Goal: Book appointment/travel/reservation

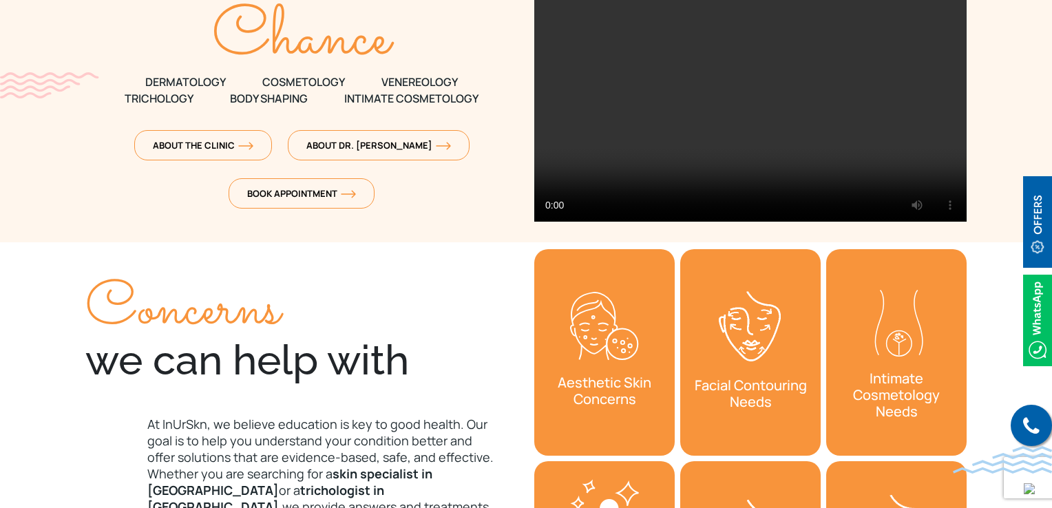
scroll to position [138, 0]
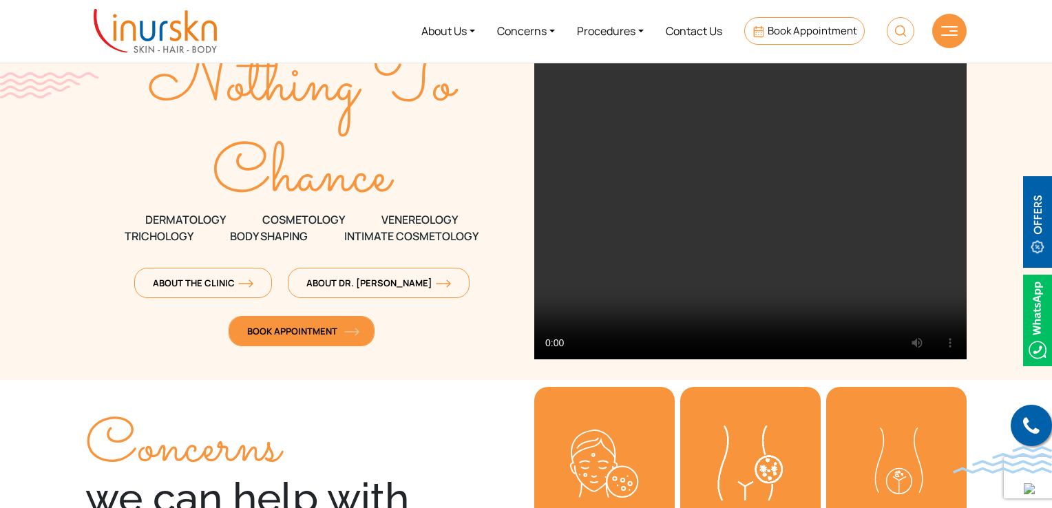
click at [296, 329] on span "Book Appointment" at bounding box center [301, 331] width 109 height 12
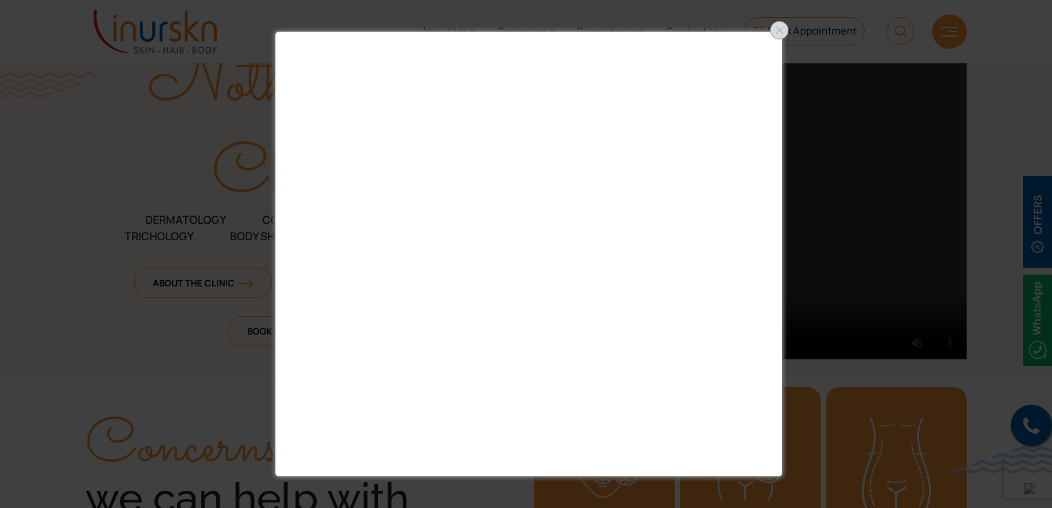
click at [785, 34] on div at bounding box center [780, 30] width 22 height 22
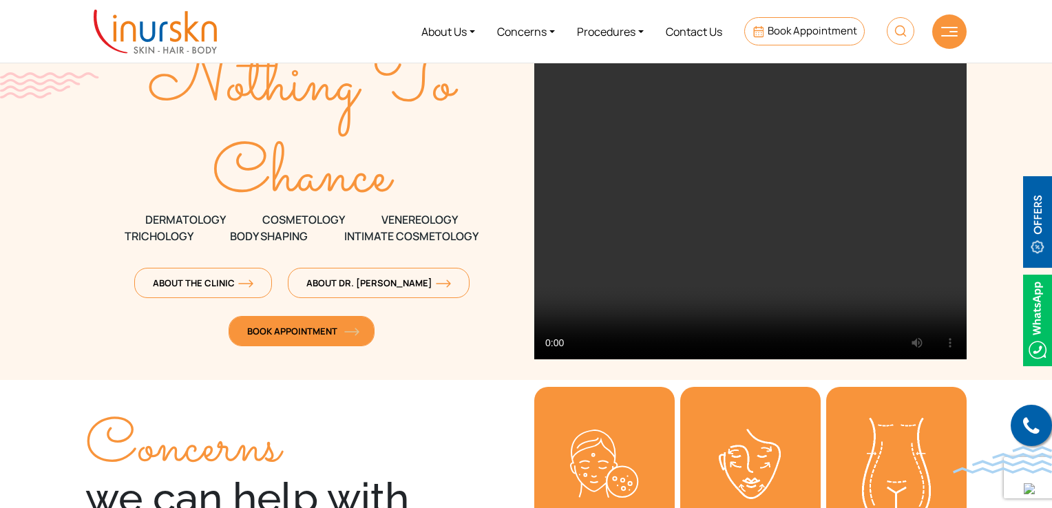
click at [350, 342] on link "Book Appointment" at bounding box center [302, 331] width 146 height 30
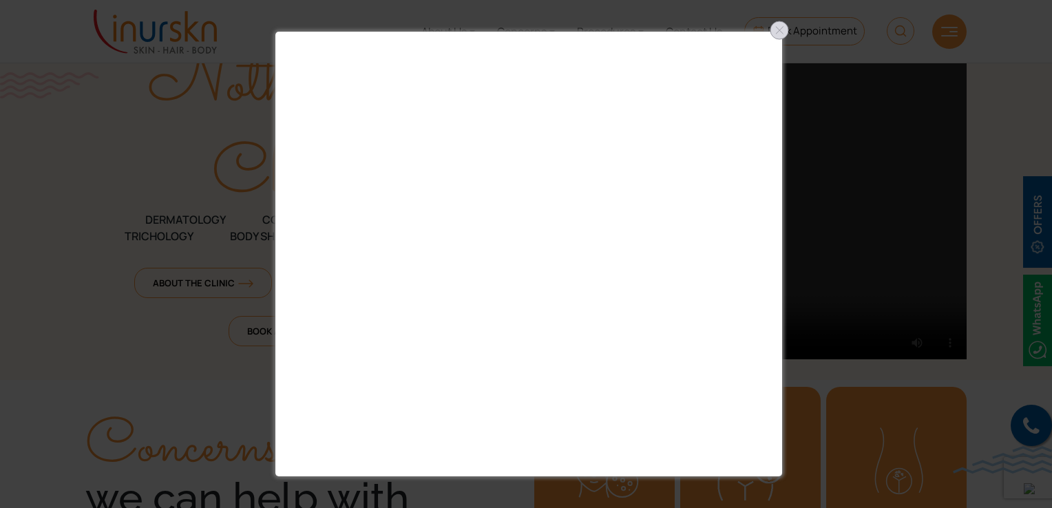
click at [782, 34] on div at bounding box center [780, 30] width 22 height 22
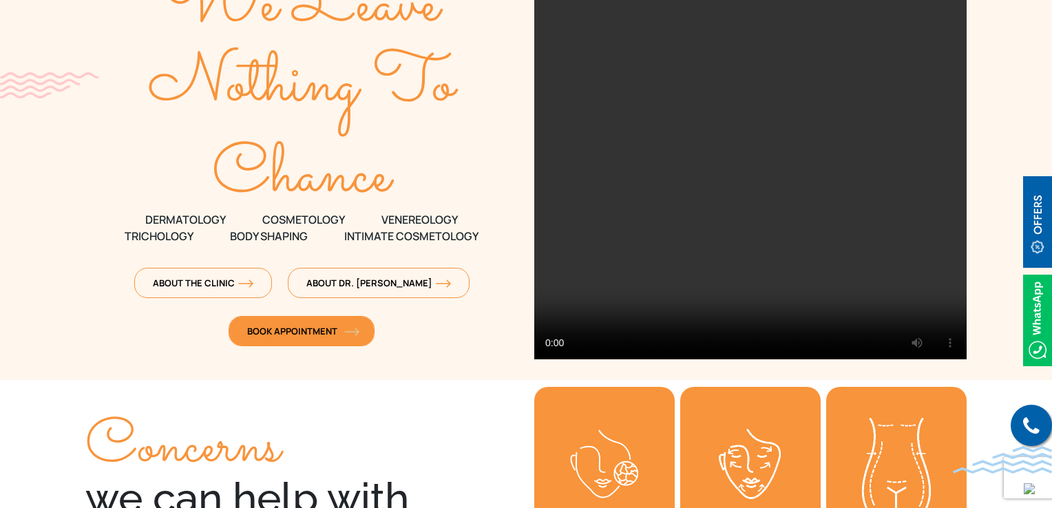
click at [325, 337] on link "Book Appointment" at bounding box center [302, 331] width 146 height 30
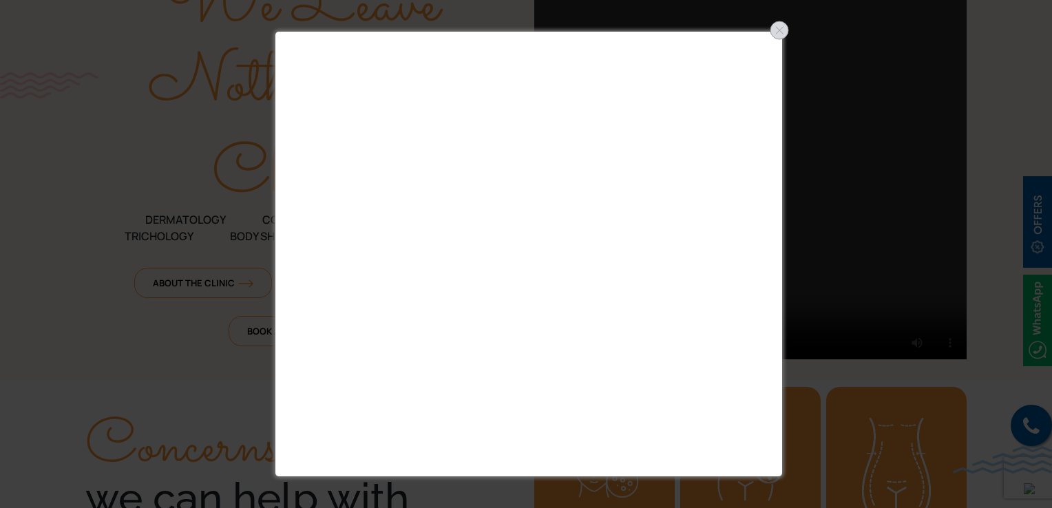
click at [777, 33] on div at bounding box center [780, 30] width 22 height 22
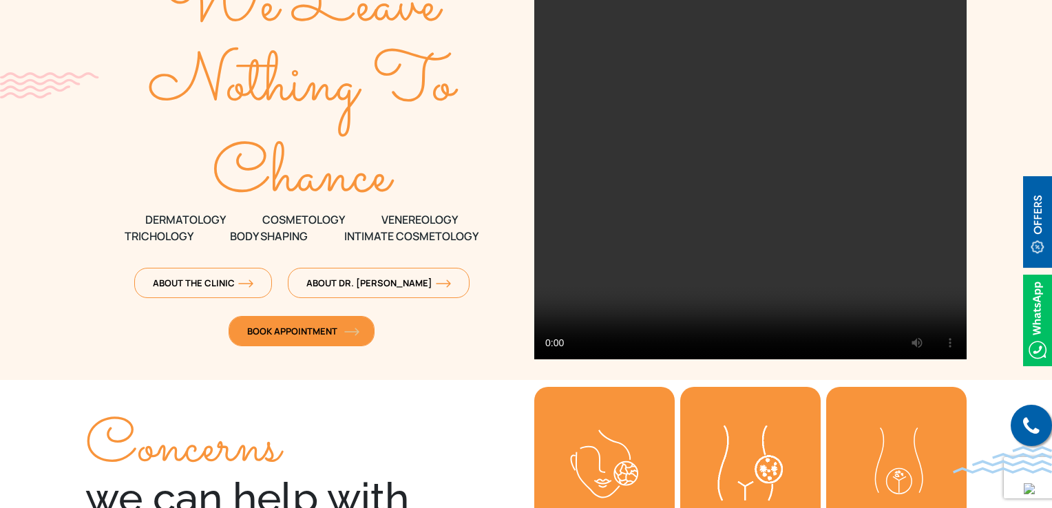
click at [324, 331] on span "Book Appointment" at bounding box center [301, 331] width 109 height 12
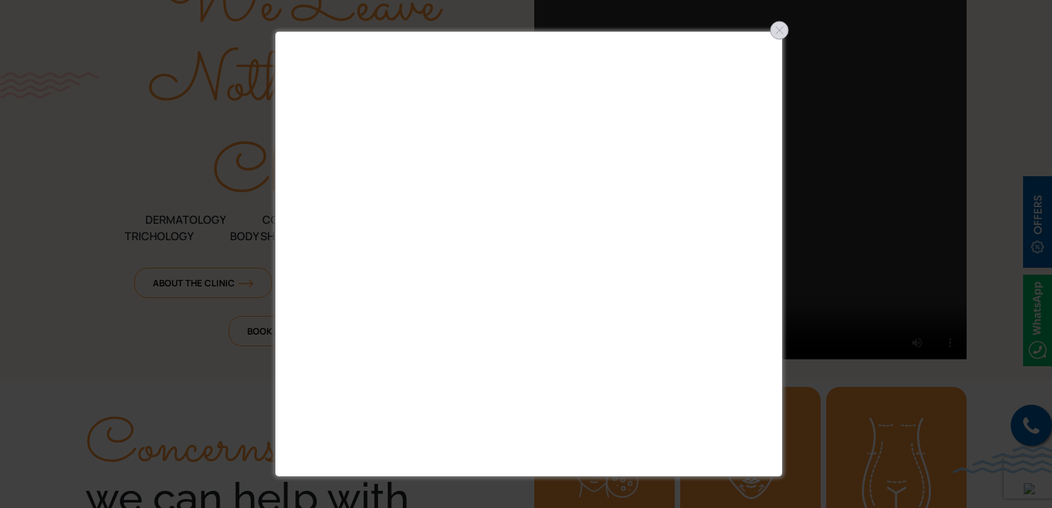
click at [773, 37] on div at bounding box center [780, 30] width 22 height 22
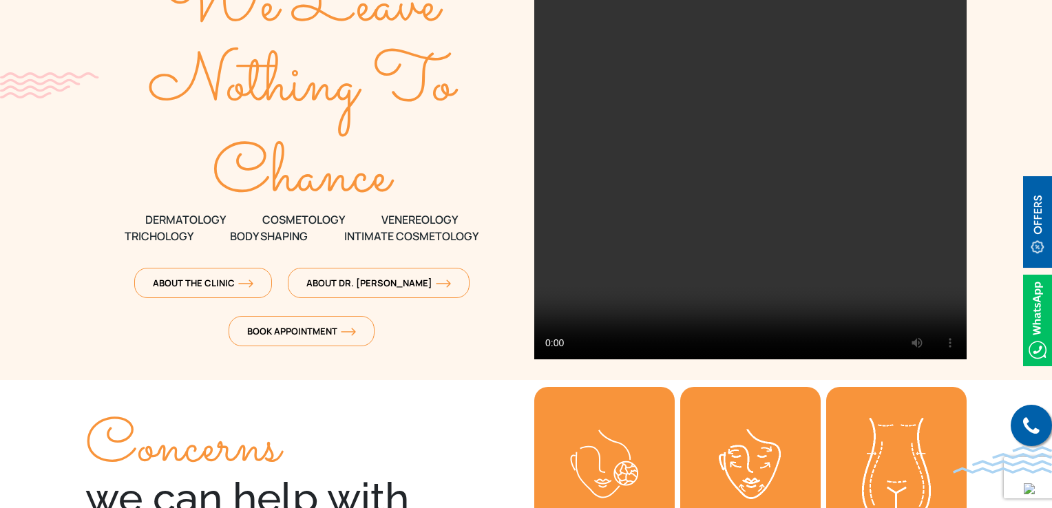
scroll to position [0, 0]
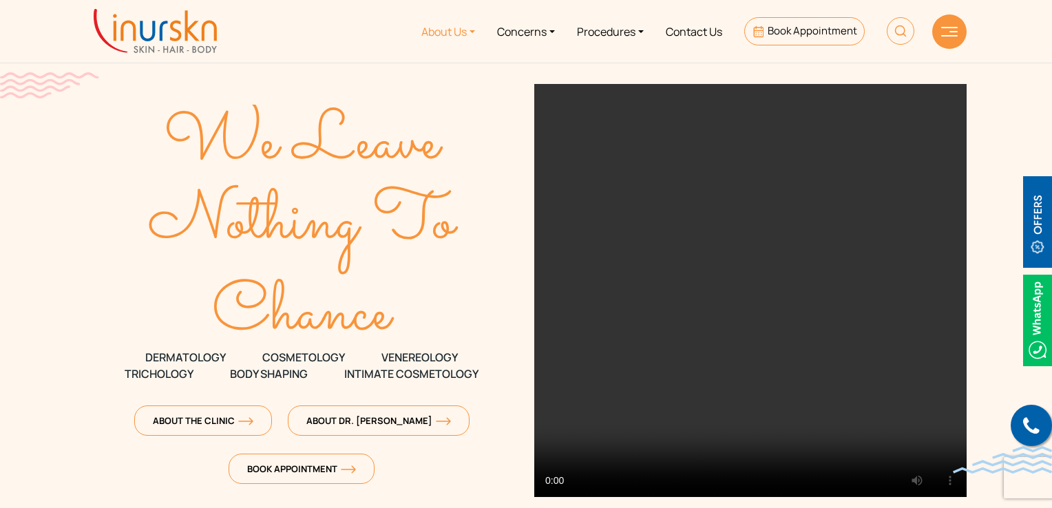
click at [468, 31] on link "About Us" at bounding box center [448, 32] width 76 height 52
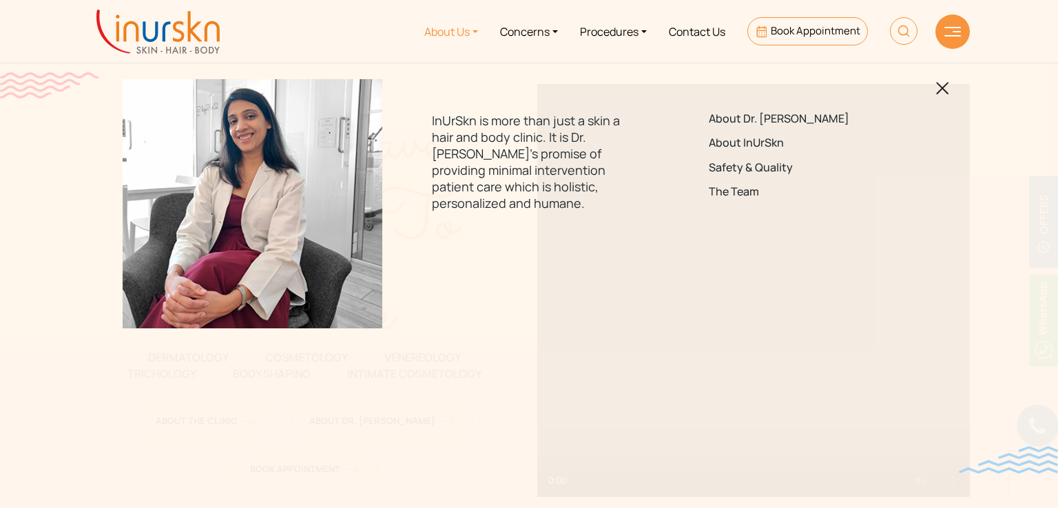
click at [948, 89] on img at bounding box center [942, 88] width 13 height 13
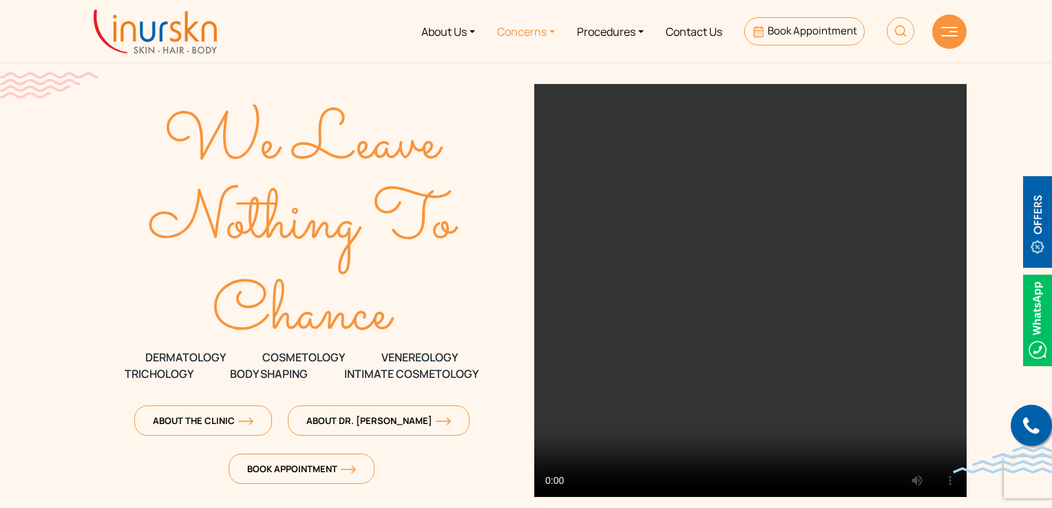
click at [543, 31] on link "Concerns" at bounding box center [526, 32] width 80 height 52
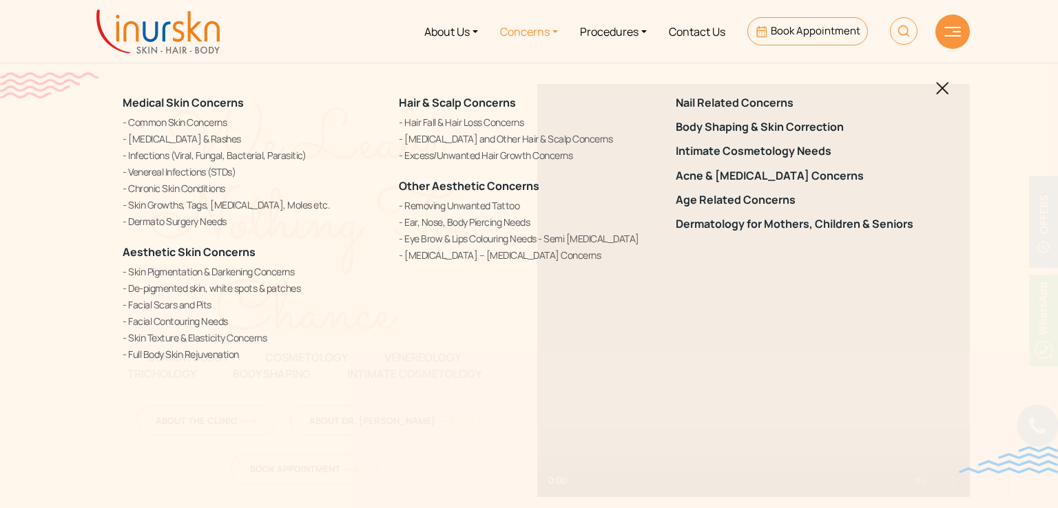
click at [948, 83] on img at bounding box center [942, 88] width 13 height 13
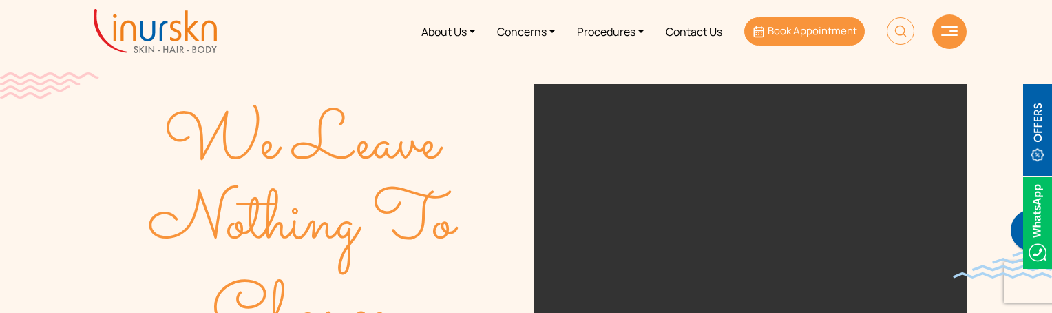
click at [785, 41] on link "Book Appointment" at bounding box center [804, 31] width 121 height 28
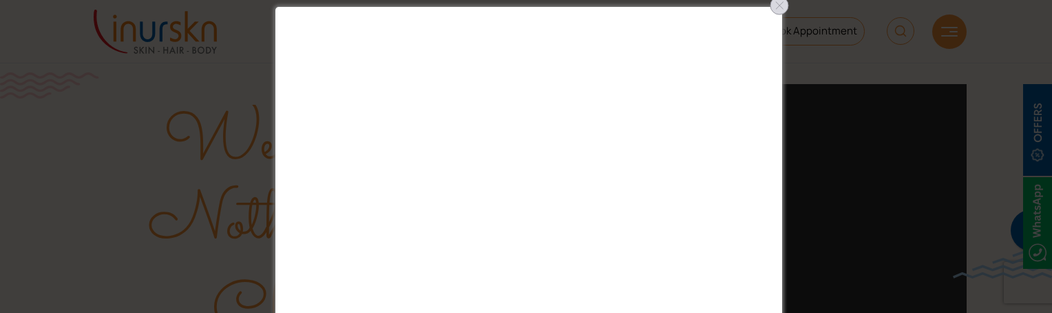
click at [786, 9] on div at bounding box center [780, 5] width 22 height 22
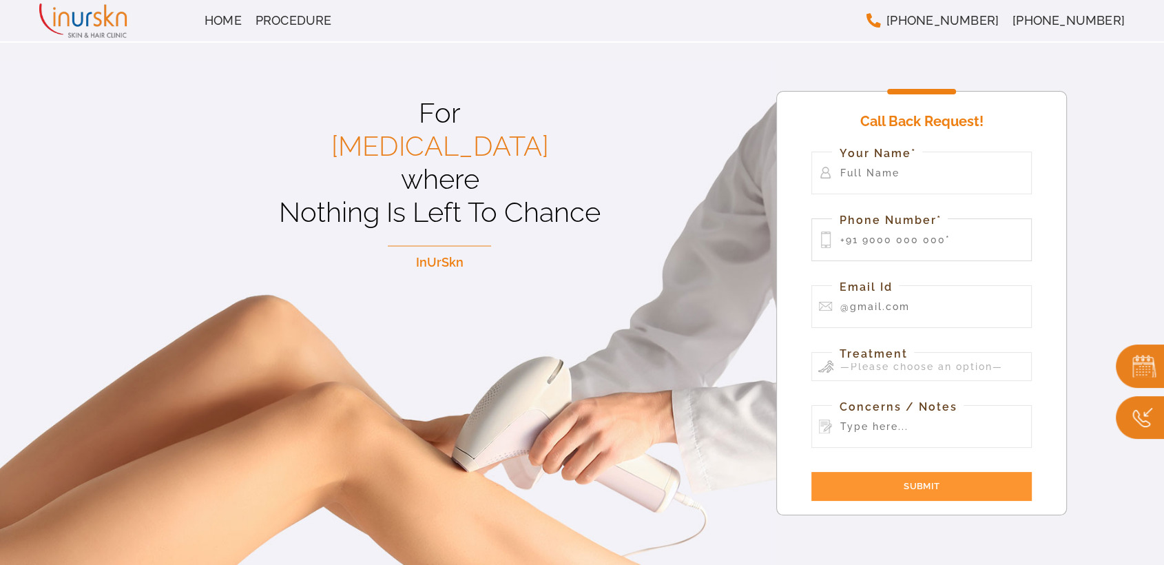
click at [919, 247] on input "Contact form" at bounding box center [921, 239] width 220 height 43
type input "555"
click at [946, 197] on p "Your Name*" at bounding box center [921, 178] width 220 height 53
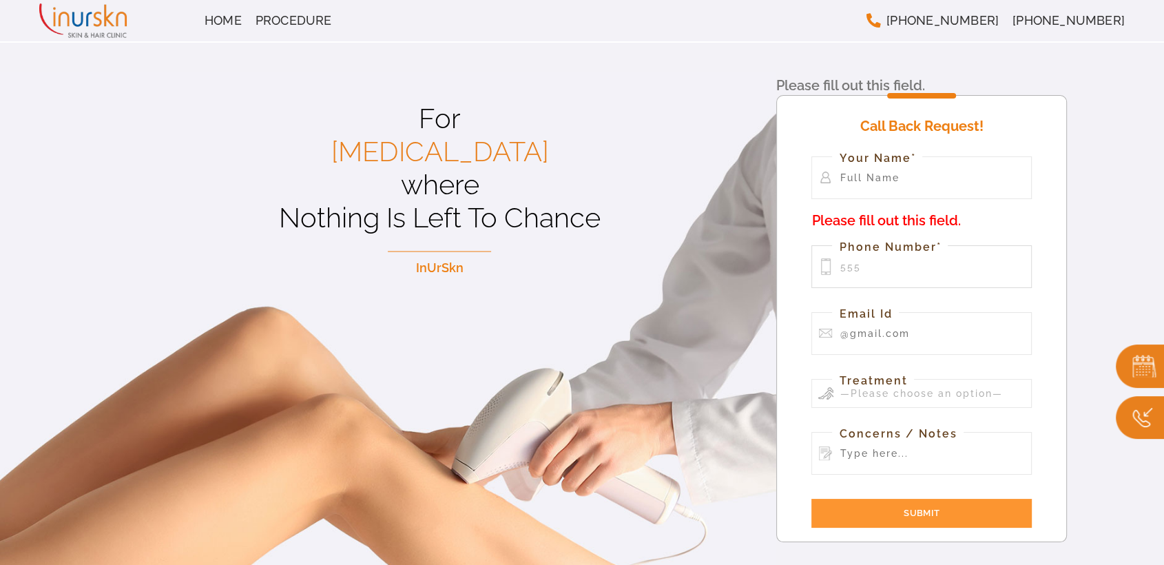
click at [895, 262] on input "555" at bounding box center [921, 266] width 220 height 43
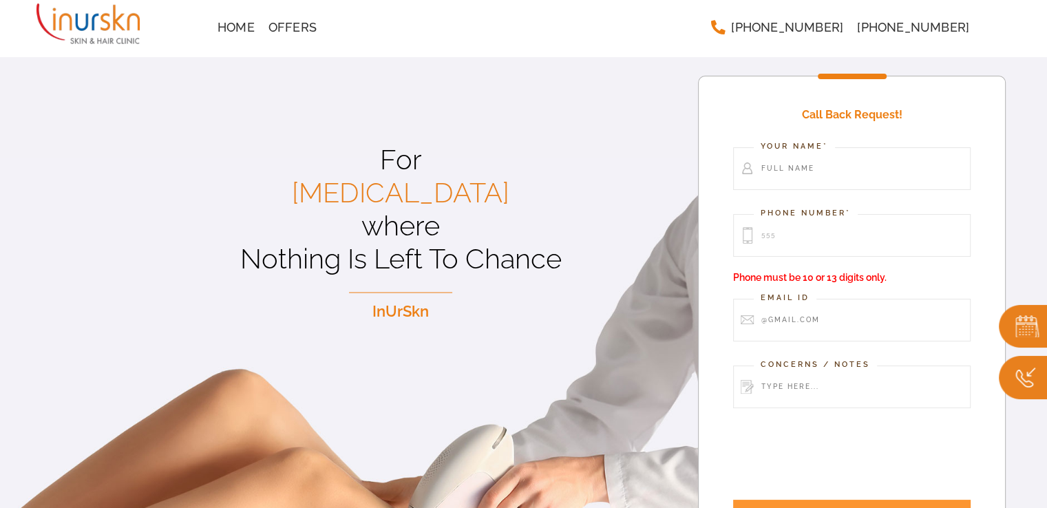
type input "555"
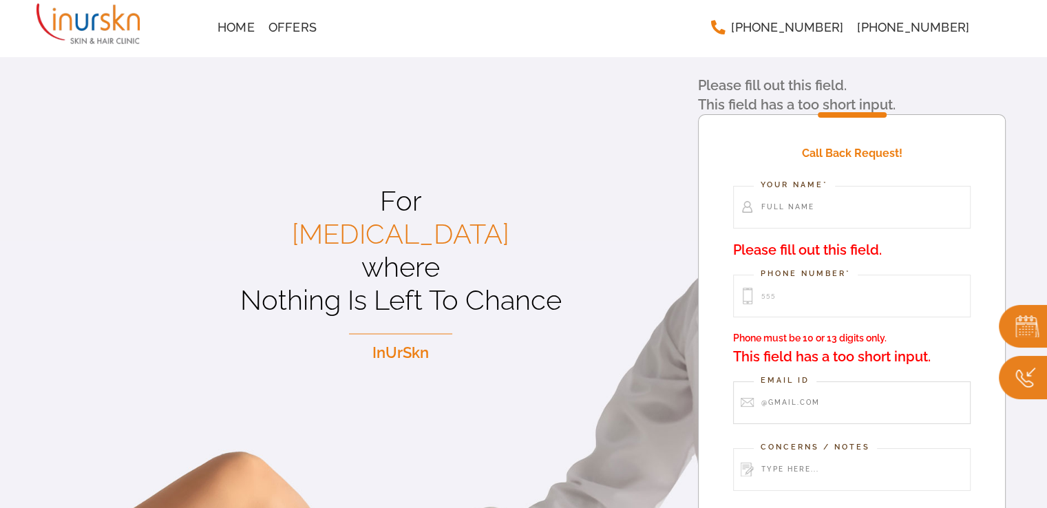
click at [809, 318] on div "Call Back Request! Your Name* Please fill out this field. Phone Number* 555 Pho…" at bounding box center [852, 380] width 308 height 532
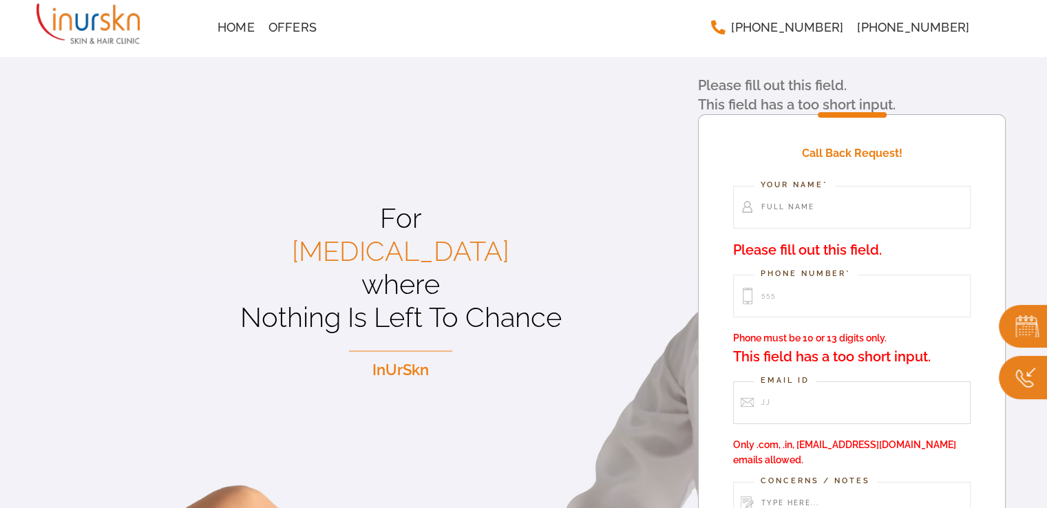
type input "jj"
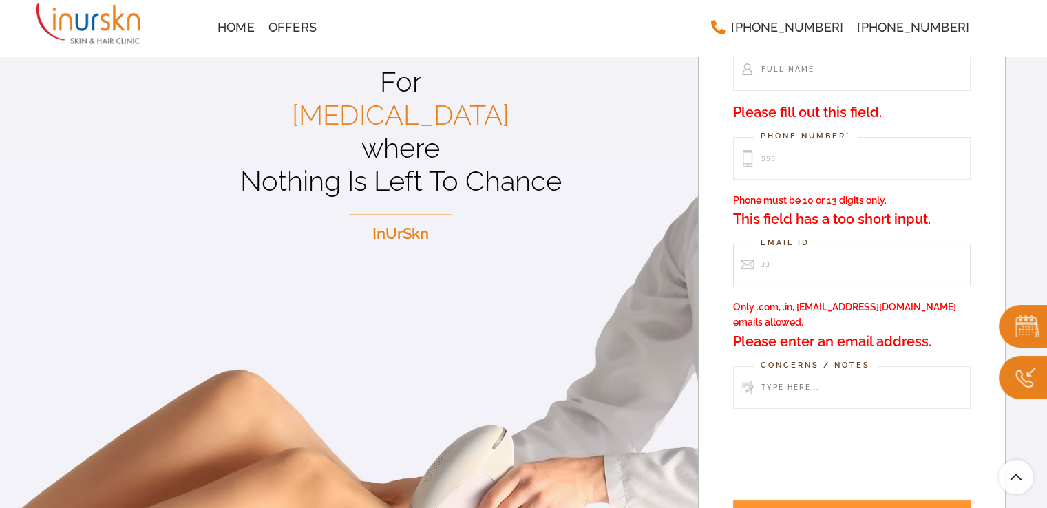
scroll to position [138, 0]
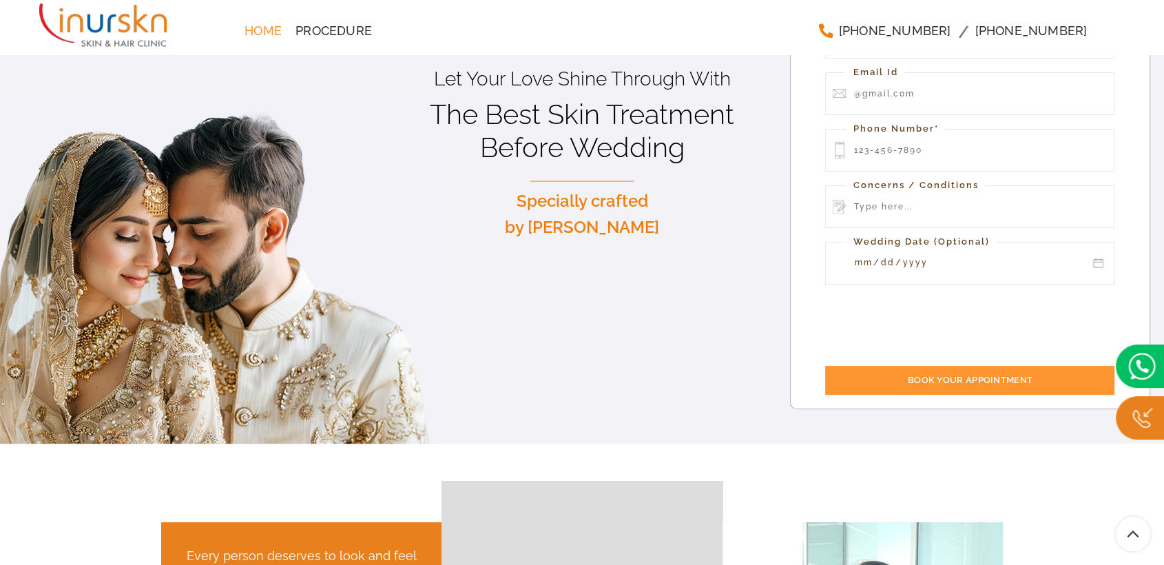
scroll to position [76, 0]
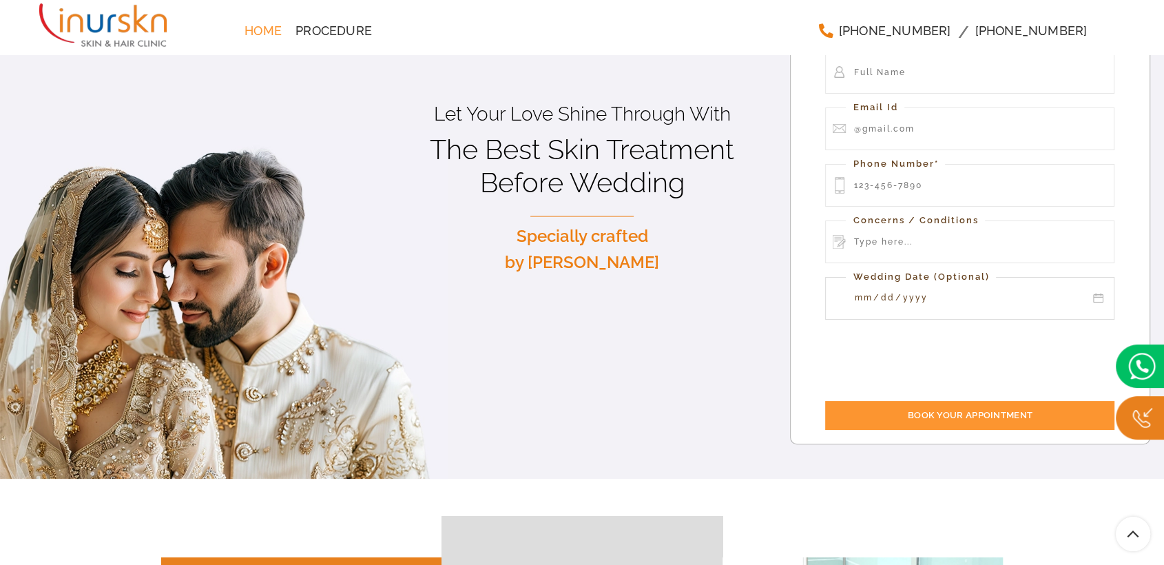
click at [1098, 298] on input "Contact form" at bounding box center [969, 298] width 289 height 43
click at [804, 306] on div "Book your Appointment Your Name* Email Id Phone Number* Concerns / Conditions W…" at bounding box center [970, 217] width 360 height 455
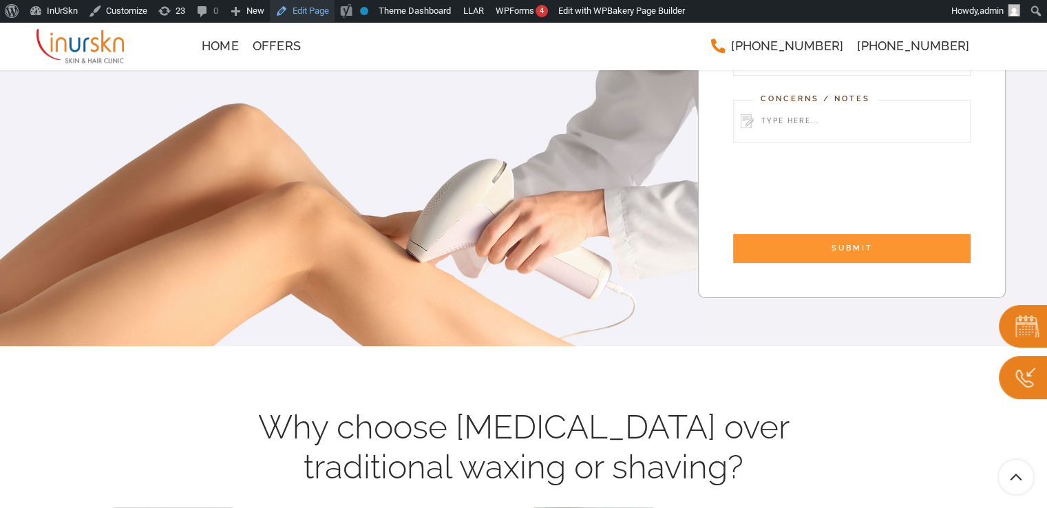
scroll to position [275, 0]
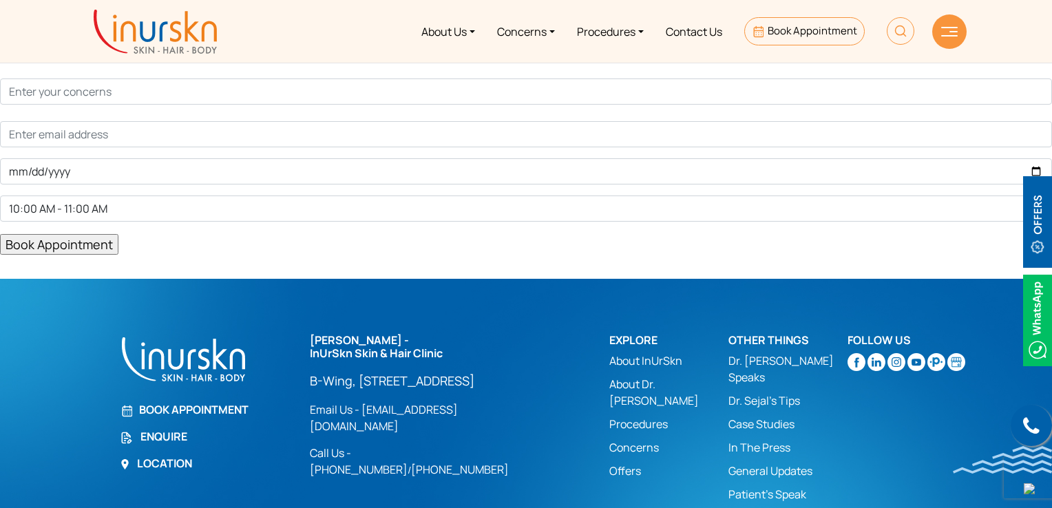
scroll to position [25, 0]
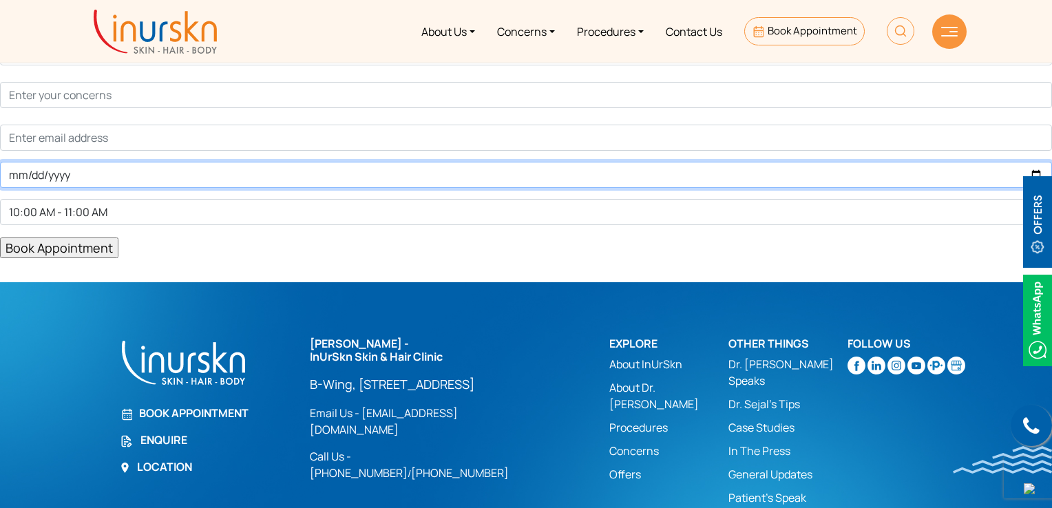
click at [63, 175] on input "Contact form" at bounding box center [526, 175] width 1052 height 26
click at [1036, 171] on input "Contact form" at bounding box center [526, 175] width 1052 height 26
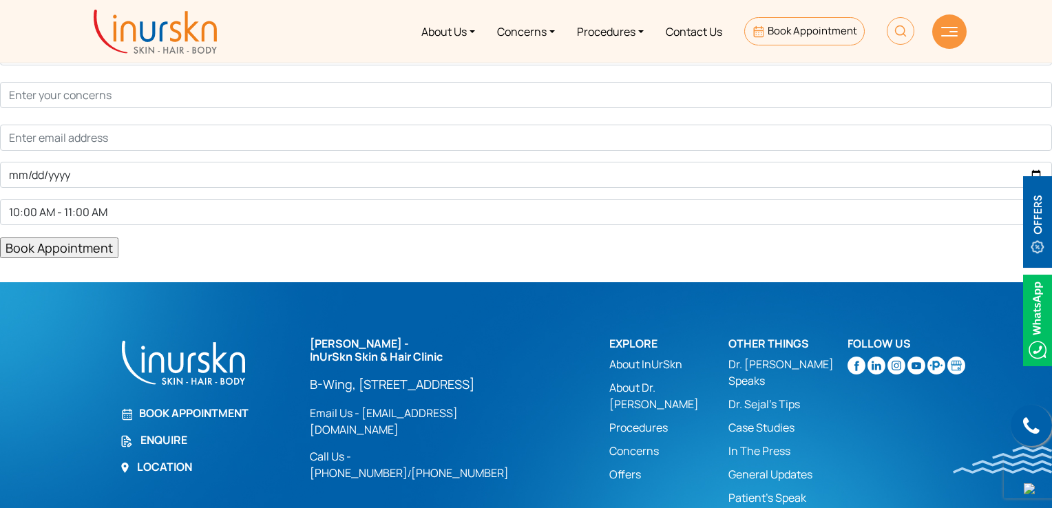
click at [645, 227] on form "10:00 AM - 11:00 AM 11:00 AM - 12:00 PM 12:00 PM - 1:00 PM 2:00 PM - 3:00 PM 3:…" at bounding box center [526, 128] width 1052 height 262
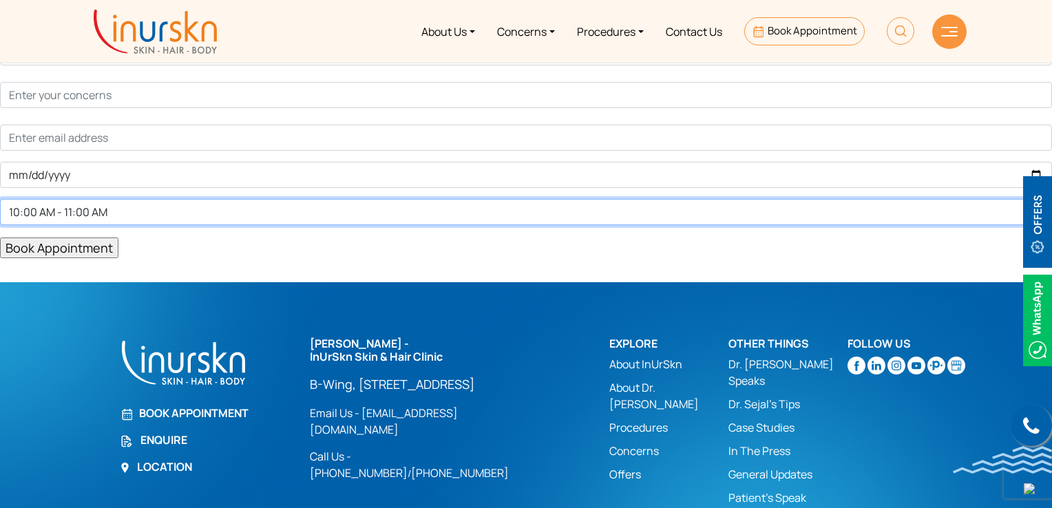
click at [174, 216] on select "10:00 AM - 11:00 AM 11:00 AM - 12:00 PM 12:00 PM - 1:00 PM 2:00 PM - 3:00 PM 3:…" at bounding box center [526, 212] width 1052 height 26
click at [135, 216] on select "10:00 AM - 11:00 AM 11:00 AM - 12:00 PM 12:00 PM - 1:00 PM 2:00 PM - 3:00 PM 3:…" at bounding box center [526, 212] width 1052 height 26
click at [95, 207] on select "10:00 AM - 11:00 AM 11:00 AM - 12:00 PM 12:00 PM - 1:00 PM 2:00 PM - 3:00 PM 3:…" at bounding box center [526, 212] width 1052 height 26
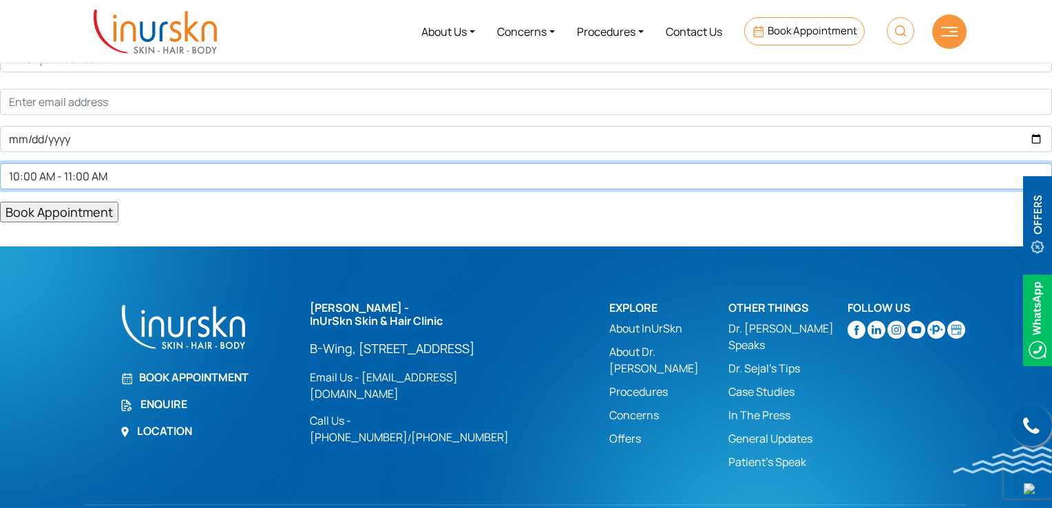
scroll to position [94, 0]
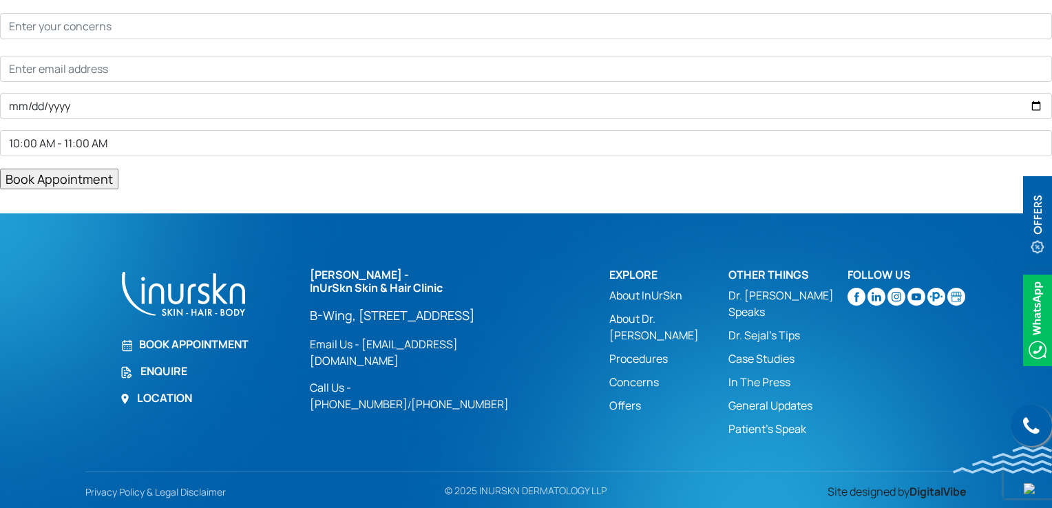
click at [65, 179] on input "Book Appointment" at bounding box center [59, 179] width 118 height 21
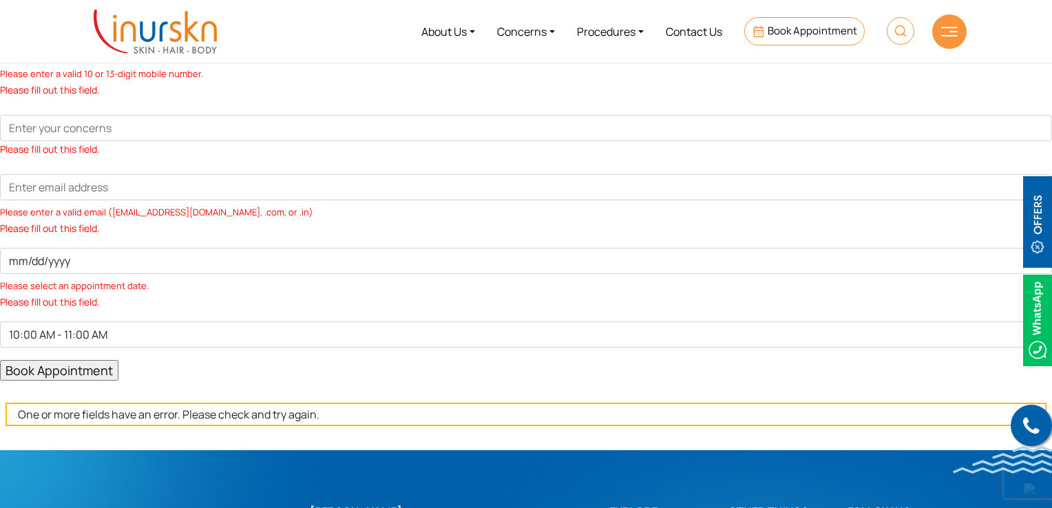
scroll to position [69, 0]
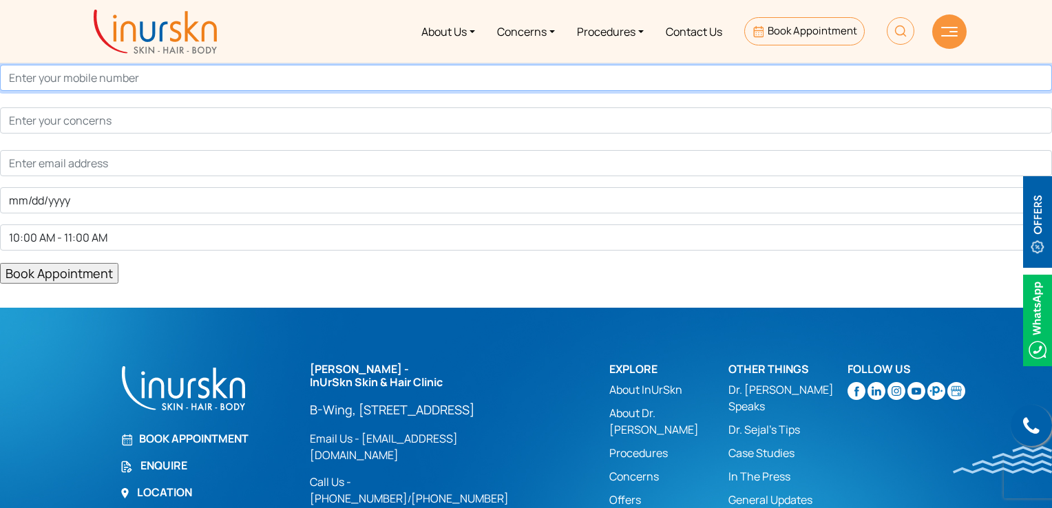
click at [85, 84] on input "Contact form" at bounding box center [526, 78] width 1052 height 26
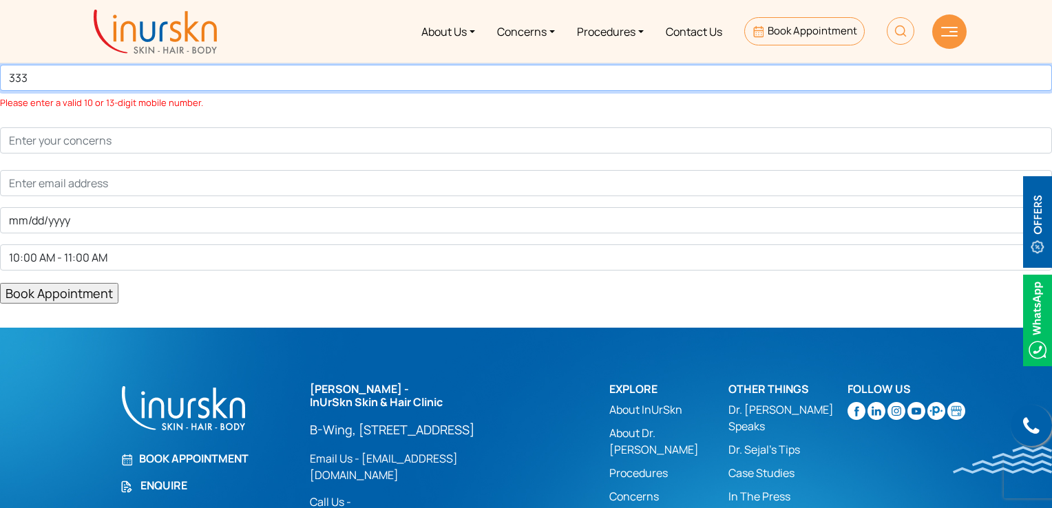
type input "333"
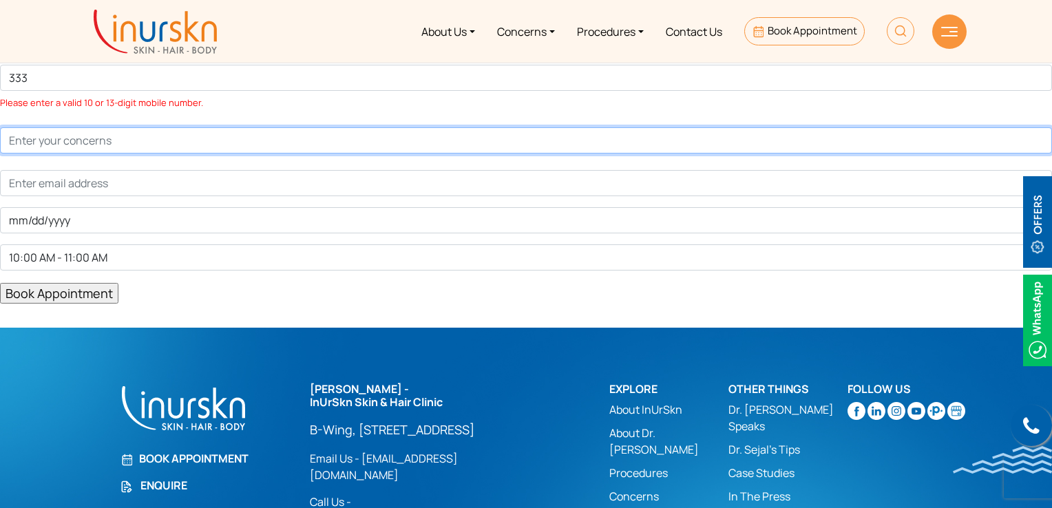
click at [123, 152] on p "333 Please enter a valid 10 or 13-digit mobile number." at bounding box center [526, 109] width 1052 height 174
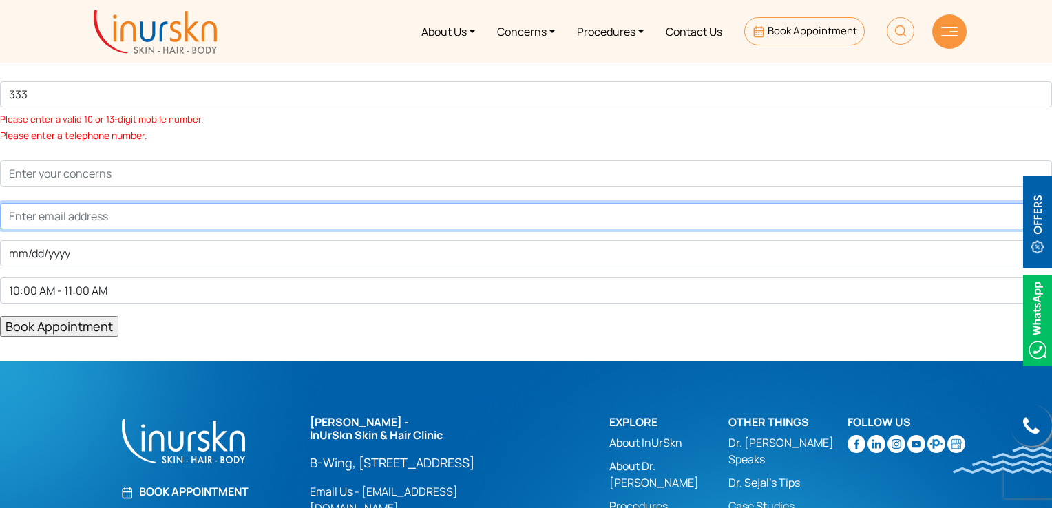
click at [90, 216] on input "Contact form" at bounding box center [526, 216] width 1052 height 26
type input "f"
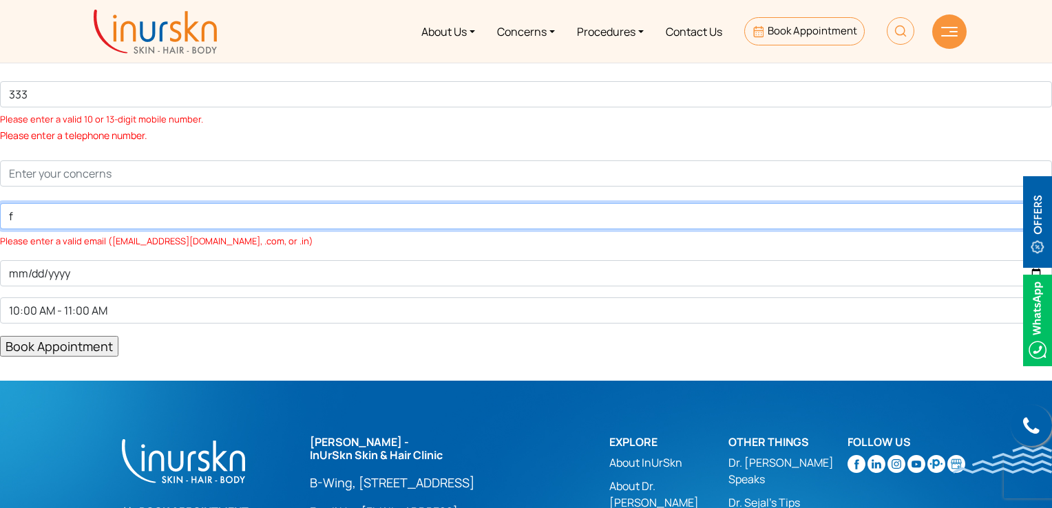
click at [101, 217] on input "f" at bounding box center [526, 216] width 1052 height 26
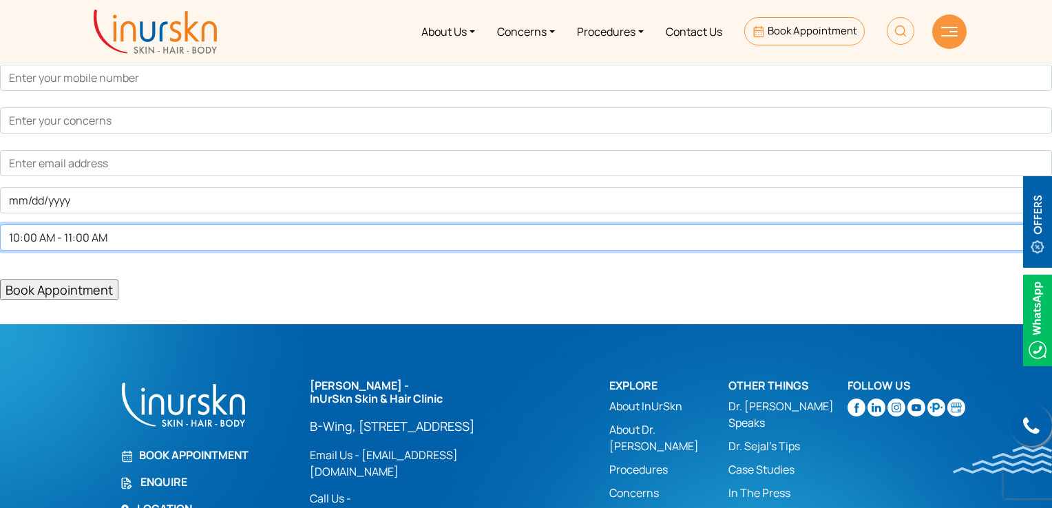
click at [114, 234] on select "10:00 AM - 11:00 AM 11:00 AM - 12:00 PM 12:00 PM - 1:00 PM 2:00 PM - 3:00 PM 3:…" at bounding box center [526, 238] width 1052 height 26
click at [118, 235] on select "10:00 AM - 11:00 AM 11:00 AM - 12:00 PM 12:00 PM - 1:00 PM 2:00 PM - 3:00 PM 3:…" at bounding box center [526, 238] width 1052 height 26
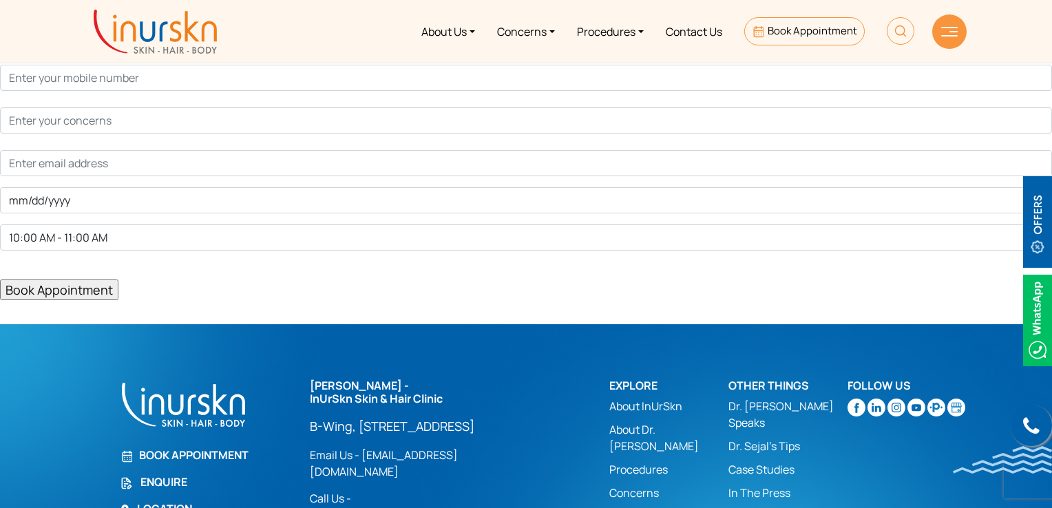
click at [59, 271] on p "Book Appointment" at bounding box center [526, 281] width 1052 height 39
click at [67, 282] on input "Book Appointment" at bounding box center [59, 290] width 118 height 21
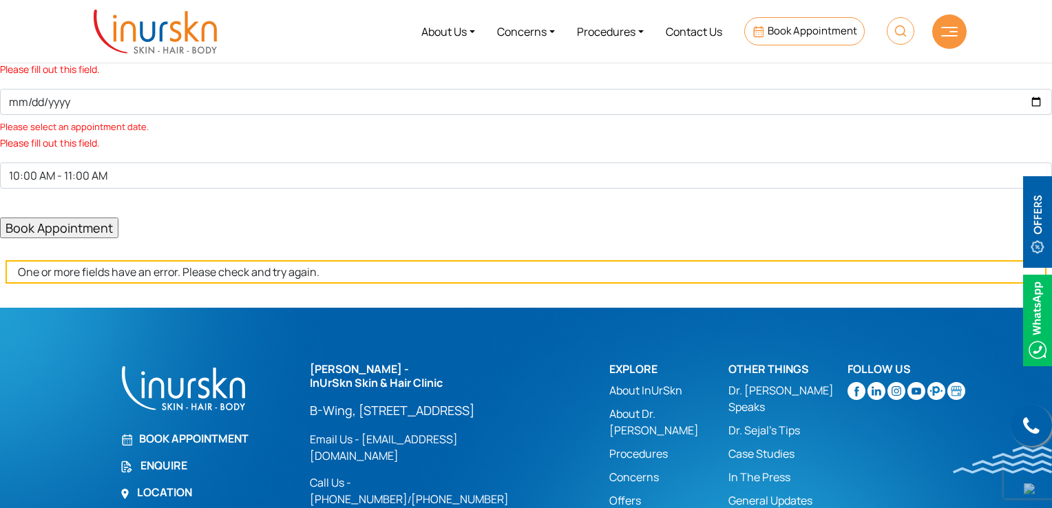
scroll to position [207, 0]
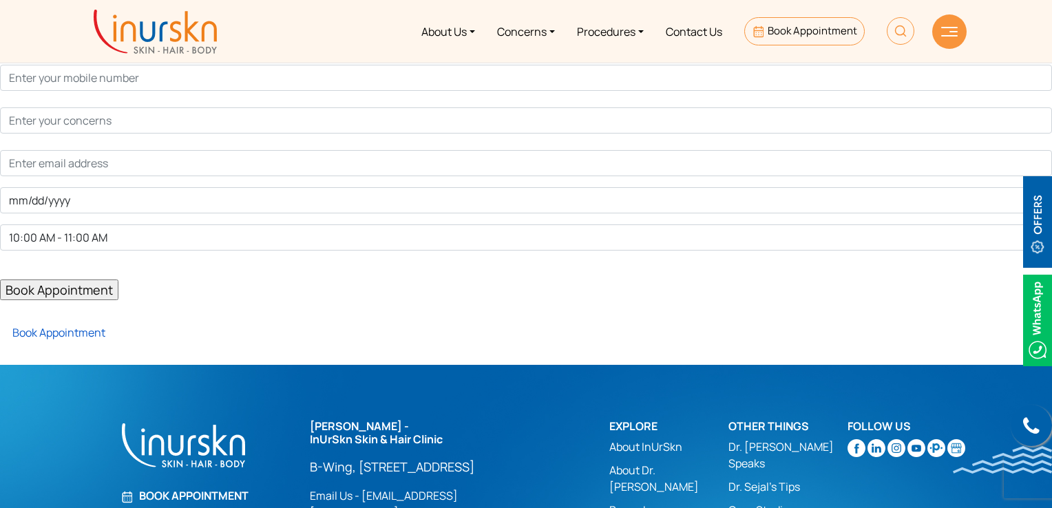
click at [77, 331] on link "Book Appointment" at bounding box center [52, 332] width 105 height 15
click at [66, 325] on link "Book Appointment" at bounding box center [52, 332] width 105 height 15
click at [70, 326] on link "Book Appointment" at bounding box center [52, 332] width 105 height 15
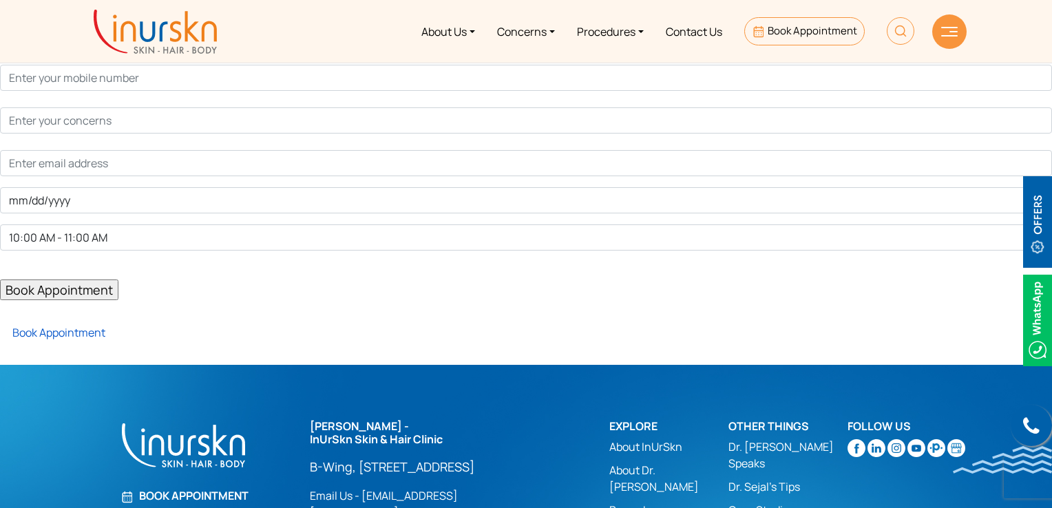
click at [70, 326] on link "Book Appointment" at bounding box center [52, 332] width 105 height 15
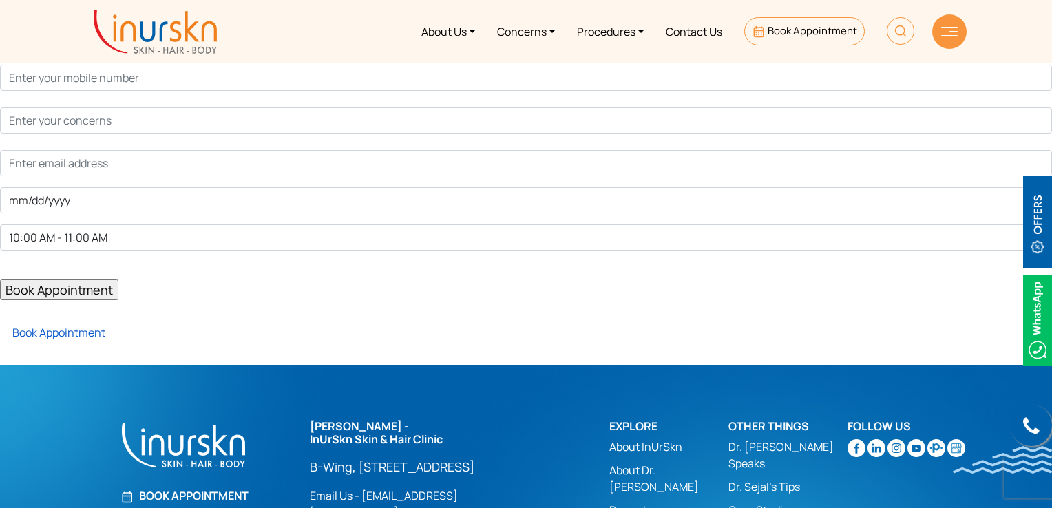
click at [70, 326] on link "Book Appointment" at bounding box center [52, 332] width 105 height 15
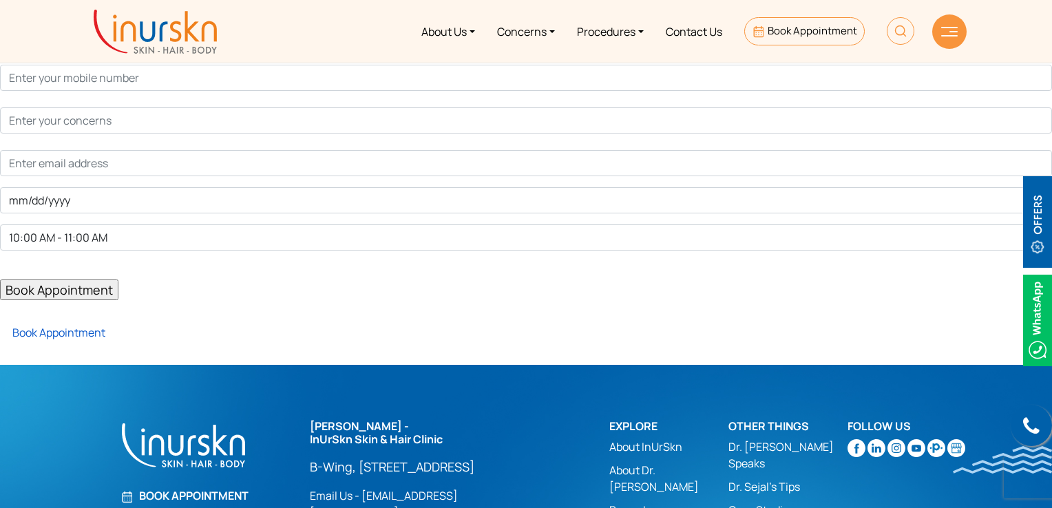
click at [70, 326] on link "Book Appointment" at bounding box center [52, 332] width 105 height 15
click at [80, 334] on link "Book Appointment" at bounding box center [52, 332] width 105 height 15
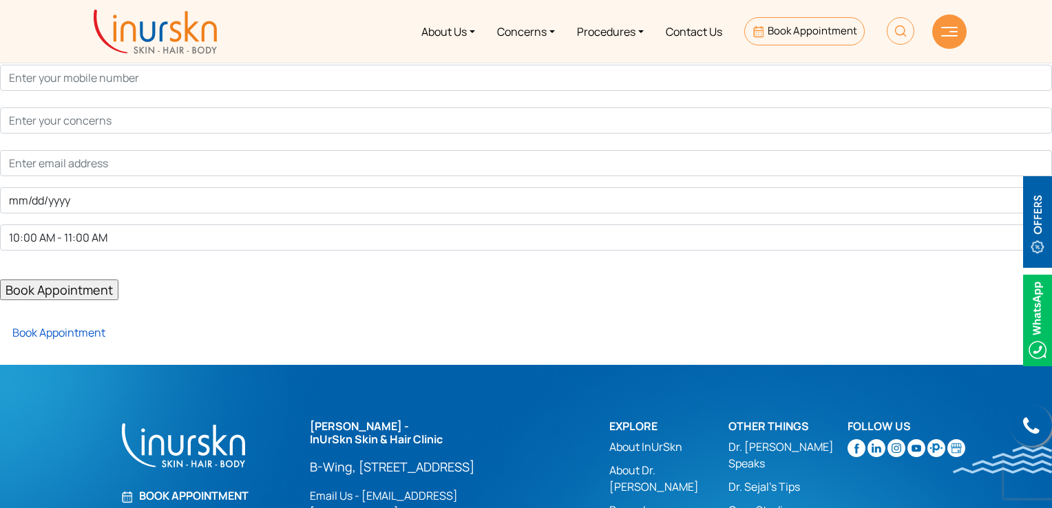
click at [75, 326] on link "Book Appointment" at bounding box center [52, 332] width 105 height 15
click at [84, 329] on link "Book Appointment" at bounding box center [52, 332] width 105 height 15
click at [74, 334] on link "Book Appointment" at bounding box center [52, 332] width 105 height 15
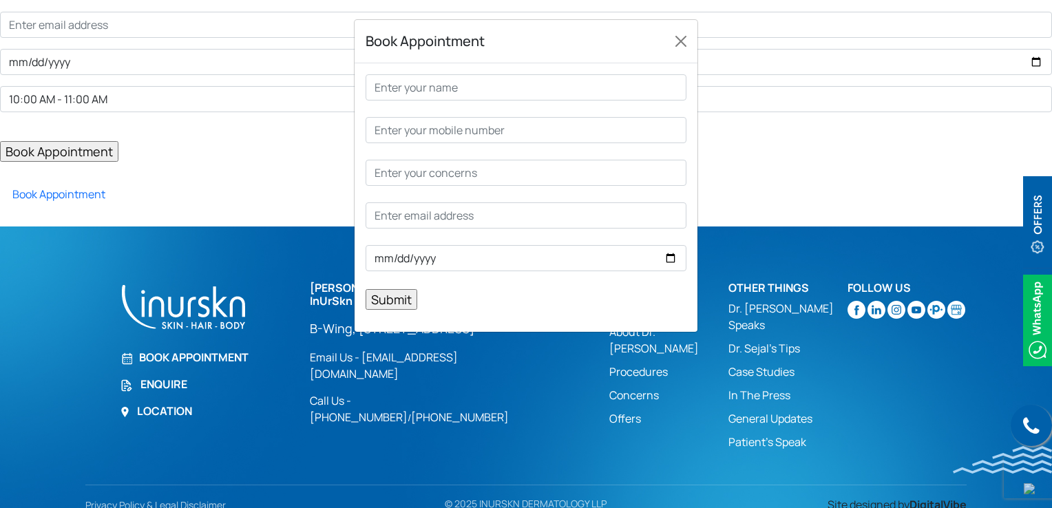
scroll to position [152, 0]
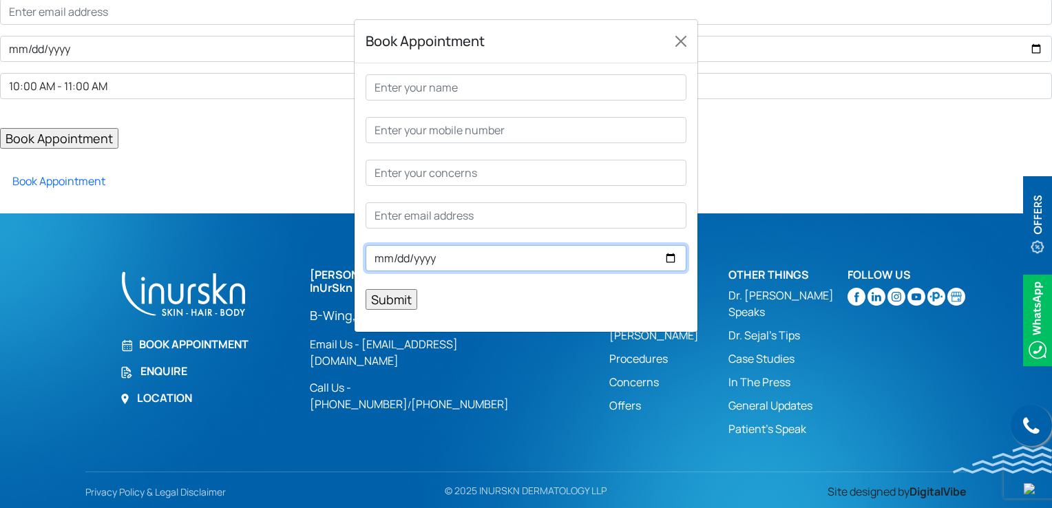
click at [669, 253] on input "Contact form" at bounding box center [526, 258] width 321 height 26
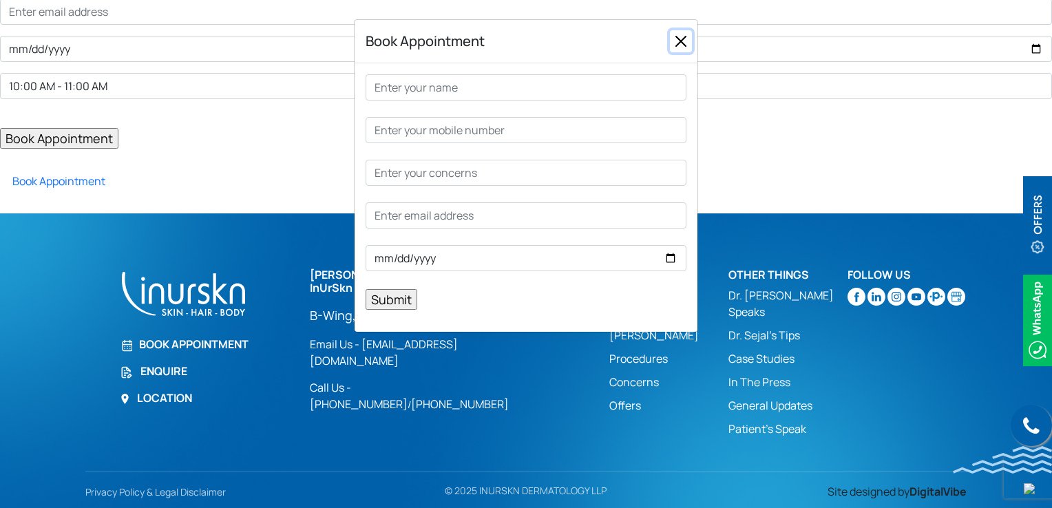
click at [676, 48] on button "Close" at bounding box center [681, 41] width 22 height 22
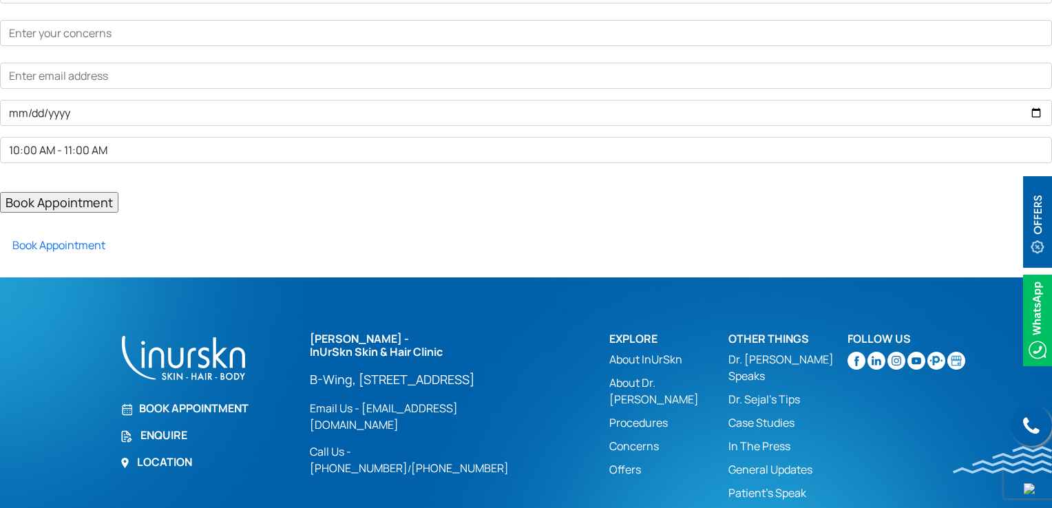
scroll to position [0, 0]
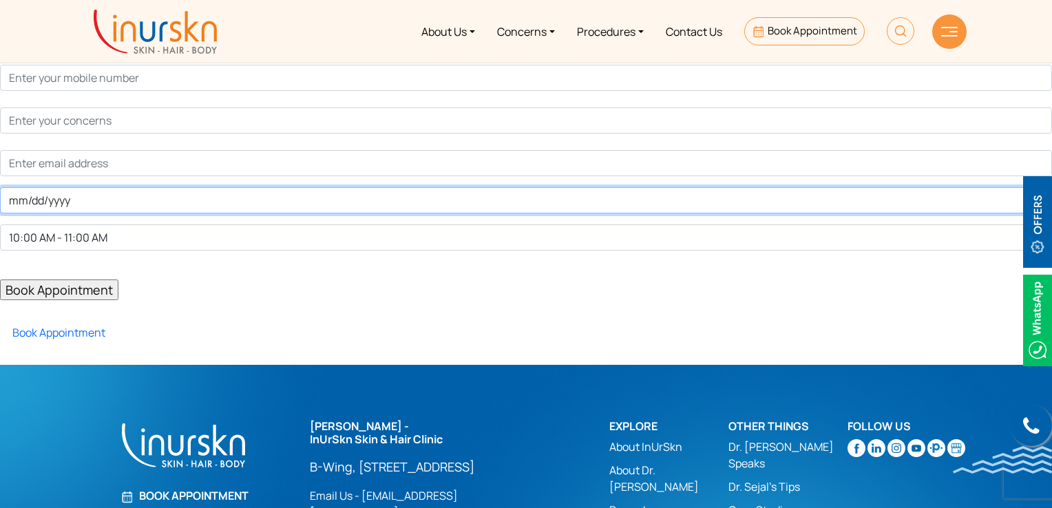
click at [84, 200] on input "Contact form" at bounding box center [526, 200] width 1052 height 26
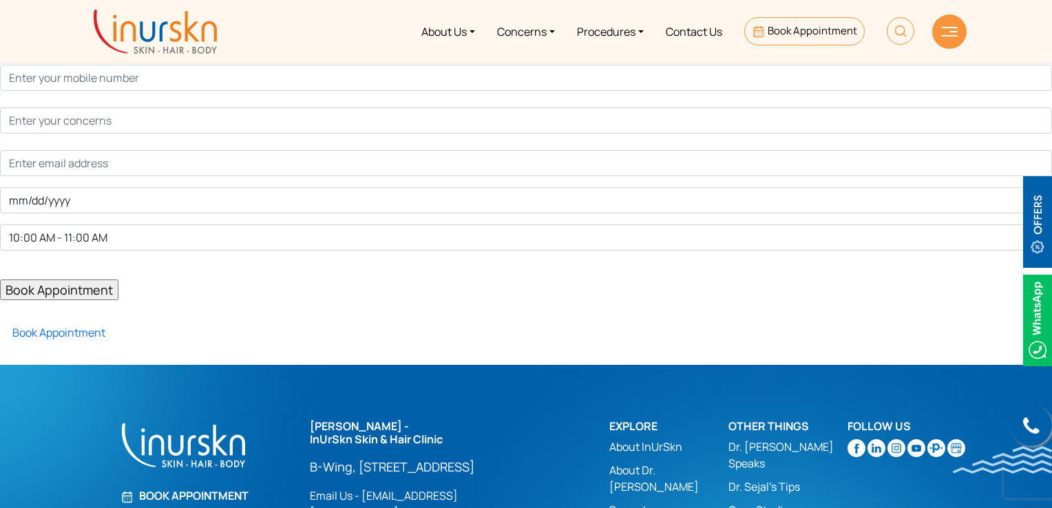
click at [112, 257] on form "10:00 AM - 11:00 AM 11:00 AM - 12:00 PM 12:00 PM - 1:00 PM 2:00 PM - 3:00 PM 3:…" at bounding box center [526, 161] width 1052 height 278
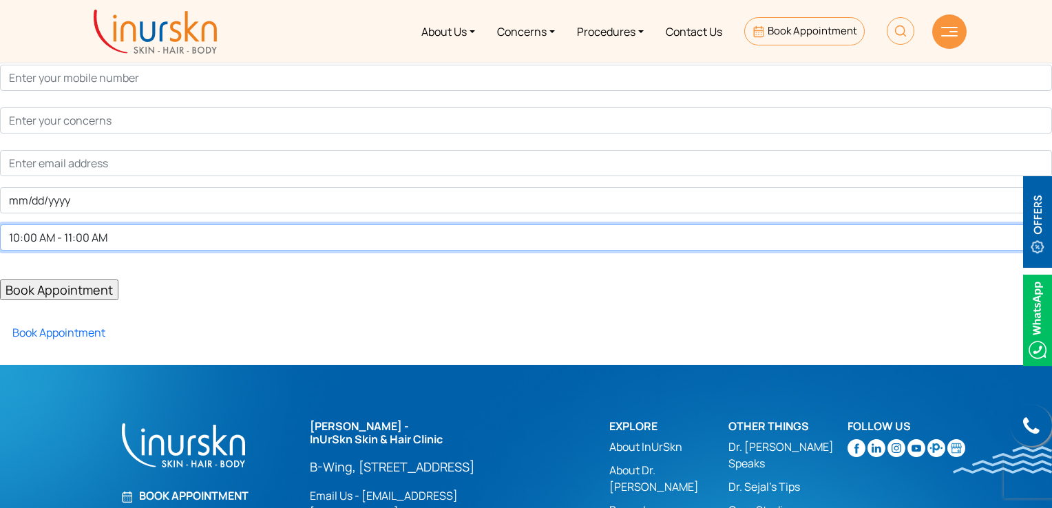
click at [105, 242] on select "10:00 AM - 11:00 AM 11:00 AM - 12:00 PM 12:00 PM - 1:00 PM 2:00 PM - 3:00 PM 3:…" at bounding box center [526, 238] width 1052 height 26
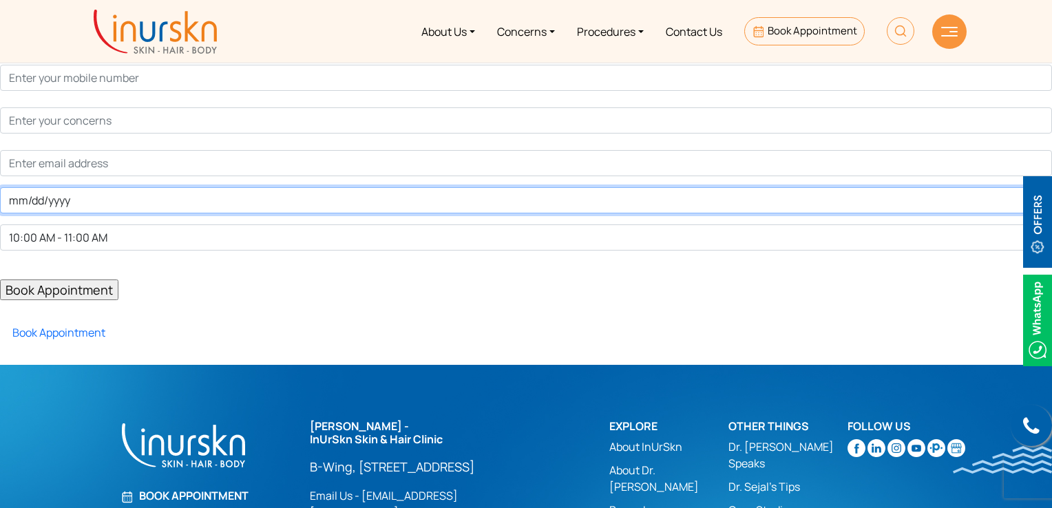
click at [85, 204] on input "Contact form" at bounding box center [526, 200] width 1052 height 26
click at [134, 206] on input "Contact form" at bounding box center [526, 200] width 1052 height 26
click at [49, 205] on input "Contact form" at bounding box center [526, 200] width 1052 height 26
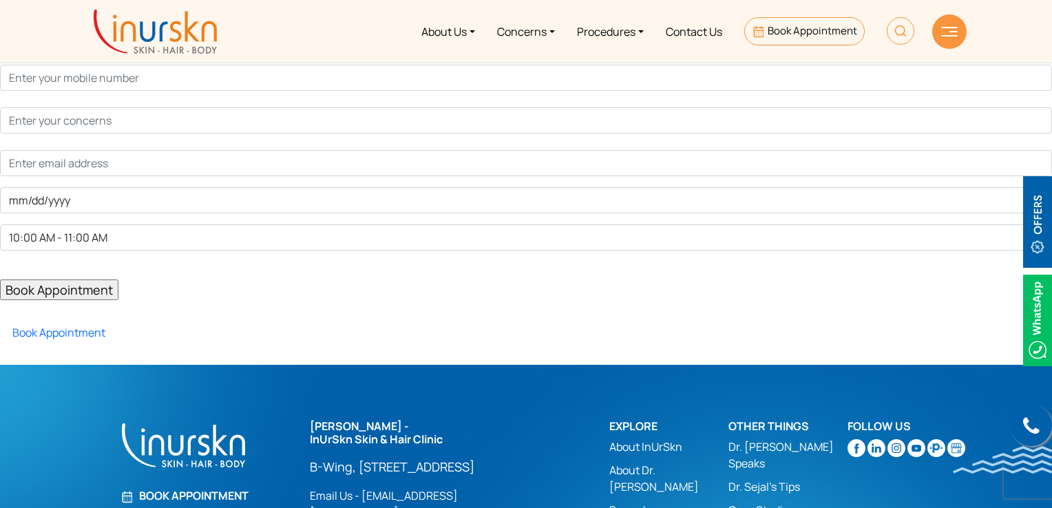
click at [160, 267] on p "Book Appointment" at bounding box center [526, 281] width 1052 height 39
click at [85, 345] on div "10:00 AM - 11:00 AM 11:00 AM - 12:00 PM 12:00 PM - 1:00 PM 2:00 PM - 3:00 PM 3:…" at bounding box center [526, 193] width 1073 height 343
click at [81, 337] on link "Book Appointment" at bounding box center [52, 332] width 105 height 15
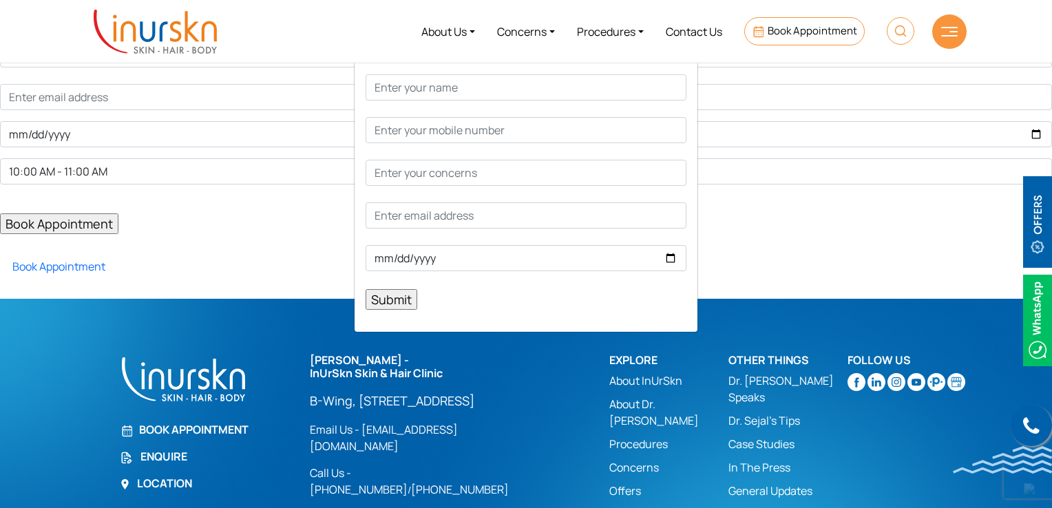
scroll to position [152, 0]
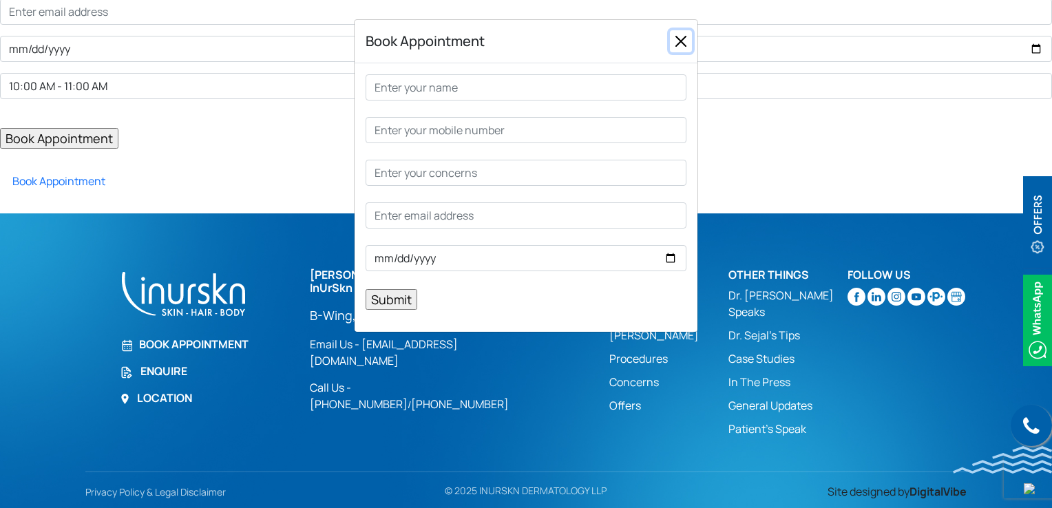
click at [672, 37] on button "Close" at bounding box center [681, 41] width 22 height 22
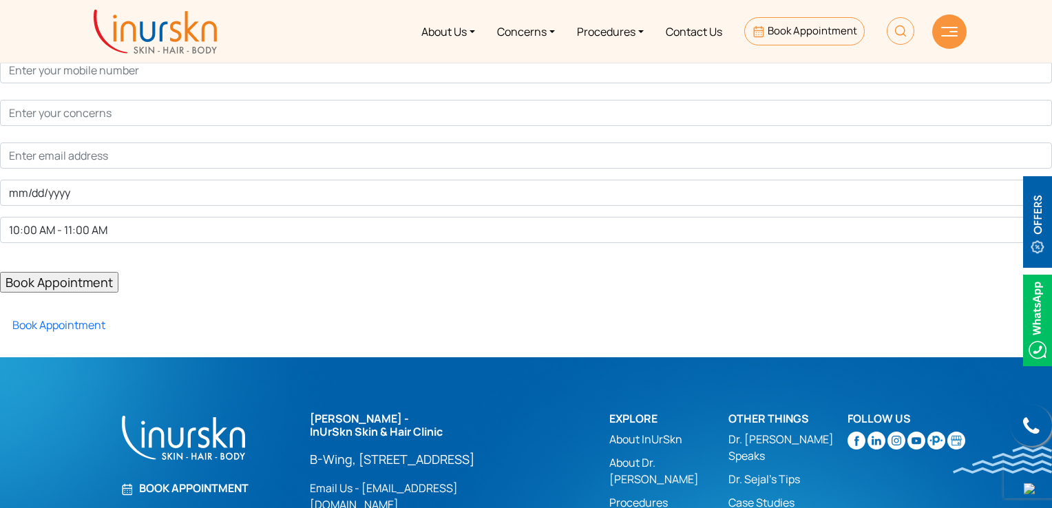
scroll to position [0, 0]
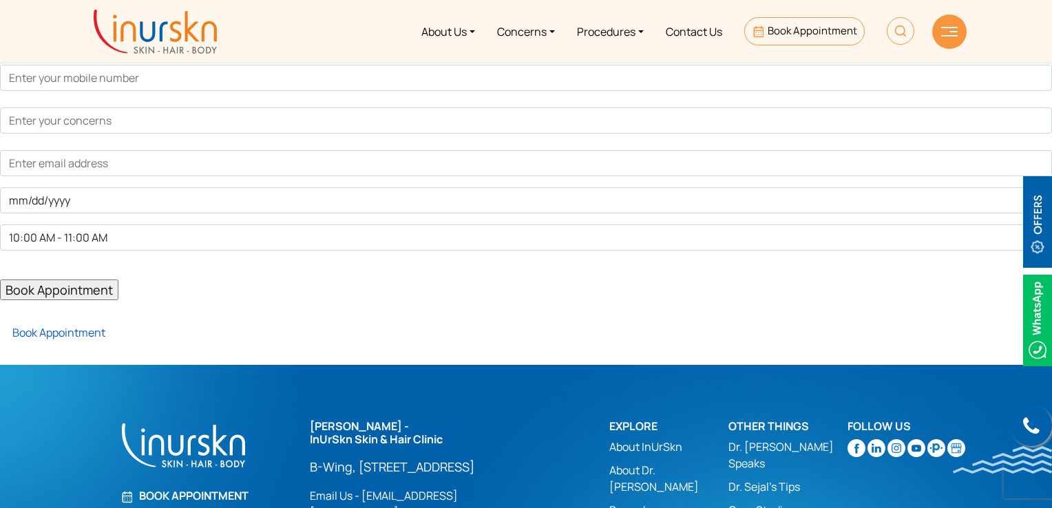
click at [64, 328] on link "Book Appointment" at bounding box center [52, 332] width 105 height 15
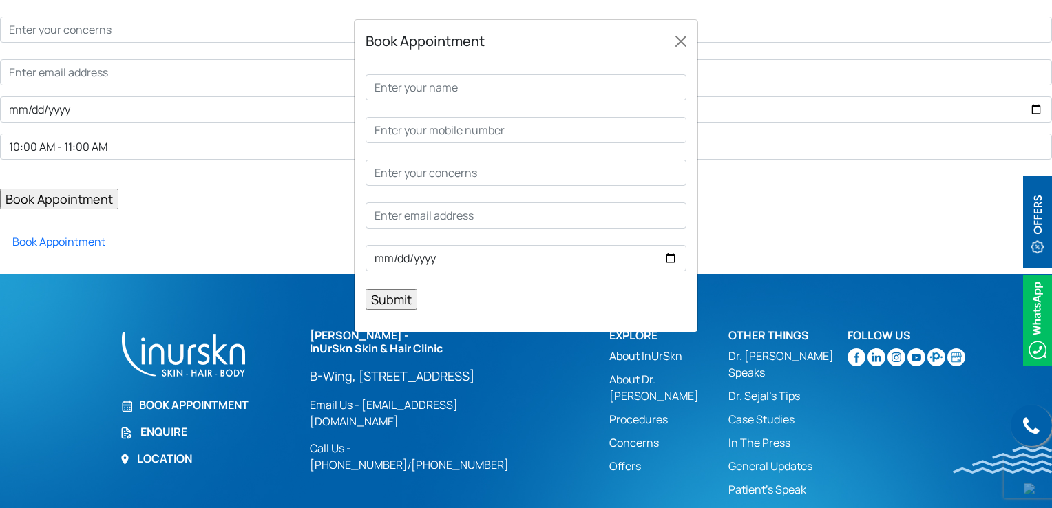
scroll to position [152, 0]
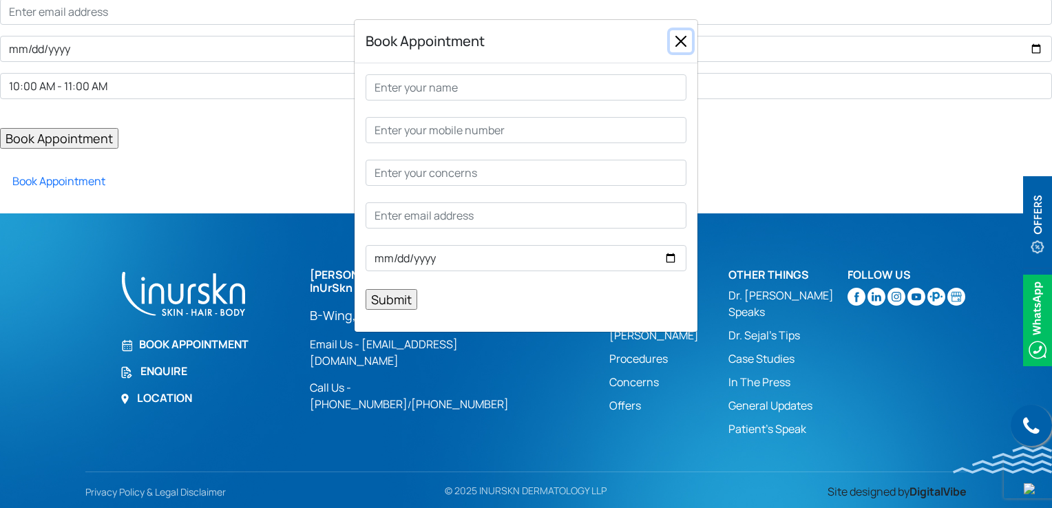
click at [680, 36] on button "Close" at bounding box center [681, 41] width 22 height 22
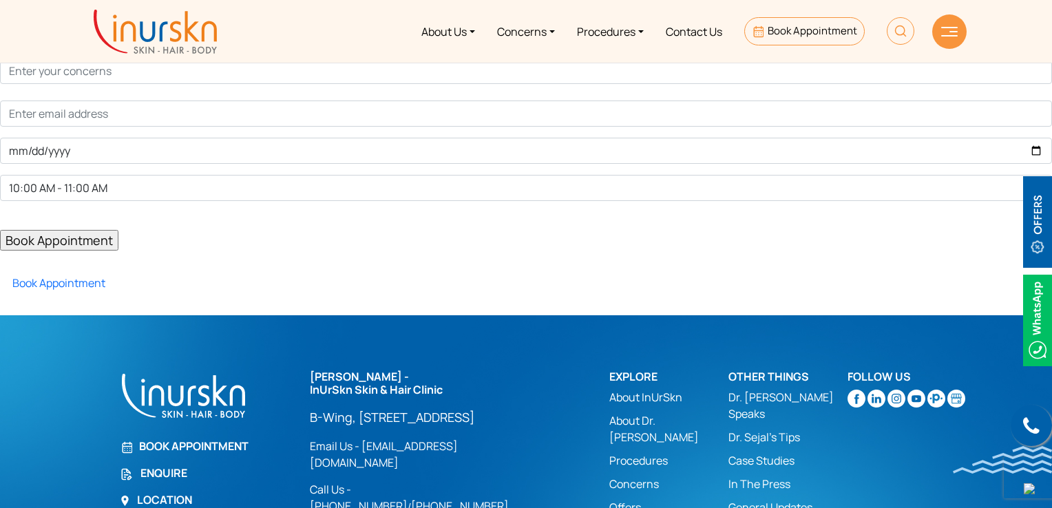
scroll to position [0, 0]
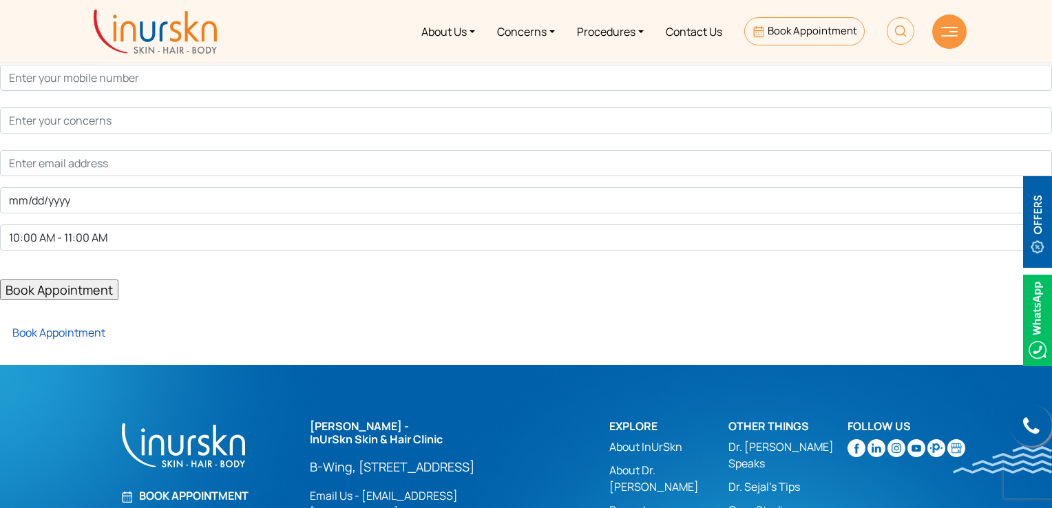
click at [61, 332] on link "Book Appointment" at bounding box center [52, 332] width 105 height 15
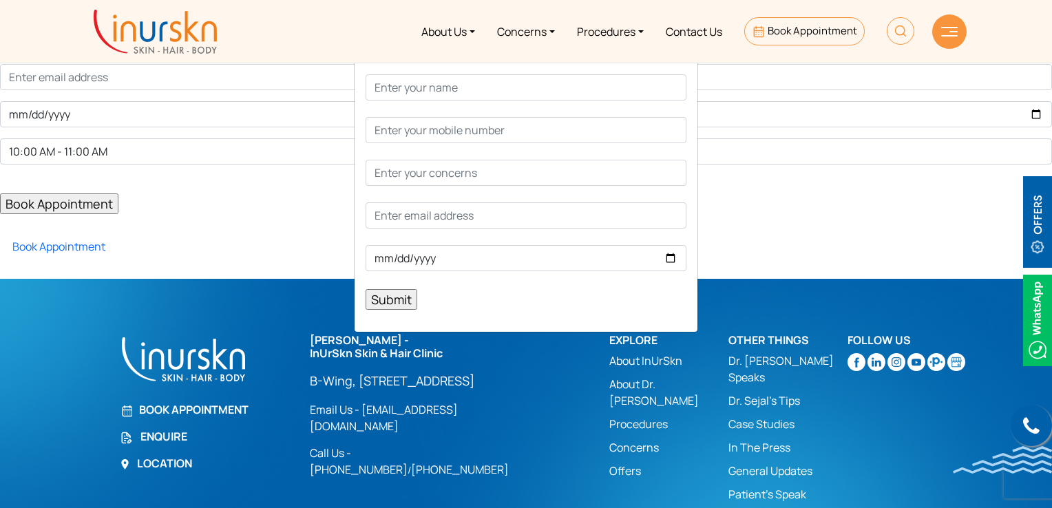
scroll to position [152, 0]
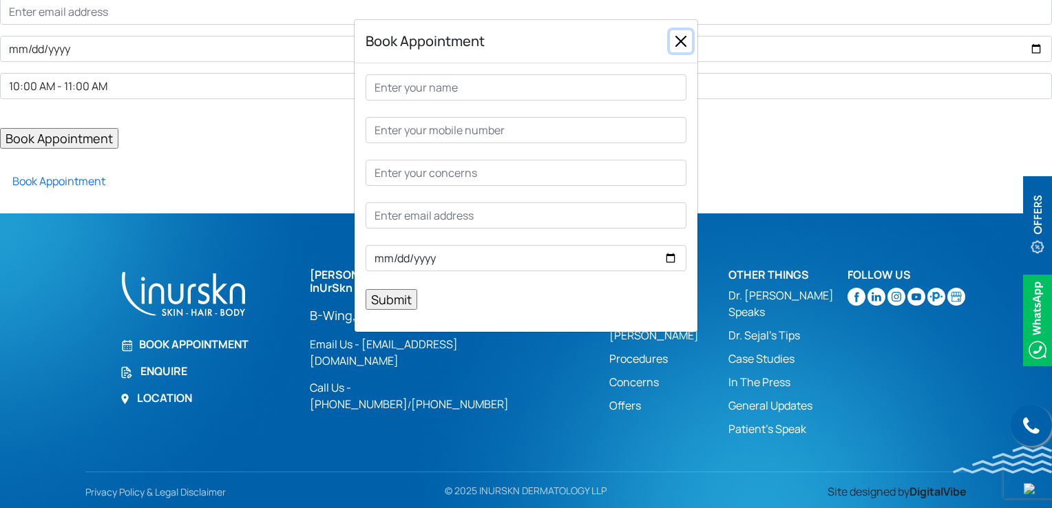
click at [672, 37] on button "Close" at bounding box center [681, 41] width 22 height 22
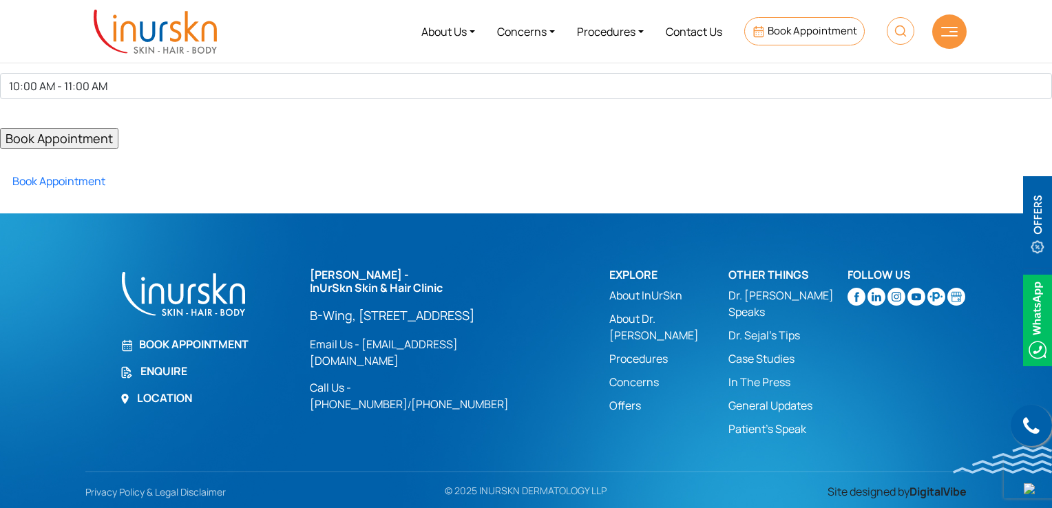
scroll to position [0, 0]
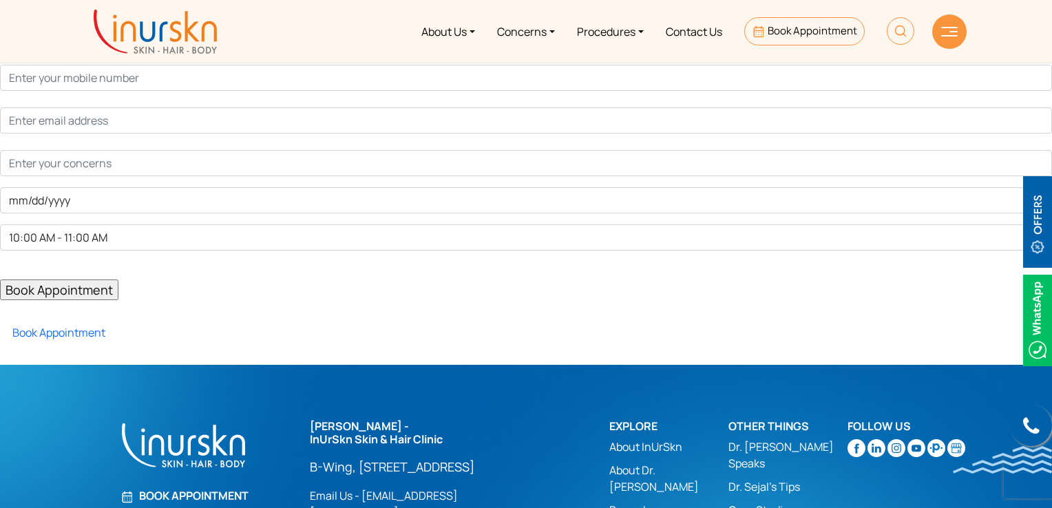
click at [58, 322] on div "10:00 AM - 11:00 AM 11:00 AM - 12:00 PM 12:00 PM - 1:00 PM 2:00 PM - 3:00 PM 3:…" at bounding box center [526, 181] width 1052 height 319
click at [62, 330] on link "Book Appointment" at bounding box center [52, 332] width 105 height 15
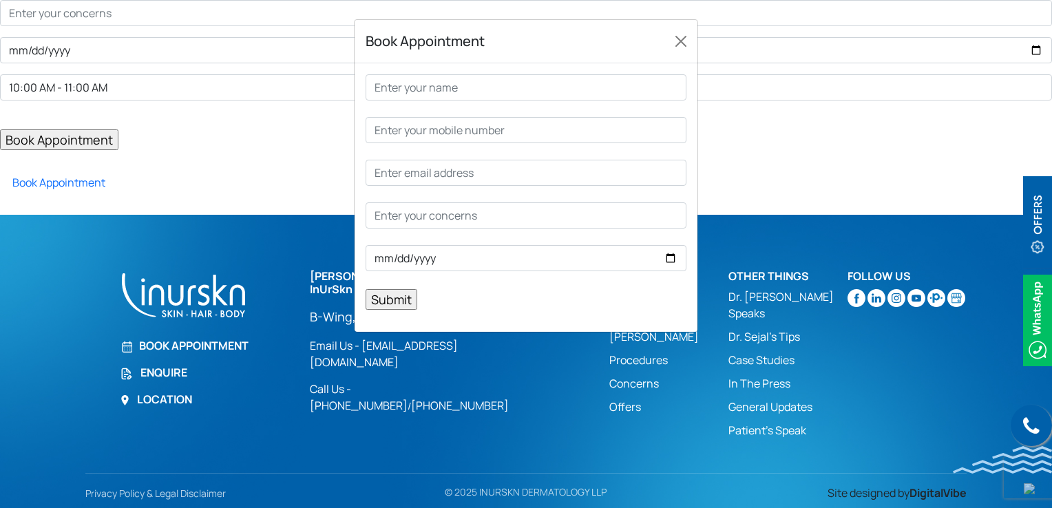
scroll to position [152, 0]
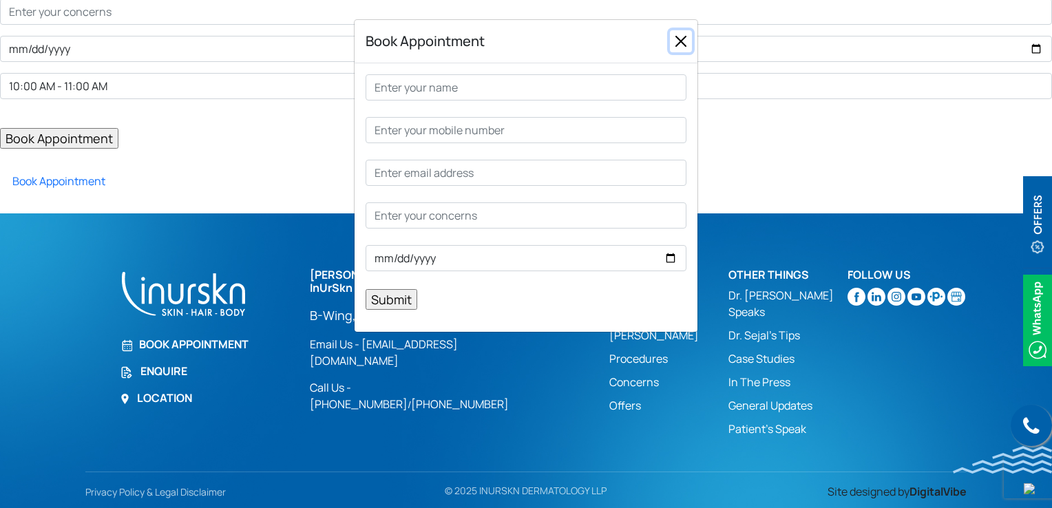
click at [683, 43] on button "Close" at bounding box center [681, 41] width 22 height 22
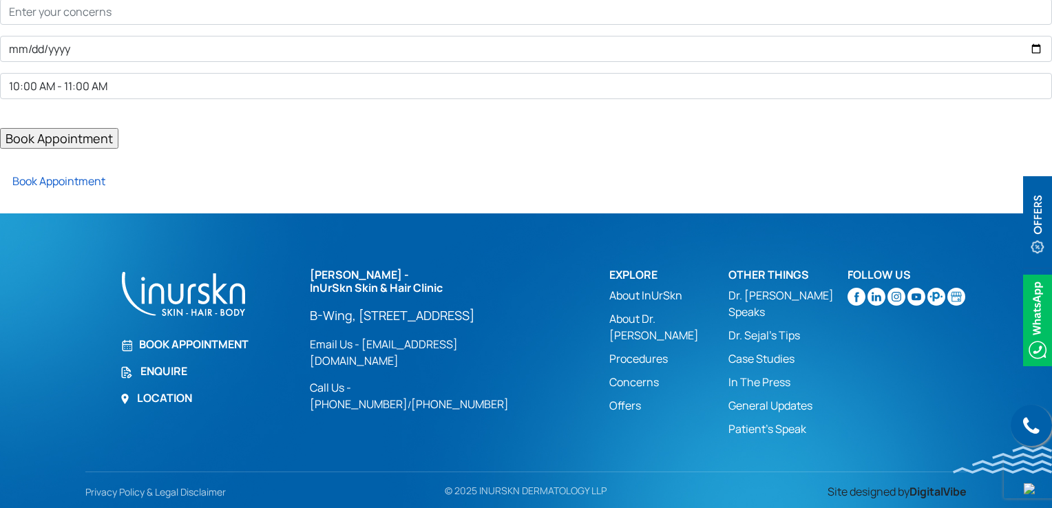
click at [75, 183] on link "Book Appointment" at bounding box center [52, 181] width 105 height 15
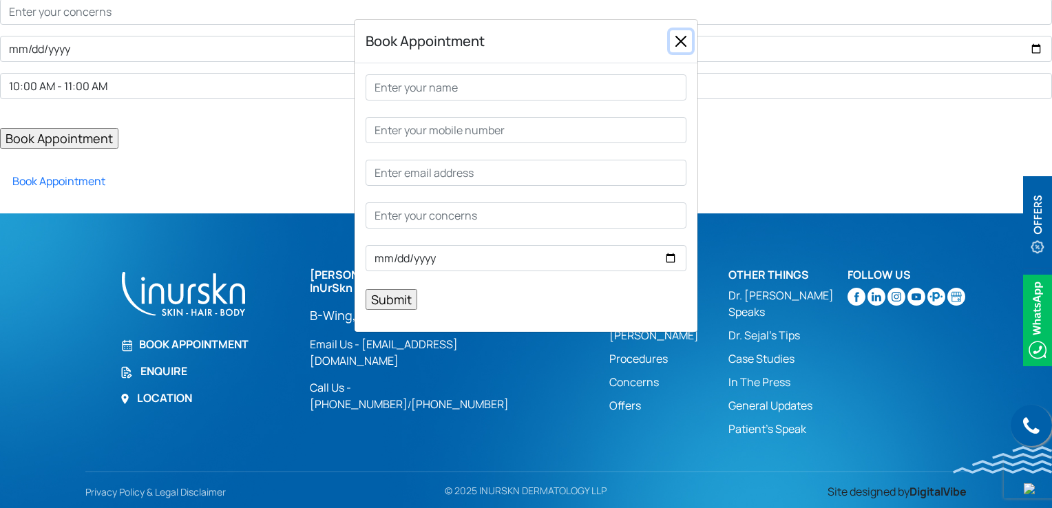
click at [690, 39] on button "Close" at bounding box center [681, 41] width 22 height 22
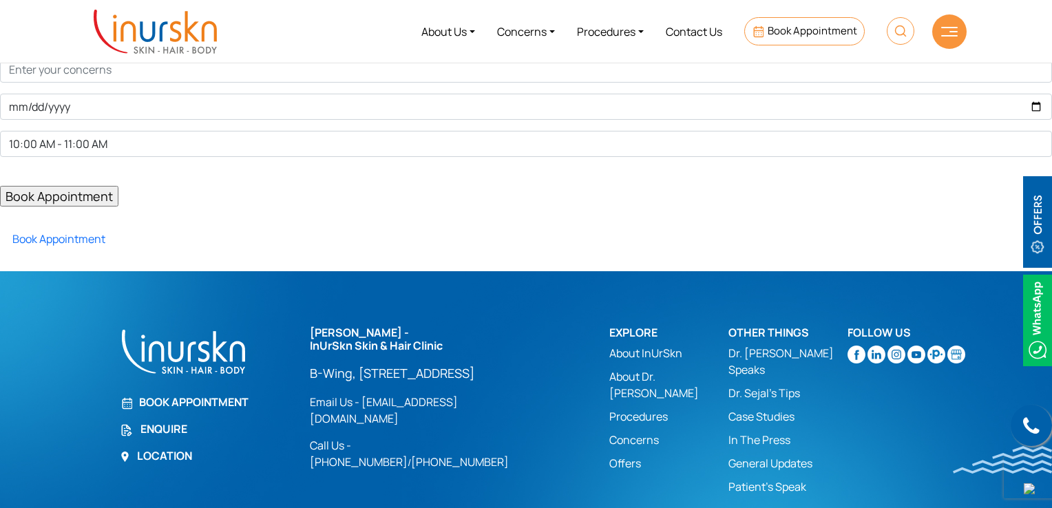
scroll to position [0, 0]
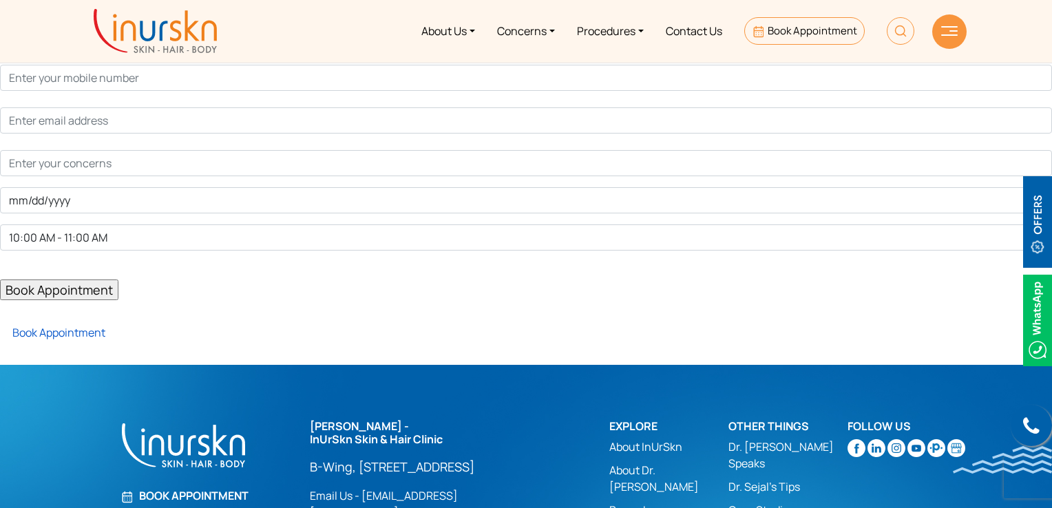
click at [80, 333] on link "Book Appointment" at bounding box center [52, 332] width 105 height 15
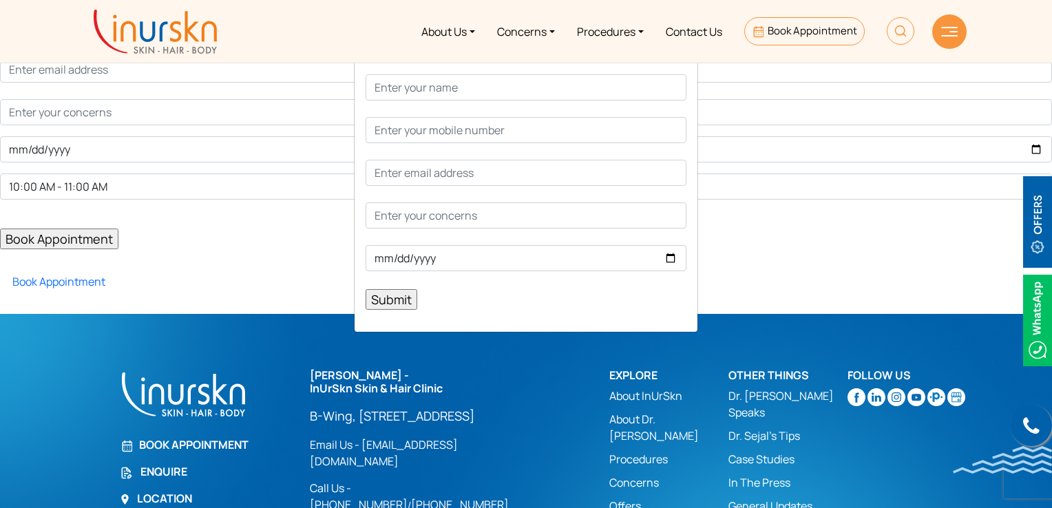
scroll to position [152, 0]
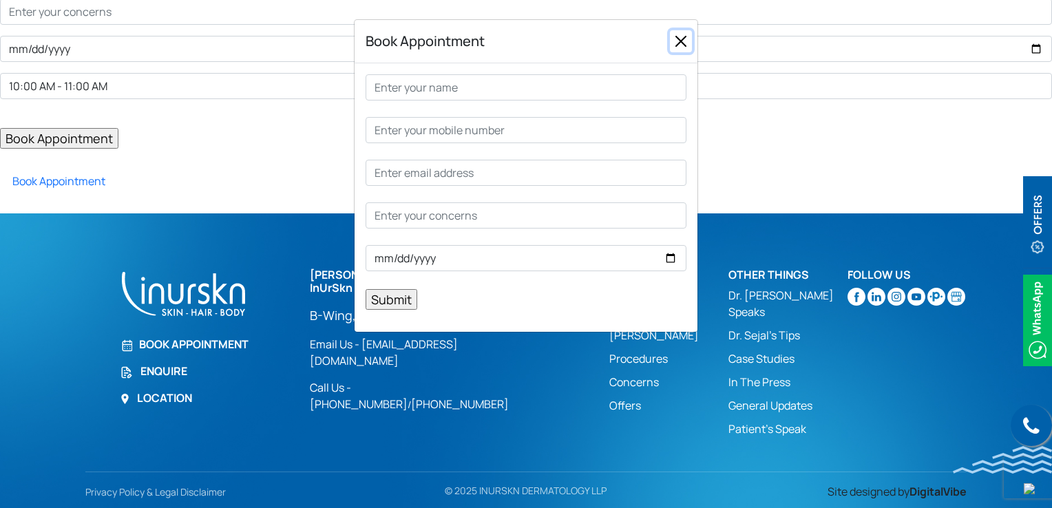
click at [675, 42] on button "Close" at bounding box center [681, 41] width 22 height 22
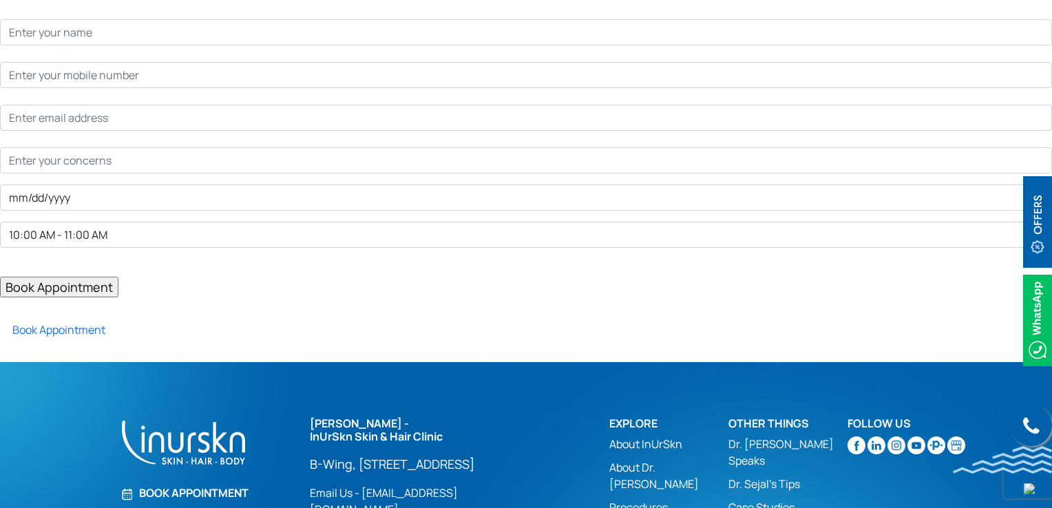
scroll to position [0, 0]
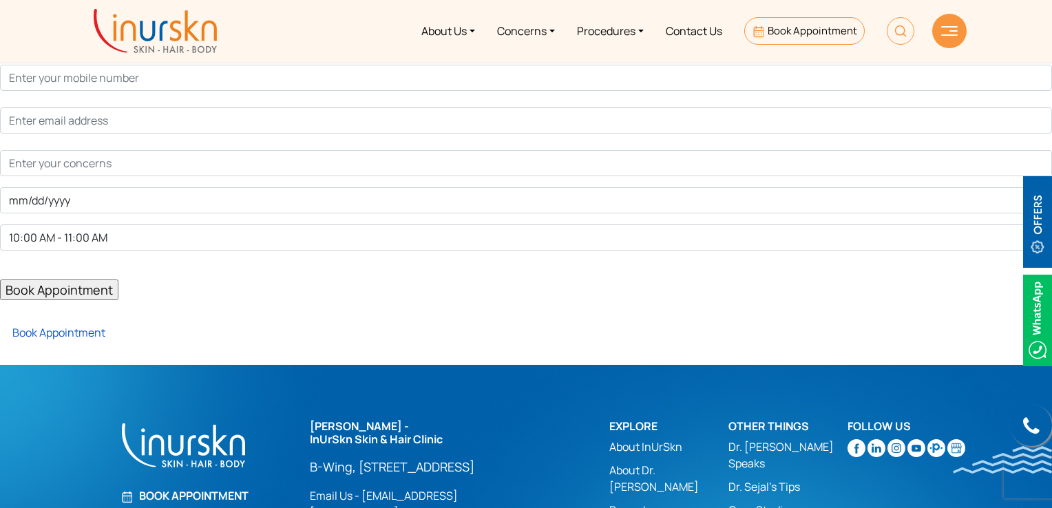
click at [94, 327] on link "Book Appointment" at bounding box center [52, 332] width 105 height 15
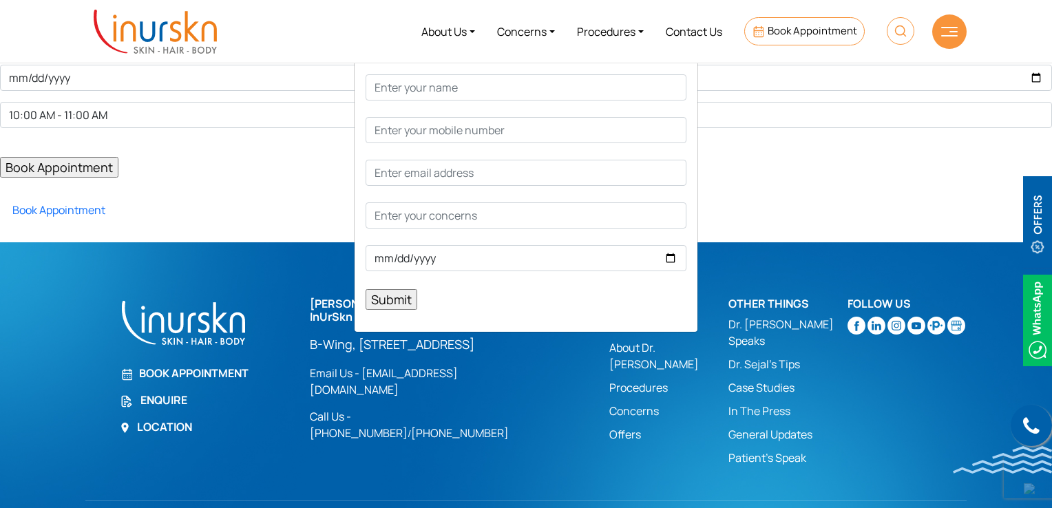
scroll to position [152, 0]
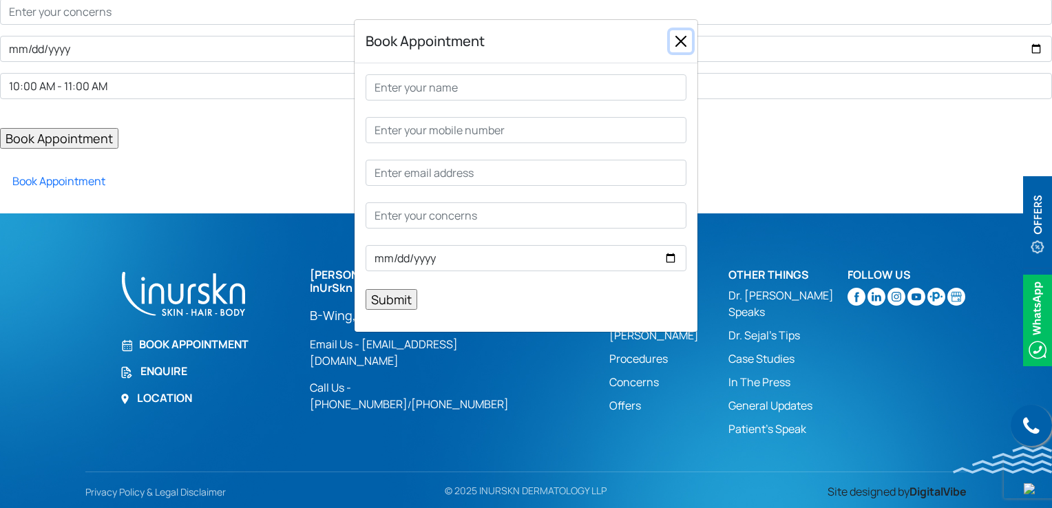
click at [685, 45] on button "Close" at bounding box center [681, 41] width 22 height 22
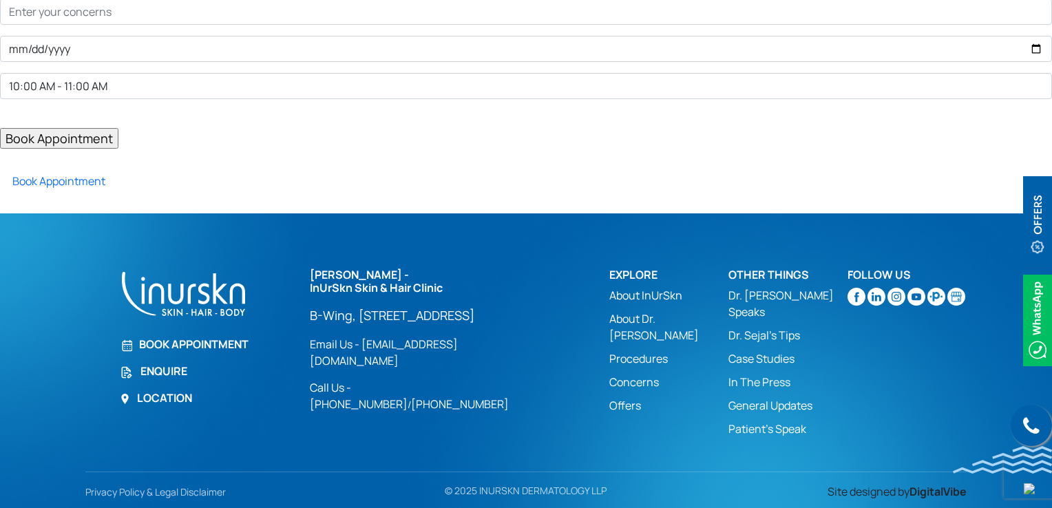
click at [77, 191] on div "10:00 AM - 11:00 AM 11:00 AM - 12:00 PM 12:00 PM - 1:00 PM 2:00 PM - 3:00 PM 3:…" at bounding box center [526, 42] width 1073 height 343
click at [78, 183] on link "Book Appointment" at bounding box center [52, 181] width 105 height 15
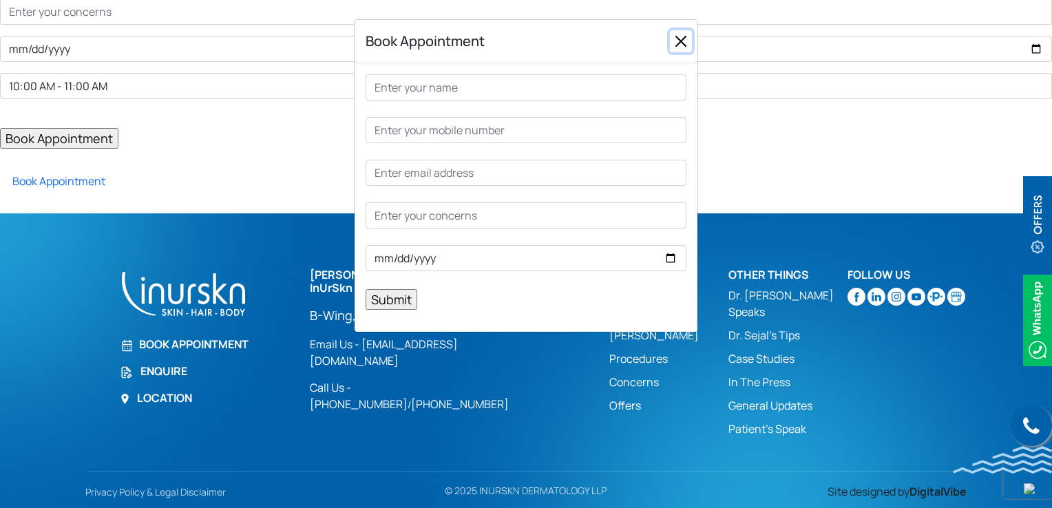
click at [678, 50] on button "Close" at bounding box center [681, 41] width 22 height 22
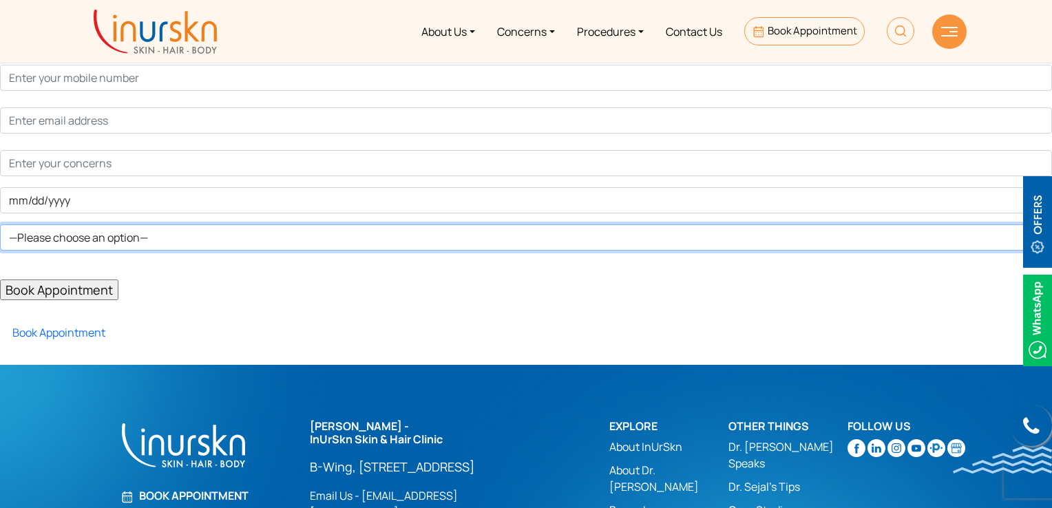
drag, startPoint x: 0, startPoint y: 0, endPoint x: 136, endPoint y: 233, distance: 269.4
click at [136, 233] on select "—Please choose an option— Select Time Slot 10:00 AM - 11:00 AM 11:00 AM - 12:00…" at bounding box center [526, 238] width 1052 height 26
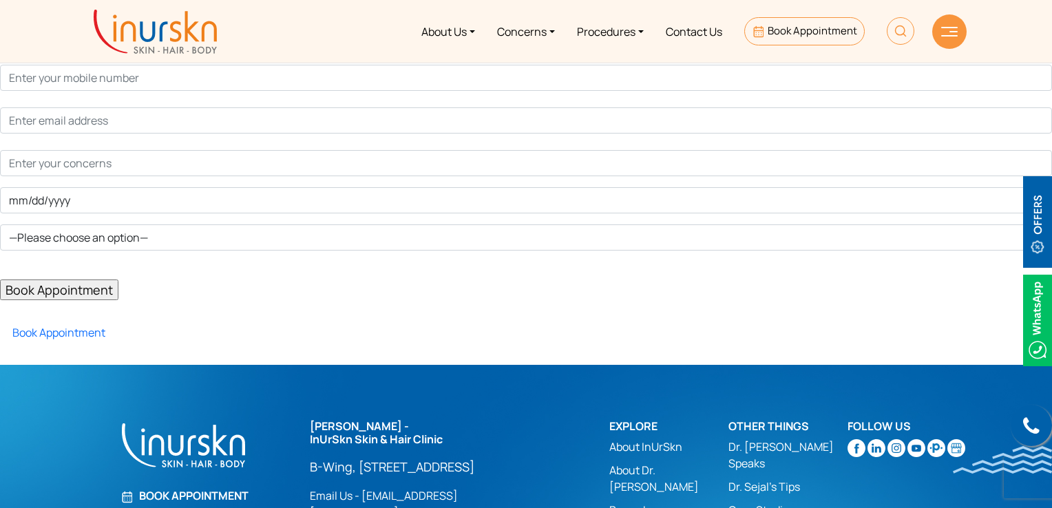
click at [129, 216] on div "—Please choose an option— Select Time Slot 10:00 AM - 11:00 AM 11:00 AM - 12:00…" at bounding box center [526, 161] width 1052 height 278
click at [85, 335] on link "Book Appointment" at bounding box center [52, 332] width 105 height 15
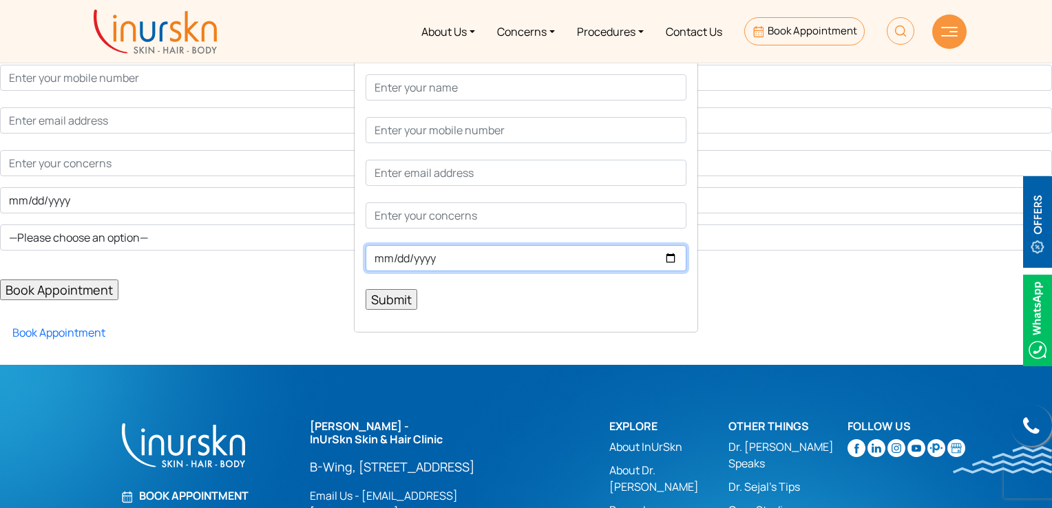
click at [675, 258] on input "Contact form" at bounding box center [526, 258] width 321 height 26
click at [669, 262] on input "Contact form" at bounding box center [526, 258] width 321 height 26
click at [668, 298] on p "Submit" at bounding box center [526, 192] width 321 height 236
click at [727, 296] on div "Book Appointment Submit" at bounding box center [526, 254] width 1052 height 508
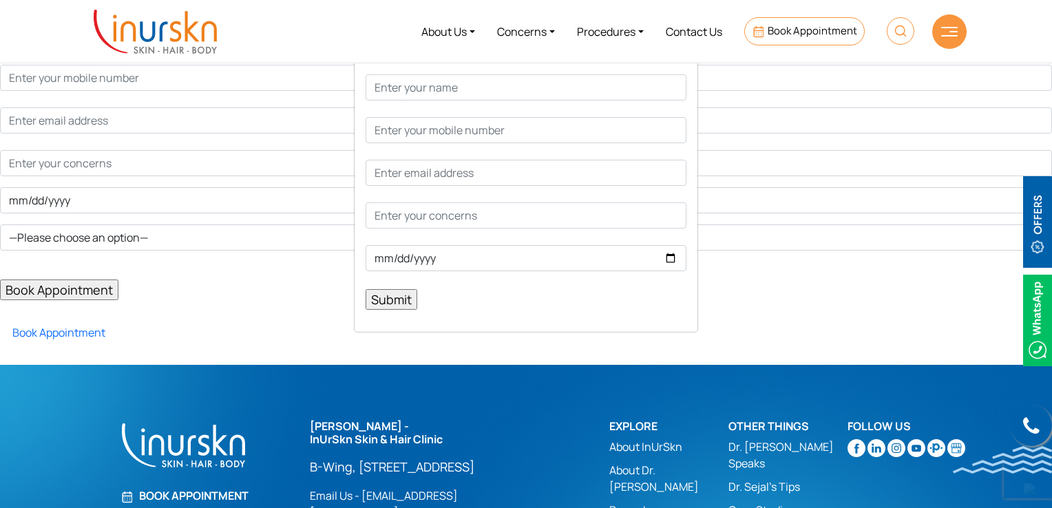
scroll to position [152, 0]
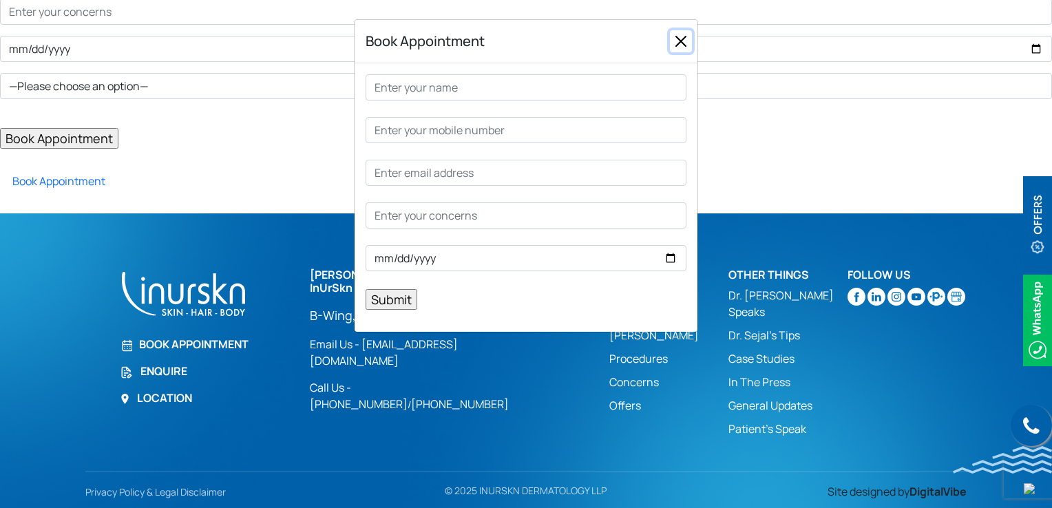
click at [680, 43] on button "Close" at bounding box center [681, 41] width 22 height 22
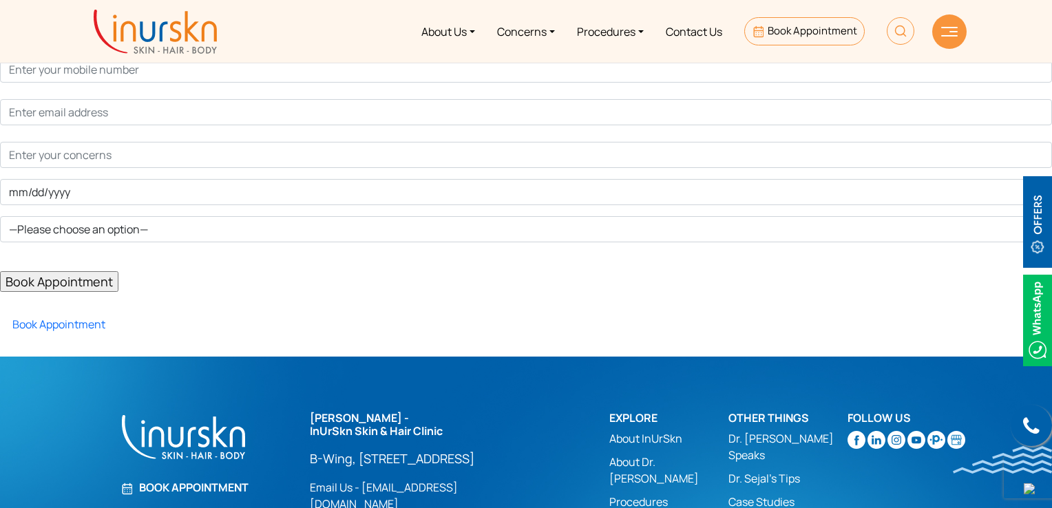
scroll to position [0, 0]
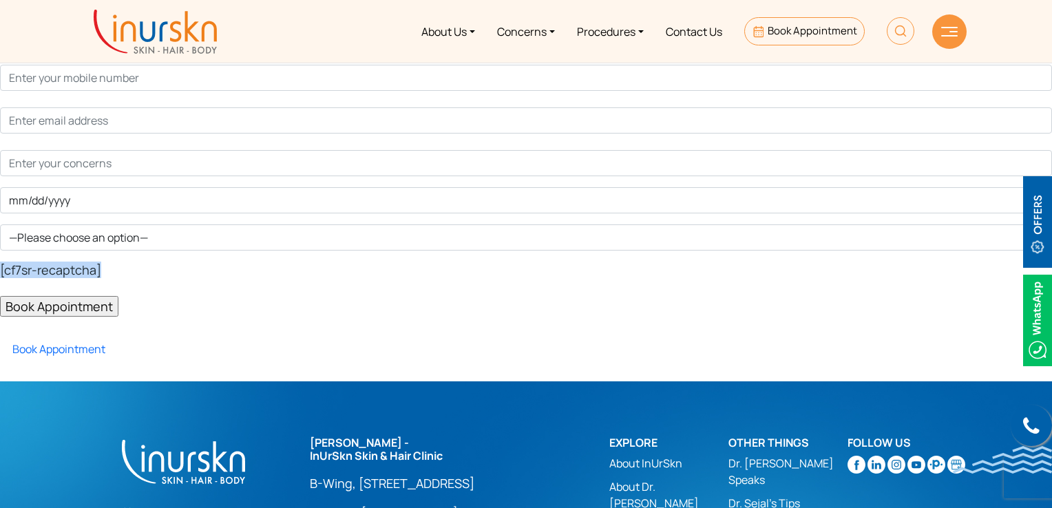
drag, startPoint x: 106, startPoint y: 266, endPoint x: 0, endPoint y: 262, distance: 106.1
click at [0, 262] on p "[cf7sr-recaptcha]" at bounding box center [526, 270] width 1052 height 17
click at [113, 271] on p "[cf7sr-recaptcha]" at bounding box center [526, 270] width 1052 height 17
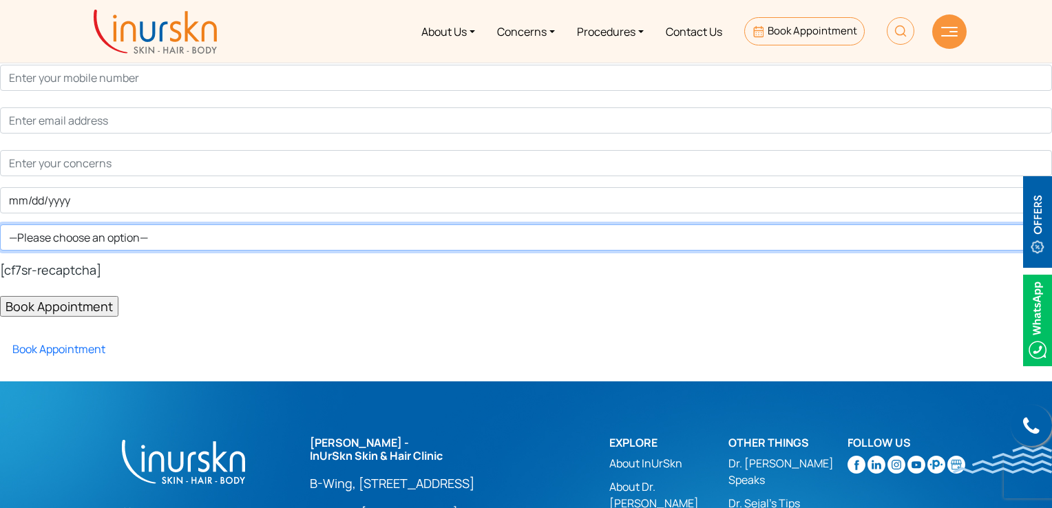
click at [227, 238] on select "—Please choose an option— Select Time Slot 10:00 AM - 11:00 AM 11:00 AM - 12:00…" at bounding box center [526, 238] width 1052 height 26
select select "Select Time Slot"
click at [0, 251] on select "—Please choose an option— Select Time Slot 10:00 AM - 11:00 AM 11:00 AM - 12:00…" at bounding box center [526, 238] width 1052 height 26
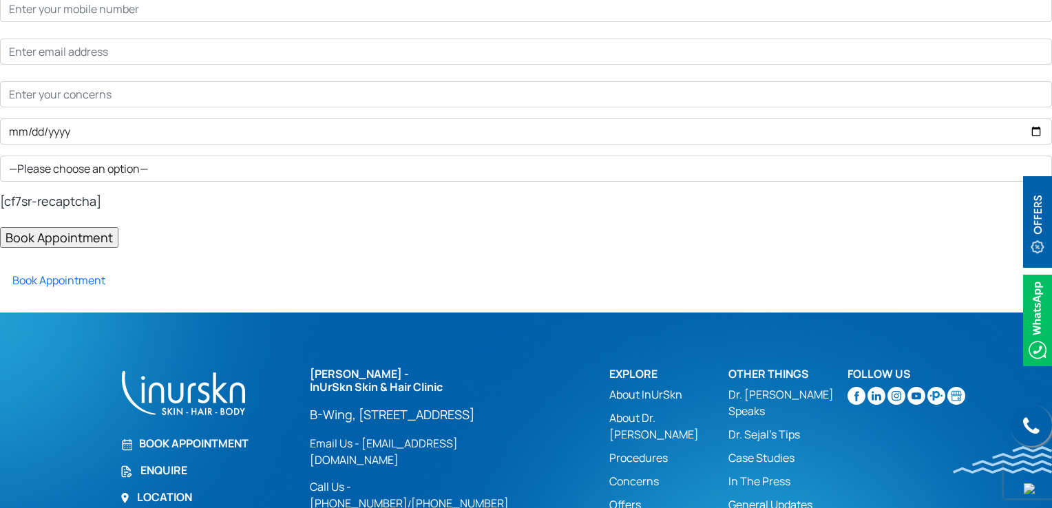
click at [74, 240] on input "Book Appointment" at bounding box center [59, 237] width 118 height 21
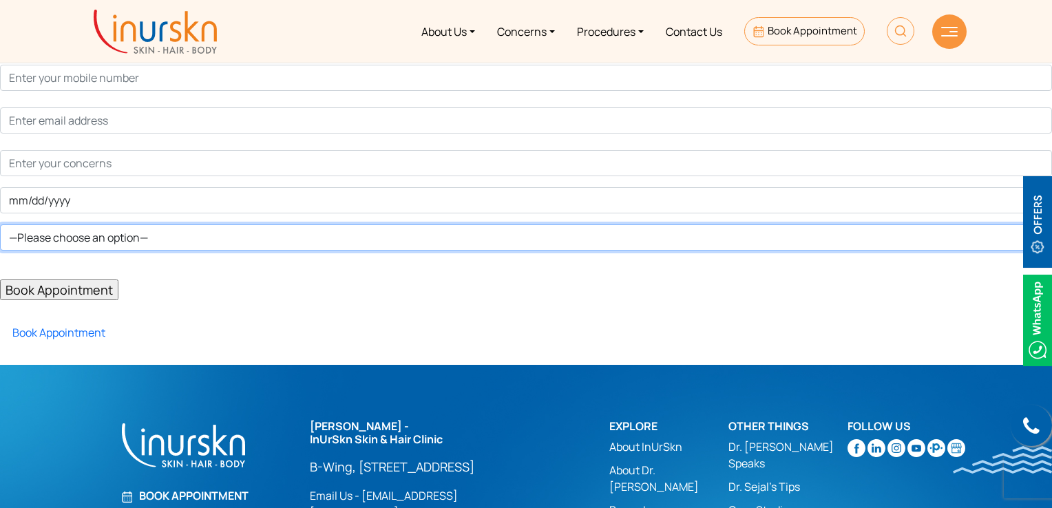
click at [111, 225] on select "—Please choose an option— Select Time Slot 10:00 AM - 11:00 AM 11:00 AM - 12:00…" at bounding box center [526, 238] width 1052 height 26
click at [124, 241] on select "—Please choose an option— Select Time Slot 10:00 AM - 11:00 AM 11:00 AM - 12:00…" at bounding box center [526, 238] width 1052 height 26
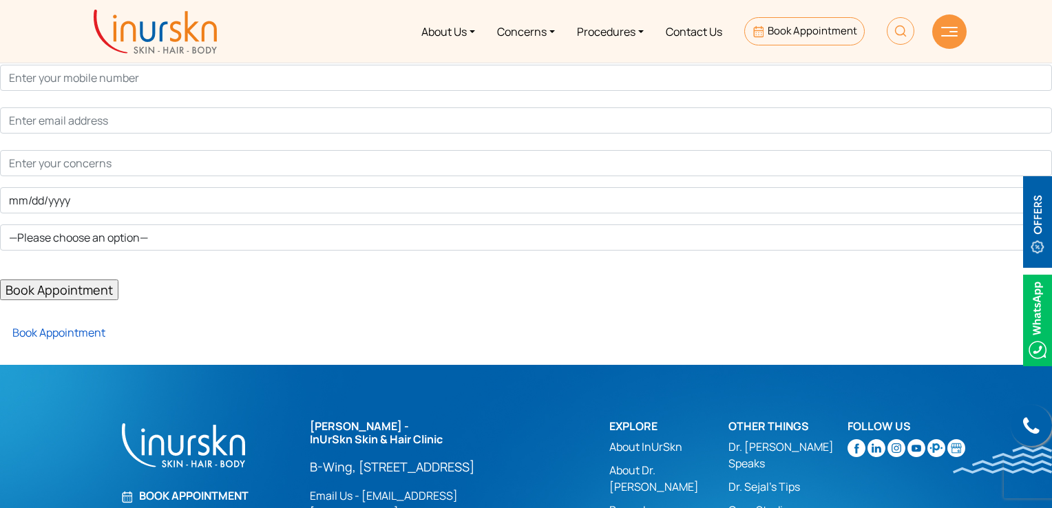
click at [86, 331] on link "Book Appointment" at bounding box center [52, 332] width 105 height 15
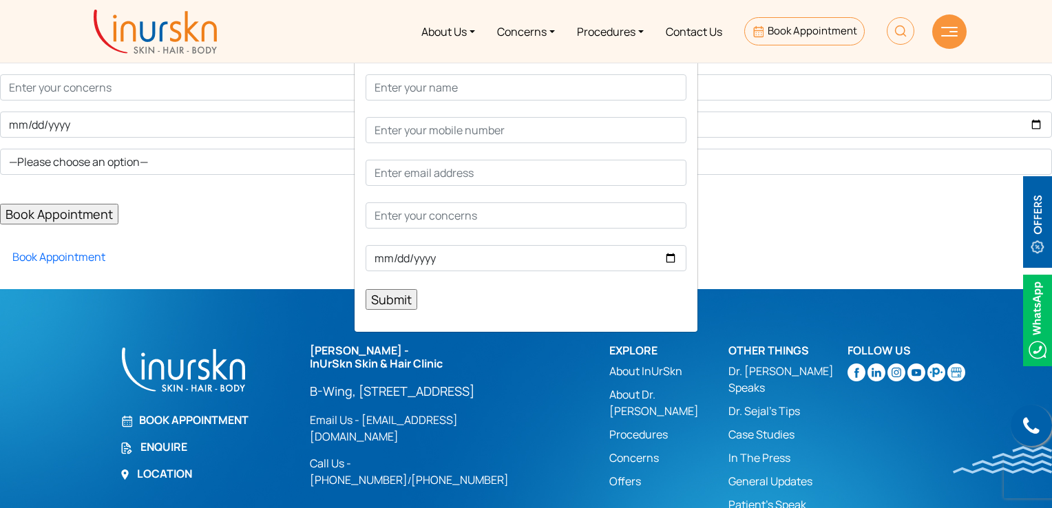
scroll to position [152, 0]
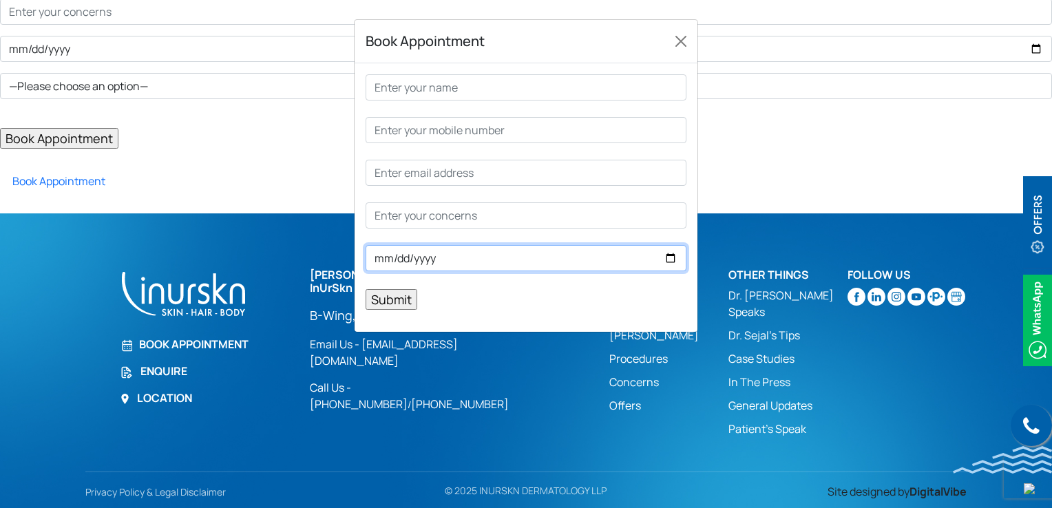
click at [671, 264] on input "Contact form" at bounding box center [526, 258] width 321 height 26
click at [669, 259] on input "Contact form" at bounding box center [526, 258] width 321 height 26
click at [674, 258] on input "Contact form" at bounding box center [526, 258] width 321 height 26
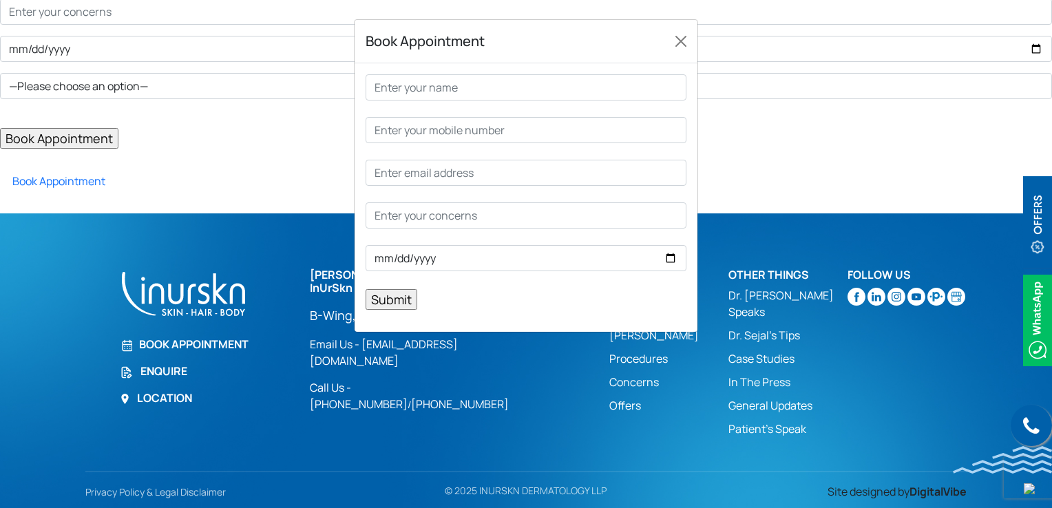
click at [634, 293] on p "Submit" at bounding box center [526, 192] width 321 height 236
click at [551, 129] on input "Contact form" at bounding box center [526, 130] width 321 height 26
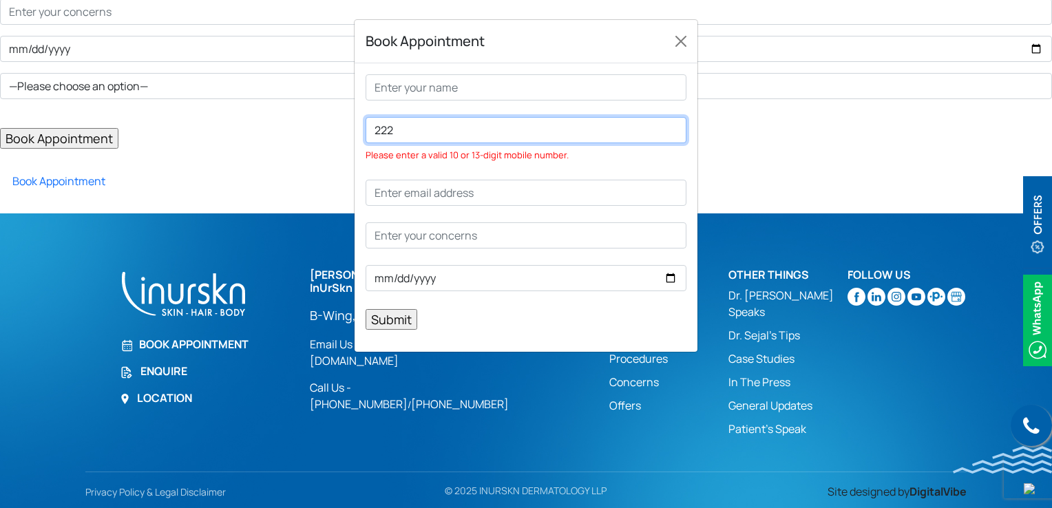
type input "222"
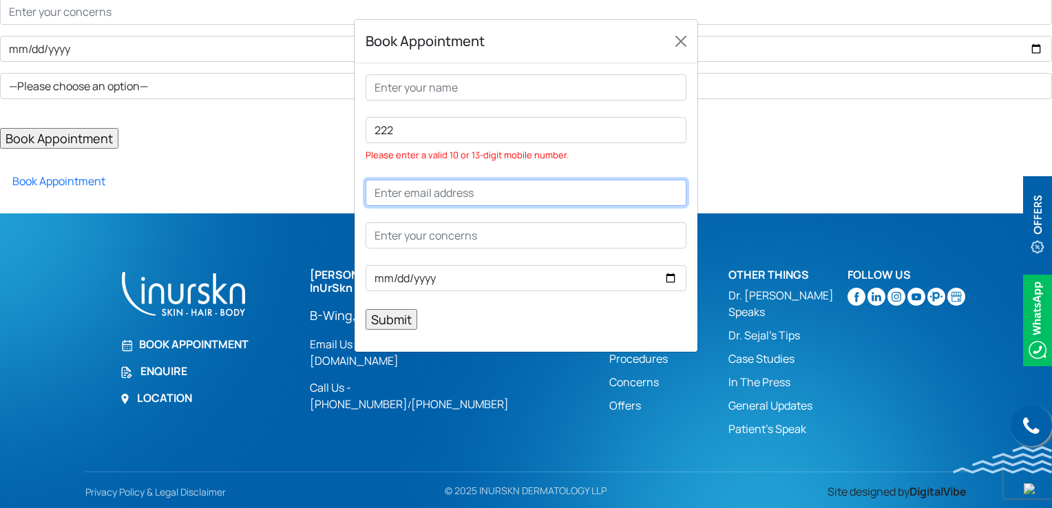
click at [448, 200] on input "Contact form" at bounding box center [526, 193] width 321 height 26
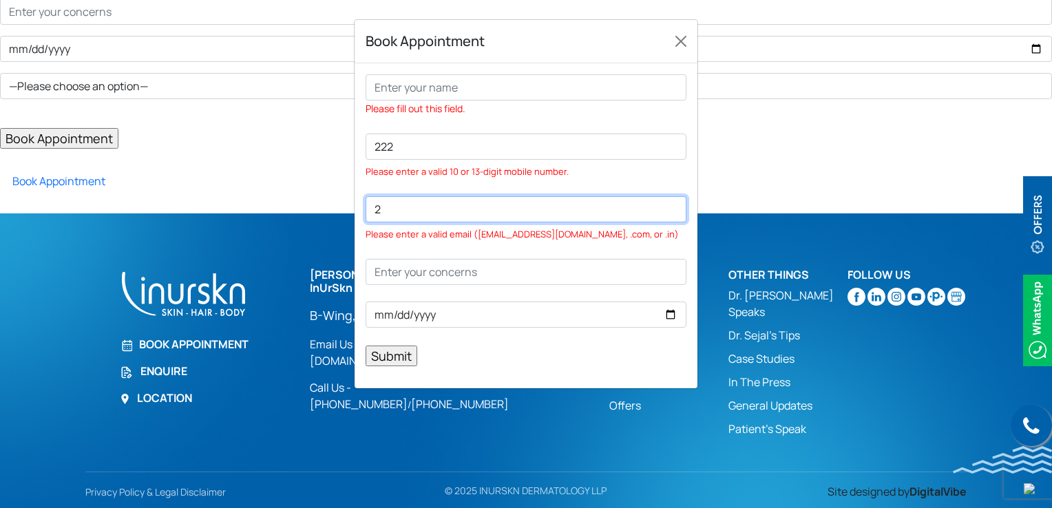
type input "2"
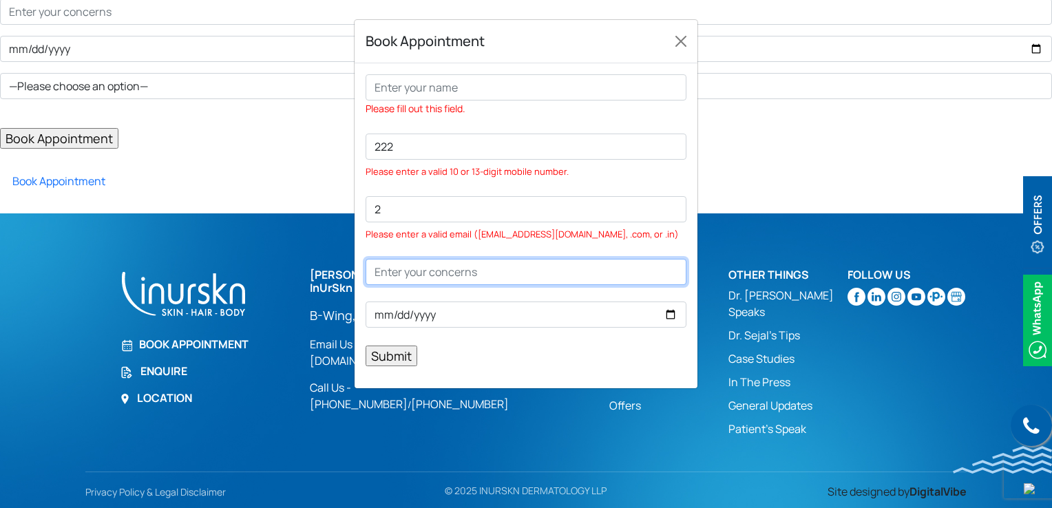
click at [428, 275] on input "Contact form" at bounding box center [526, 272] width 321 height 26
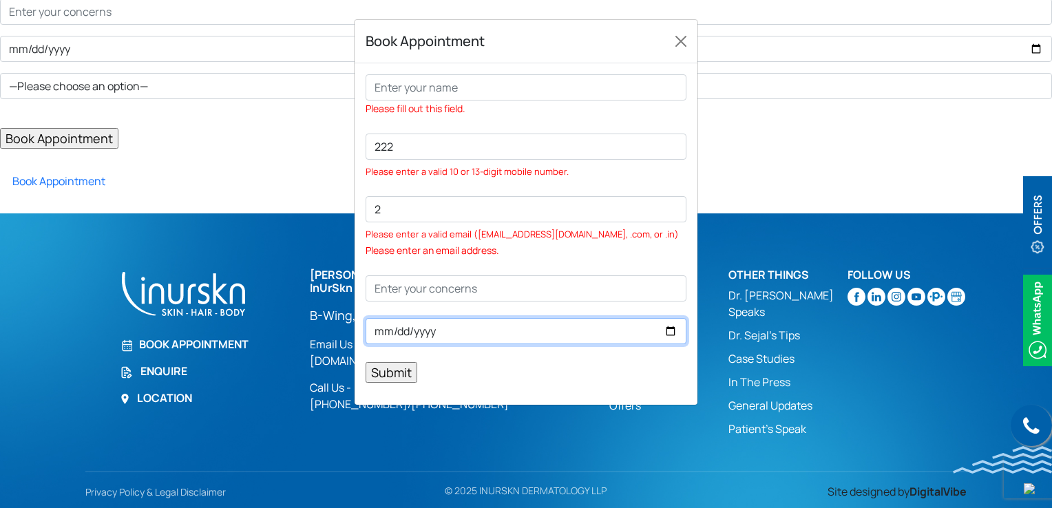
click at [454, 329] on input "Contact form" at bounding box center [526, 331] width 321 height 26
click at [660, 322] on input "Contact form" at bounding box center [526, 331] width 321 height 26
click at [667, 328] on input "Contact form" at bounding box center [526, 331] width 321 height 26
click at [669, 334] on input "Contact form" at bounding box center [526, 331] width 321 height 26
click at [636, 357] on p "Please fill out this field. 222 Please enter a valid 10 or 13-digit mobile numb…" at bounding box center [526, 228] width 321 height 309
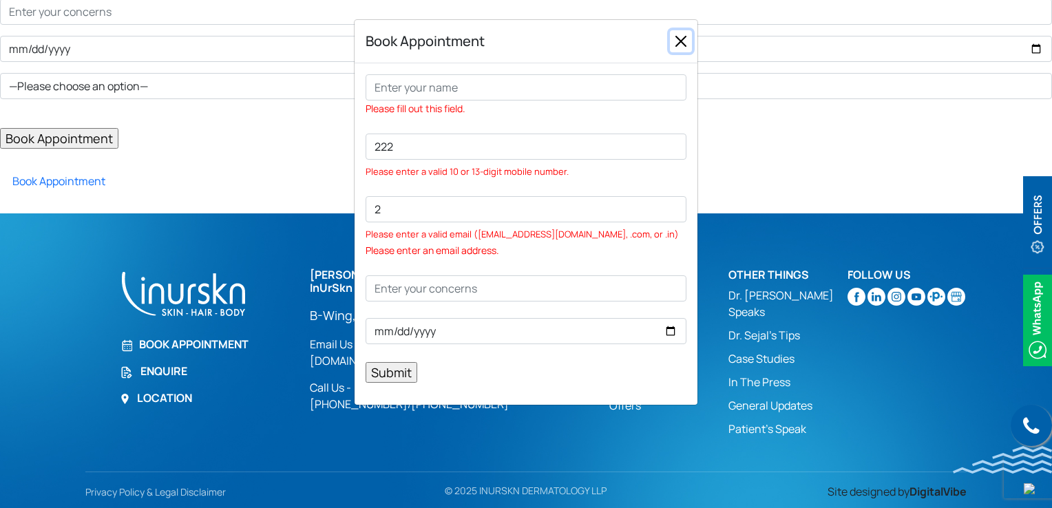
click at [676, 48] on button "Close" at bounding box center [681, 41] width 22 height 22
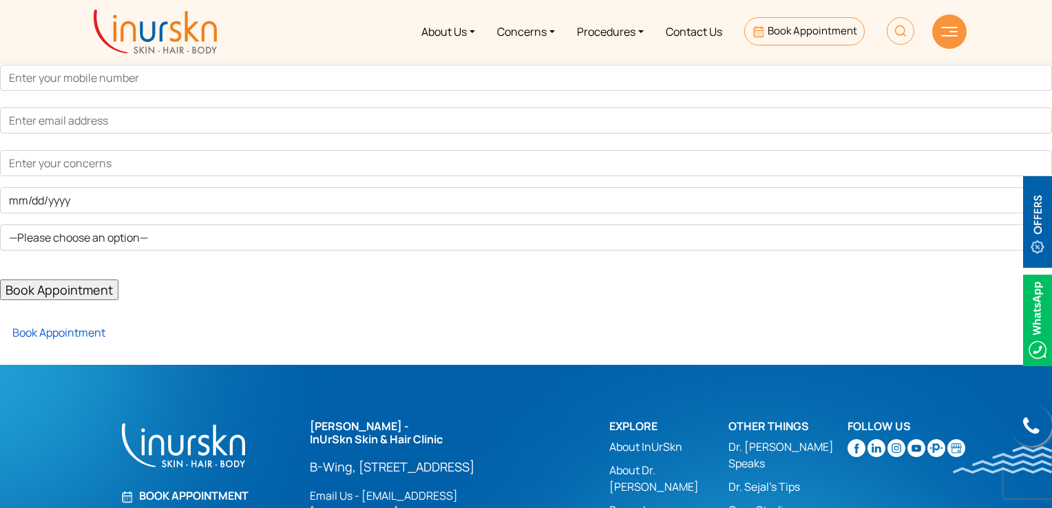
click at [90, 333] on link "Book Appointment" at bounding box center [52, 332] width 105 height 15
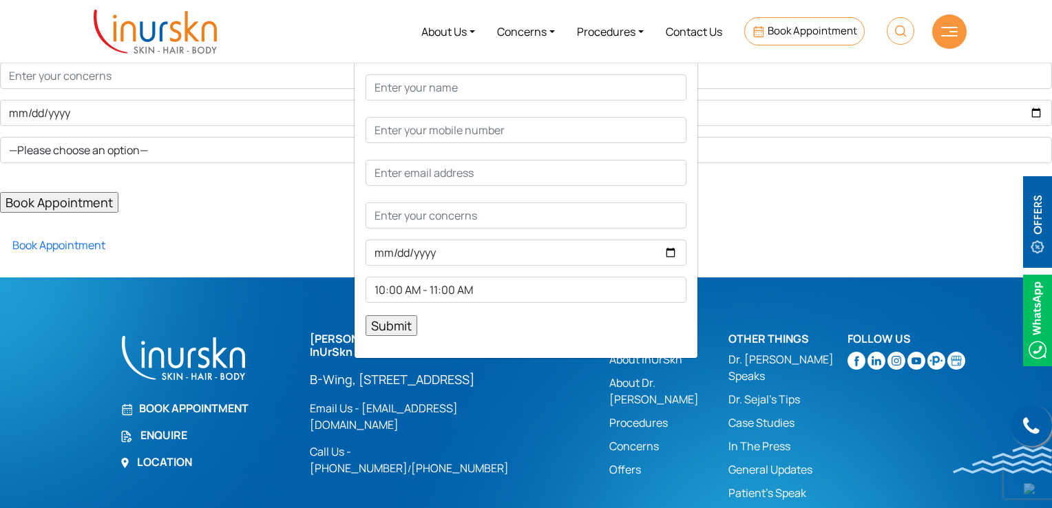
scroll to position [152, 0]
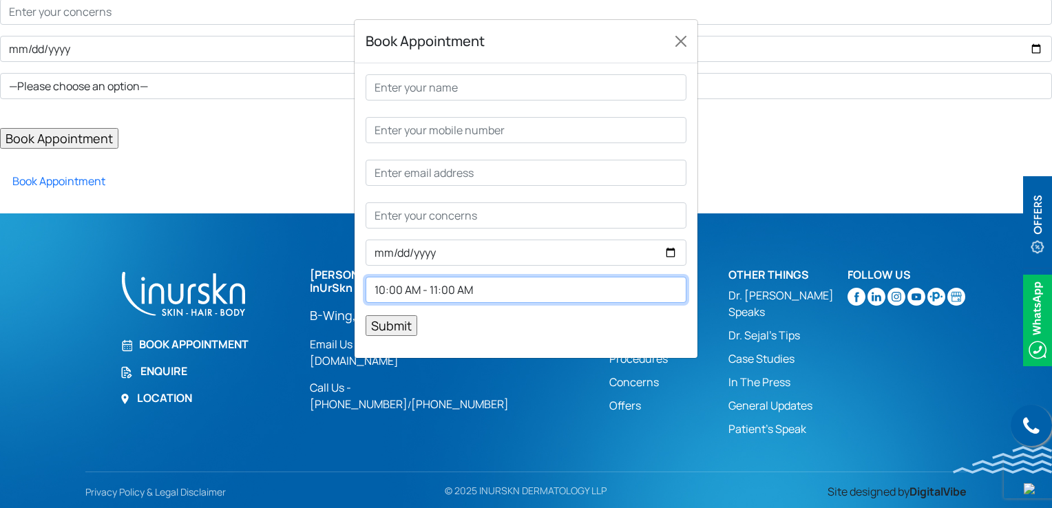
click at [647, 293] on select "10:00 AM - 11:00 AM 11:00 AM - 12:00 PM 12:00 PM - 1:00 PM 2:00 PM - 3:00 PM 3:…" at bounding box center [526, 290] width 321 height 26
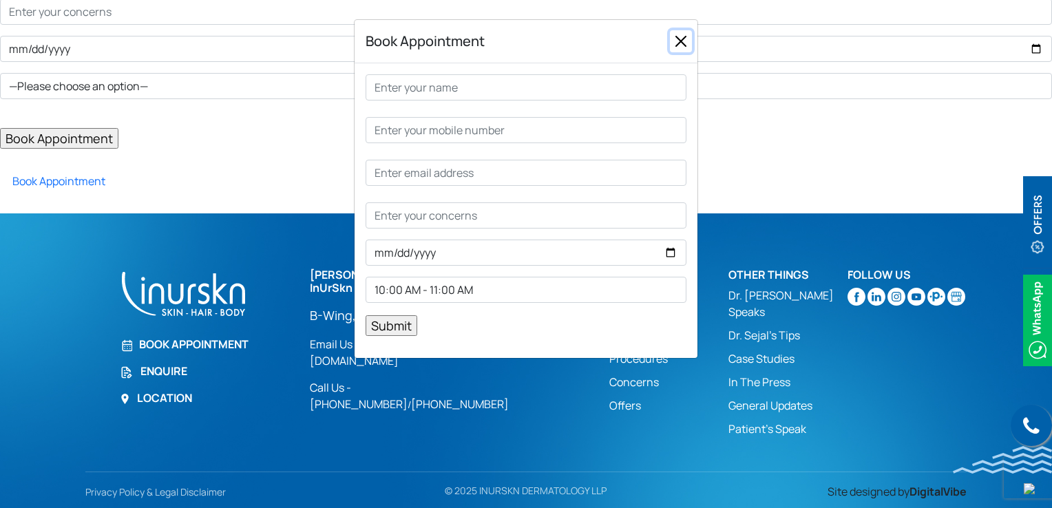
click at [684, 41] on button "Close" at bounding box center [681, 41] width 22 height 22
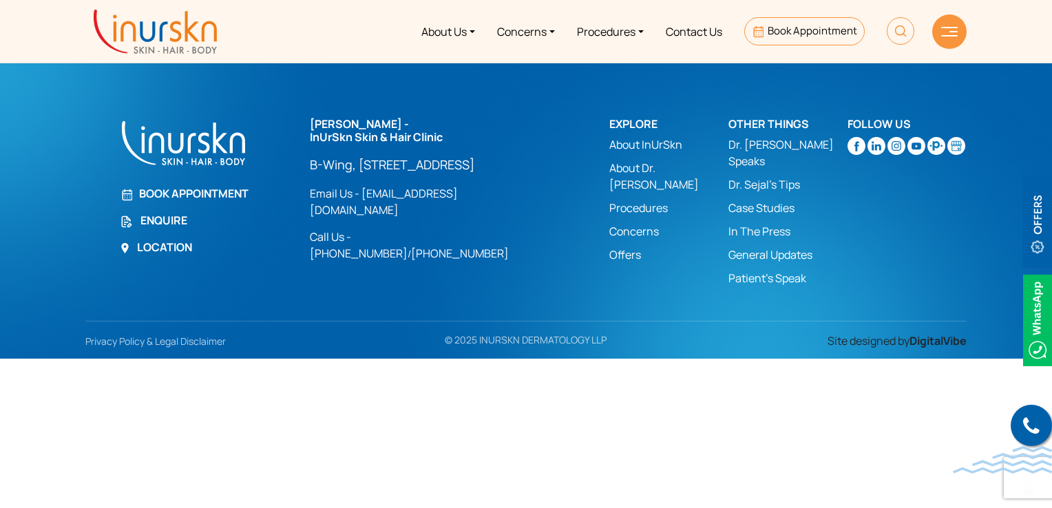
scroll to position [22, 0]
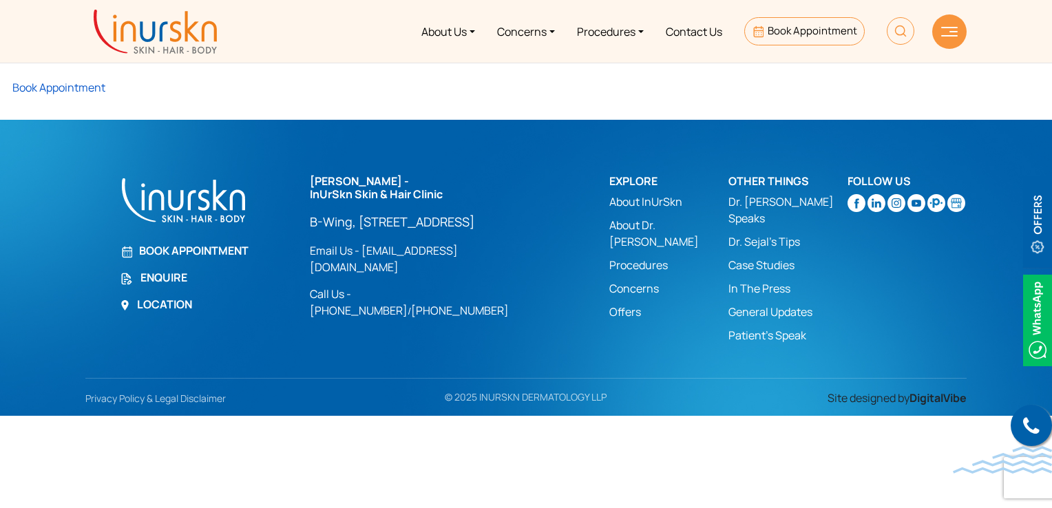
click at [87, 80] on link "Book Appointment" at bounding box center [52, 87] width 105 height 15
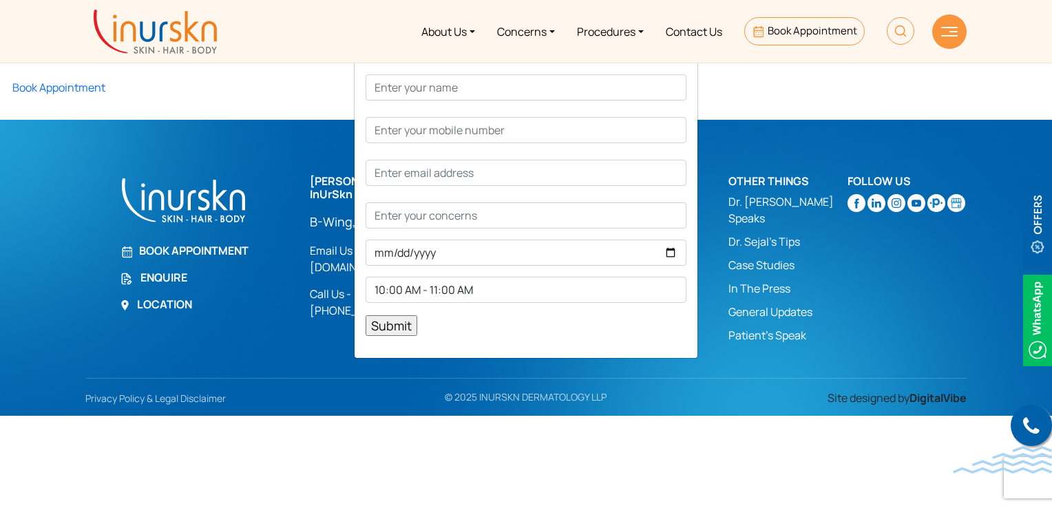
click at [634, 433] on div "Book Appointment 10:00 AM - 11:00 AM 11:00 AM - 12:00 PM 12:00 PM - 1:00 PM 2:0…" at bounding box center [526, 254] width 1052 height 508
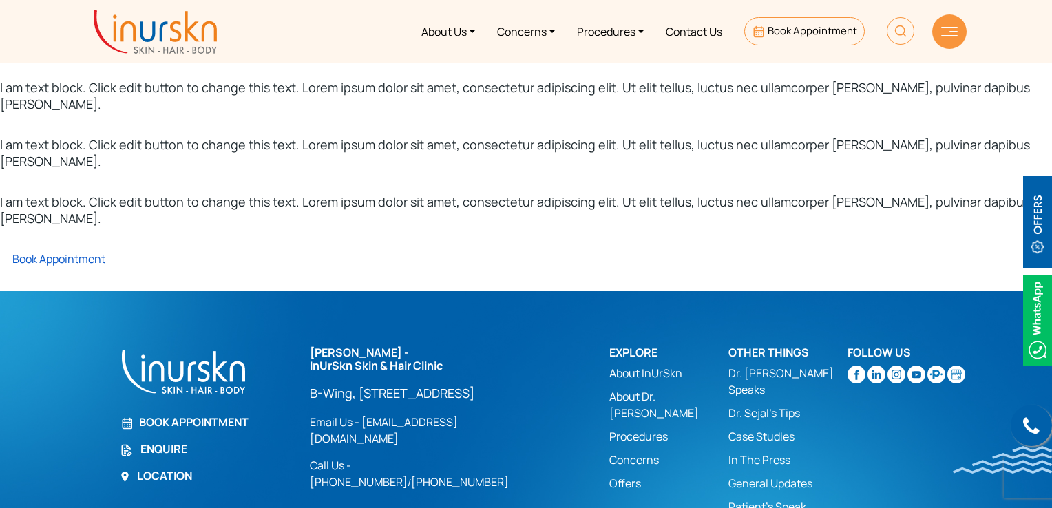
click at [69, 251] on link "Book Appointment" at bounding box center [52, 258] width 105 height 15
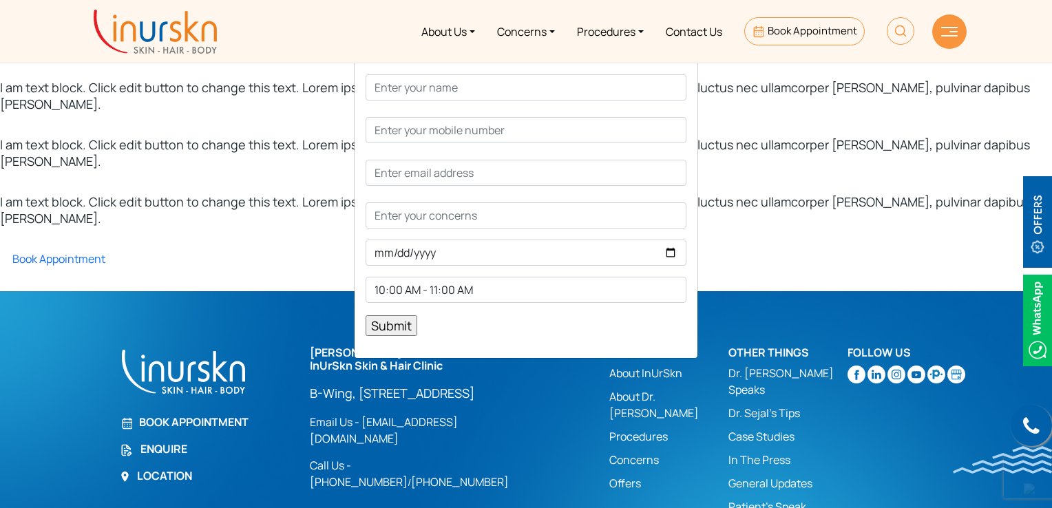
click at [176, 209] on div "Book Appointment 10:00 AM - 11:00 AM 11:00 AM - 12:00 PM 12:00 PM - 1:00 PM 2:0…" at bounding box center [526, 254] width 1052 height 508
click at [737, 283] on div "Book Appointment 10:00 AM - 11:00 AM 11:00 AM - 12:00 PM 12:00 PM - 1:00 PM 2:0…" at bounding box center [526, 254] width 1052 height 508
click at [718, 196] on div "Book Appointment 10:00 AM - 11:00 AM 11:00 AM - 12:00 PM 12:00 PM - 1:00 PM 2:0…" at bounding box center [526, 254] width 1052 height 508
click at [238, 191] on div "Book Appointment 10:00 AM - 11:00 AM 11:00 AM - 12:00 PM 12:00 PM - 1:00 PM 2:0…" at bounding box center [526, 254] width 1052 height 508
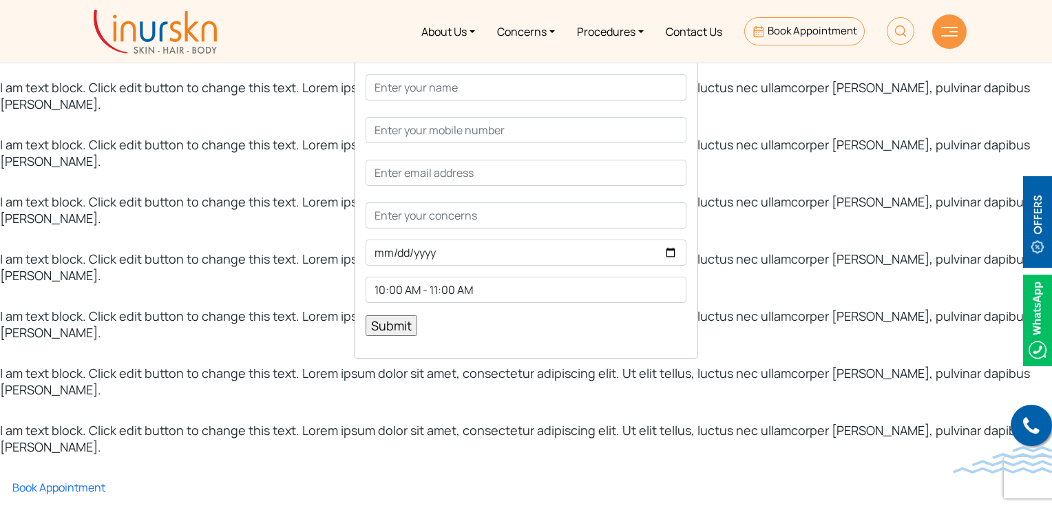
scroll to position [176, 0]
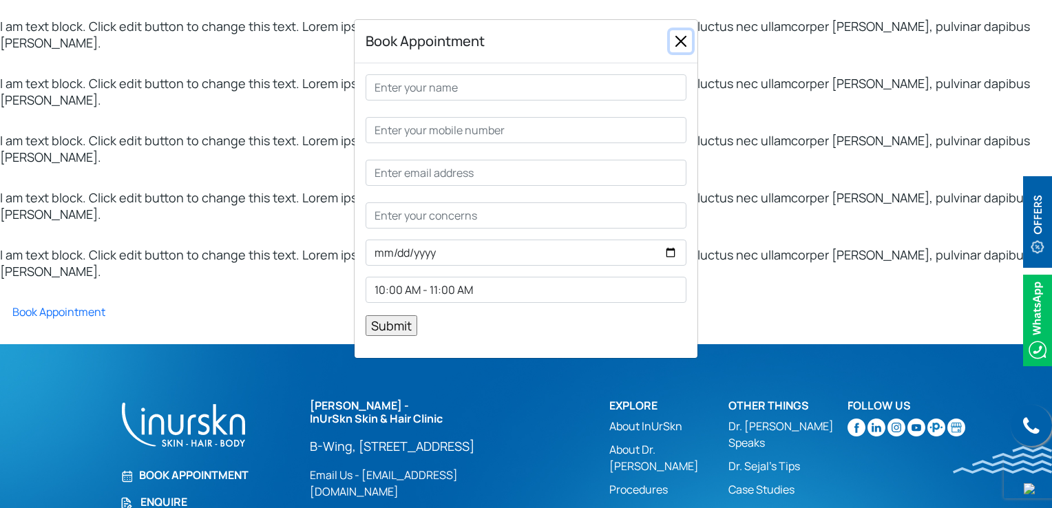
click at [675, 36] on button "Close" at bounding box center [681, 41] width 22 height 22
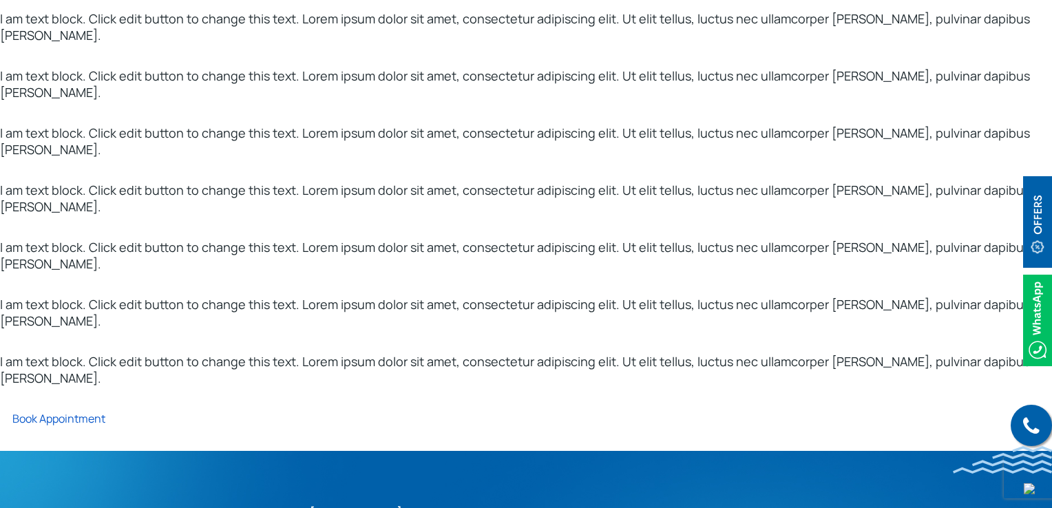
click at [69, 411] on link "Book Appointment" at bounding box center [52, 418] width 105 height 15
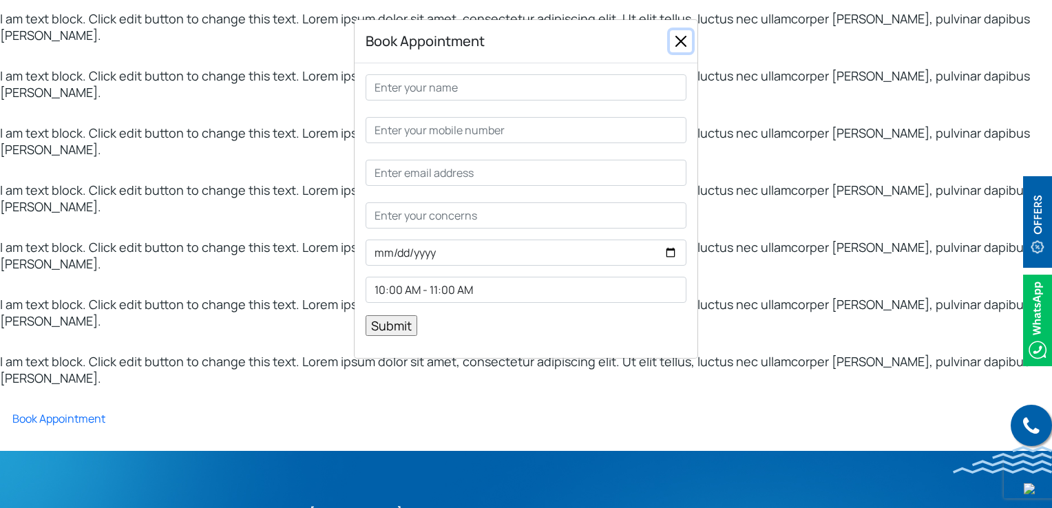
click at [674, 47] on button "Close" at bounding box center [681, 41] width 22 height 22
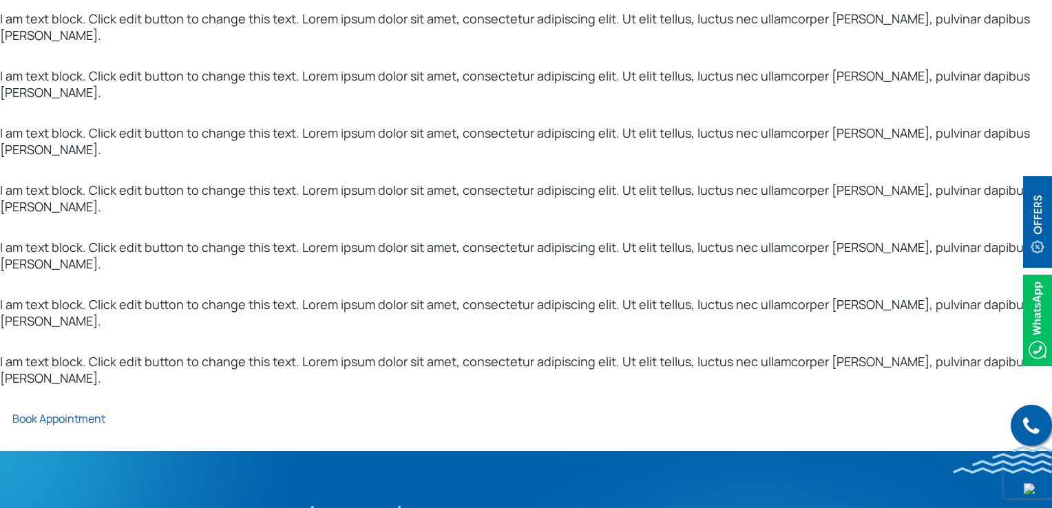
click at [92, 411] on link "Book Appointment" at bounding box center [52, 418] width 105 height 15
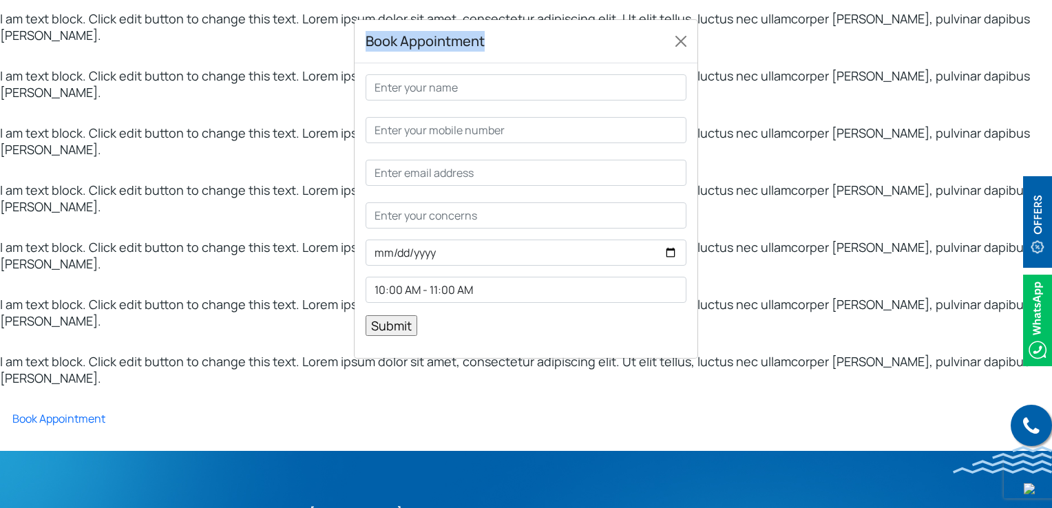
drag, startPoint x: 506, startPoint y: 41, endPoint x: 353, endPoint y: 37, distance: 153.6
click at [353, 37] on div "Book Appointment 10:00 AM - 11:00 AM 11:00 AM - 12:00 PM 12:00 PM - 1:00 PM 2:0…" at bounding box center [526, 254] width 1052 height 508
copy h5 "Book Appointment"
click at [483, 47] on h5 "Book Appointment" at bounding box center [425, 41] width 119 height 21
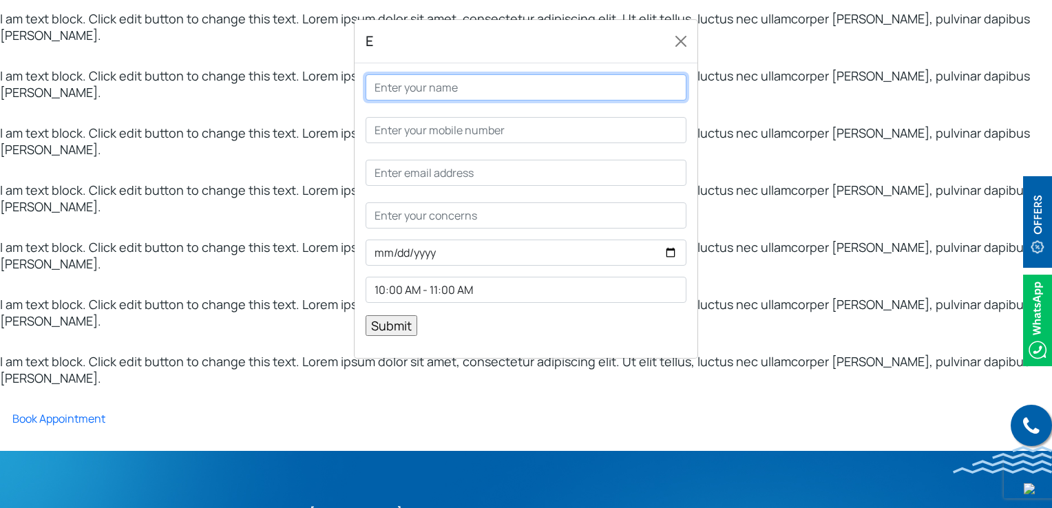
click at [457, 99] on input "Contact form" at bounding box center [526, 87] width 321 height 26
type input "2"
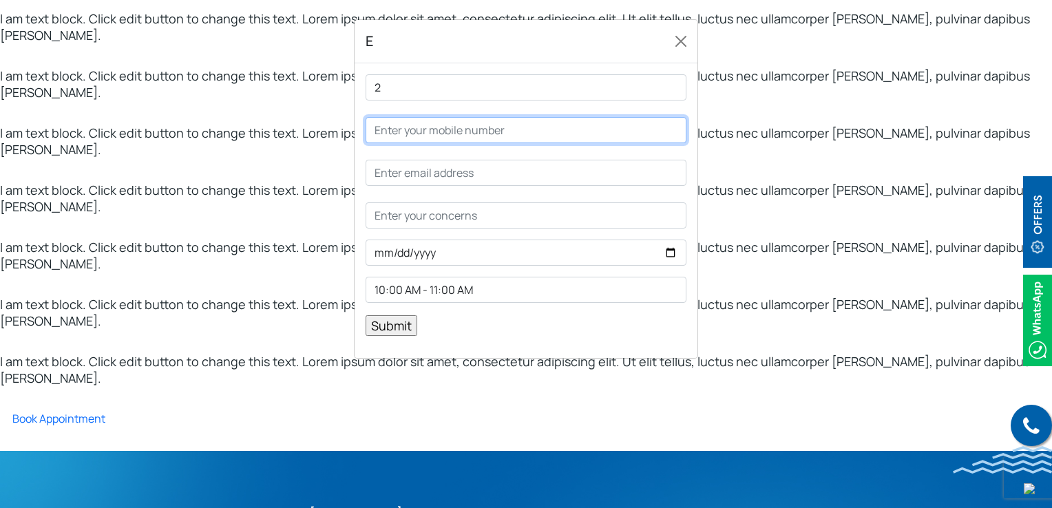
click at [457, 141] on input "Contact form" at bounding box center [526, 130] width 321 height 26
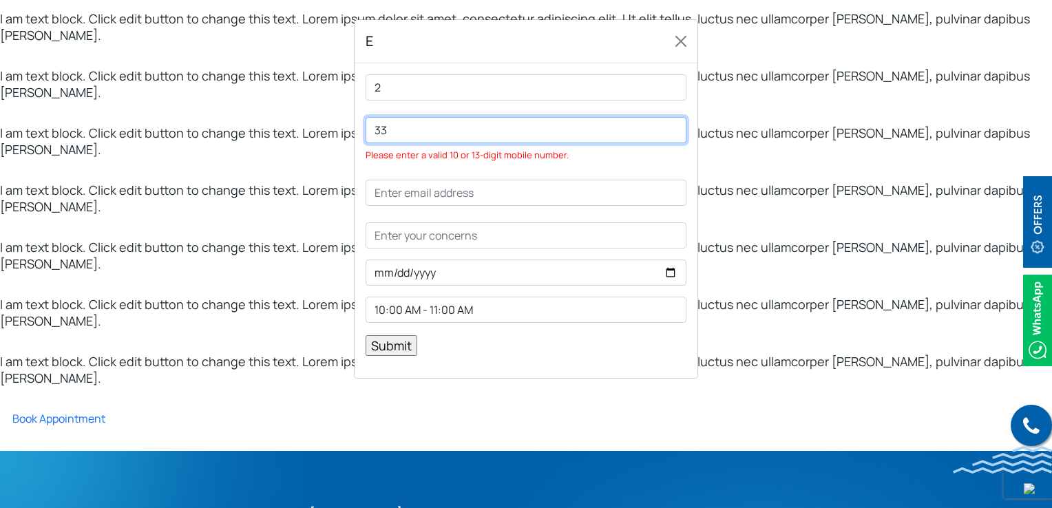
type input "33"
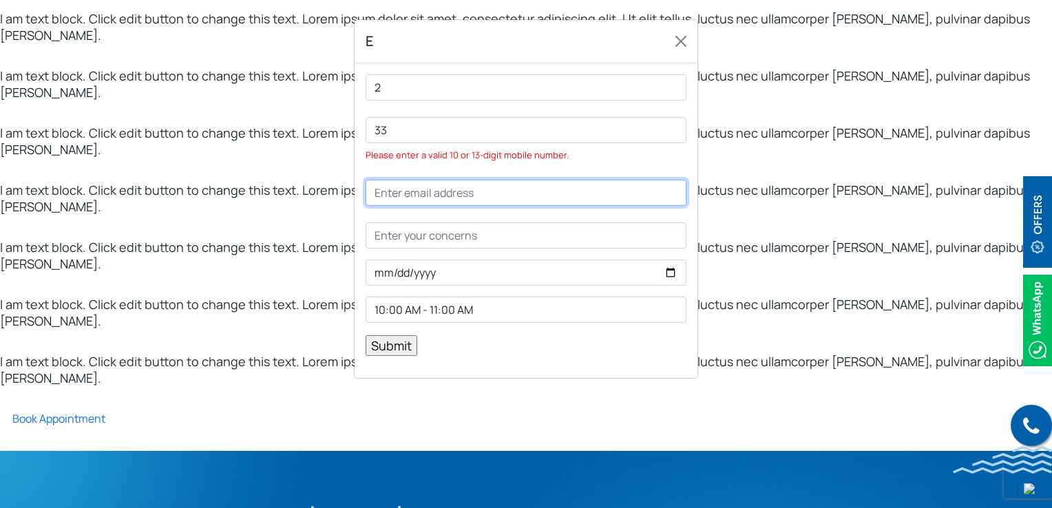
click at [443, 199] on input "Contact form" at bounding box center [526, 193] width 321 height 26
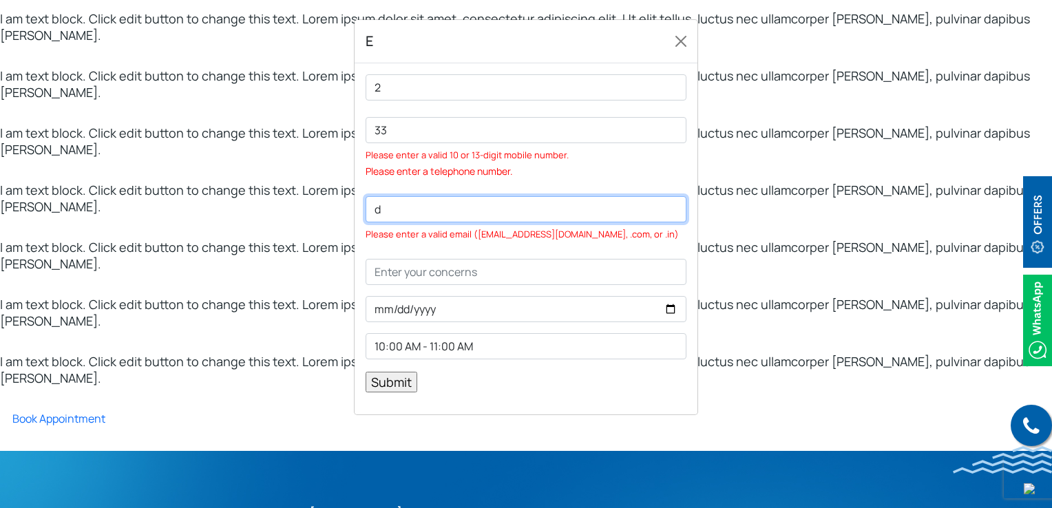
type input "d"
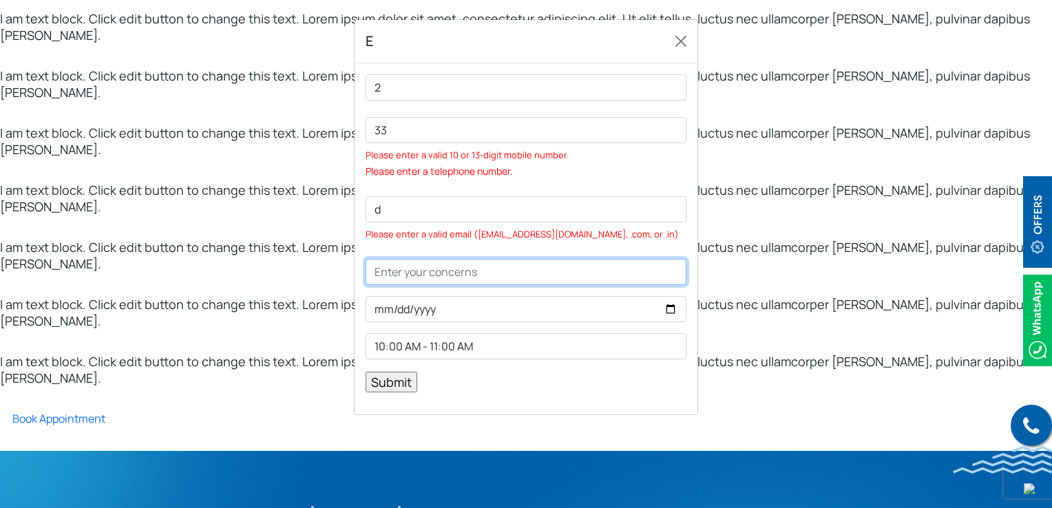
click at [450, 281] on input "Contact form" at bounding box center [526, 272] width 321 height 26
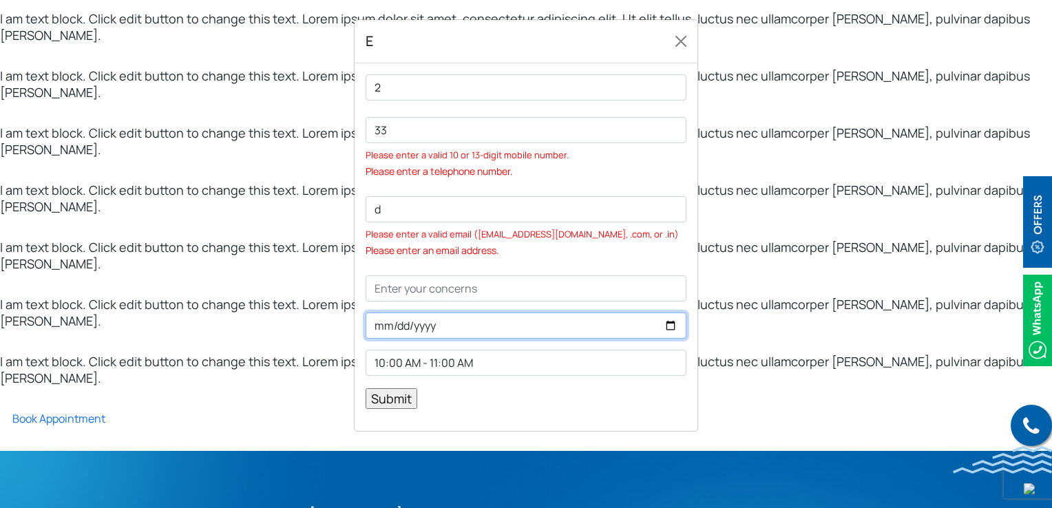
click at [466, 326] on input "Contact form" at bounding box center [526, 326] width 321 height 26
click at [670, 329] on input "Contact form" at bounding box center [526, 326] width 321 height 26
click at [667, 327] on input "Contact form" at bounding box center [526, 326] width 321 height 26
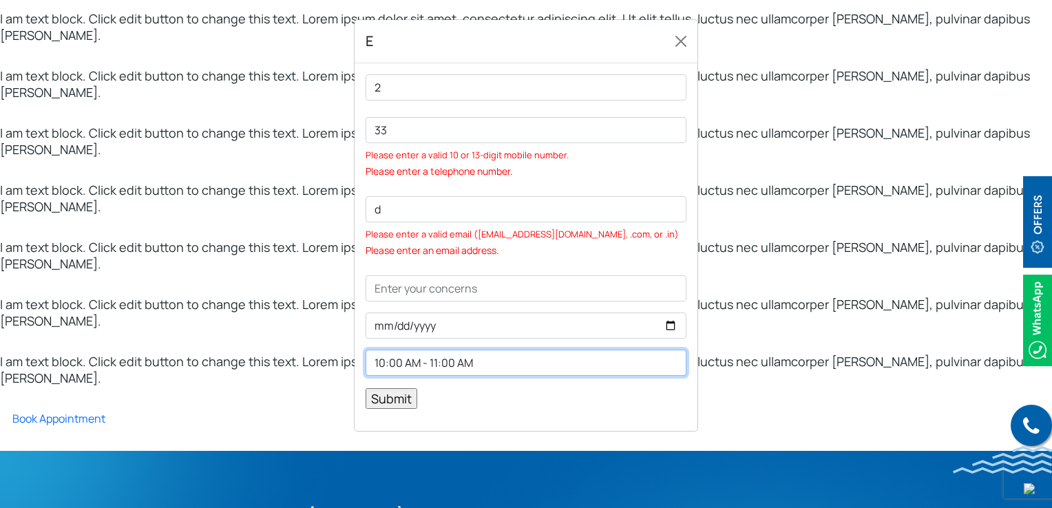
click at [510, 364] on select "10:00 AM - 11:00 AM 11:00 AM - 12:00 PM 12:00 PM - 1:00 PM 2:00 PM - 3:00 PM 3:…" at bounding box center [526, 363] width 321 height 26
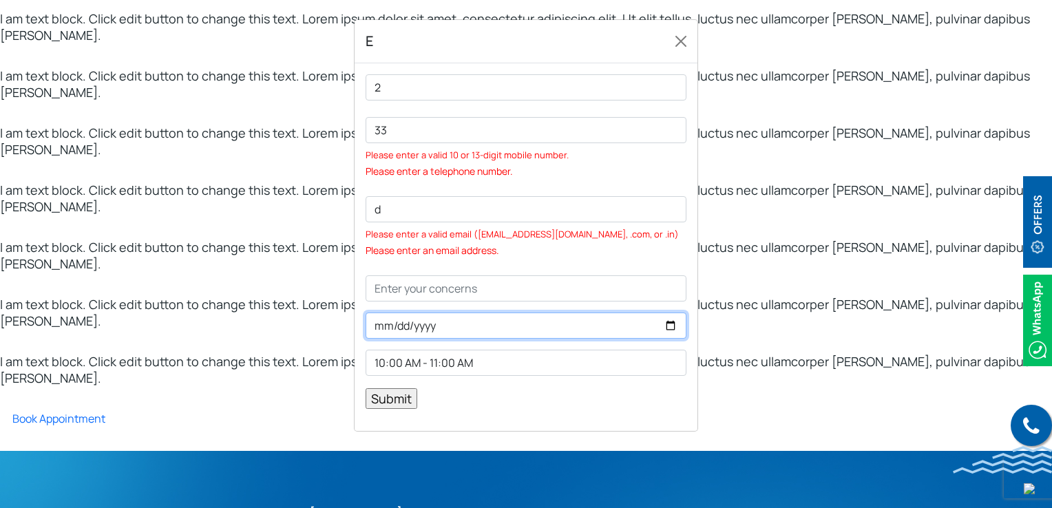
click at [683, 331] on input "Contact form" at bounding box center [526, 326] width 321 height 26
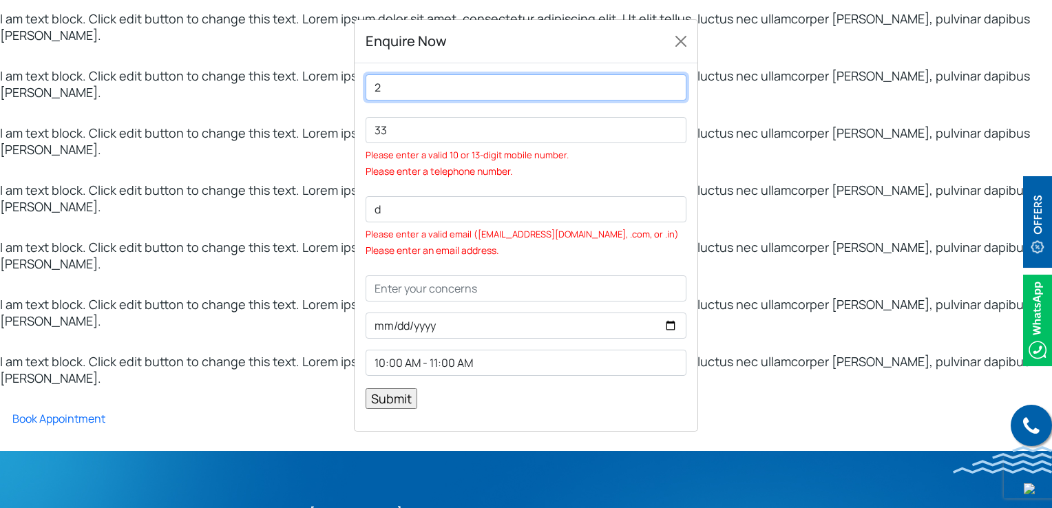
click at [436, 92] on input "2" at bounding box center [526, 87] width 321 height 26
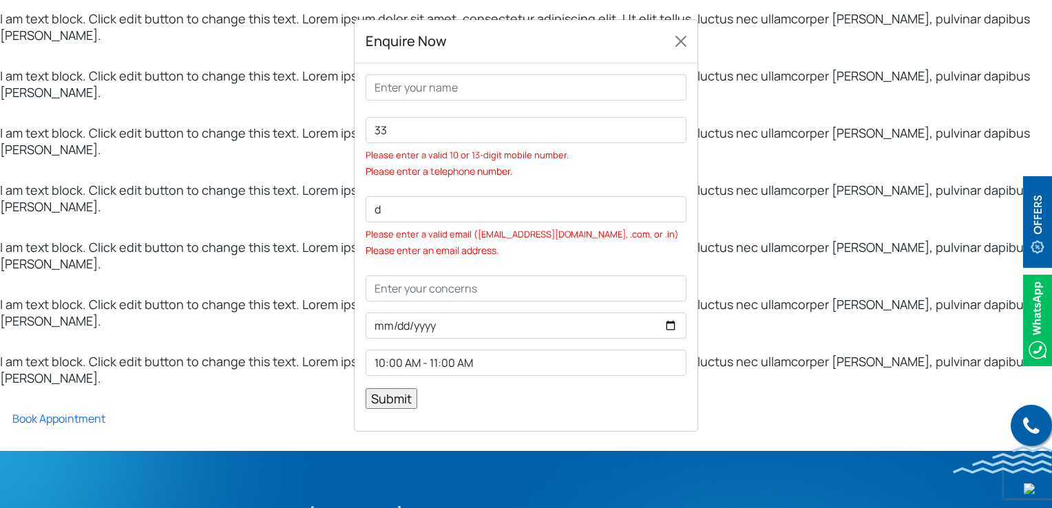
click at [667, 174] on span "33 Please enter a valid 10 or 13-digit mobile number. Please enter a telephone …" at bounding box center [526, 148] width 321 height 63
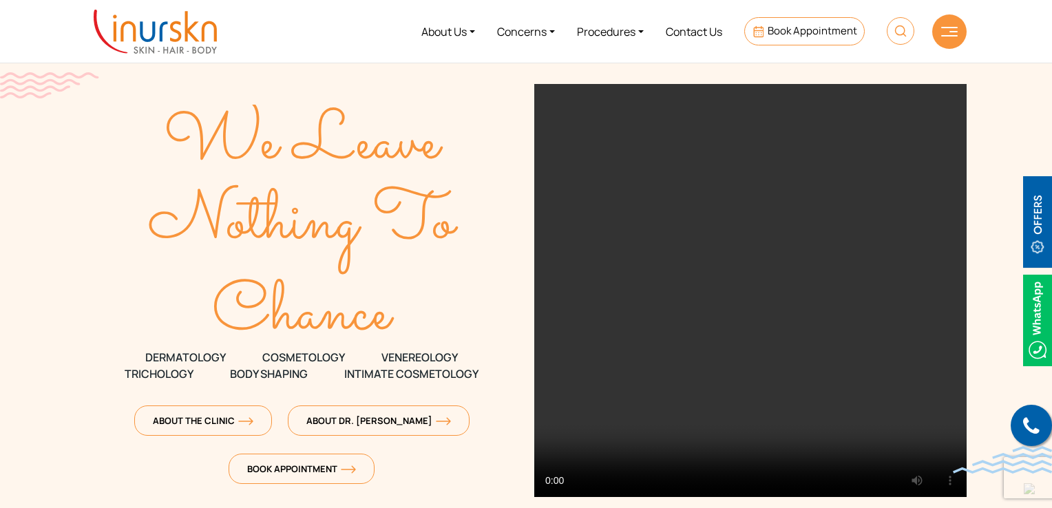
scroll to position [138, 0]
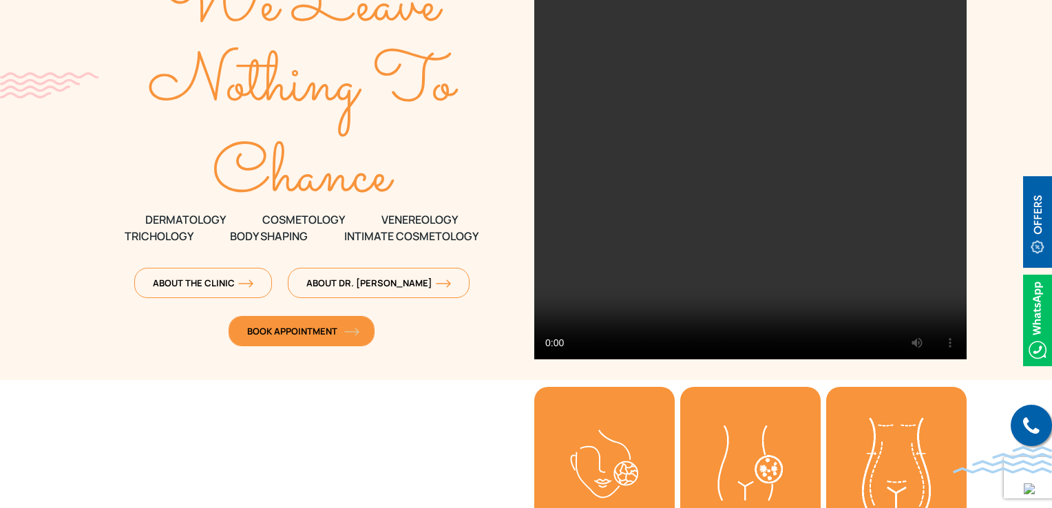
click at [316, 336] on span "Book Appointment" at bounding box center [301, 331] width 109 height 12
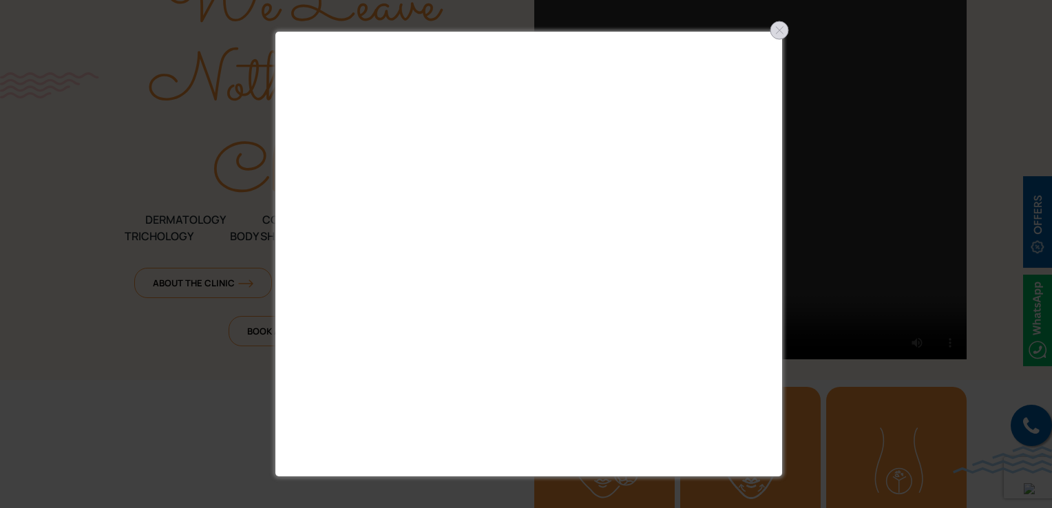
click at [780, 26] on div at bounding box center [780, 30] width 22 height 22
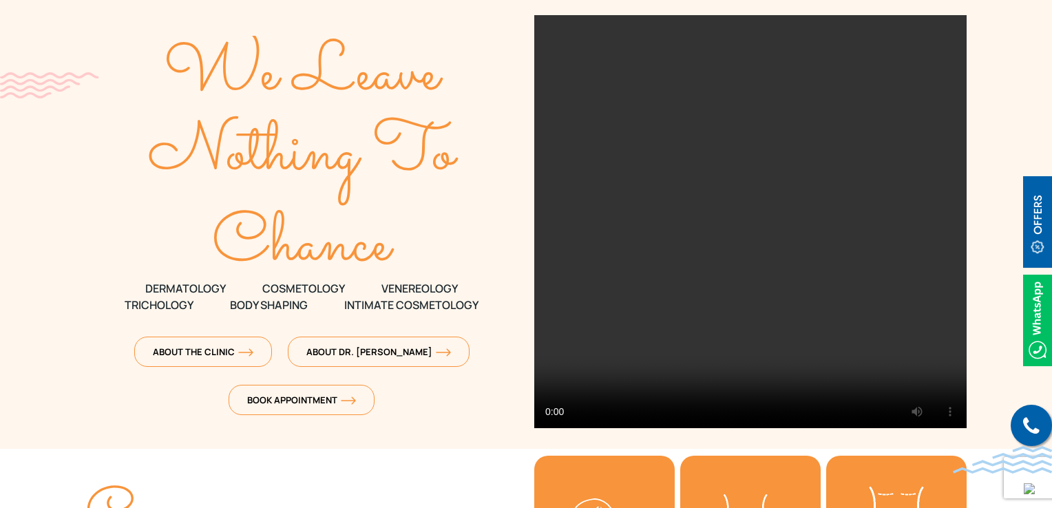
scroll to position [0, 0]
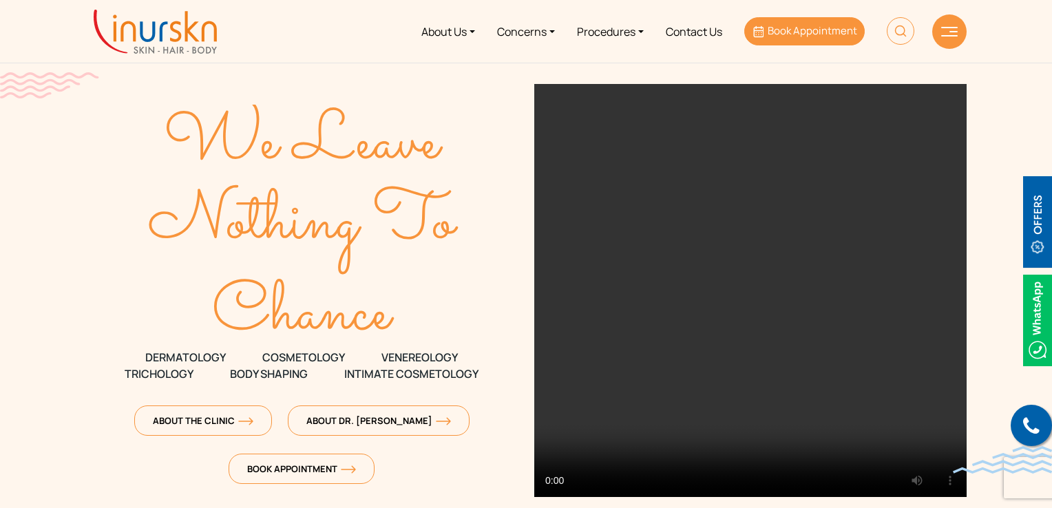
click at [796, 28] on span "Book Appointment" at bounding box center [813, 30] width 90 height 14
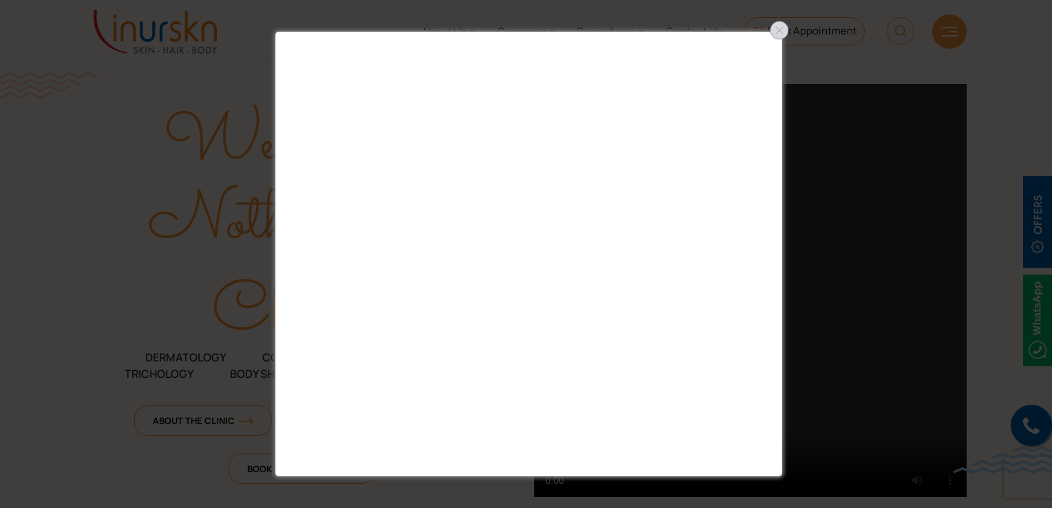
click at [785, 32] on div at bounding box center [780, 30] width 22 height 22
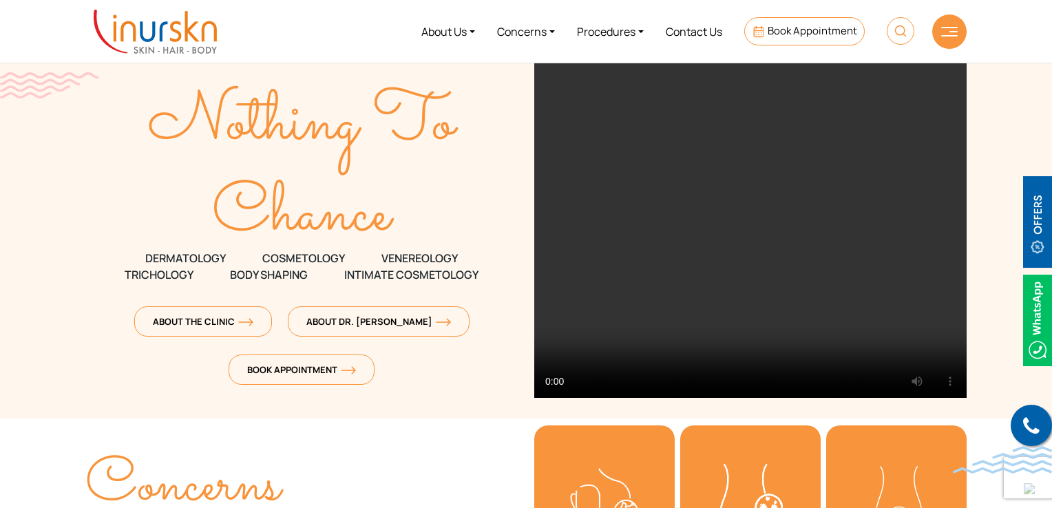
scroll to position [138, 0]
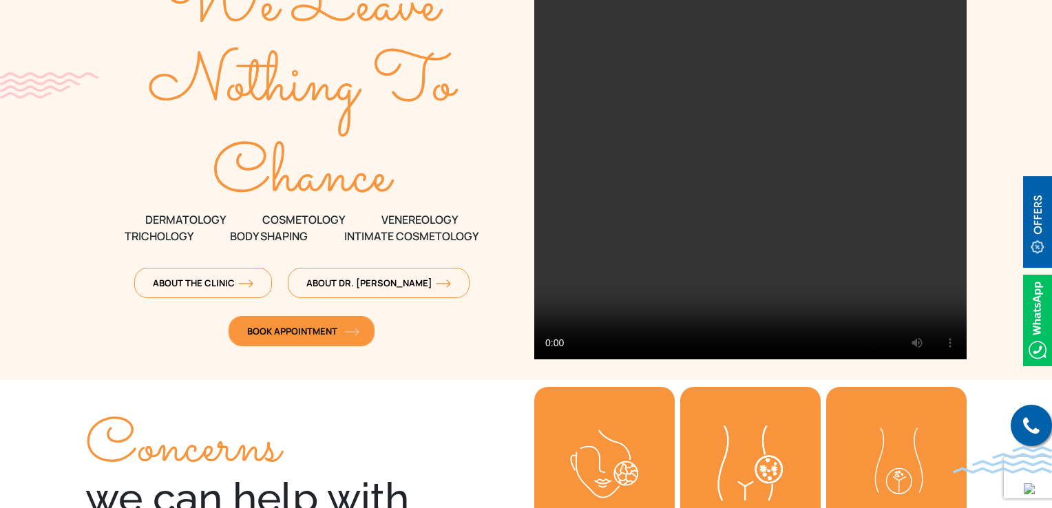
click at [327, 327] on span "Book Appointment" at bounding box center [301, 331] width 109 height 12
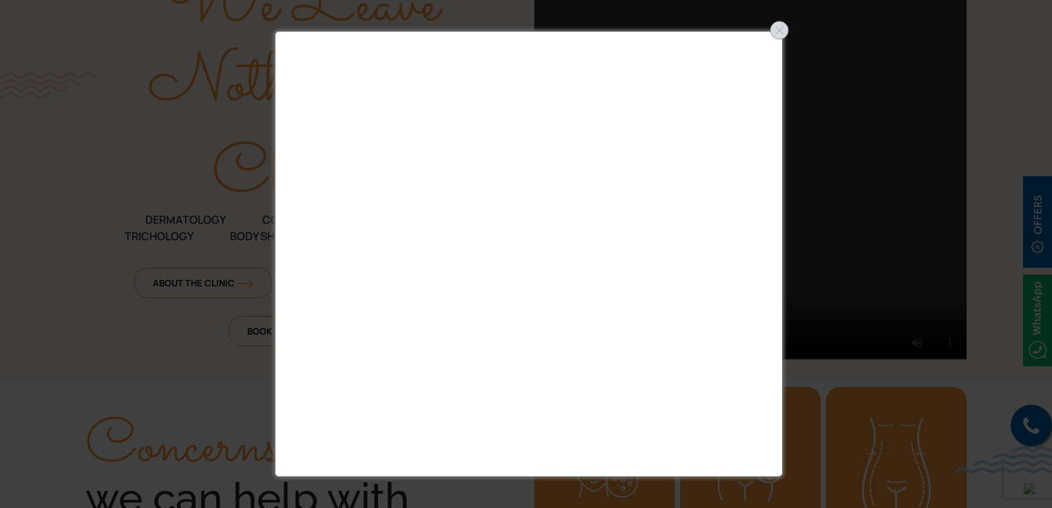
click at [774, 39] on div at bounding box center [780, 30] width 22 height 22
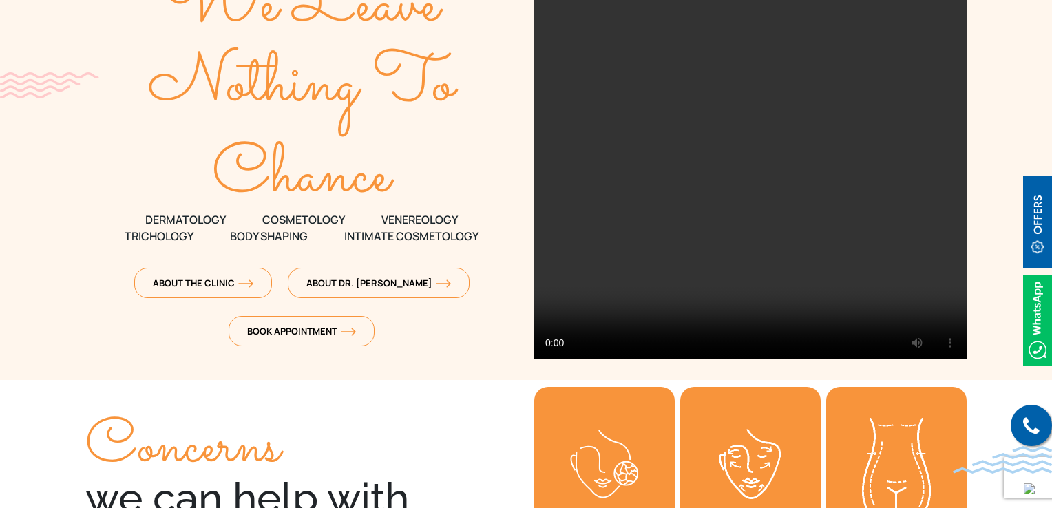
scroll to position [275, 0]
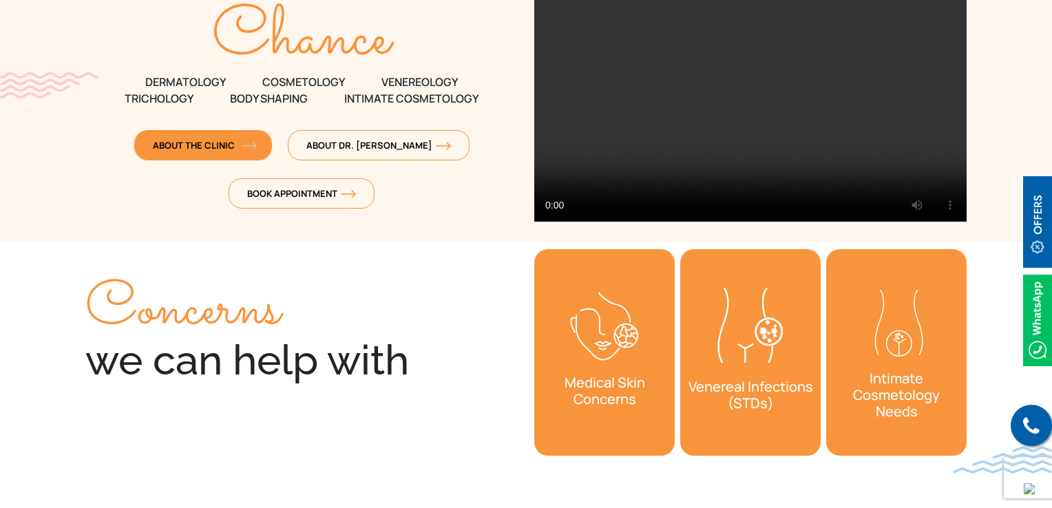
click at [251, 152] on link "About The Clinic" at bounding box center [203, 145] width 138 height 30
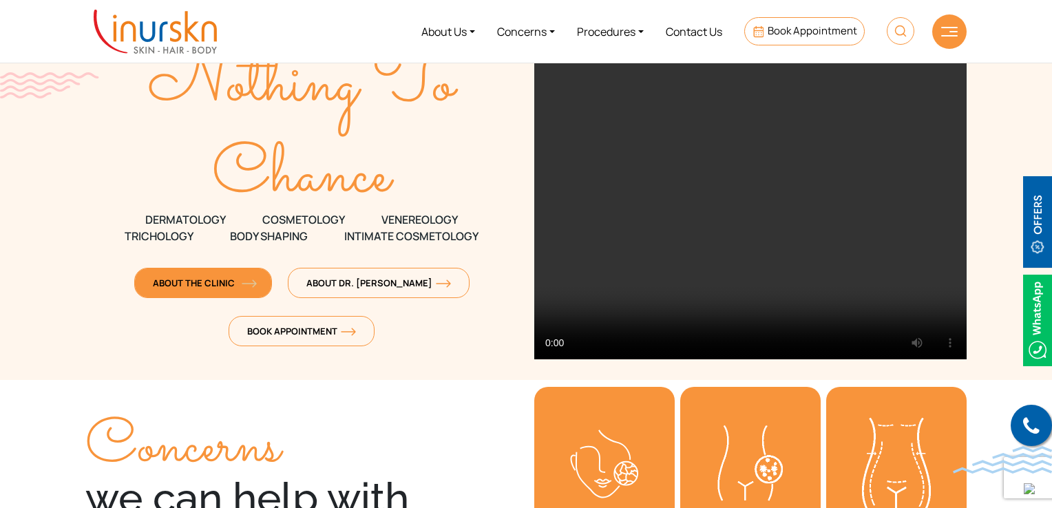
click at [229, 287] on span "About The Clinic" at bounding box center [203, 283] width 101 height 12
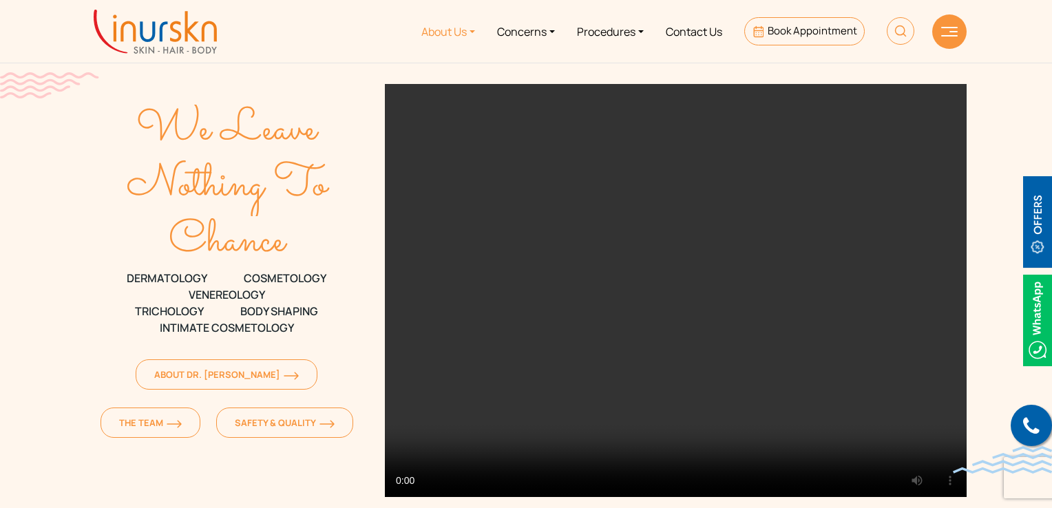
click at [458, 37] on link "About Us" at bounding box center [448, 32] width 76 height 52
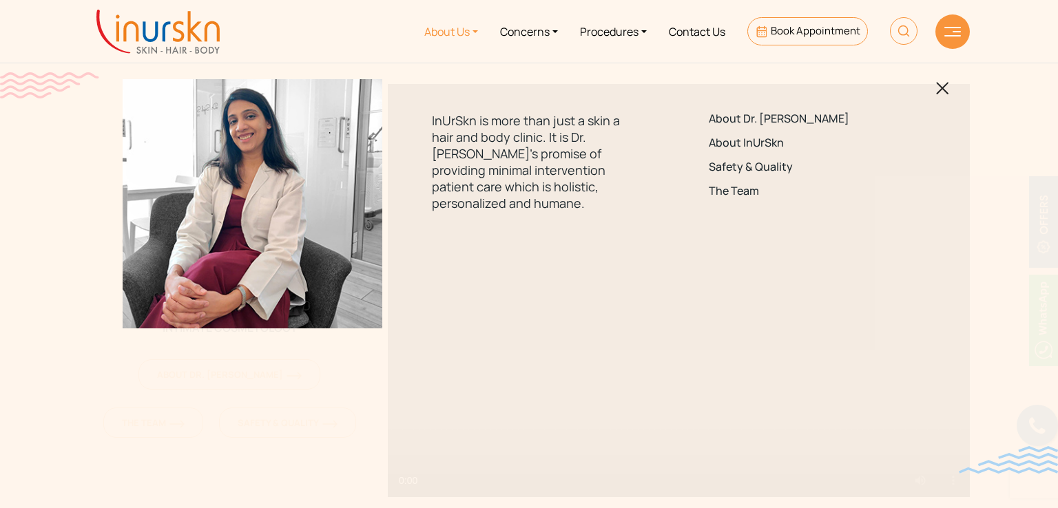
click at [152, 17] on img at bounding box center [157, 32] width 123 height 44
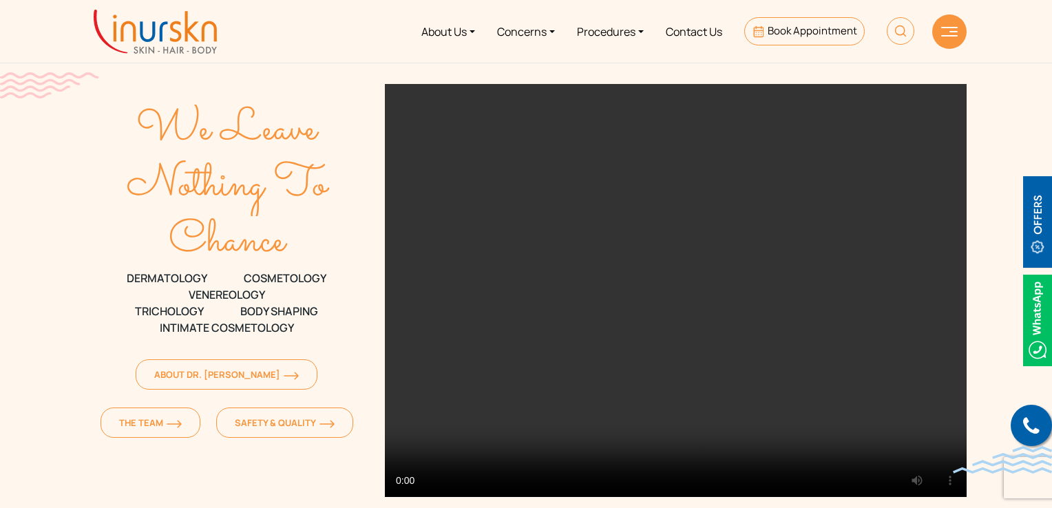
click at [181, 28] on img at bounding box center [155, 32] width 123 height 44
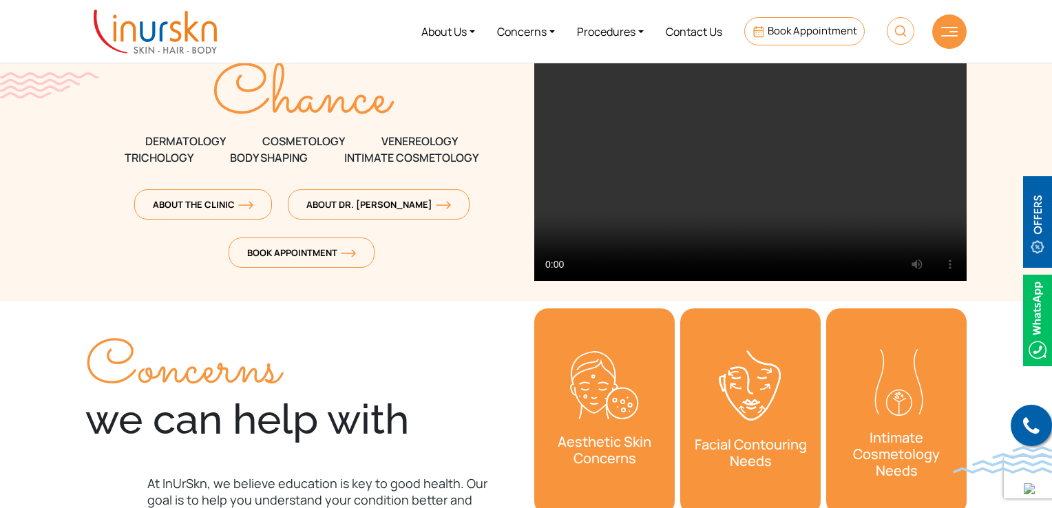
scroll to position [138, 0]
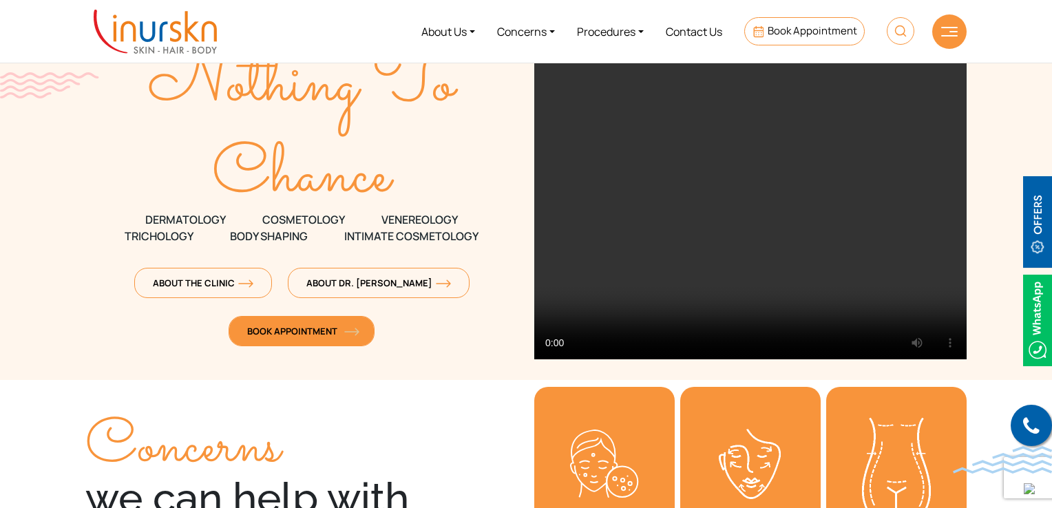
click at [342, 340] on link "Book Appointment" at bounding box center [302, 331] width 146 height 30
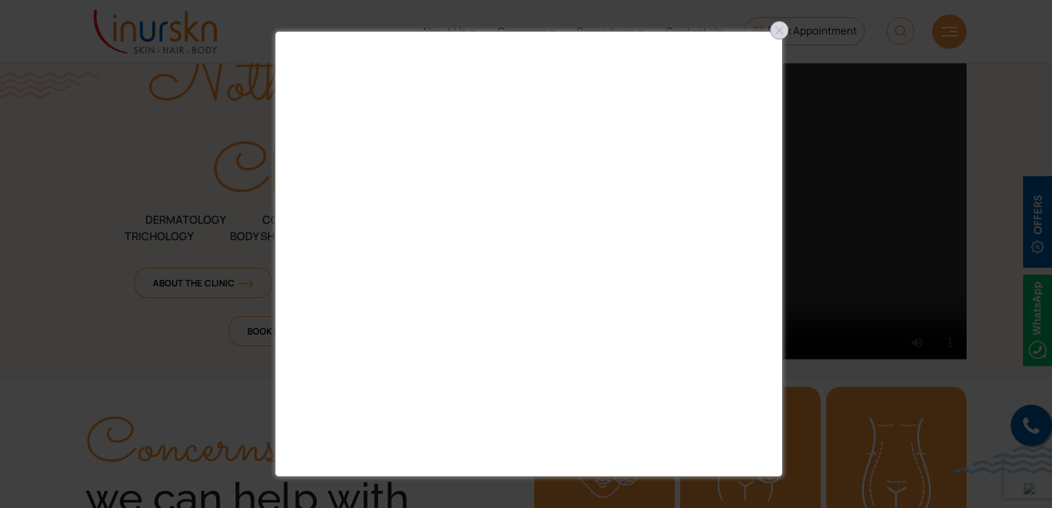
click at [778, 36] on div at bounding box center [780, 30] width 22 height 22
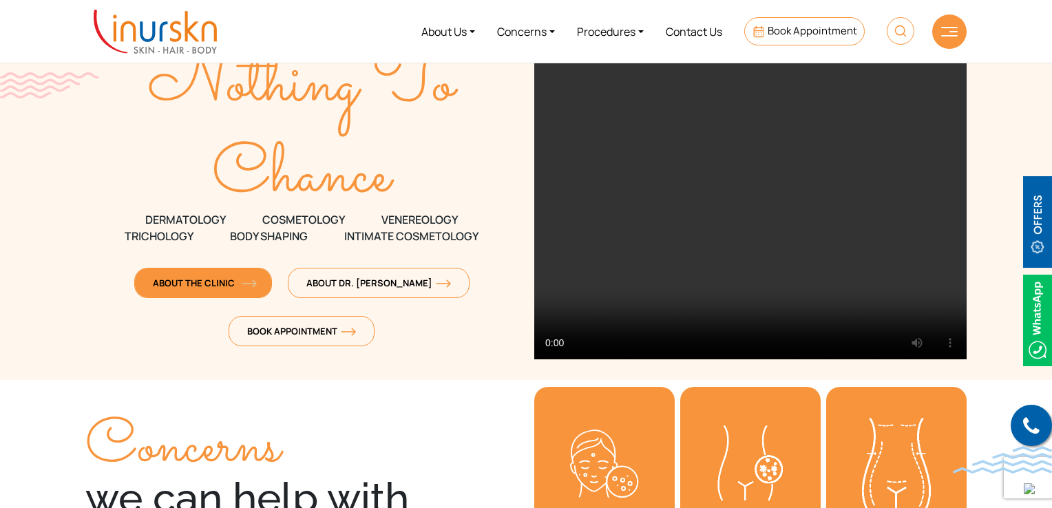
click at [226, 274] on link "About The Clinic" at bounding box center [203, 283] width 138 height 30
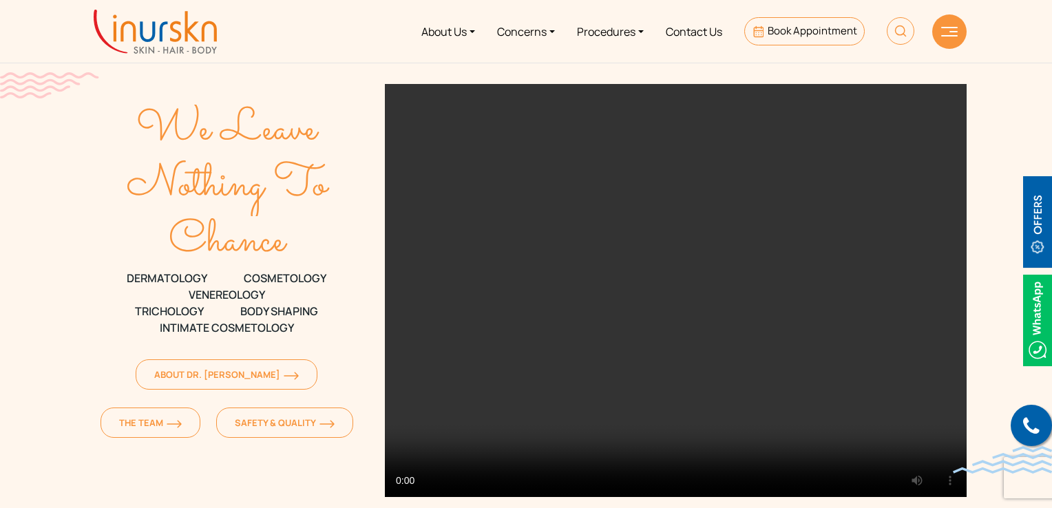
click at [211, 125] on text "We Leave" at bounding box center [227, 129] width 183 height 67
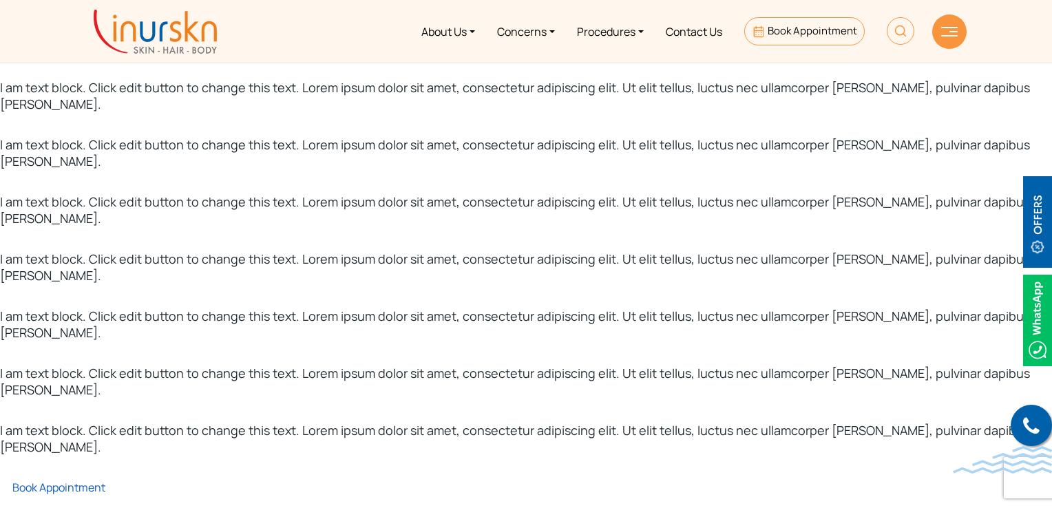
click at [58, 480] on link "Book Appointment" at bounding box center [52, 487] width 105 height 15
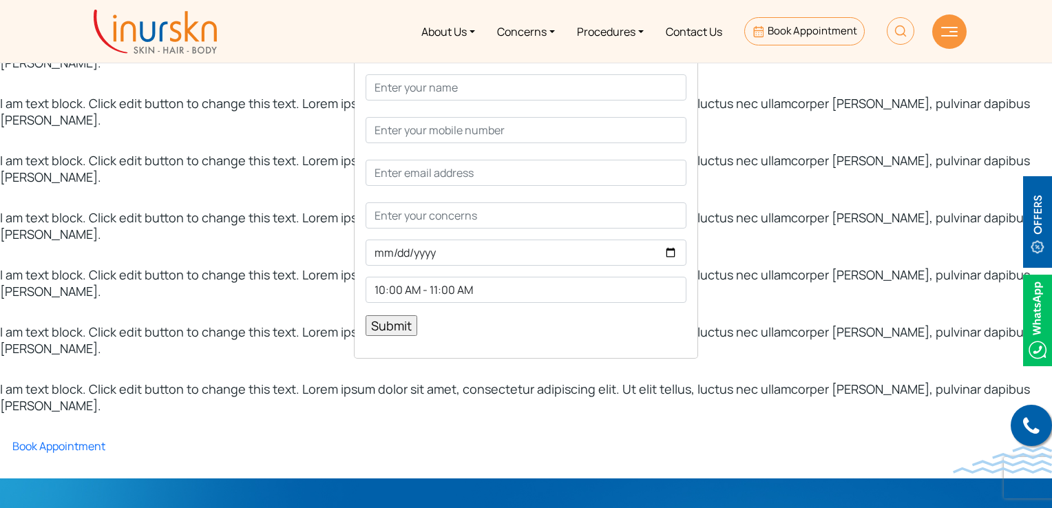
scroll to position [176, 0]
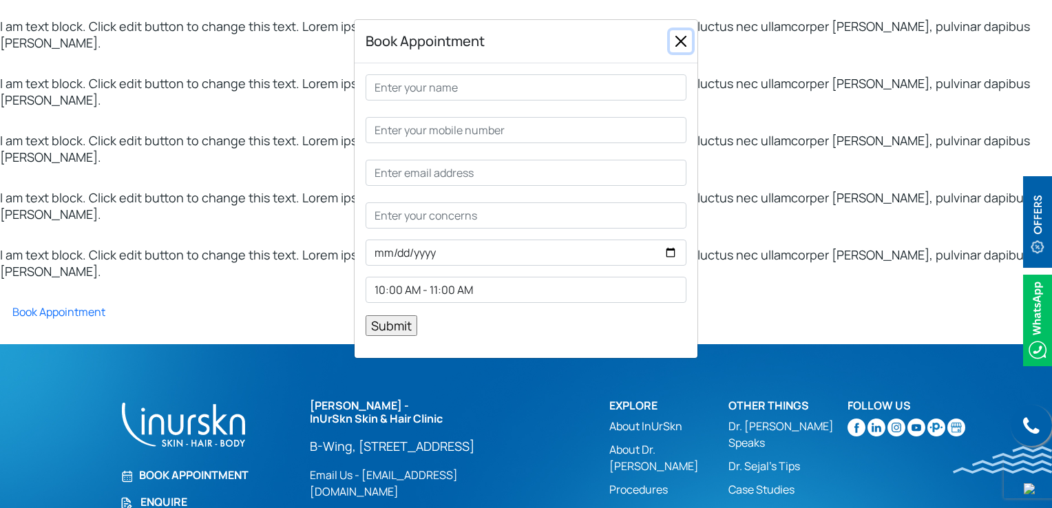
click at [681, 46] on button "Close" at bounding box center [681, 41] width 22 height 22
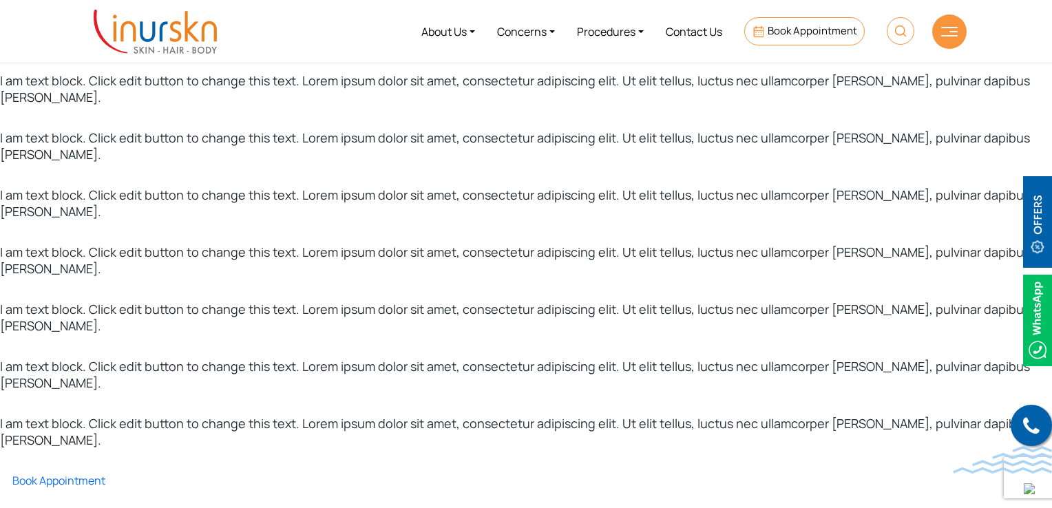
scroll to position [0, 0]
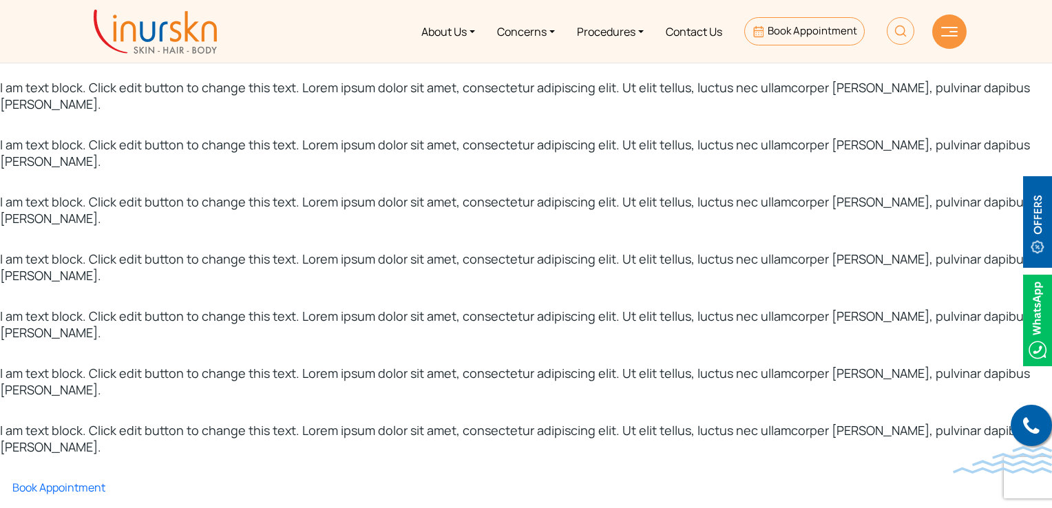
click at [78, 479] on div "Book Appointment" at bounding box center [526, 499] width 1073 height 41
click at [79, 480] on link "Book Appointment" at bounding box center [52, 487] width 105 height 15
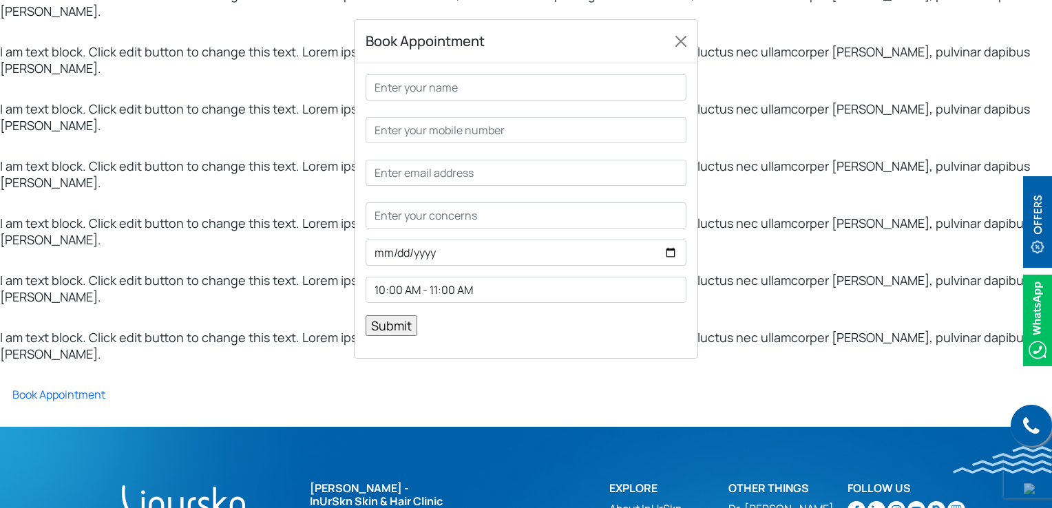
scroll to position [176, 0]
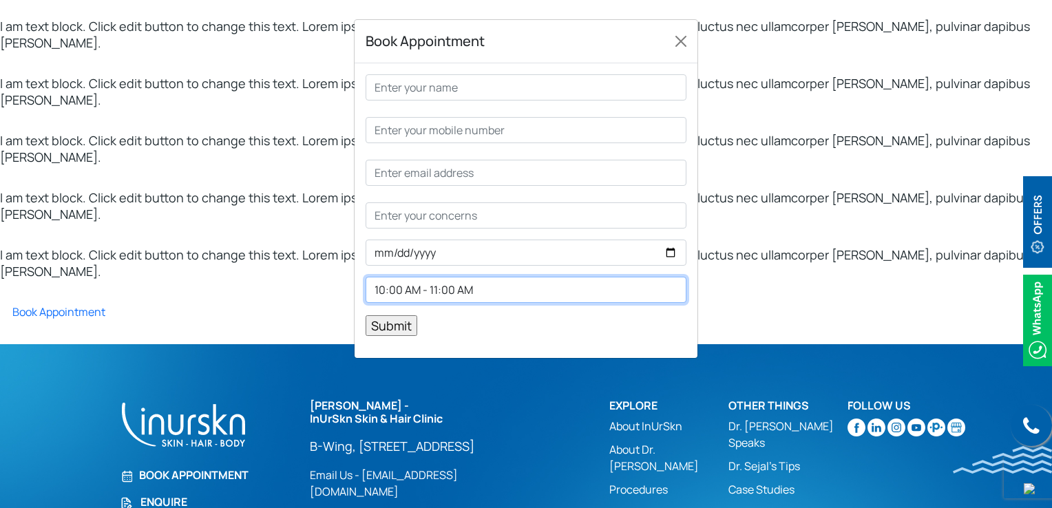
click at [499, 287] on select "10:00 AM - 11:00 AM 11:00 AM - 12:00 PM 12:00 PM - 1:00 PM 2:00 PM - 3:00 PM 3:…" at bounding box center [526, 290] width 321 height 26
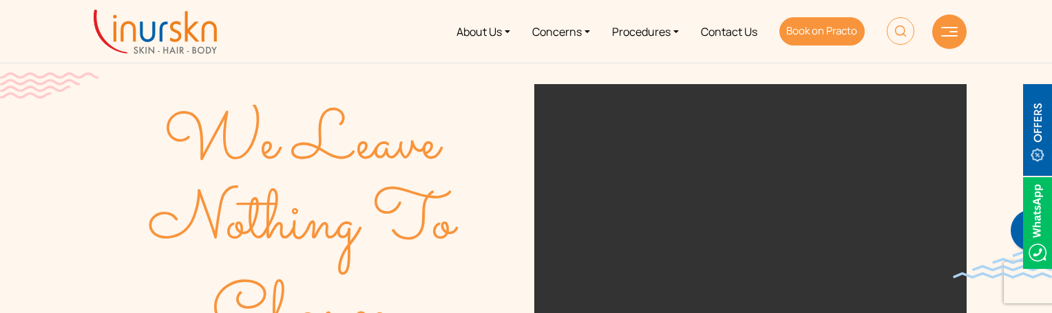
click at [821, 37] on span "Book on Practo" at bounding box center [821, 30] width 71 height 14
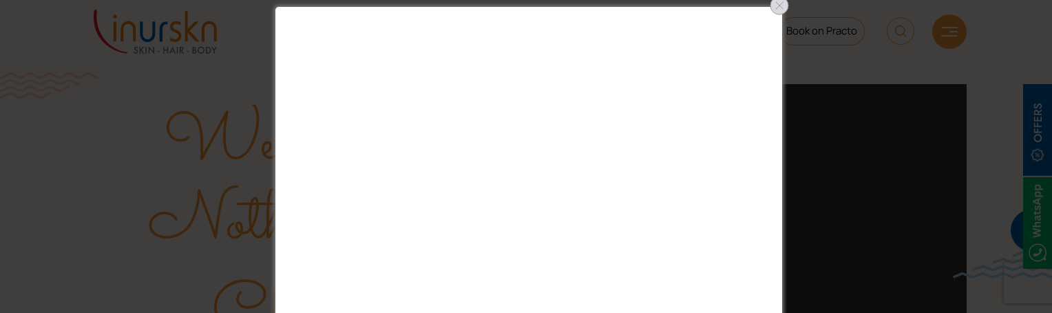
click at [780, 4] on div at bounding box center [780, 5] width 22 height 22
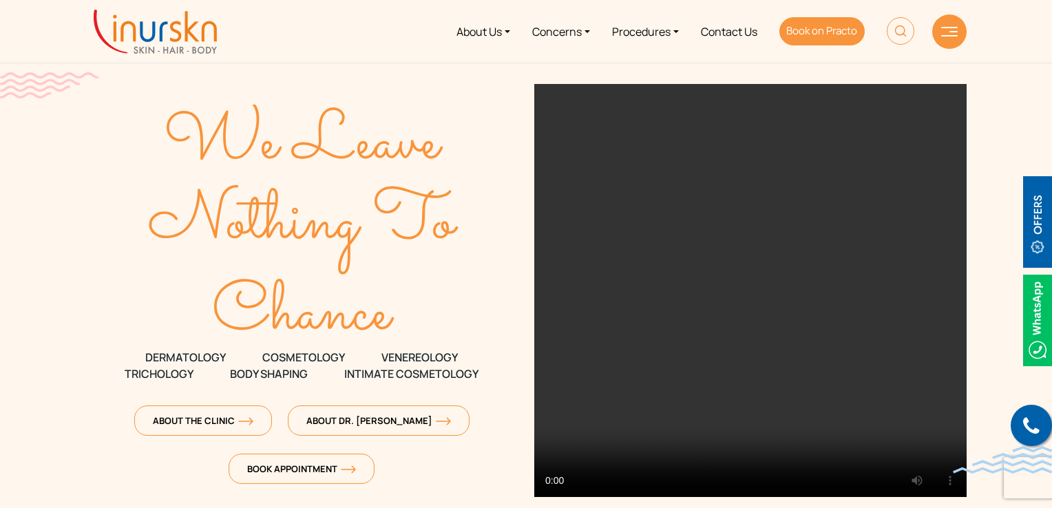
click at [828, 42] on link "Book on Practo" at bounding box center [822, 31] width 85 height 28
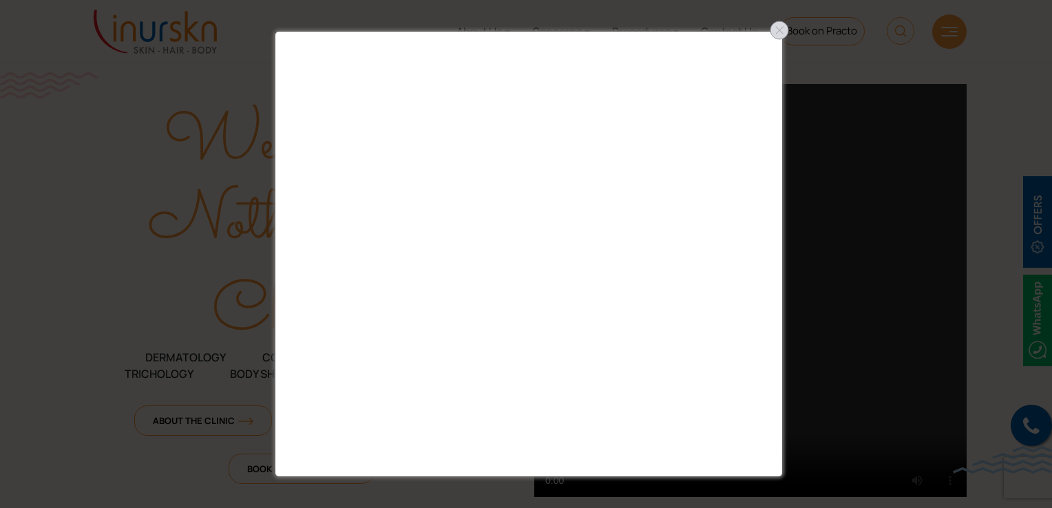
click at [777, 37] on div at bounding box center [780, 30] width 22 height 22
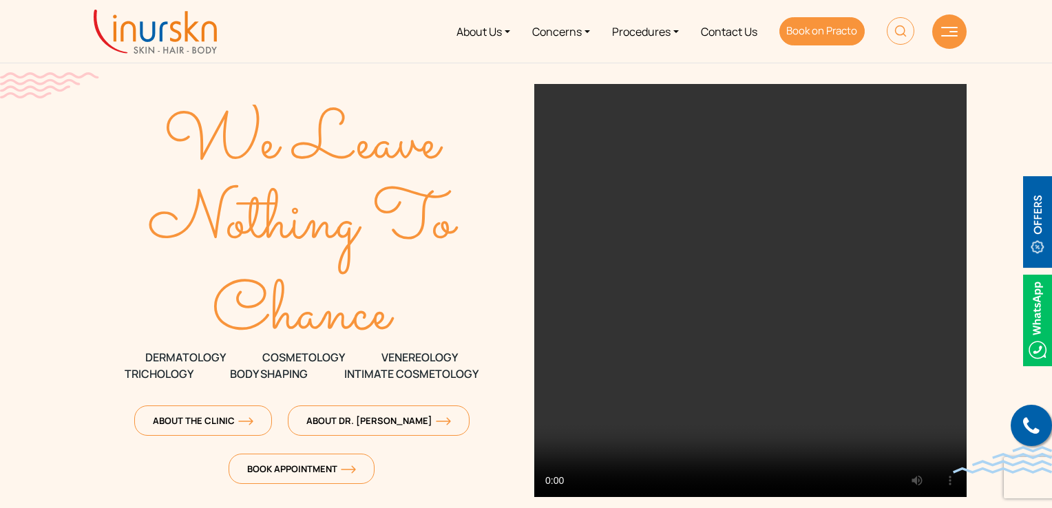
click at [807, 33] on span "Book on Practo" at bounding box center [821, 30] width 71 height 14
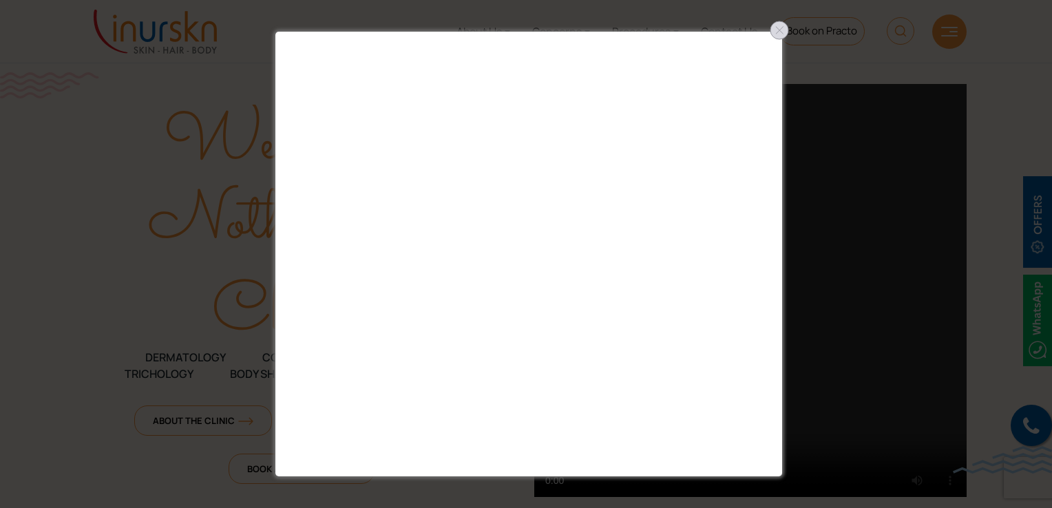
click at [779, 26] on div at bounding box center [780, 30] width 22 height 22
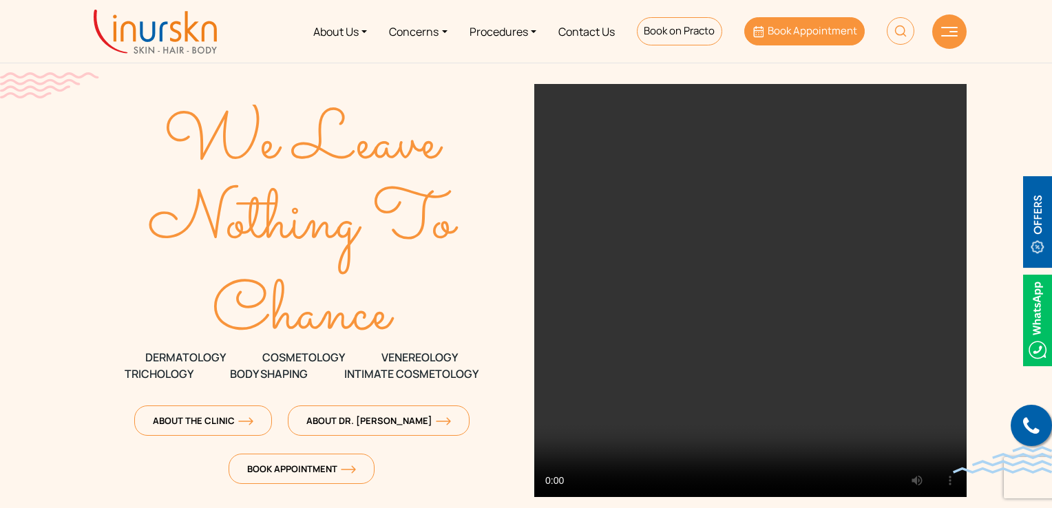
click at [795, 41] on link "Book Appointment" at bounding box center [804, 31] width 121 height 28
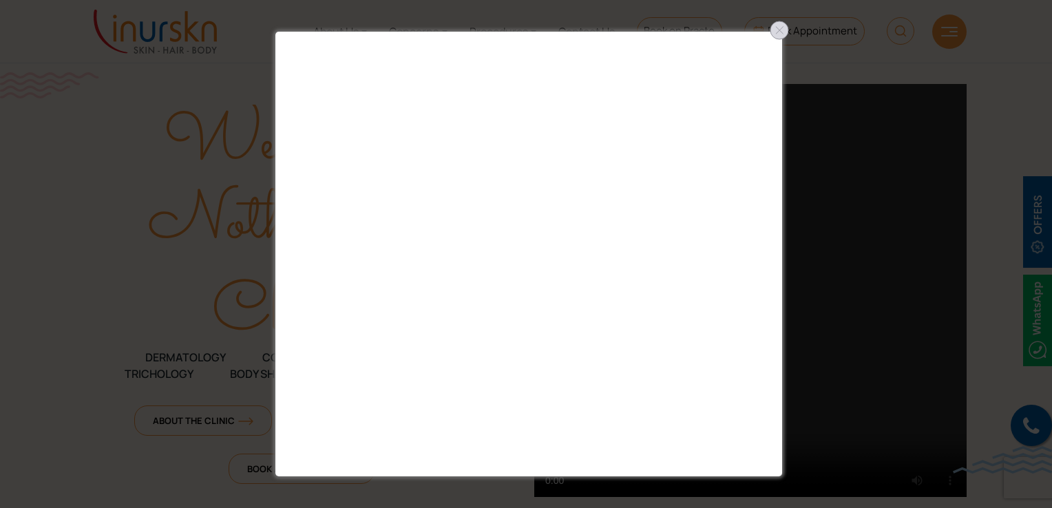
click at [778, 32] on div at bounding box center [780, 30] width 22 height 22
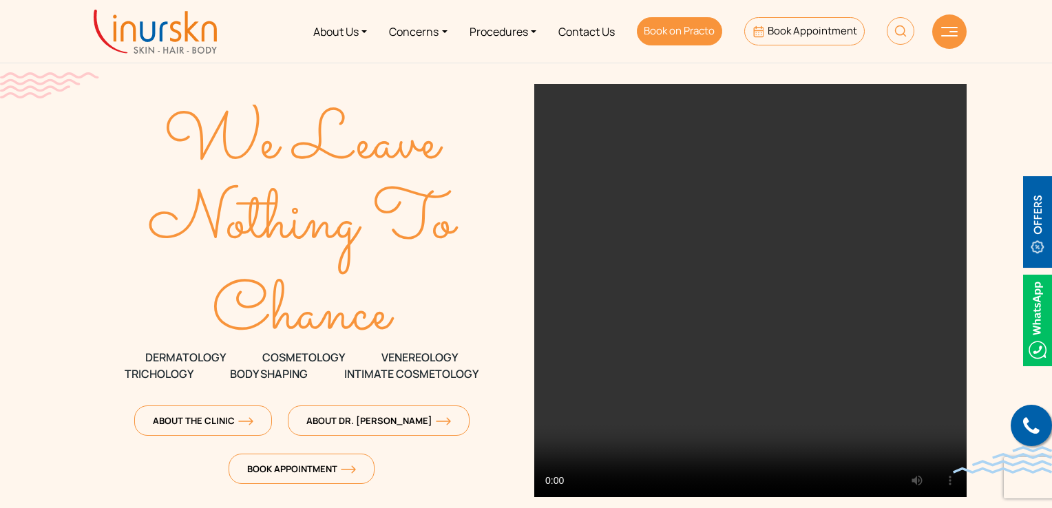
click at [676, 29] on span "Book on Practo" at bounding box center [679, 30] width 71 height 14
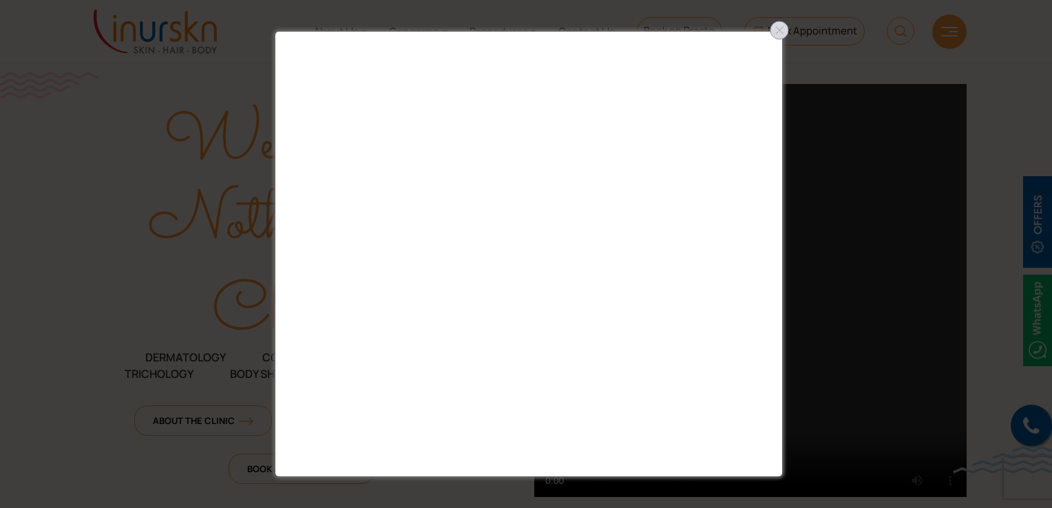
click at [771, 34] on div at bounding box center [780, 30] width 22 height 22
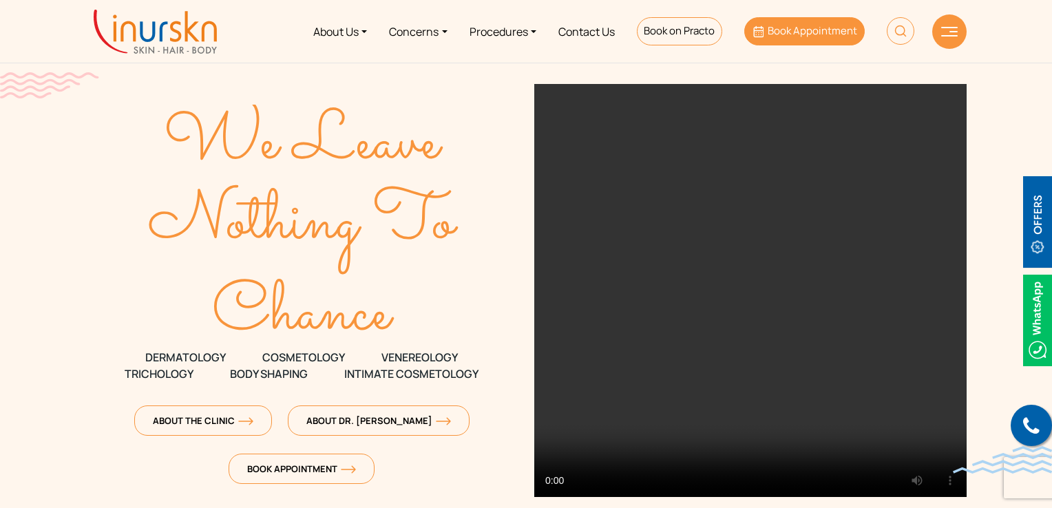
click at [806, 37] on span "Book Appointment" at bounding box center [813, 30] width 90 height 14
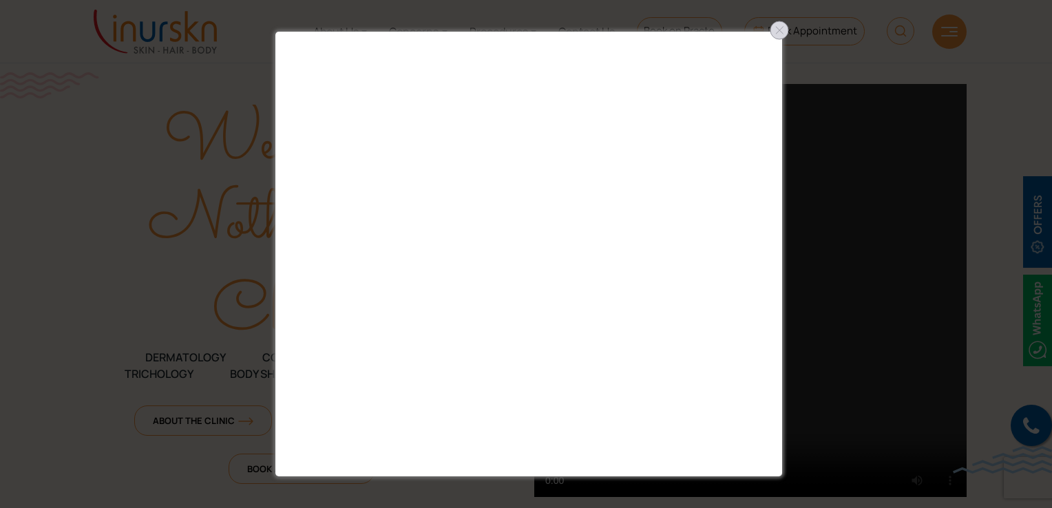
click at [774, 31] on div at bounding box center [780, 30] width 22 height 22
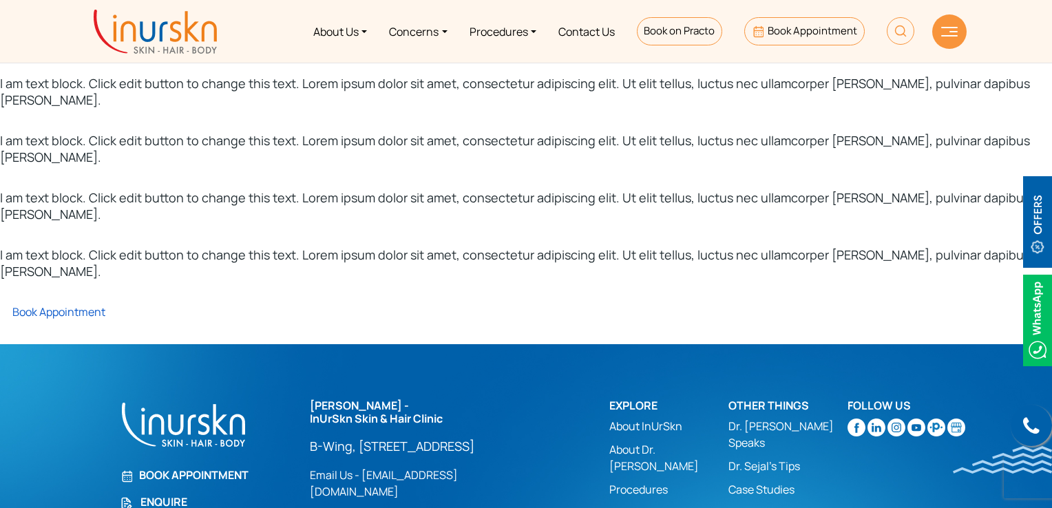
click at [62, 304] on link "Book Appointment" at bounding box center [52, 311] width 105 height 15
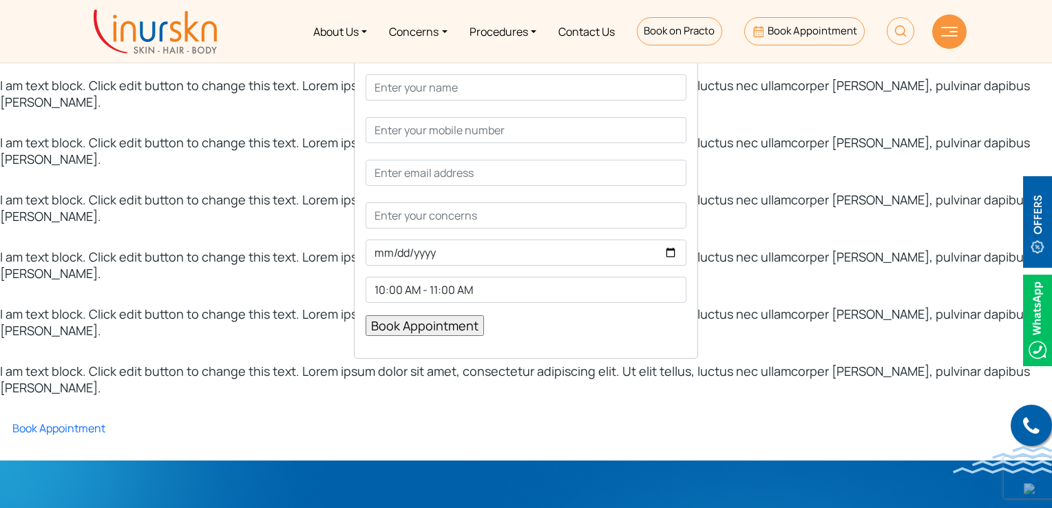
scroll to position [176, 0]
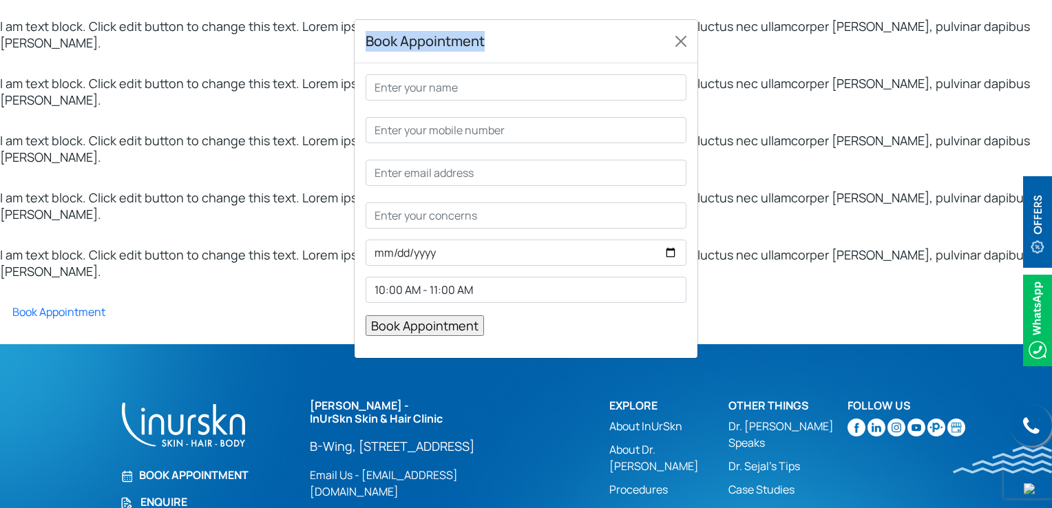
drag, startPoint x: 488, startPoint y: 47, endPoint x: 368, endPoint y: 42, distance: 120.6
click at [368, 42] on div "Book Appointment" at bounding box center [526, 41] width 343 height 43
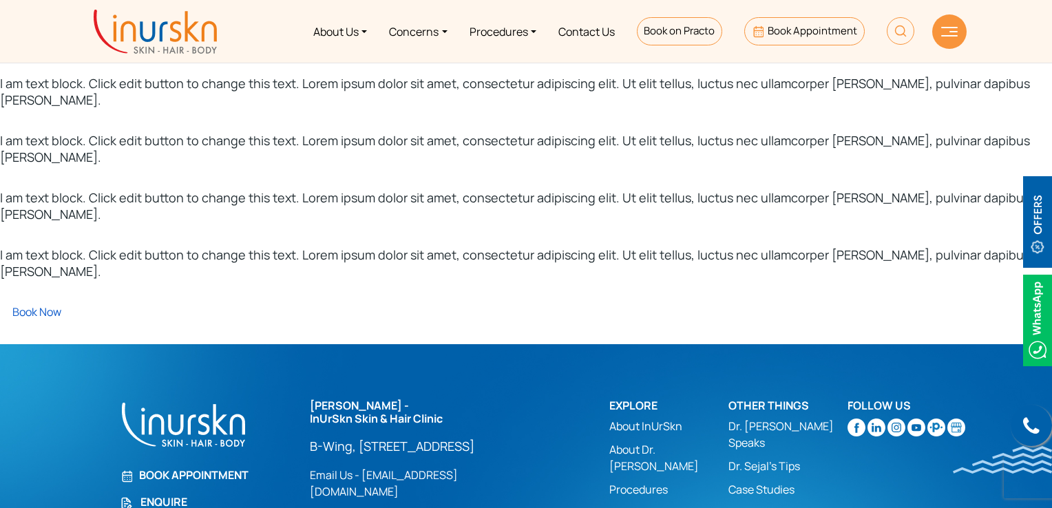
click at [43, 304] on link "Book Now" at bounding box center [30, 311] width 61 height 15
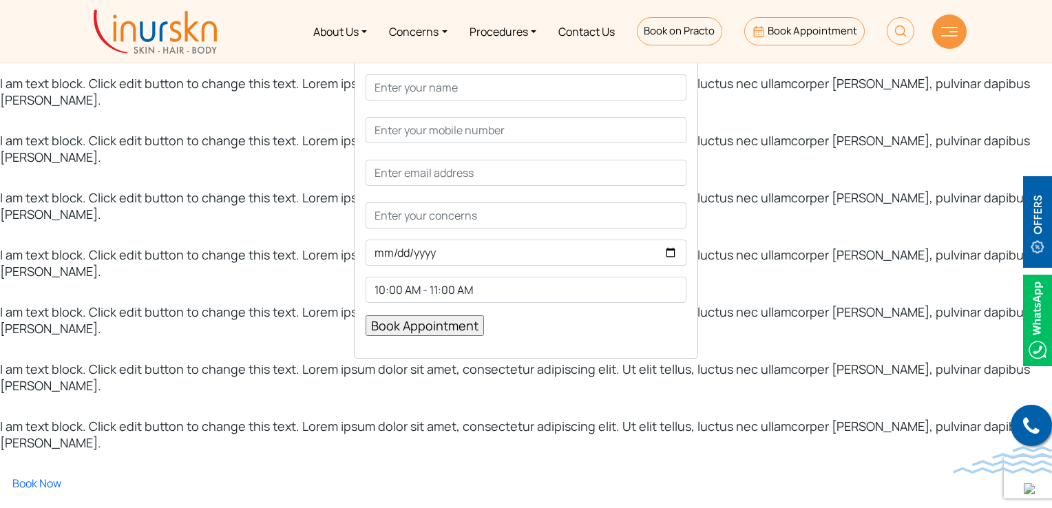
scroll to position [176, 0]
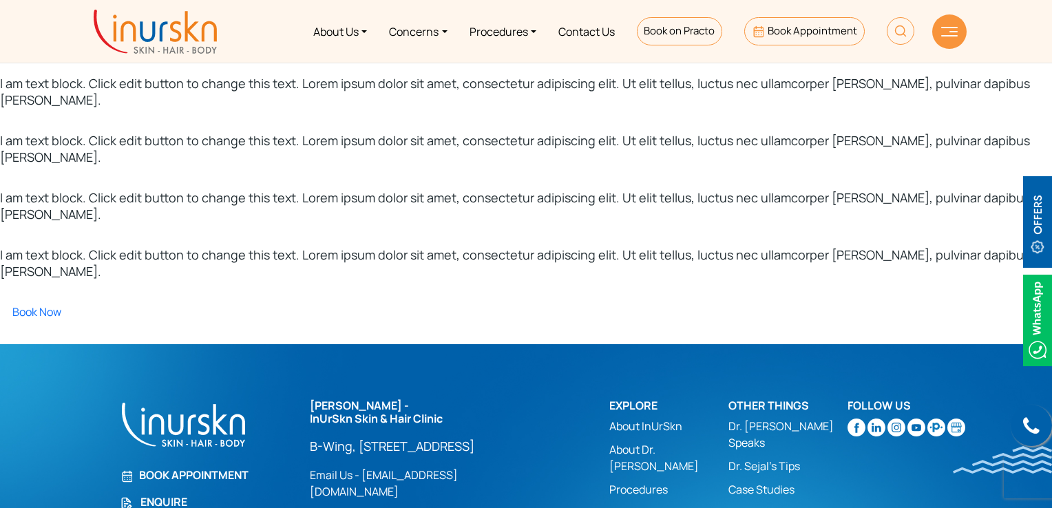
scroll to position [176, 0]
click at [45, 304] on link "Book Now" at bounding box center [30, 311] width 61 height 15
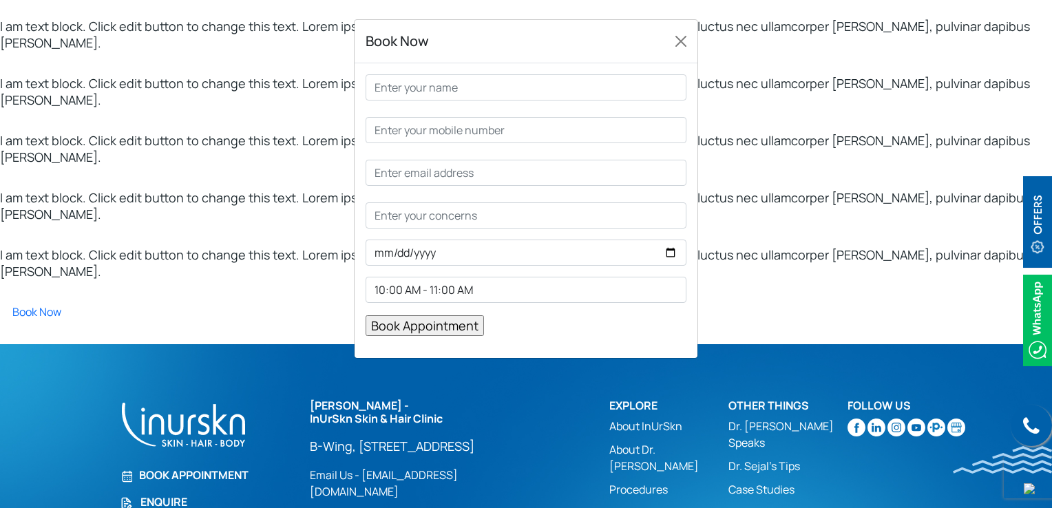
scroll to position [0, 0]
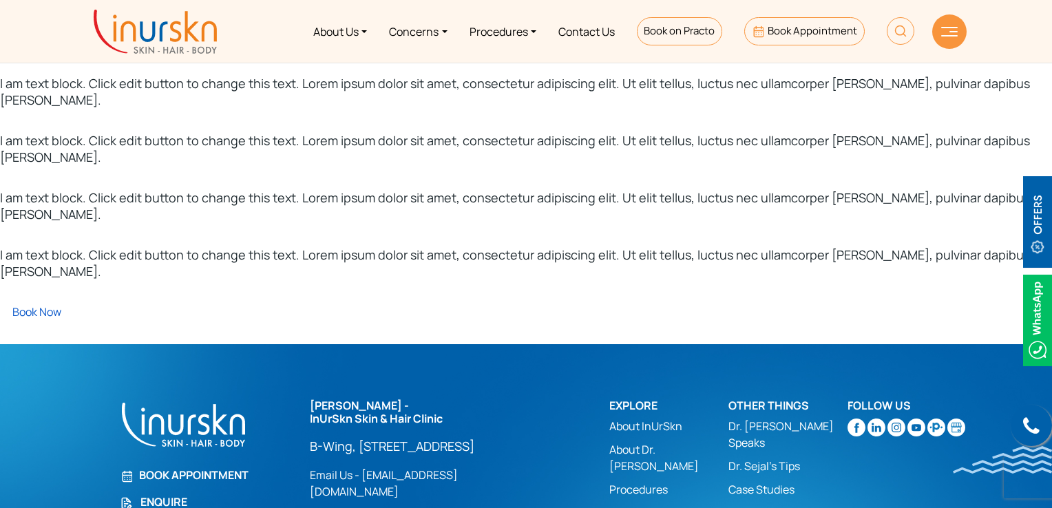
click at [43, 304] on link "Book Now" at bounding box center [30, 311] width 61 height 15
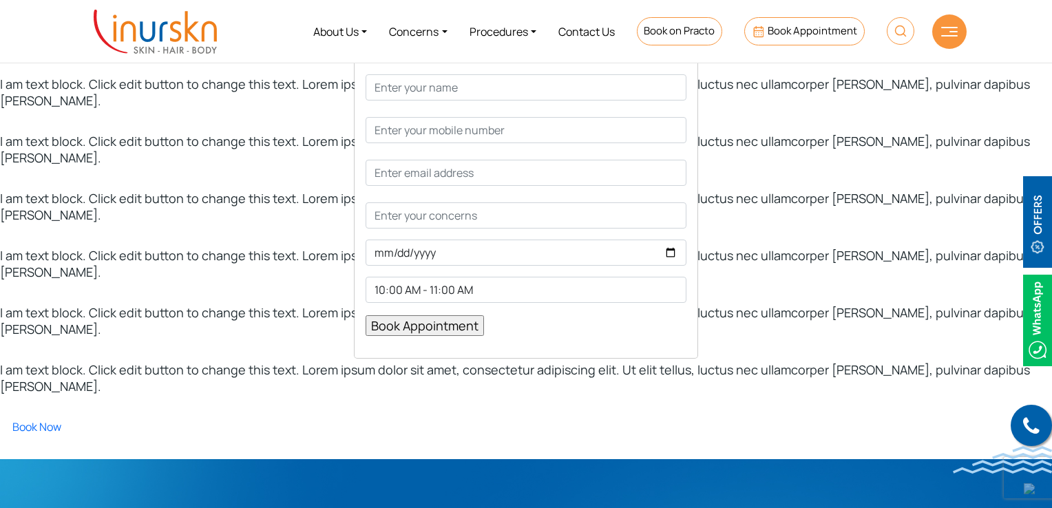
scroll to position [138, 0]
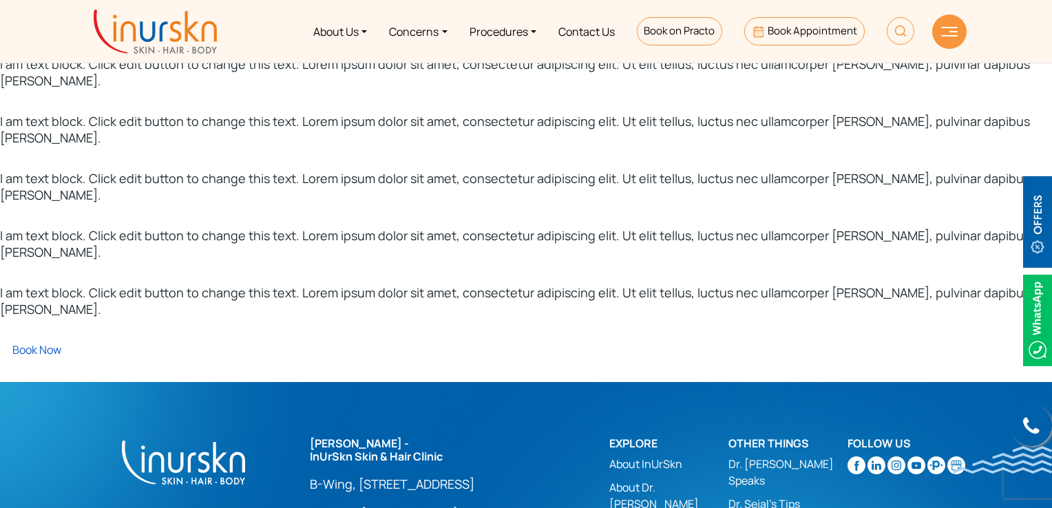
click at [58, 342] on link "Book Now" at bounding box center [30, 349] width 61 height 15
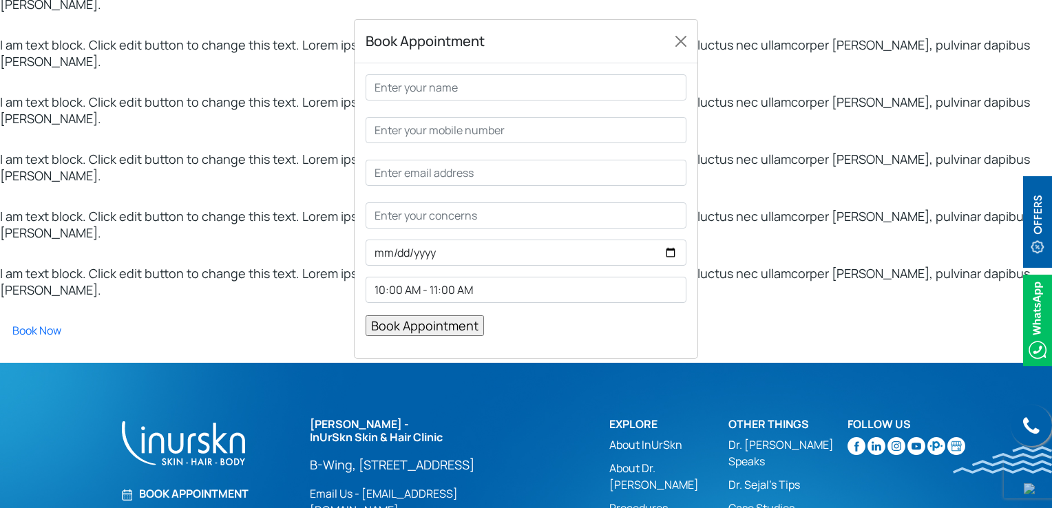
scroll to position [176, 0]
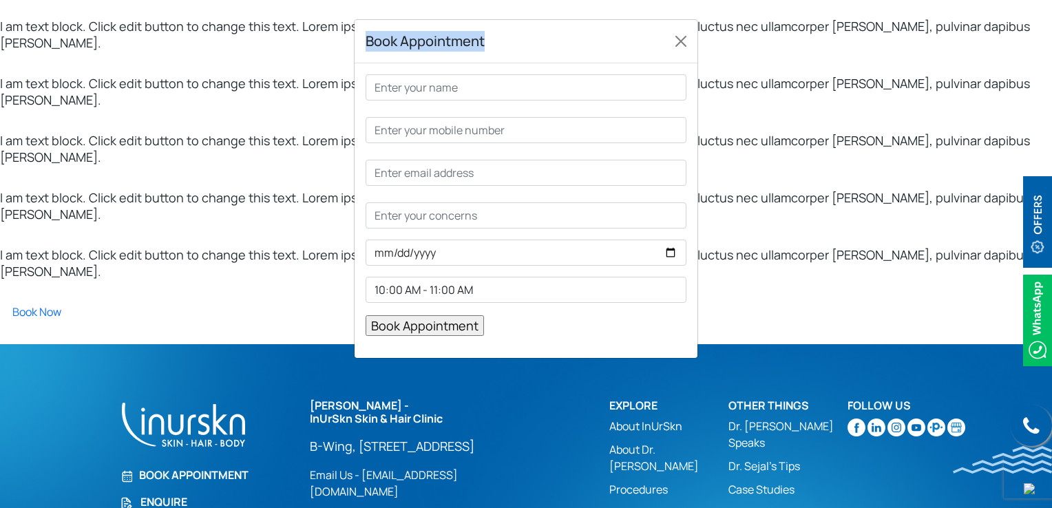
drag, startPoint x: 490, startPoint y: 42, endPoint x: 364, endPoint y: 51, distance: 126.3
click at [364, 51] on div "Book Appointment" at bounding box center [526, 41] width 343 height 43
copy h5 "Book Appointment"
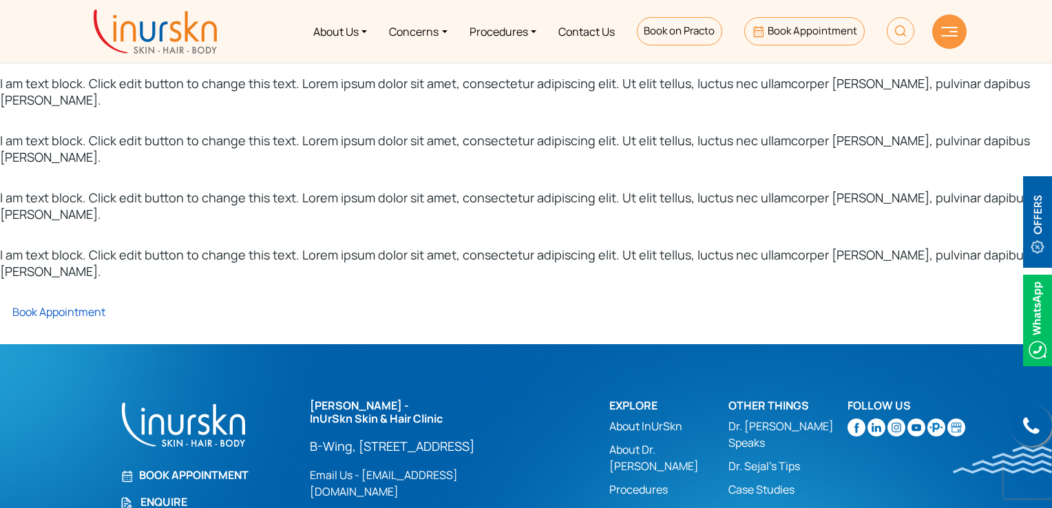
click at [81, 304] on link "Book Appointment" at bounding box center [52, 311] width 105 height 15
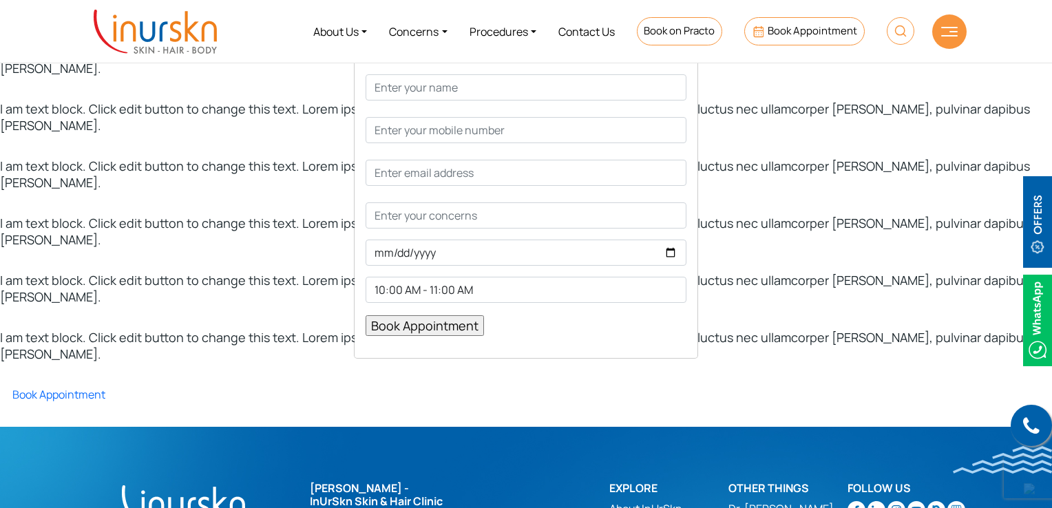
scroll to position [176, 0]
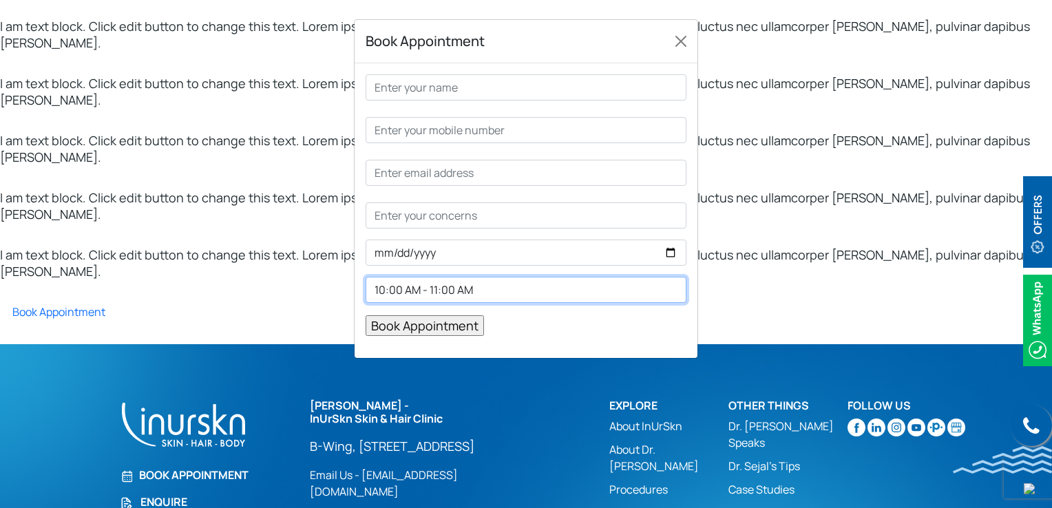
click at [426, 295] on select "10:00 AM - 11:00 AM 11:00 AM - 12:00 PM 12:00 PM - 1:00 PM 2:00 PM - 3:00 PM 3:…" at bounding box center [526, 290] width 321 height 26
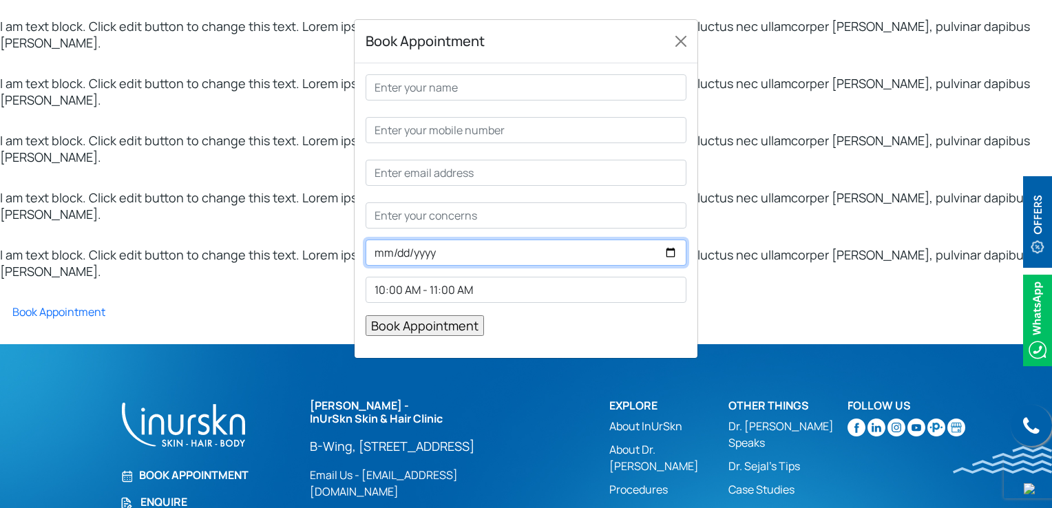
click at [675, 247] on input "Contact form" at bounding box center [526, 253] width 321 height 26
click at [625, 326] on p "Book Appointment" at bounding box center [526, 325] width 321 height 22
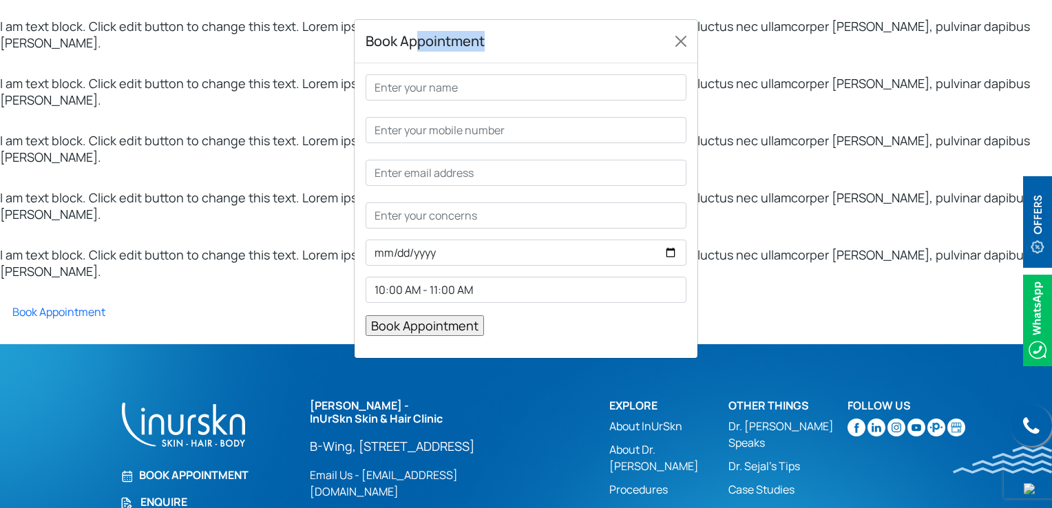
drag, startPoint x: 417, startPoint y: 42, endPoint x: 489, endPoint y: 48, distance: 71.9
click at [489, 48] on div "Book Appointment" at bounding box center [526, 41] width 343 height 43
click at [479, 43] on h5 "Book Appointment" at bounding box center [425, 41] width 119 height 21
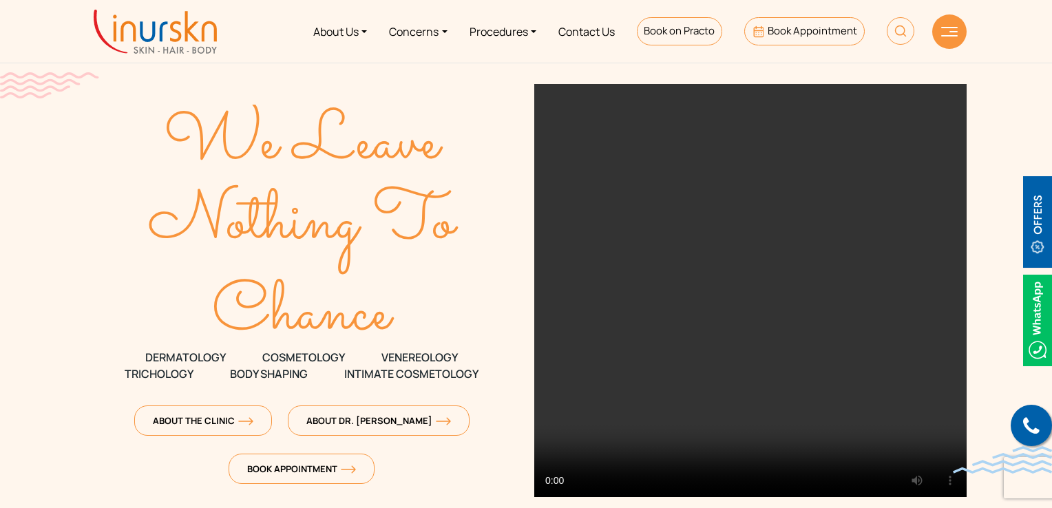
click at [799, 31] on span "Book Appointment" at bounding box center [813, 30] width 90 height 14
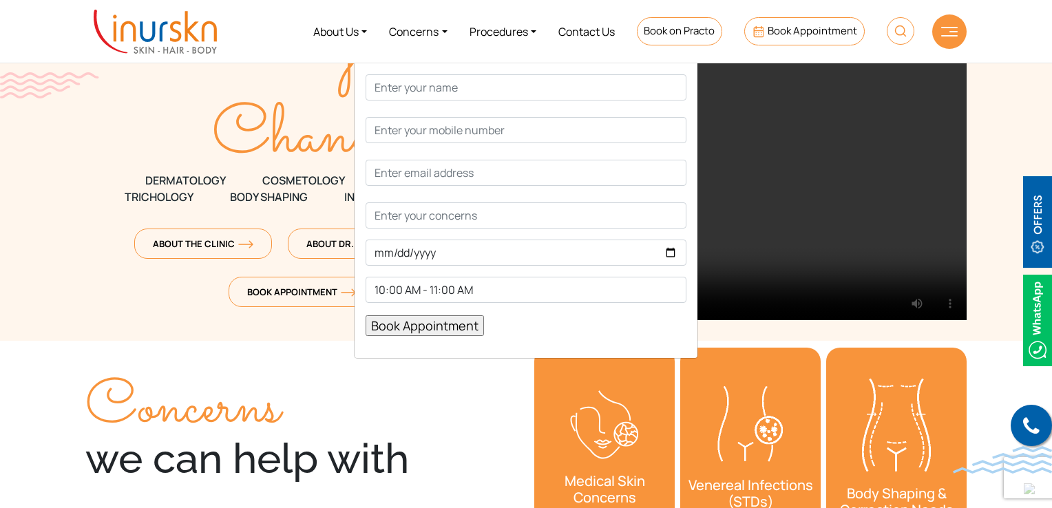
scroll to position [275, 0]
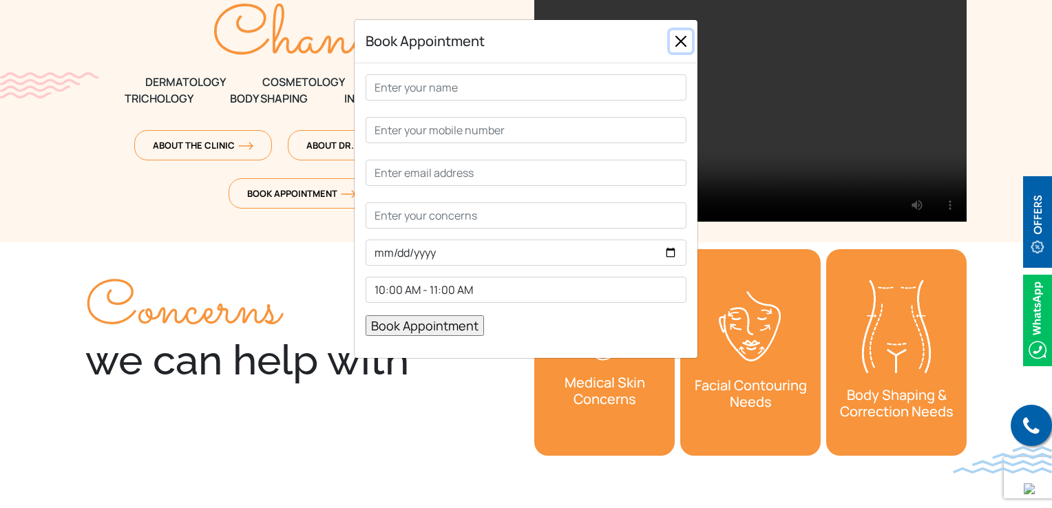
click at [685, 45] on button "Close" at bounding box center [681, 41] width 22 height 22
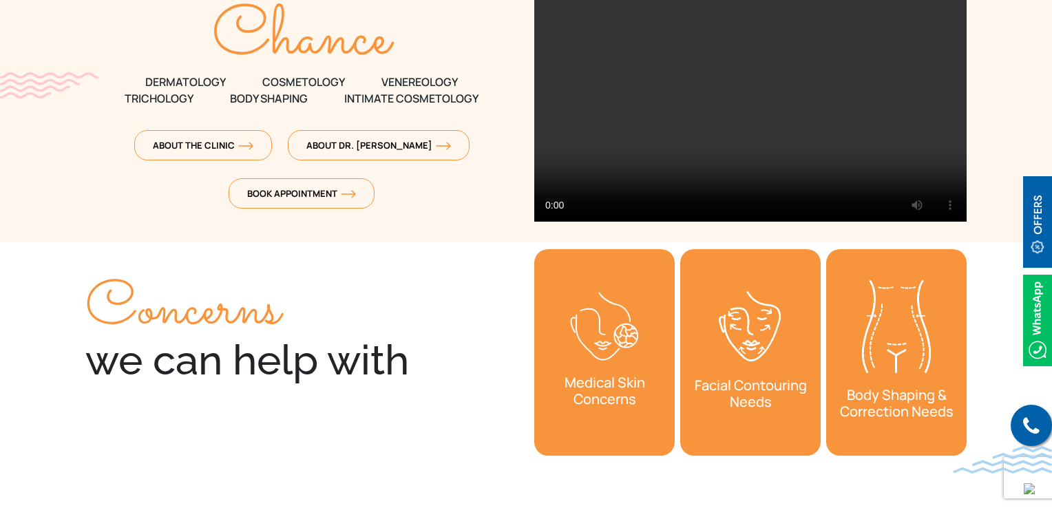
scroll to position [0, 0]
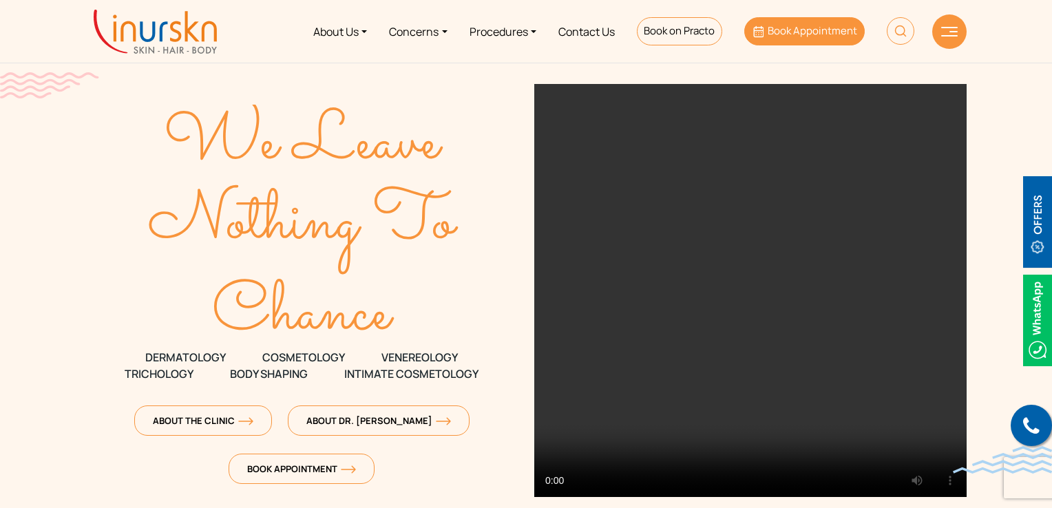
click at [802, 39] on link "Book Appointment" at bounding box center [804, 31] width 121 height 28
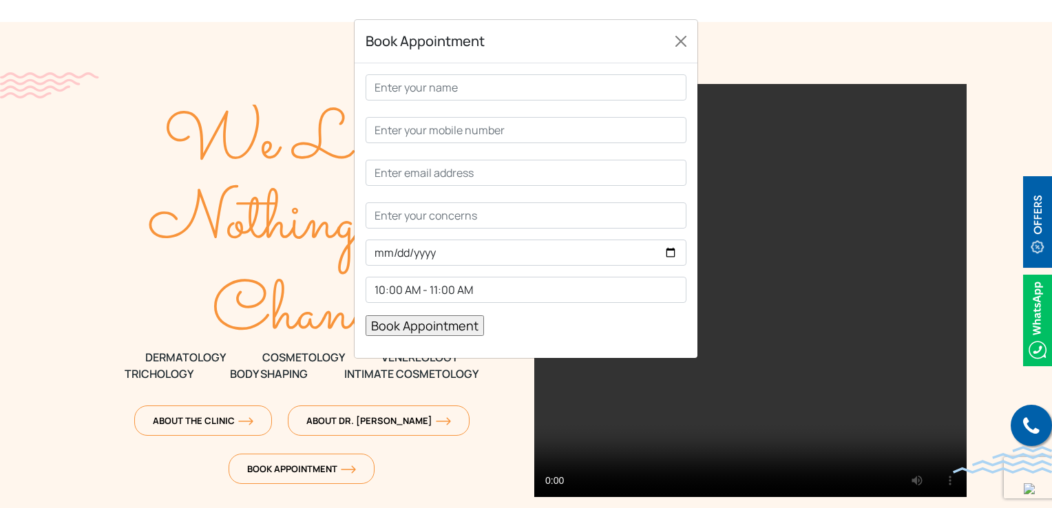
scroll to position [344, 0]
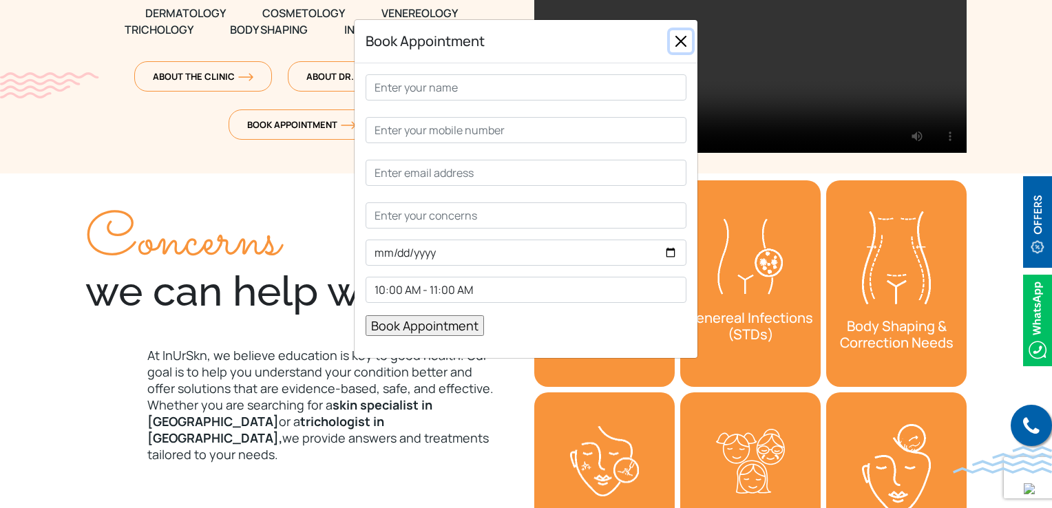
click at [679, 39] on button "Close" at bounding box center [681, 41] width 22 height 22
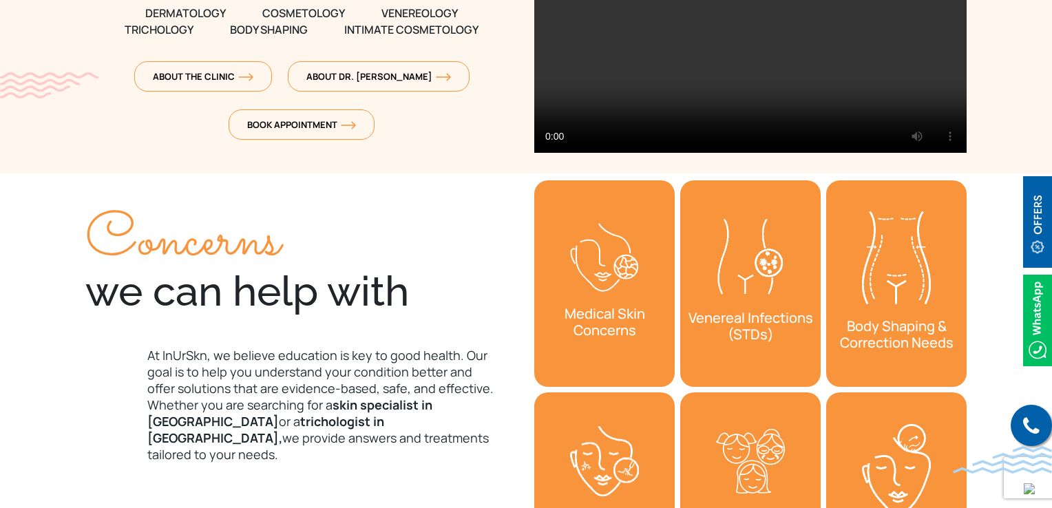
scroll to position [0, 0]
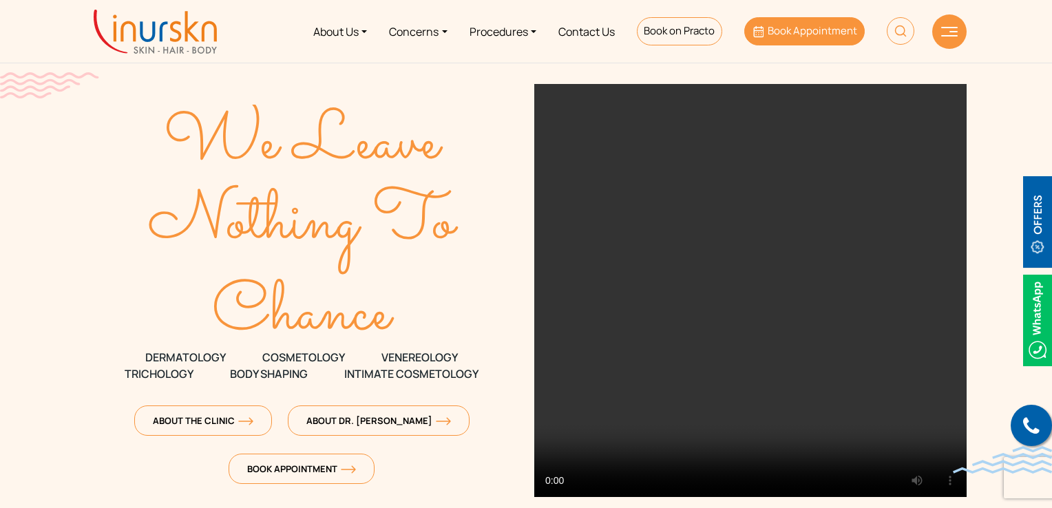
click at [782, 36] on span "Book Appointment" at bounding box center [813, 30] width 90 height 14
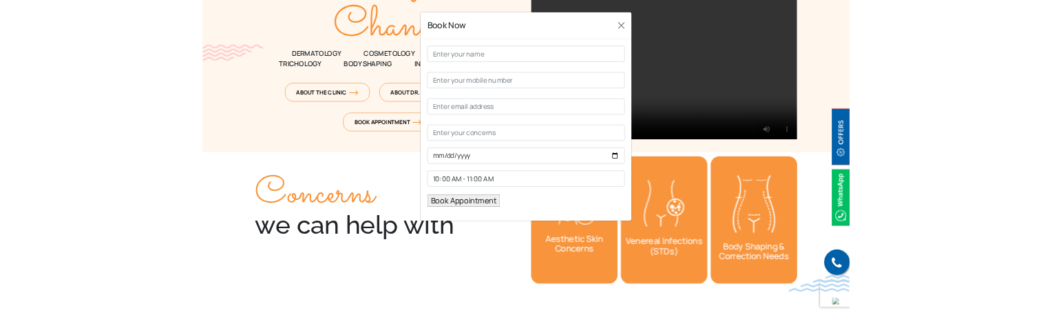
scroll to position [275, 0]
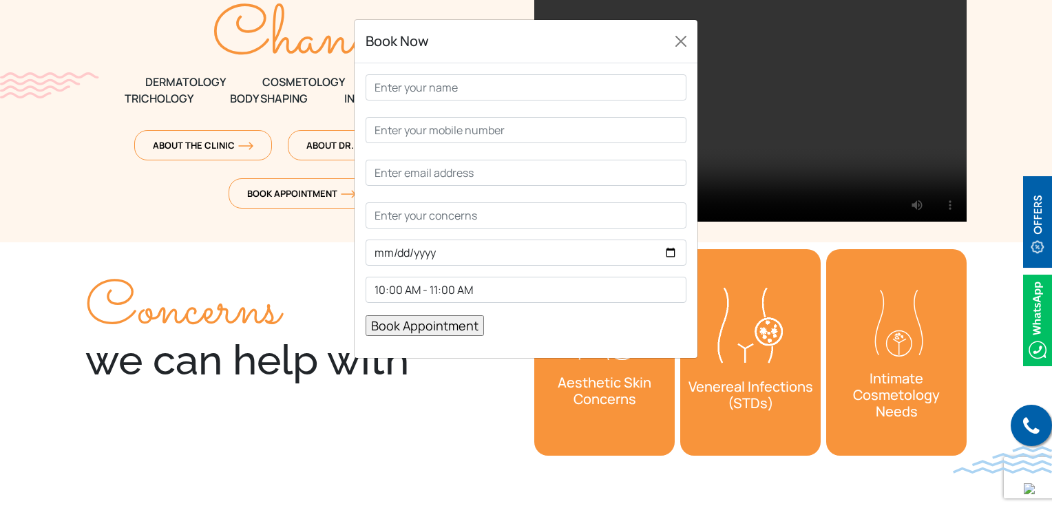
drag, startPoint x: 454, startPoint y: 333, endPoint x: 344, endPoint y: 419, distance: 139.4
click at [344, 419] on div "Book Now 10:00 AM - 11:00 AM 11:00 AM - 12:00 PM 12:00 PM - 1:00 PM 2:00 PM - 3…" at bounding box center [526, 254] width 1052 height 508
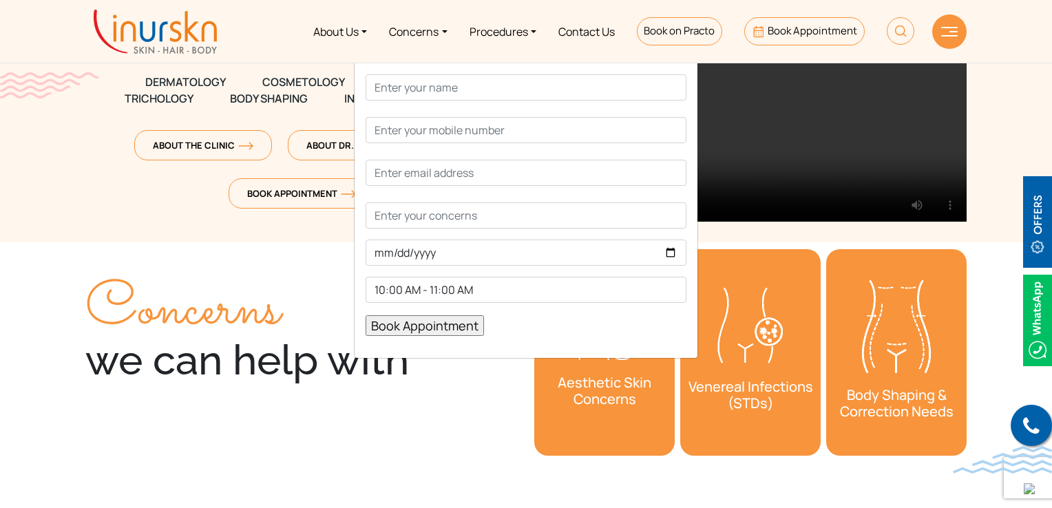
scroll to position [0, 0]
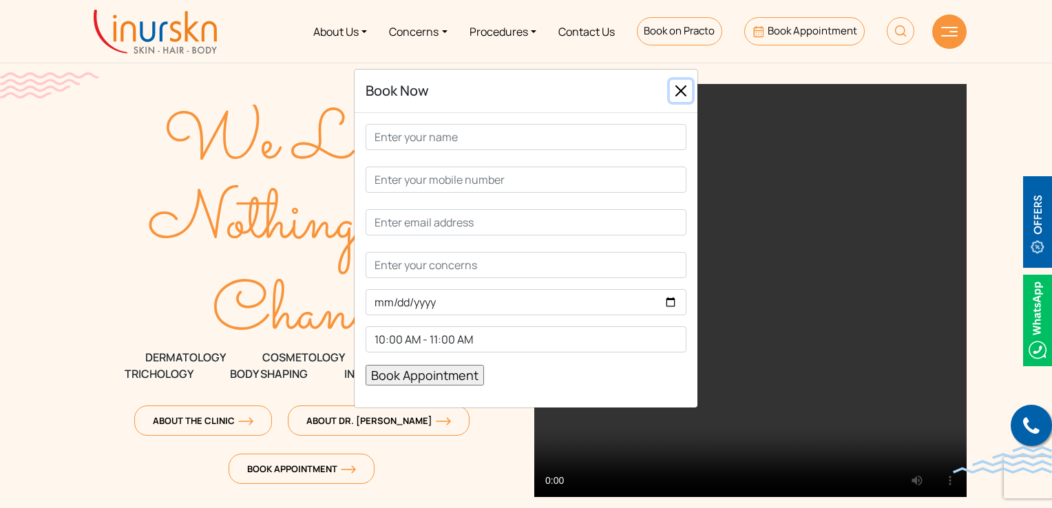
click at [690, 91] on button "Close" at bounding box center [681, 91] width 22 height 22
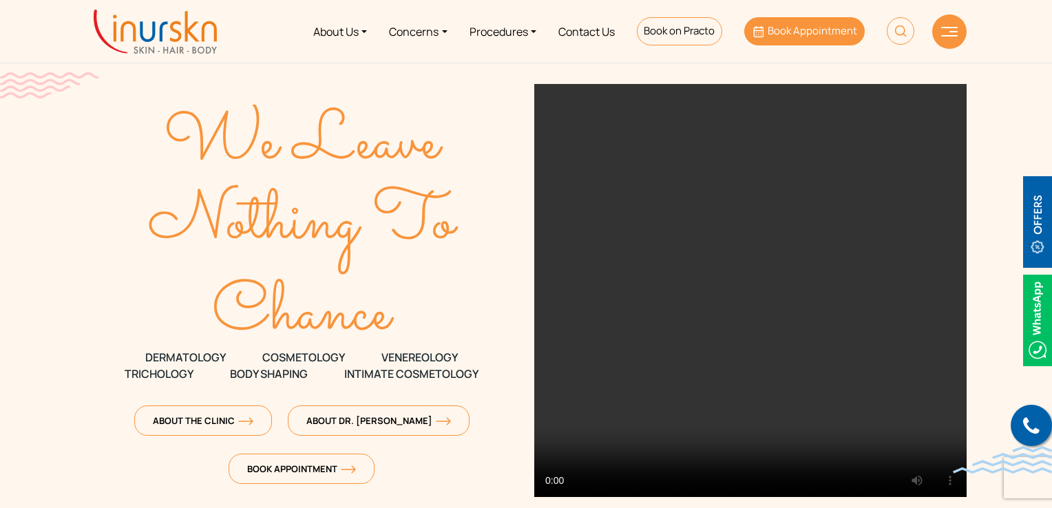
click at [777, 28] on span "Book Appointment" at bounding box center [813, 30] width 90 height 14
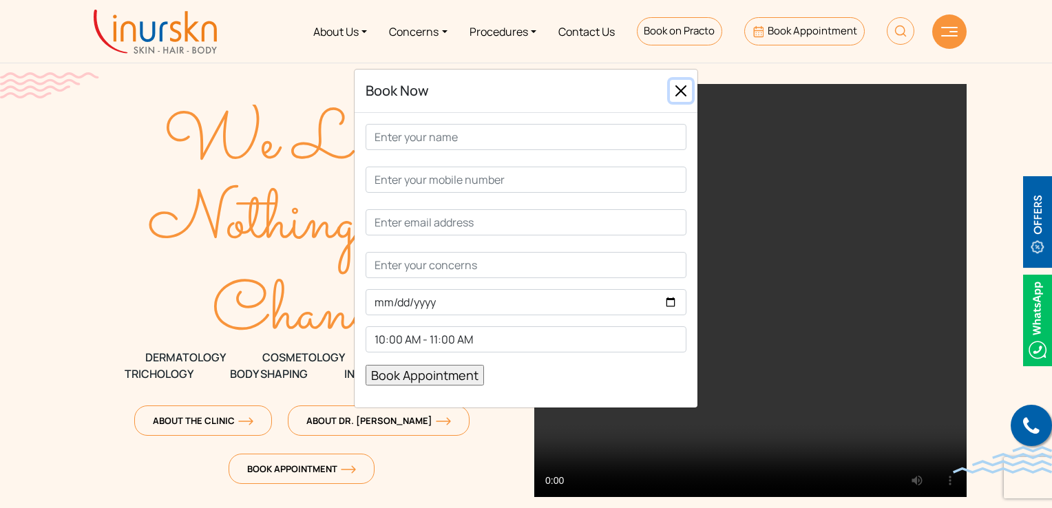
click at [689, 89] on button "Close" at bounding box center [681, 91] width 22 height 22
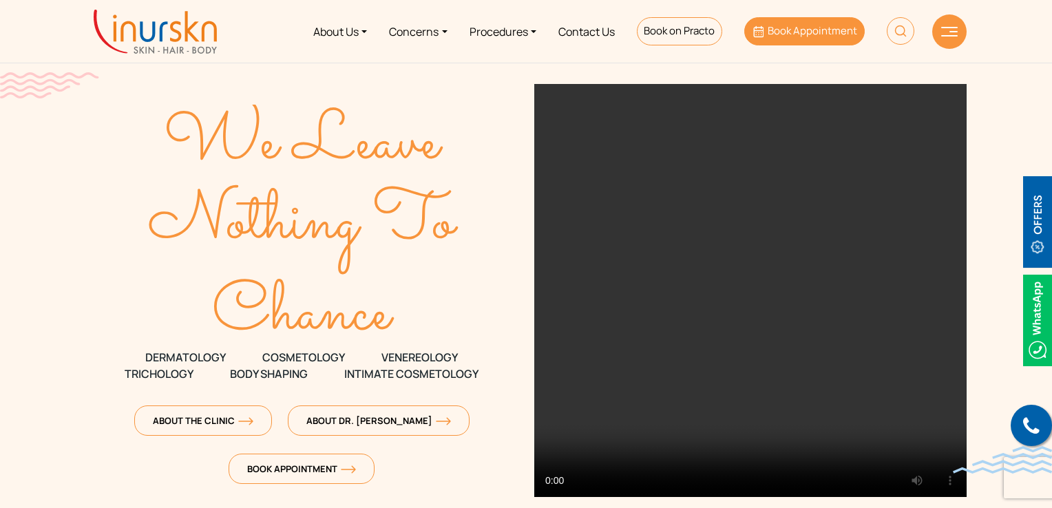
click at [786, 17] on link "Book Appointment" at bounding box center [804, 31] width 121 height 28
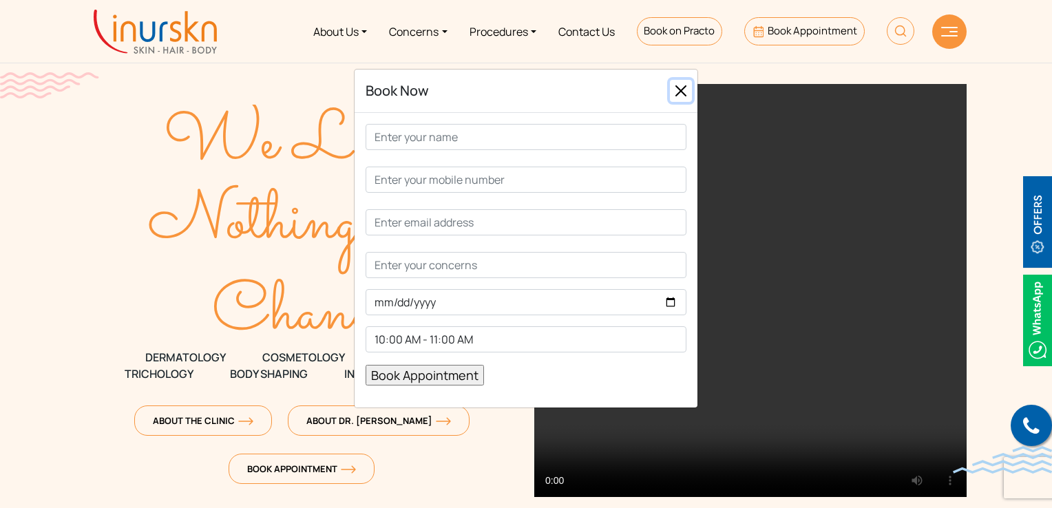
click at [683, 95] on button "Close" at bounding box center [681, 91] width 22 height 22
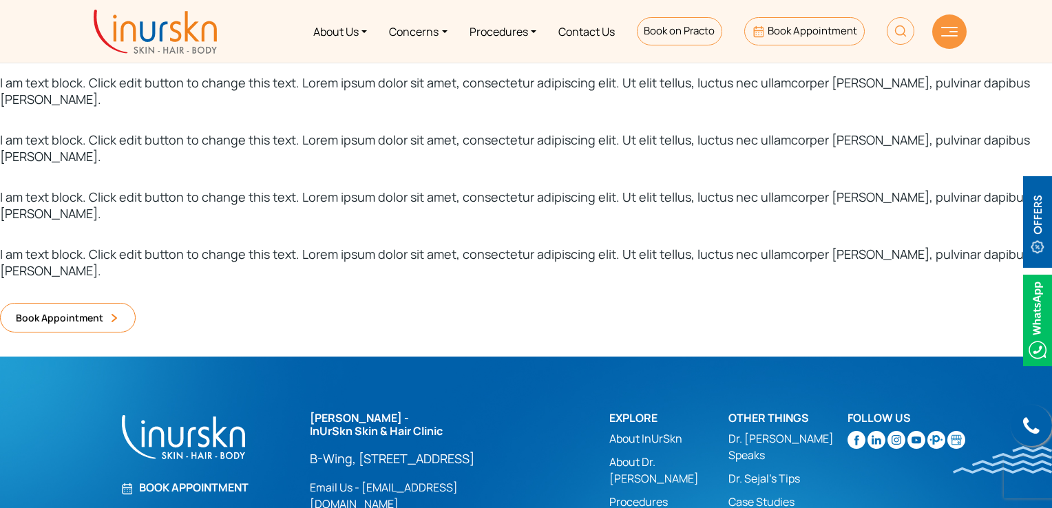
scroll to position [176, 0]
click at [80, 311] on span "Book Appointment" at bounding box center [59, 318] width 87 height 14
click at [112, 313] on icon at bounding box center [117, 318] width 11 height 11
click at [77, 311] on span "Book Appointment" at bounding box center [59, 318] width 87 height 14
click at [59, 311] on span "Book Appointment" at bounding box center [59, 318] width 87 height 14
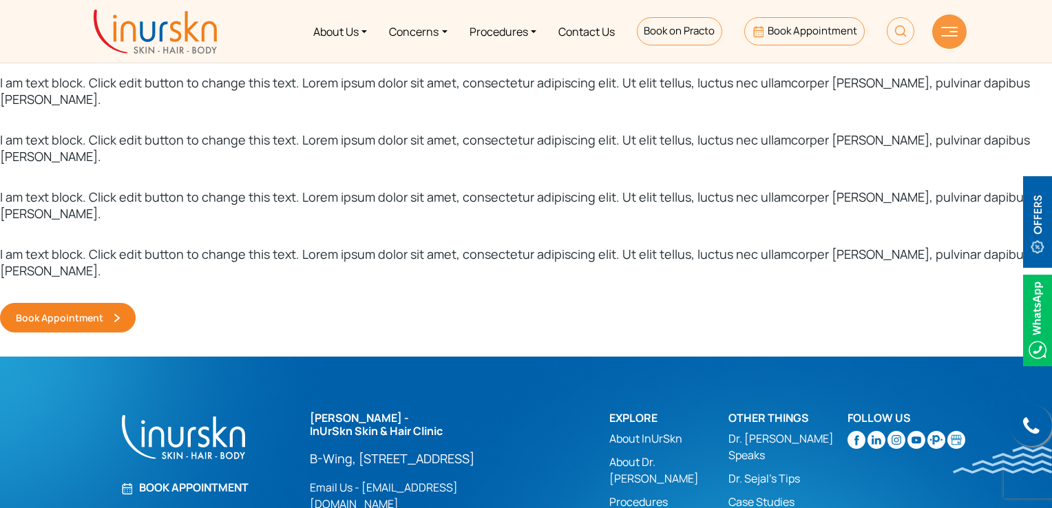
click at [112, 313] on icon at bounding box center [117, 318] width 11 height 11
click at [114, 313] on icon at bounding box center [117, 318] width 11 height 11
click at [85, 311] on span "Book Appointment" at bounding box center [59, 318] width 87 height 14
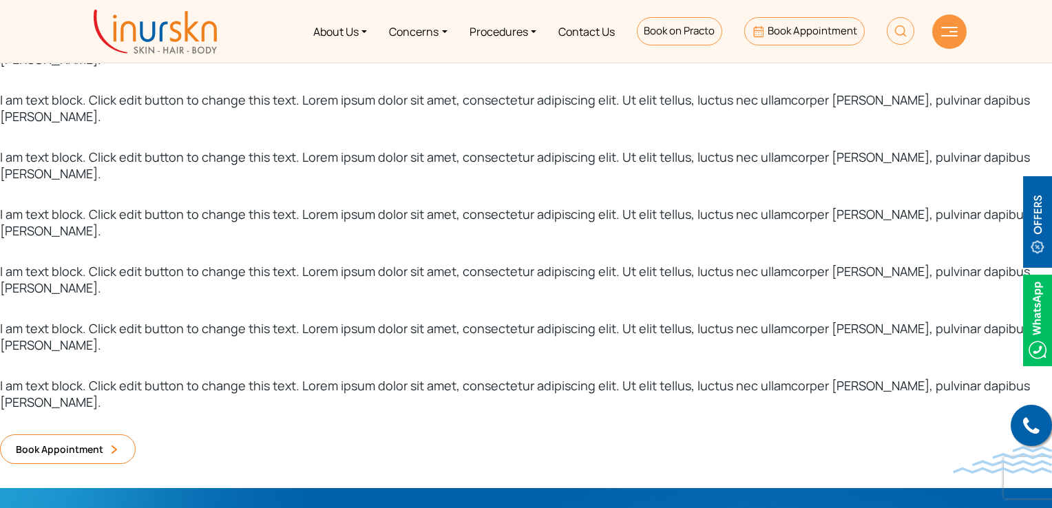
scroll to position [138, 0]
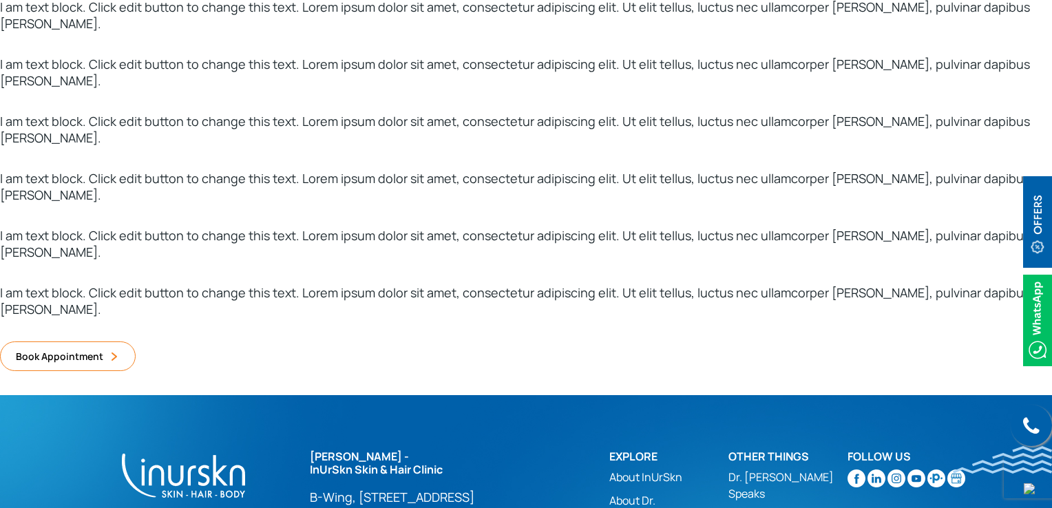
click at [96, 342] on div "Book Appointment" at bounding box center [526, 369] width 1073 height 54
click at [90, 342] on link "Book Appointment" at bounding box center [68, 357] width 136 height 30
click at [71, 349] on span "Book Appointment" at bounding box center [59, 356] width 87 height 14
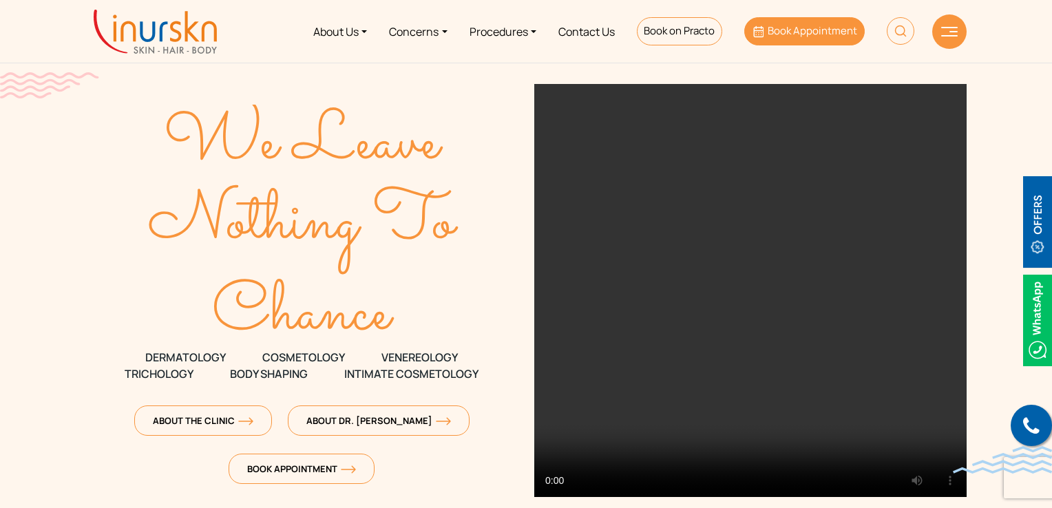
click at [756, 37] on icon at bounding box center [759, 32] width 10 height 12
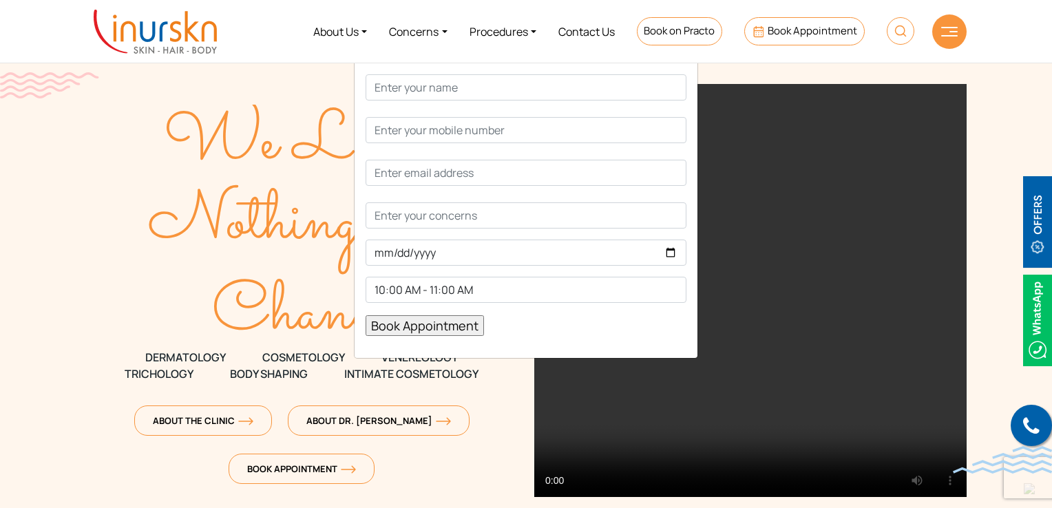
scroll to position [207, 0]
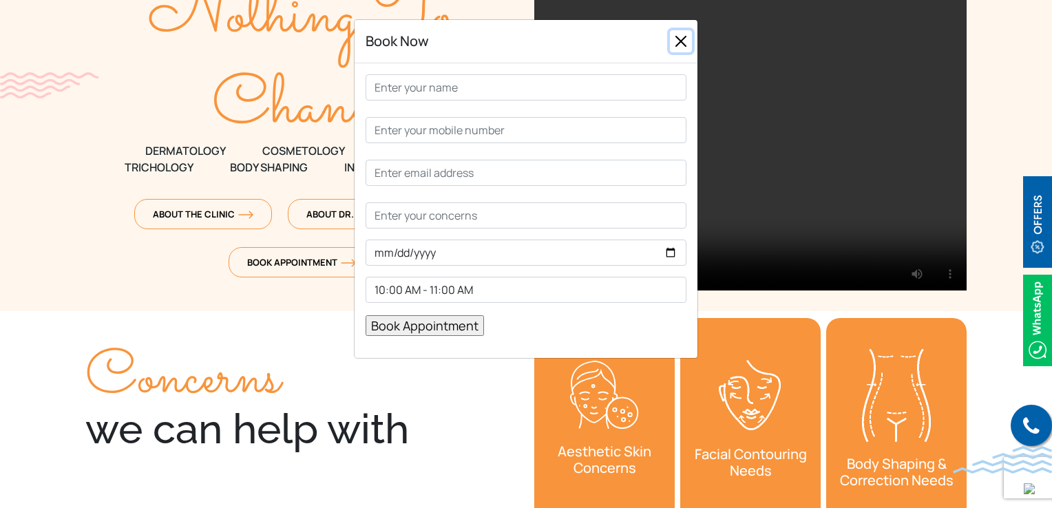
click at [675, 45] on button "Close" at bounding box center [681, 41] width 22 height 22
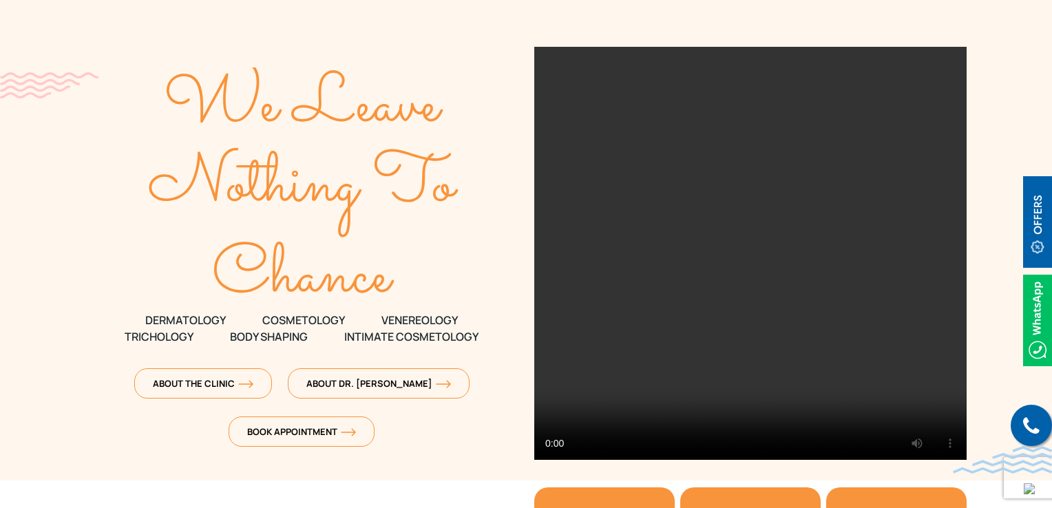
scroll to position [0, 0]
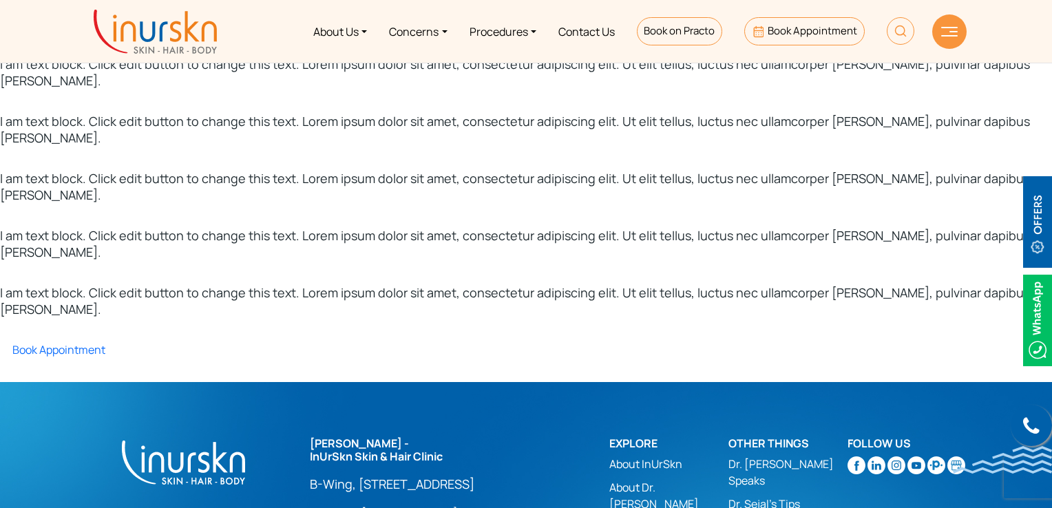
scroll to position [138, 0]
click at [74, 342] on link "Book Appointment" at bounding box center [52, 349] width 105 height 15
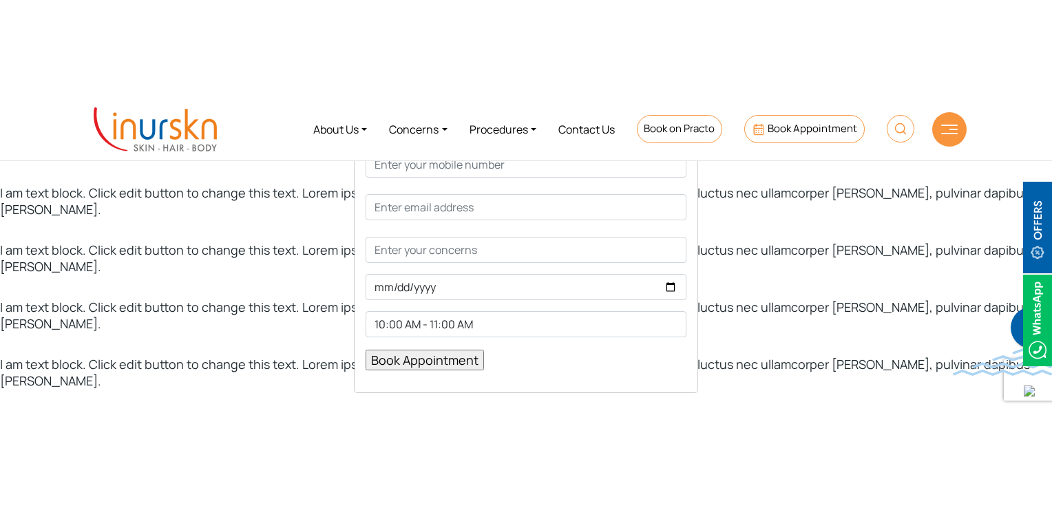
scroll to position [0, 0]
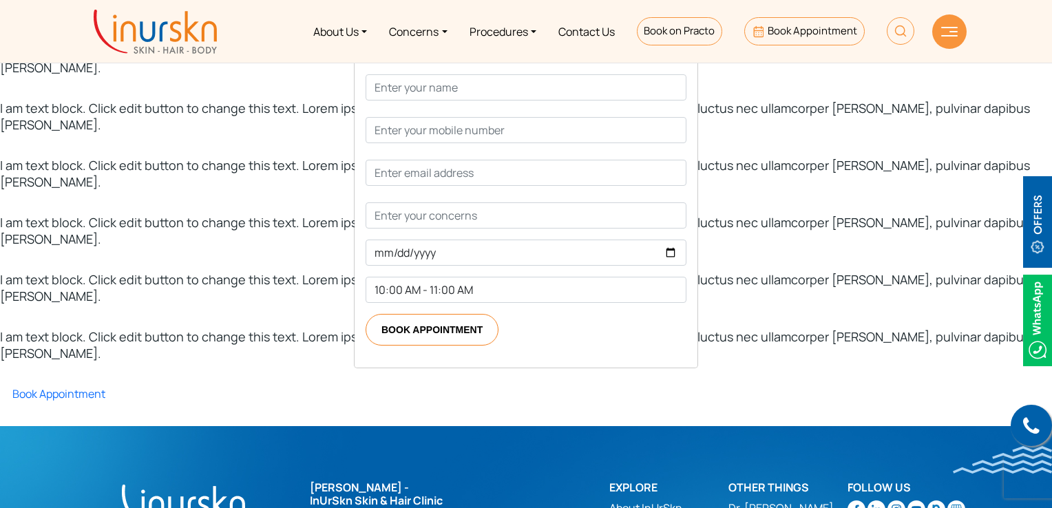
scroll to position [176, 0]
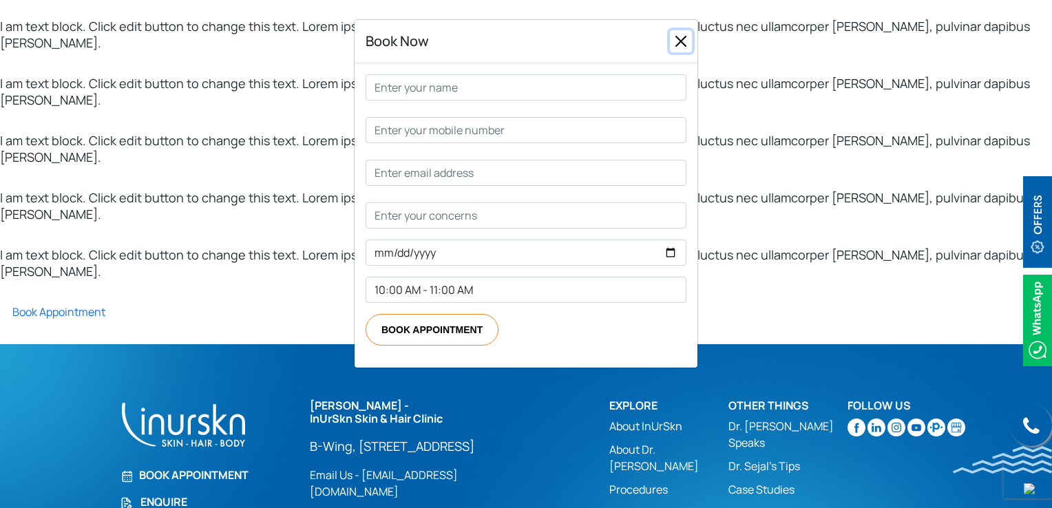
click at [686, 45] on button "Close" at bounding box center [681, 41] width 22 height 22
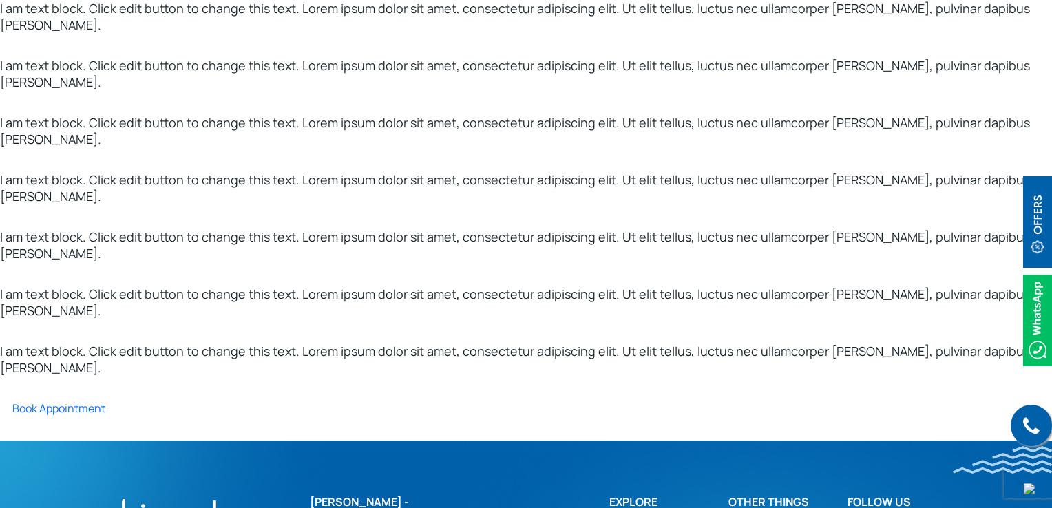
scroll to position [0, 0]
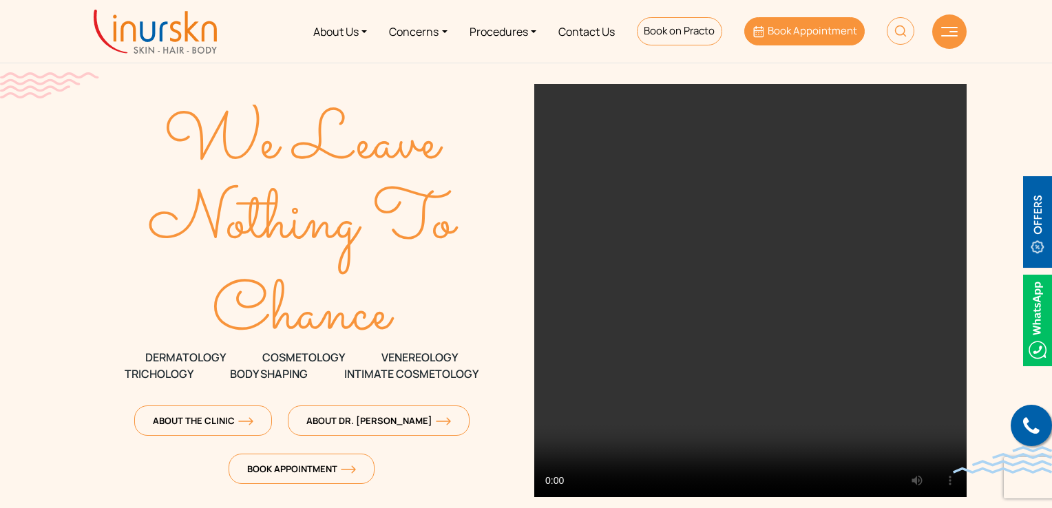
click at [788, 34] on span "Book Appointment" at bounding box center [813, 30] width 90 height 14
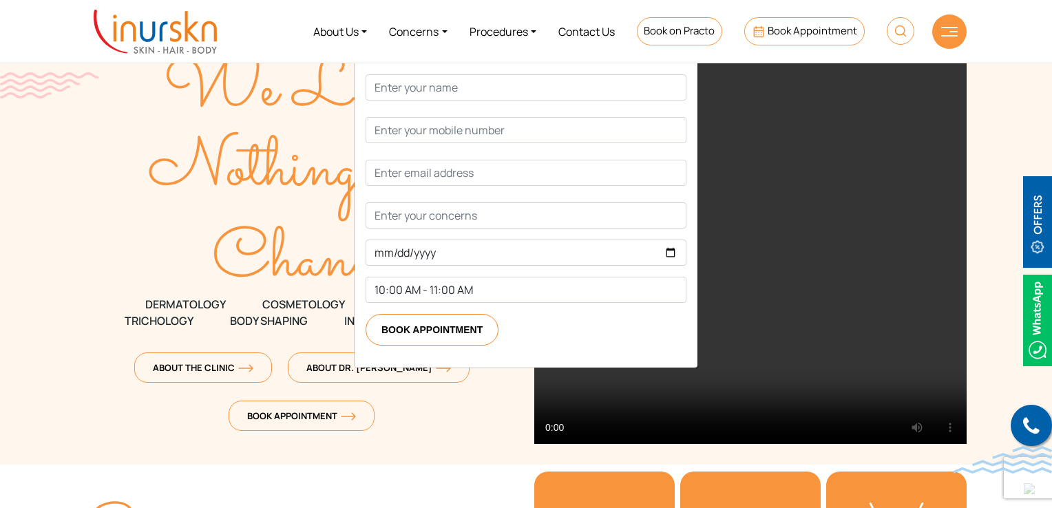
scroll to position [69, 0]
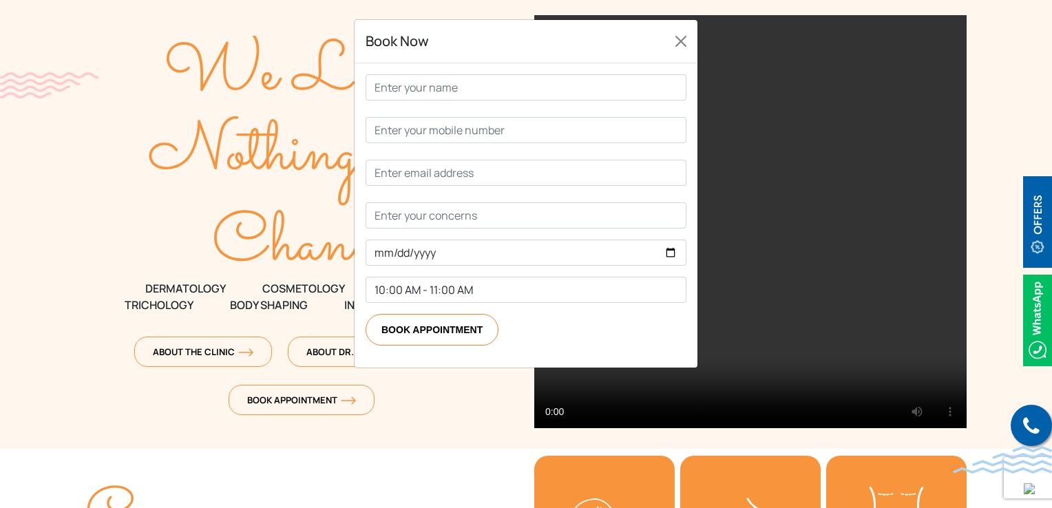
click at [240, 349] on div "Book Now 10:00 AM - 11:00 AM 11:00 AM - 12:00 PM 12:00 PM - 1:00 PM 2:00 PM - 3…" at bounding box center [526, 254] width 1052 height 508
click at [678, 37] on button "Close" at bounding box center [681, 41] width 22 height 22
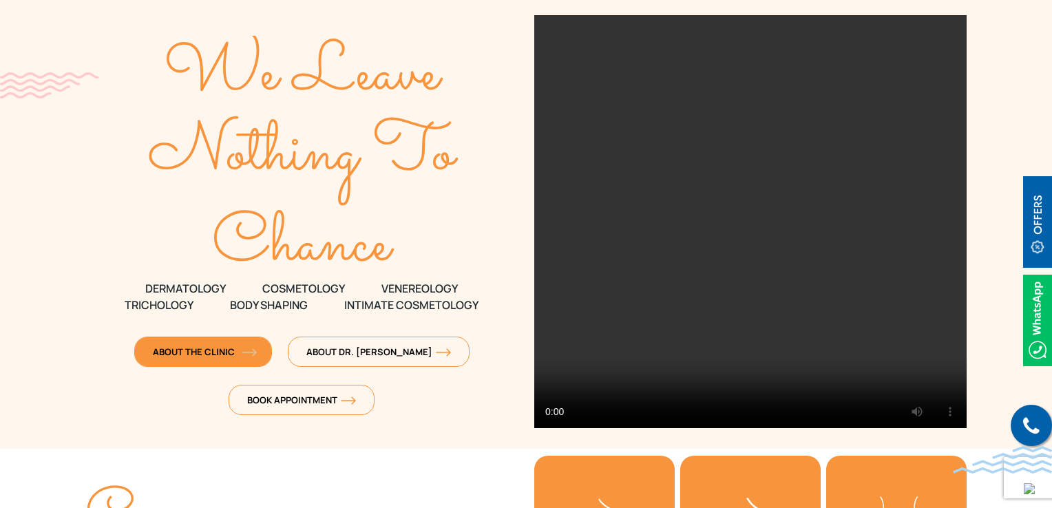
click at [216, 351] on span "About The Clinic" at bounding box center [203, 352] width 101 height 12
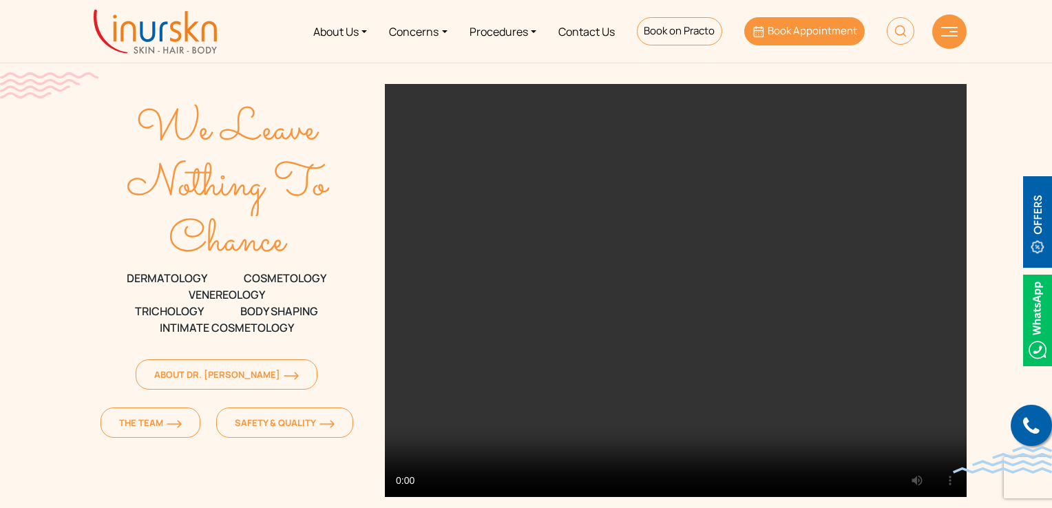
click at [780, 30] on span "Book Appointment" at bounding box center [813, 30] width 90 height 14
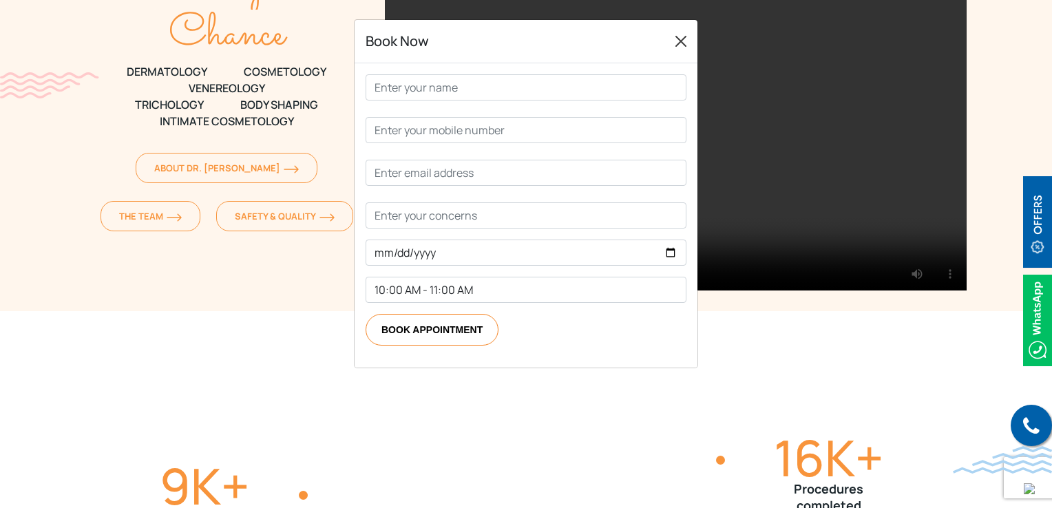
scroll to position [138, 0]
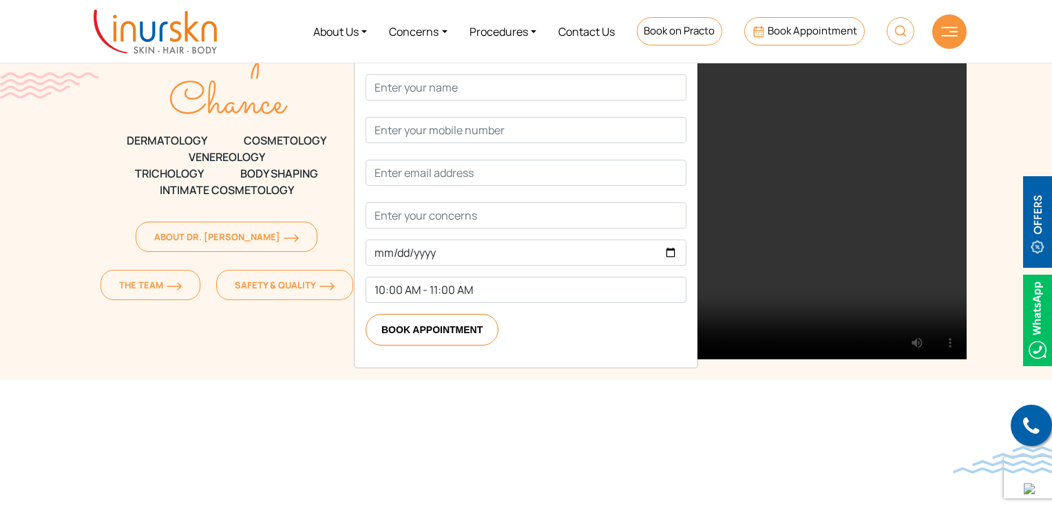
click at [678, 48] on li "Book on Practo" at bounding box center [679, 32] width 107 height 52
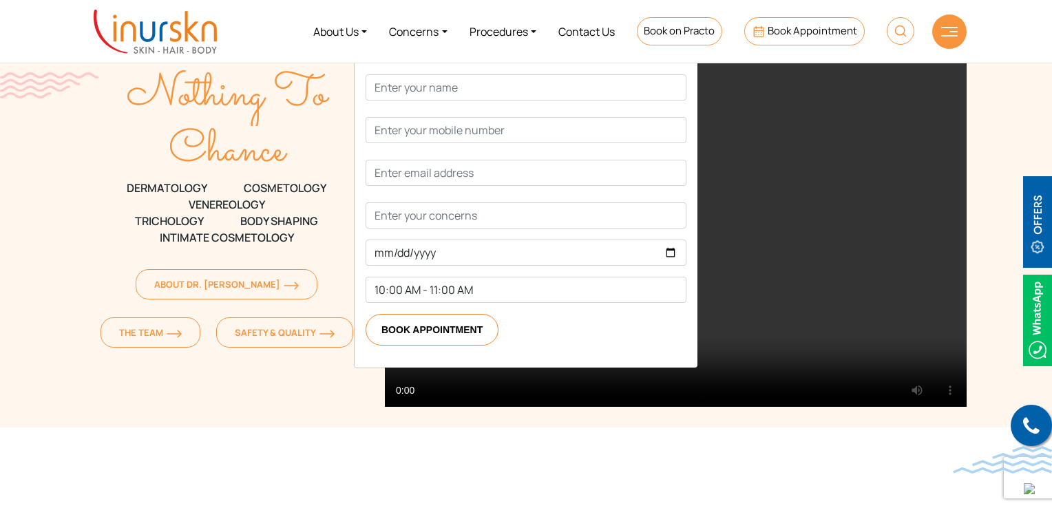
scroll to position [0, 0]
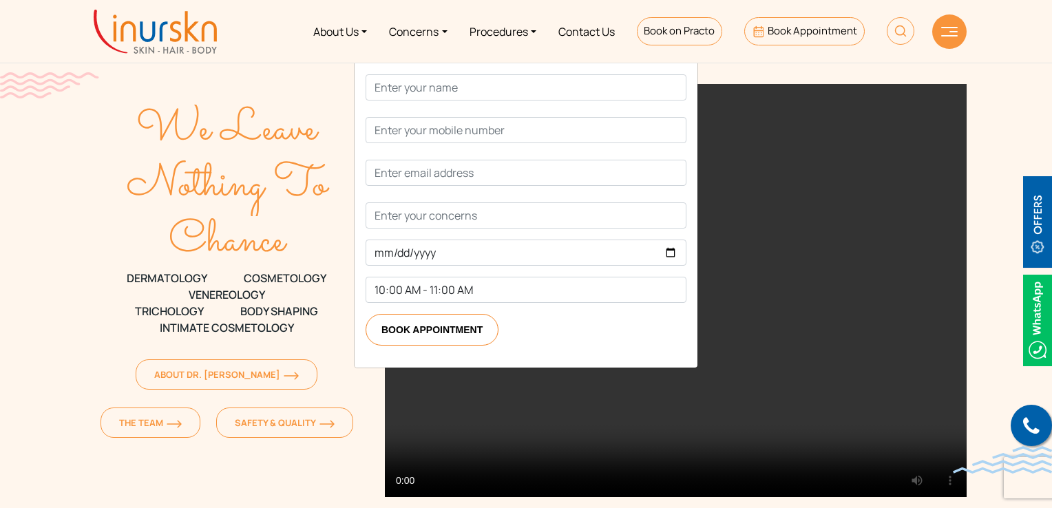
click at [19, 197] on div "Book Now 10:00 AM - 11:00 AM 11:00 AM - 12:00 PM 12:00 PM - 1:00 PM 2:00 PM - 3…" at bounding box center [526, 254] width 1052 height 508
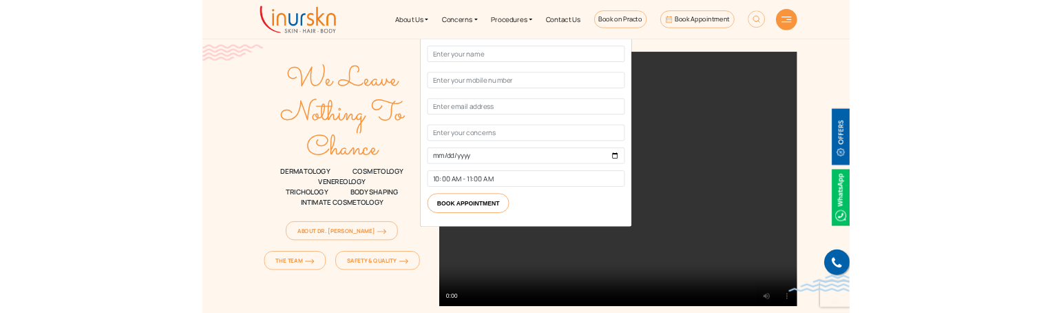
scroll to position [207, 0]
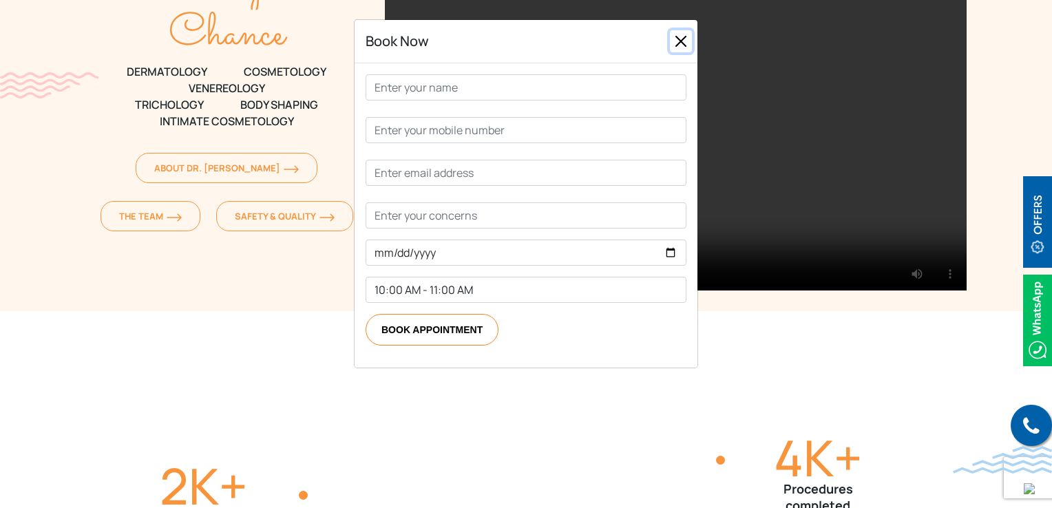
click at [678, 43] on button "Close" at bounding box center [681, 41] width 22 height 22
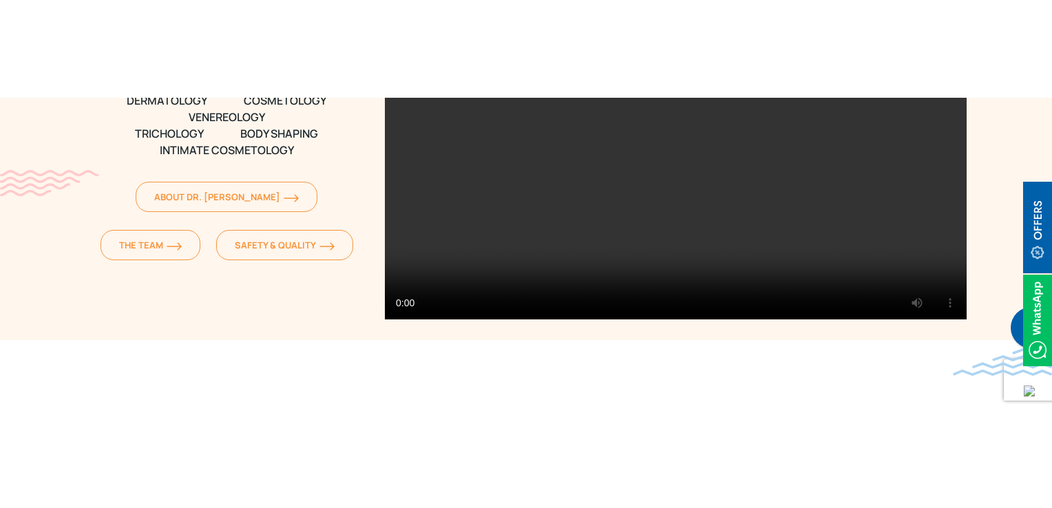
scroll to position [0, 0]
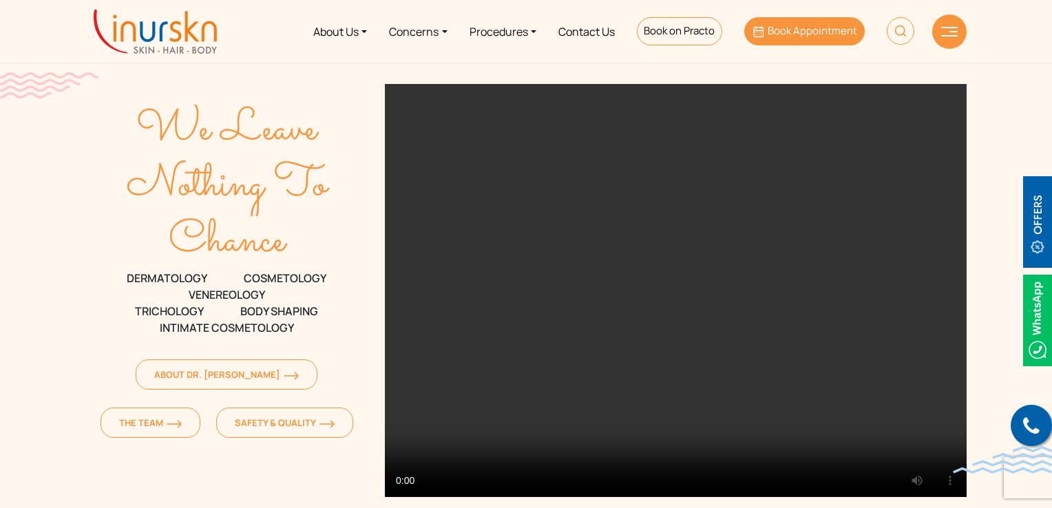
click at [789, 38] on link "Book Appointment" at bounding box center [804, 31] width 121 height 28
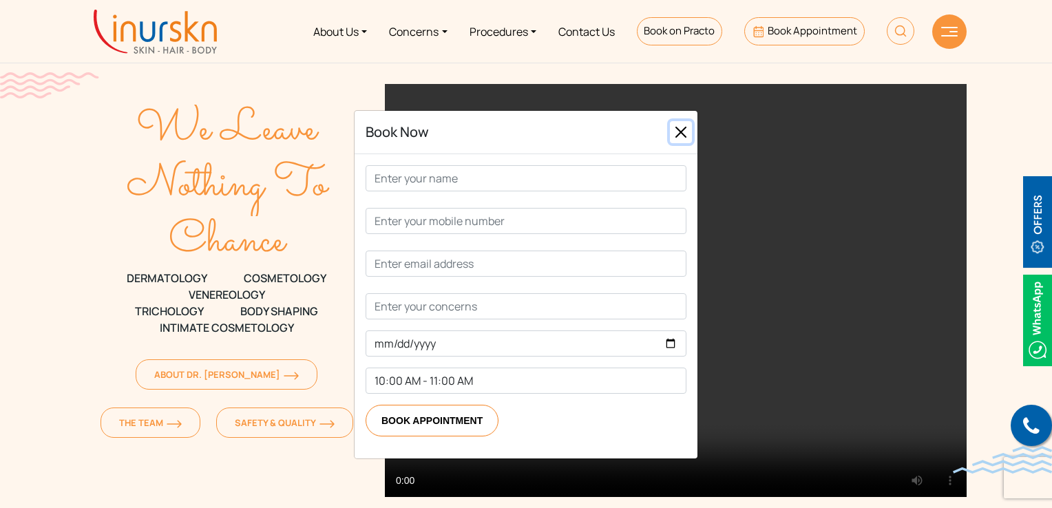
click at [678, 127] on button "Close" at bounding box center [681, 132] width 22 height 22
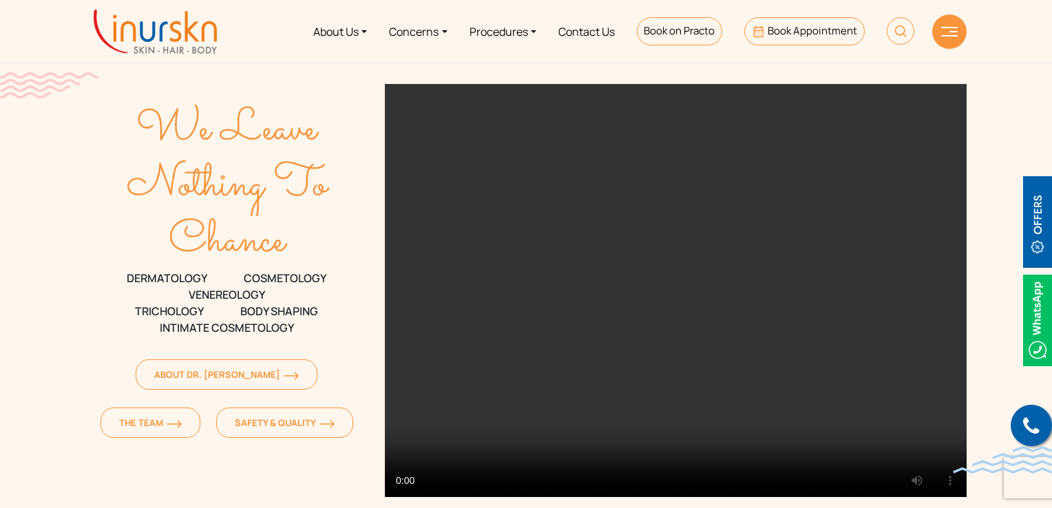
click at [782, 16] on li "Book Appointment" at bounding box center [804, 32] width 143 height 52
click at [793, 42] on link "Book Appointment" at bounding box center [804, 31] width 121 height 28
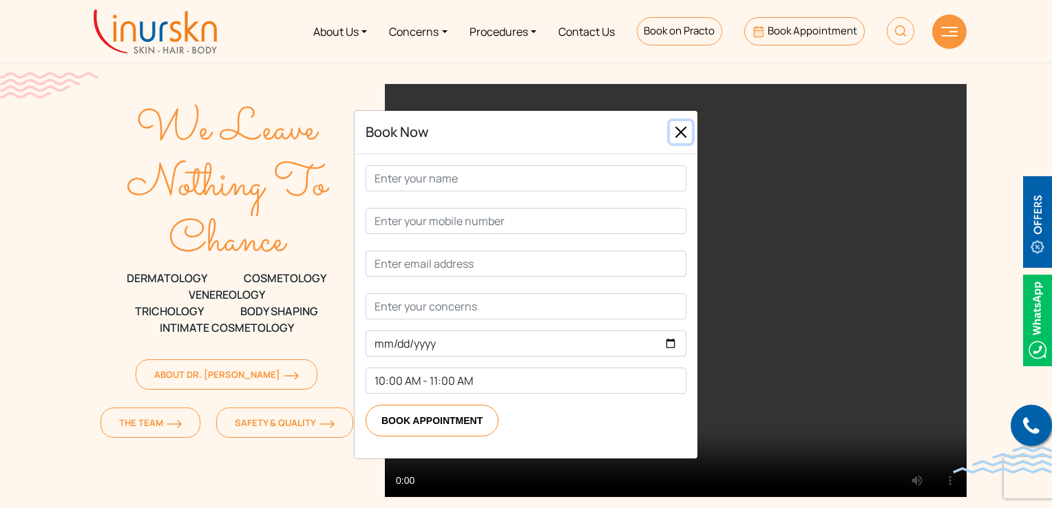
click at [683, 131] on button "Close" at bounding box center [681, 132] width 22 height 22
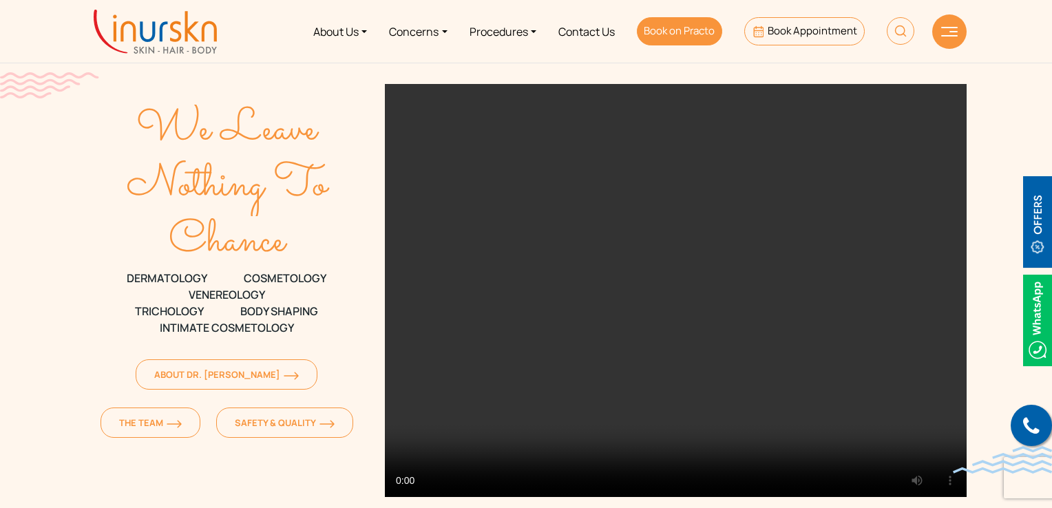
click at [694, 37] on span "Book on Practo" at bounding box center [679, 30] width 71 height 14
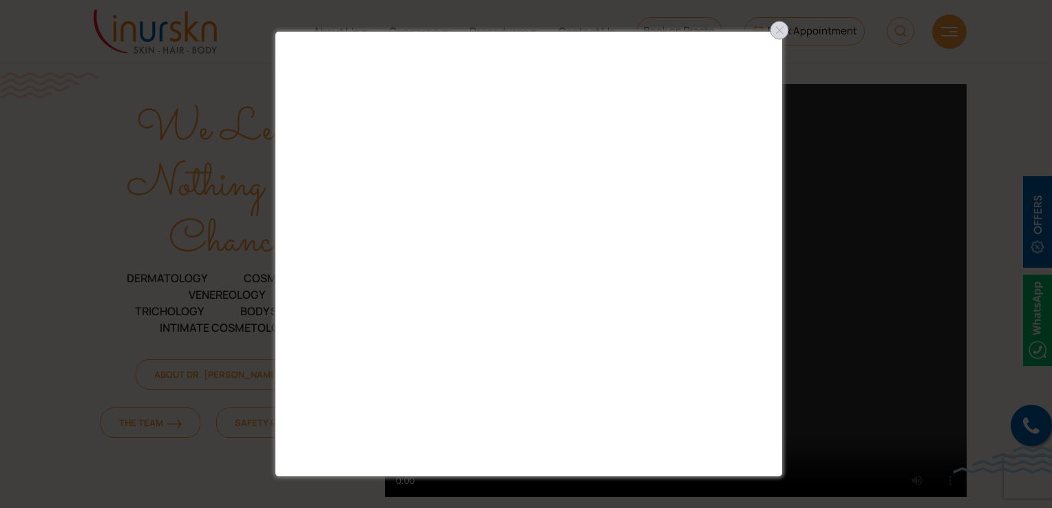
click at [776, 34] on div at bounding box center [780, 30] width 22 height 22
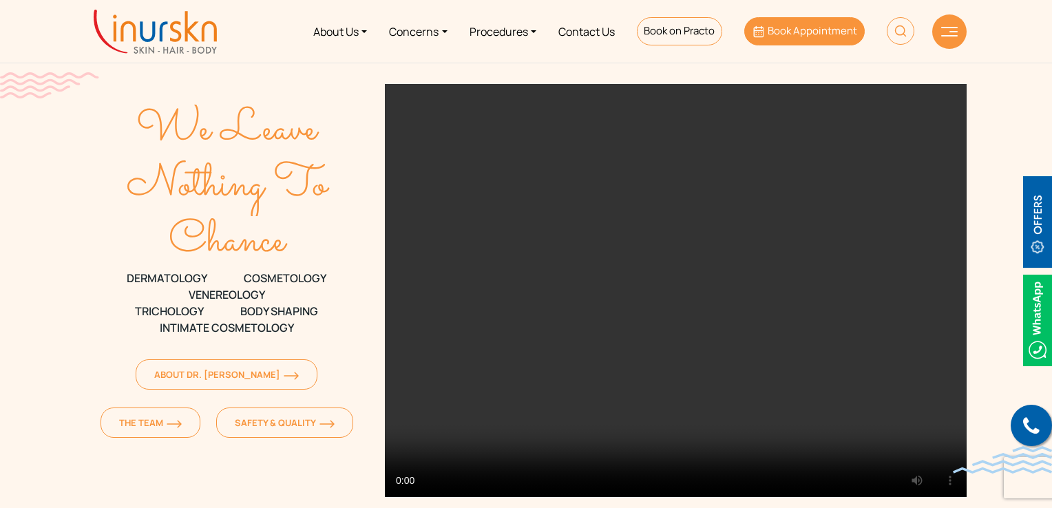
click at [784, 36] on span "Book Appointment" at bounding box center [813, 30] width 90 height 14
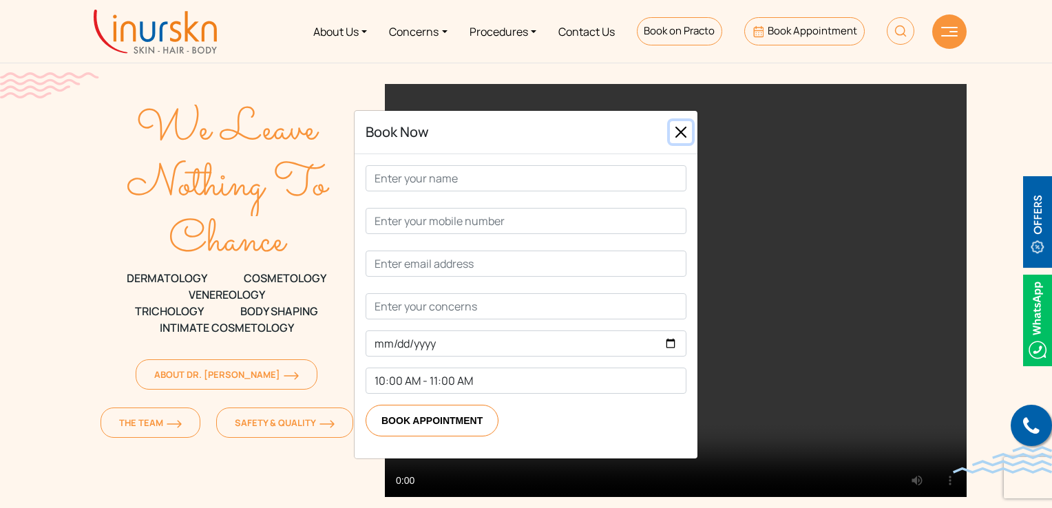
click at [680, 132] on button "Close" at bounding box center [681, 132] width 22 height 22
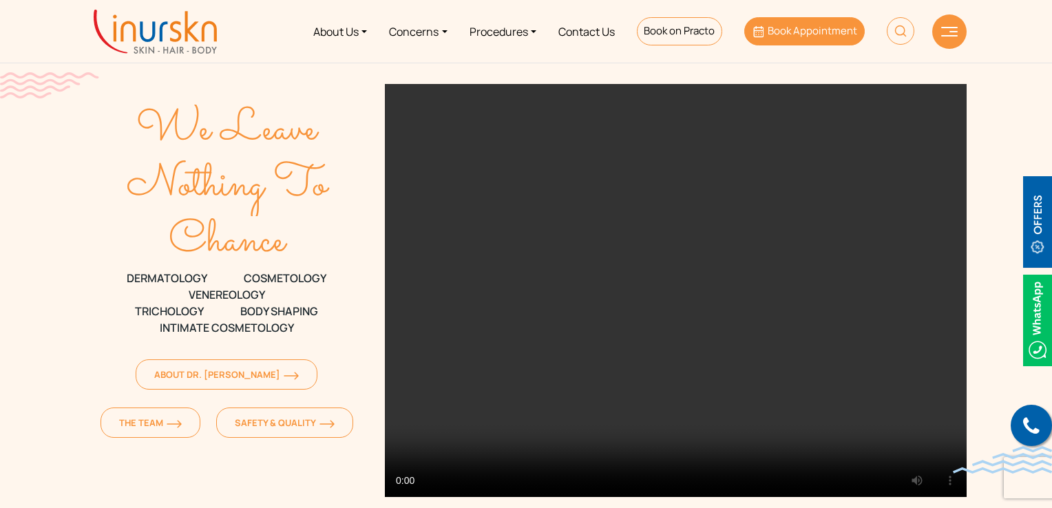
click at [788, 22] on link "Book Appointment" at bounding box center [804, 31] width 121 height 28
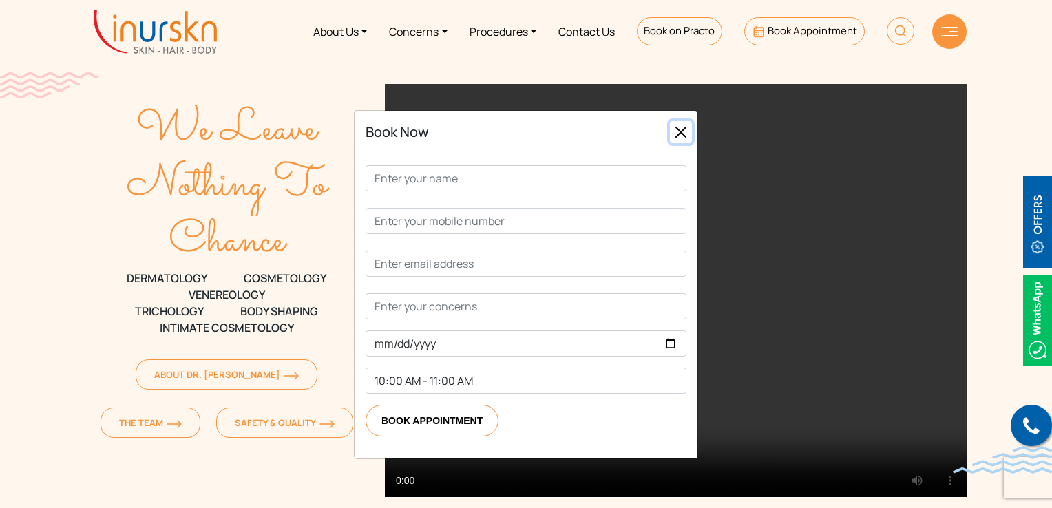
click at [675, 131] on button "Close" at bounding box center [681, 132] width 22 height 22
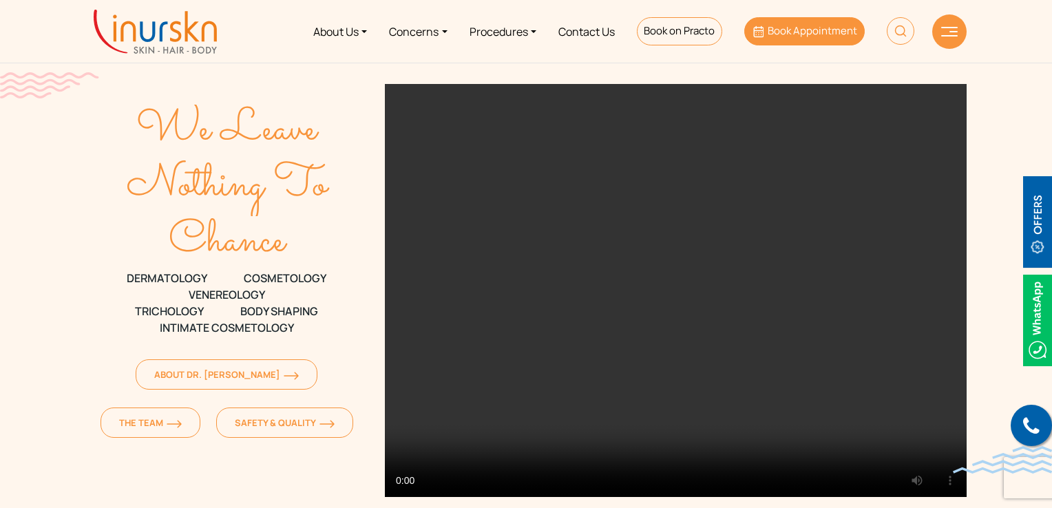
click at [793, 34] on span "Book Appointment" at bounding box center [813, 30] width 90 height 14
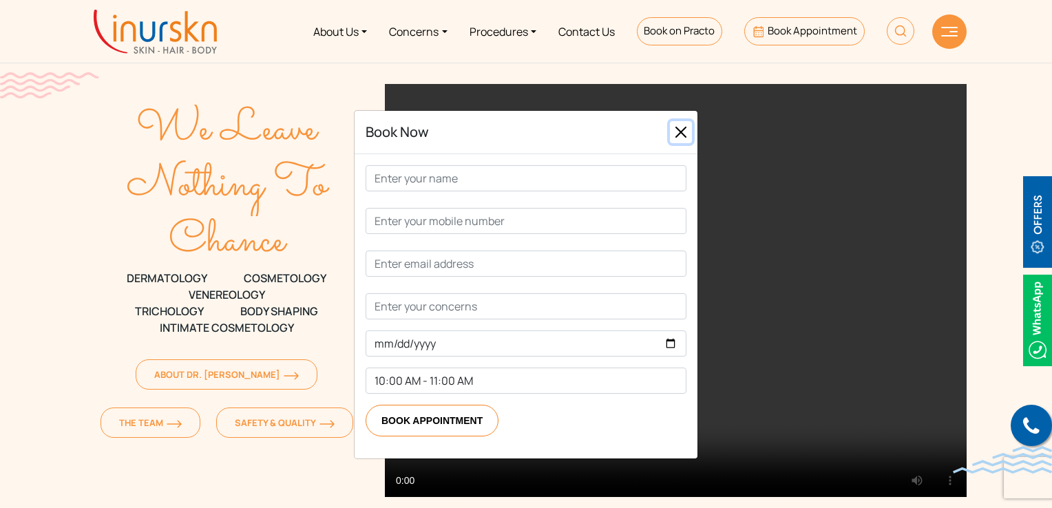
click at [678, 133] on button "Close" at bounding box center [681, 132] width 22 height 22
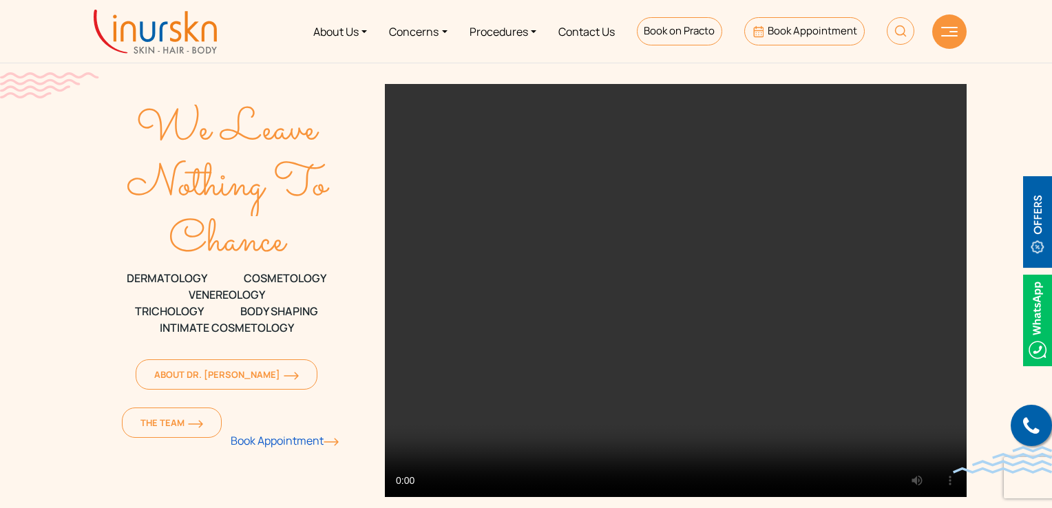
click at [256, 433] on span "Book Appointment" at bounding box center [285, 440] width 108 height 15
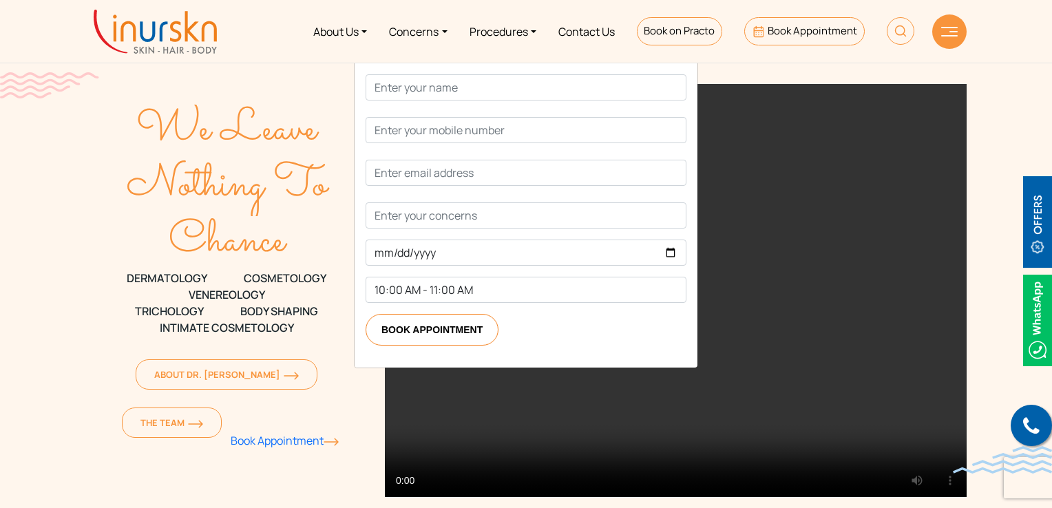
click at [275, 436] on div "Book Now 10:00 AM - 11:00 AM 11:00 AM - 12:00 PM 12:00 PM - 1:00 PM 2:00 PM - 3…" at bounding box center [526, 254] width 1052 height 508
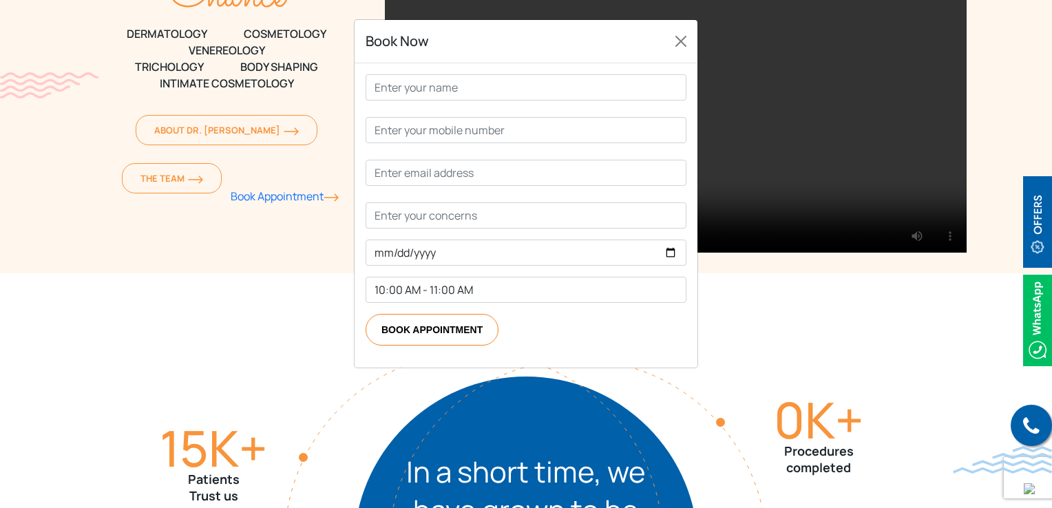
scroll to position [275, 0]
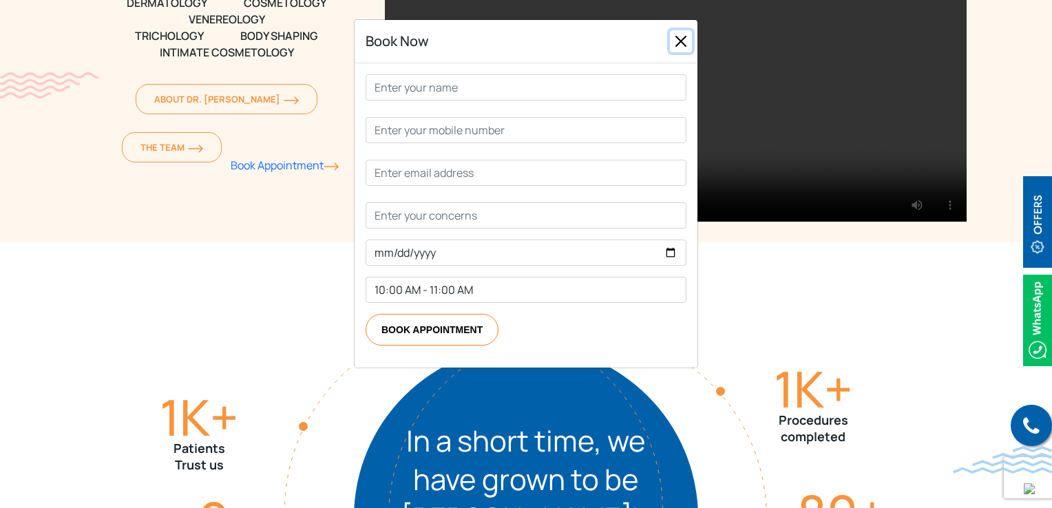
click at [685, 44] on button "Close" at bounding box center [681, 41] width 22 height 22
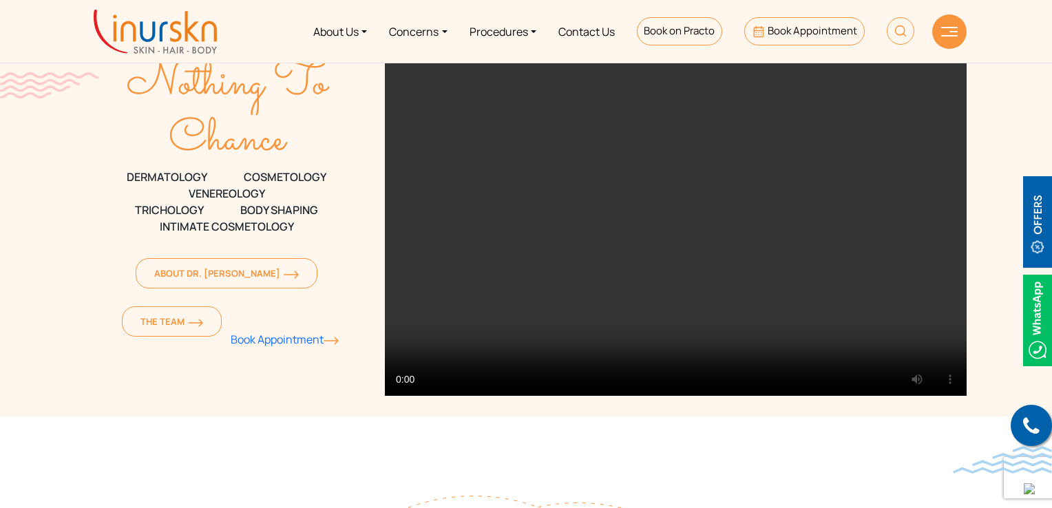
scroll to position [0, 0]
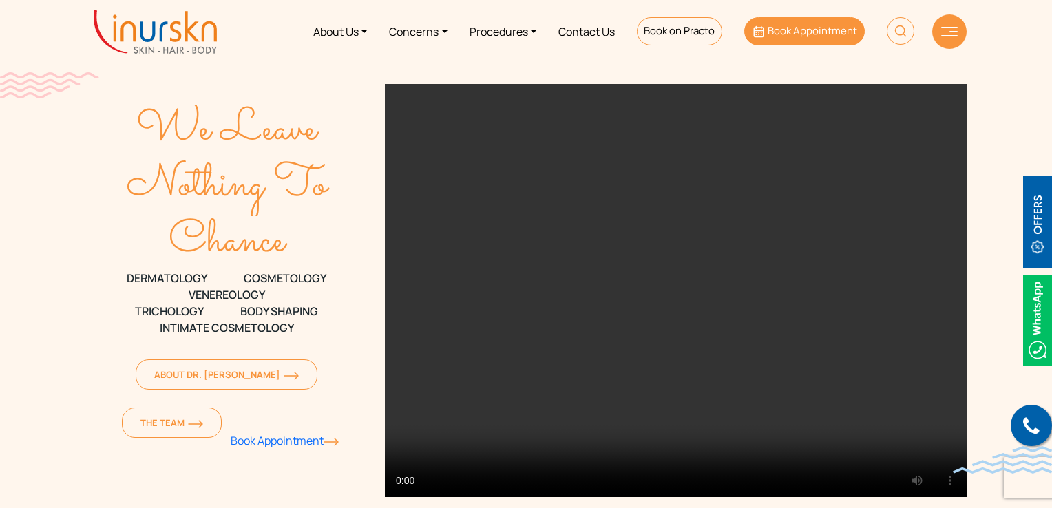
click at [782, 42] on link "Book Appointment" at bounding box center [804, 31] width 121 height 28
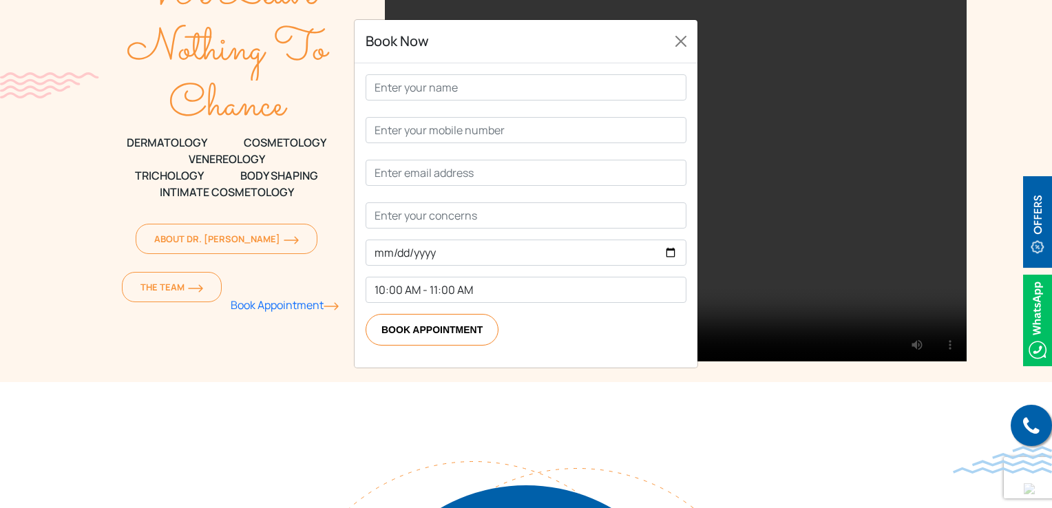
scroll to position [138, 0]
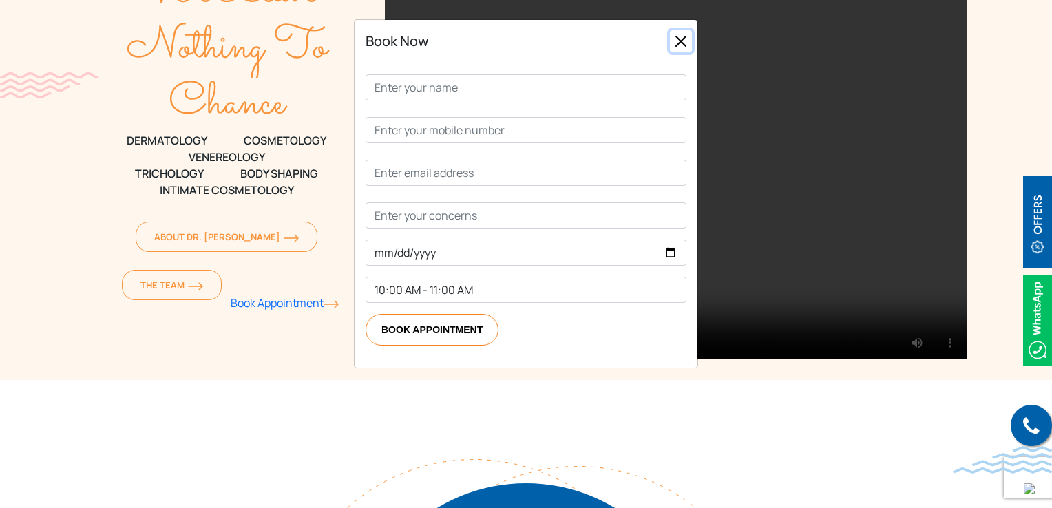
click at [674, 39] on button "Close" at bounding box center [681, 41] width 22 height 22
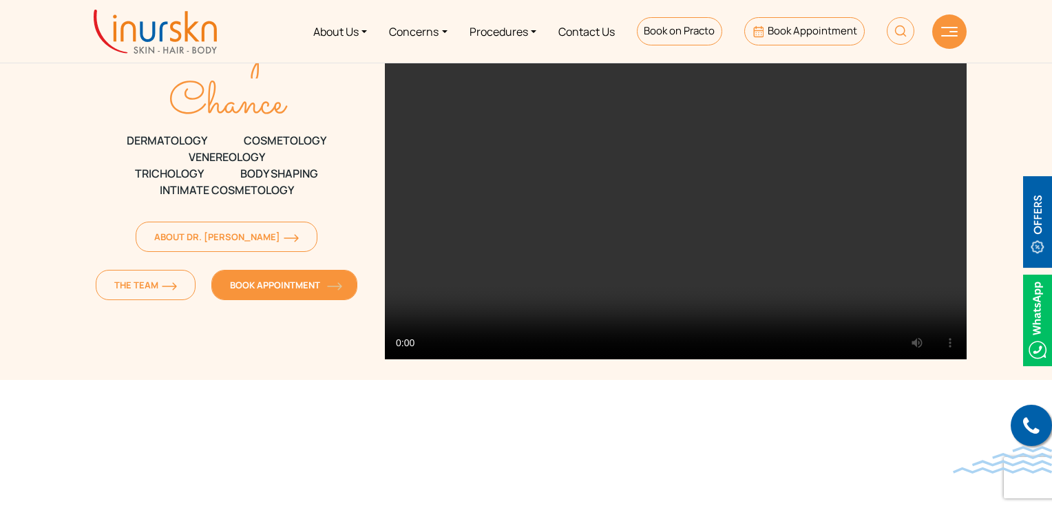
click at [243, 293] on link "Book Appointment" at bounding box center [284, 285] width 146 height 30
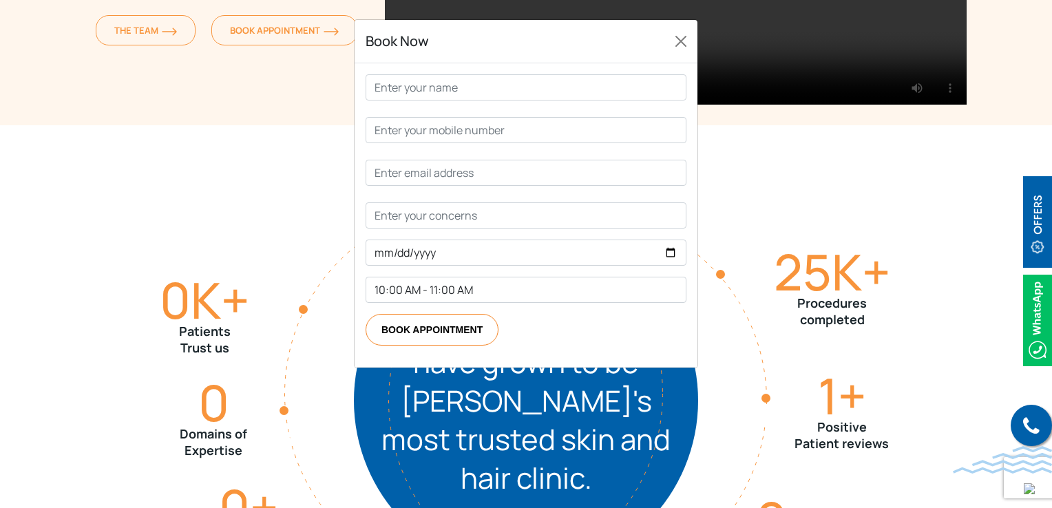
scroll to position [413, 0]
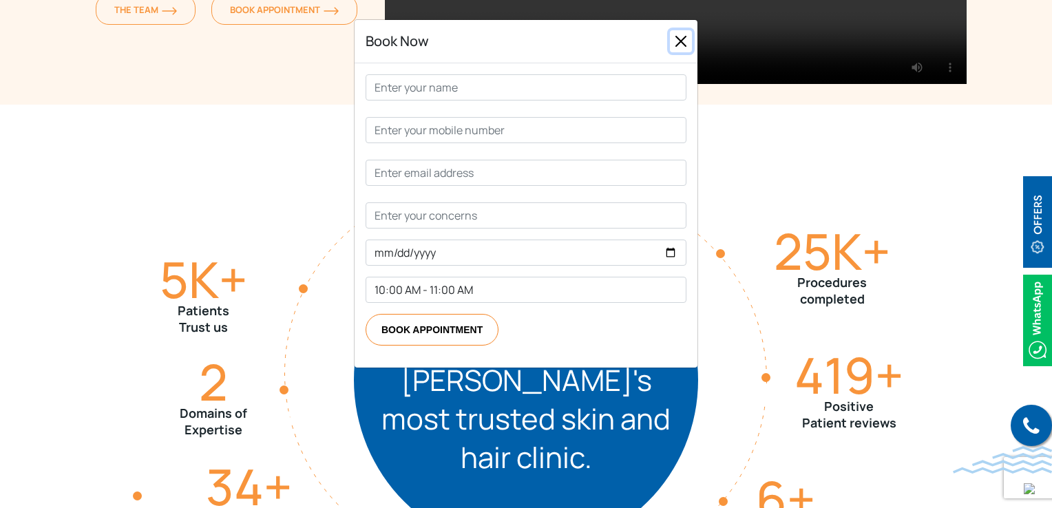
click at [690, 40] on button "Close" at bounding box center [681, 41] width 22 height 22
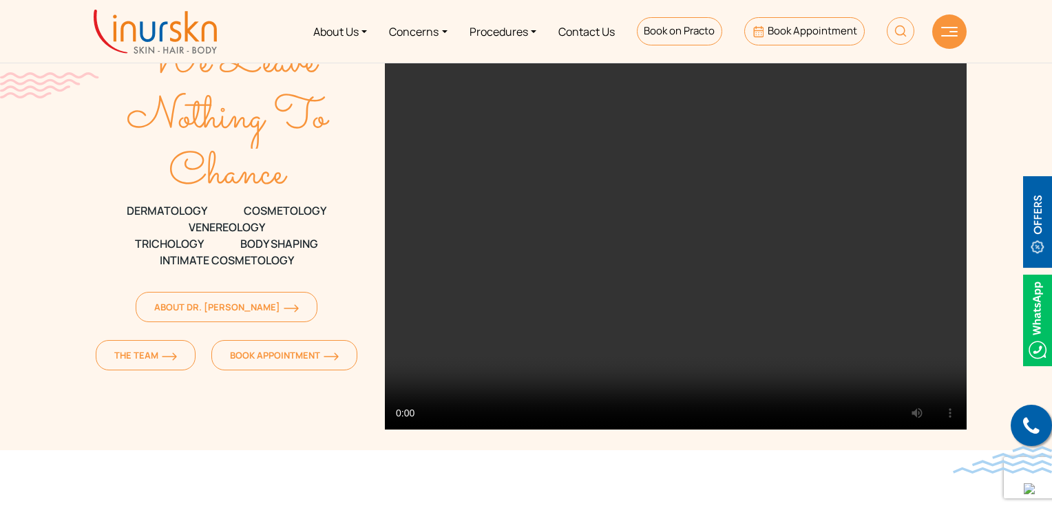
scroll to position [0, 0]
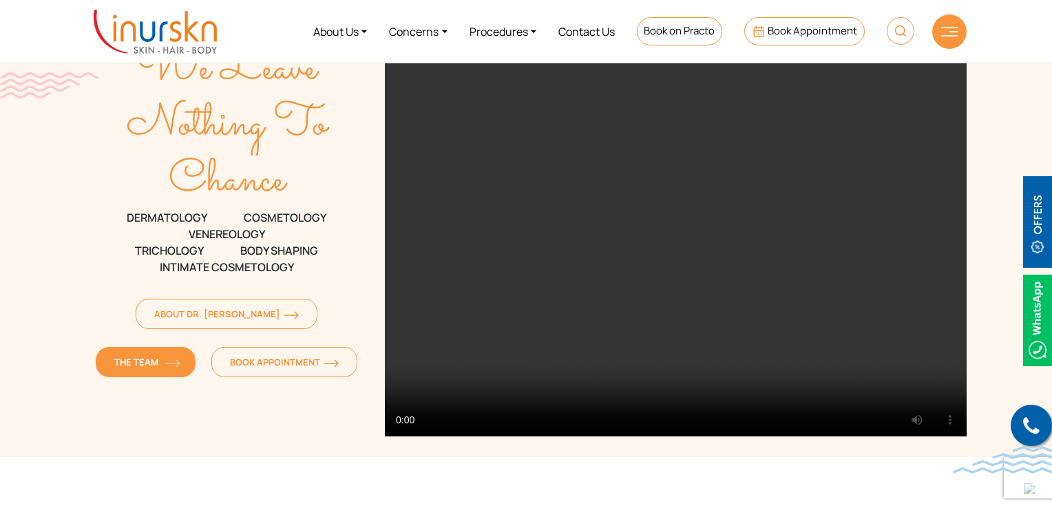
scroll to position [69, 0]
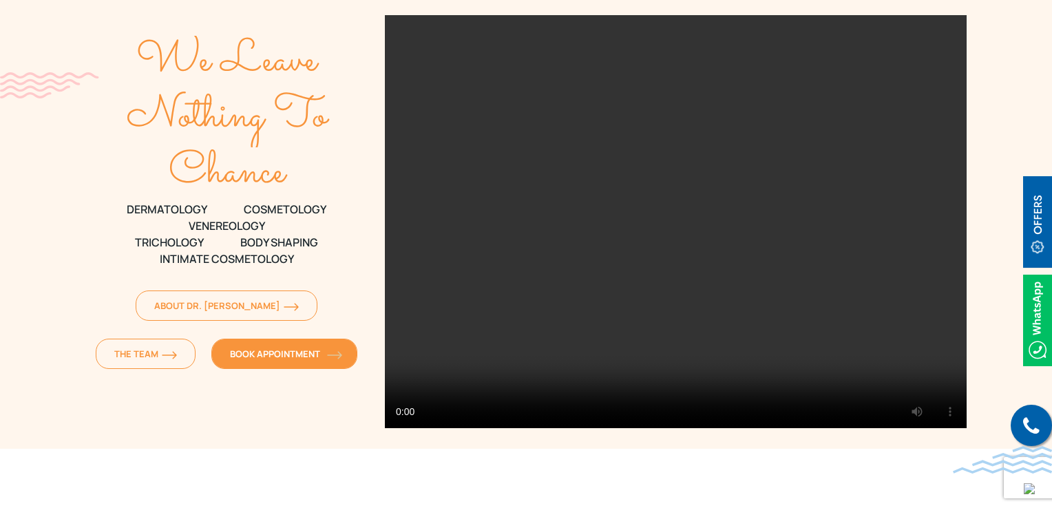
click at [238, 361] on link "Book Appointment" at bounding box center [284, 354] width 146 height 30
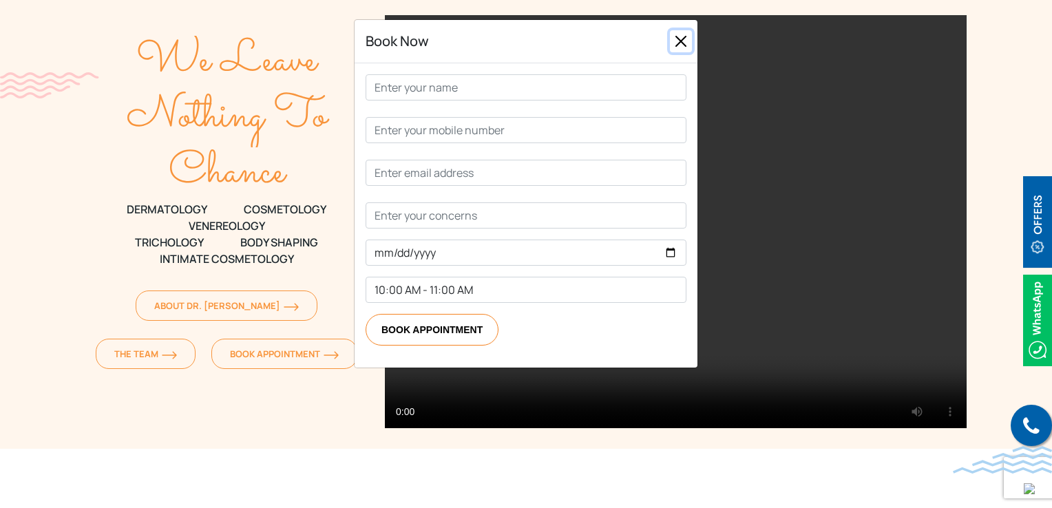
click at [683, 39] on button "Close" at bounding box center [681, 41] width 22 height 22
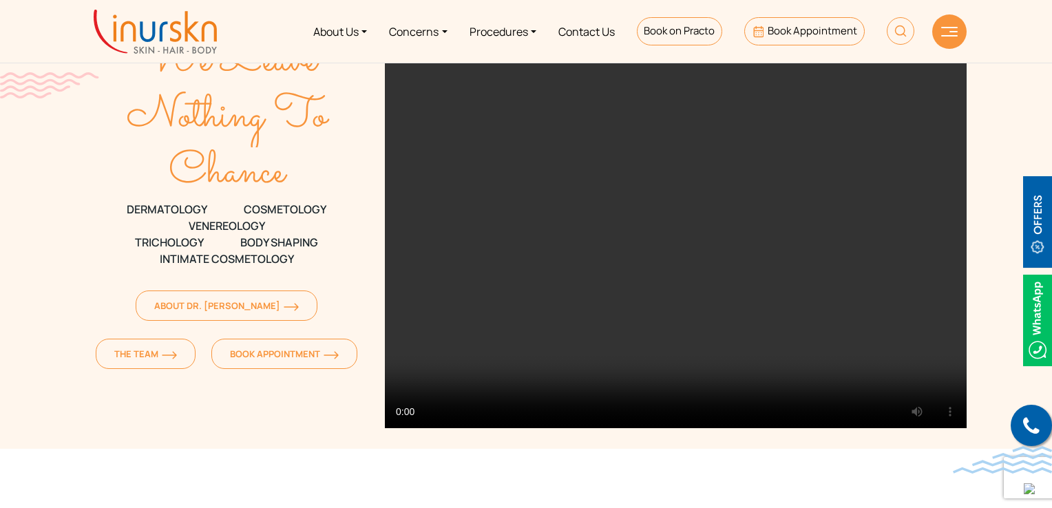
scroll to position [0, 0]
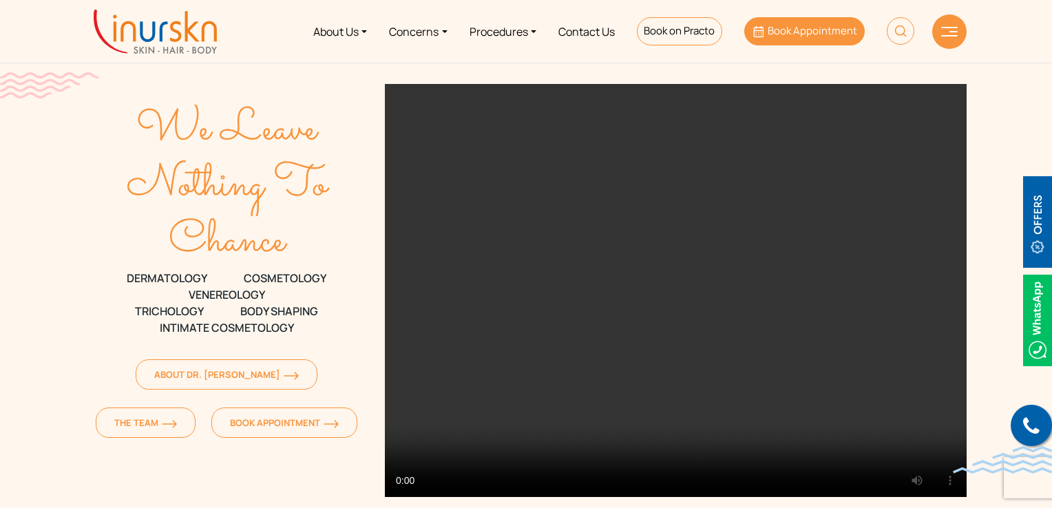
click at [824, 37] on span "Book Appointment" at bounding box center [813, 30] width 90 height 14
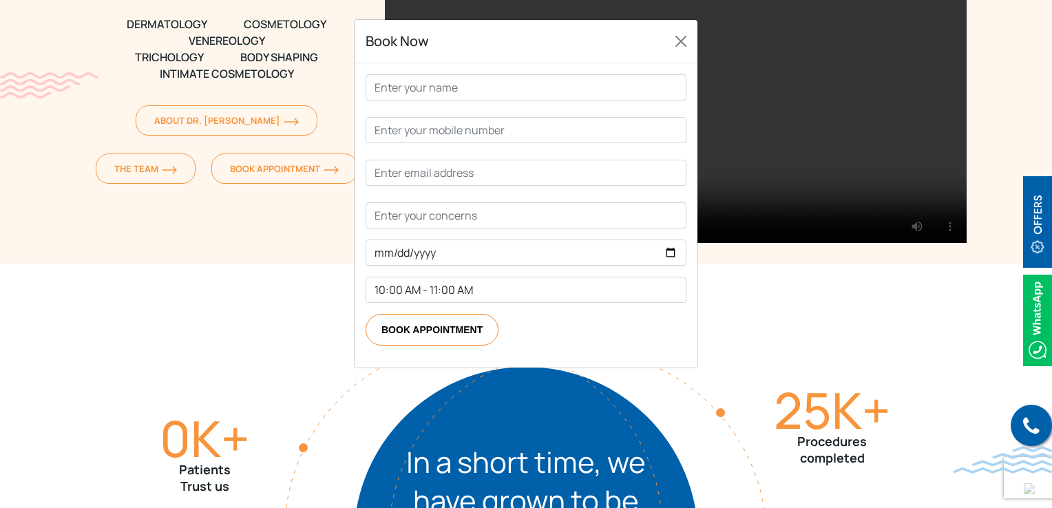
scroll to position [344, 0]
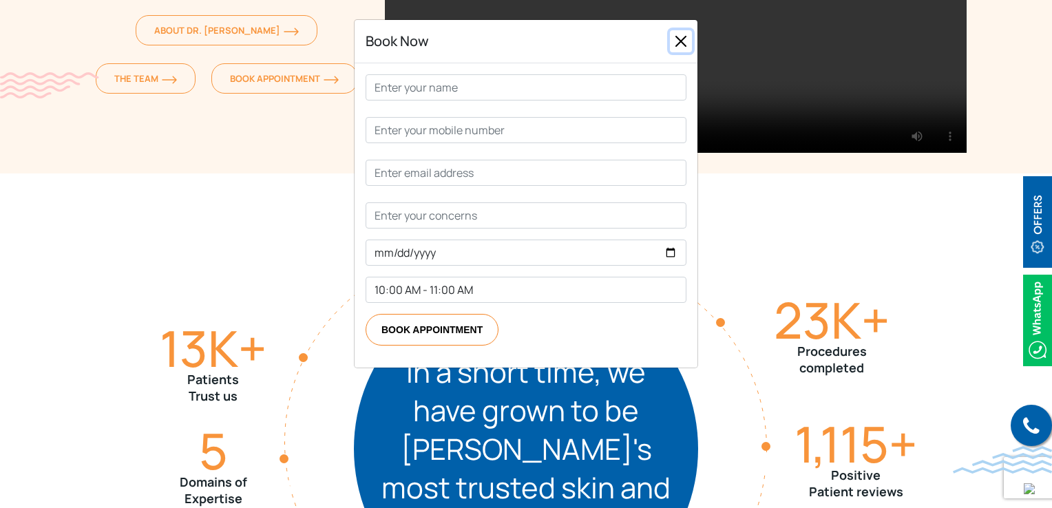
click at [680, 48] on button "Close" at bounding box center [681, 41] width 22 height 22
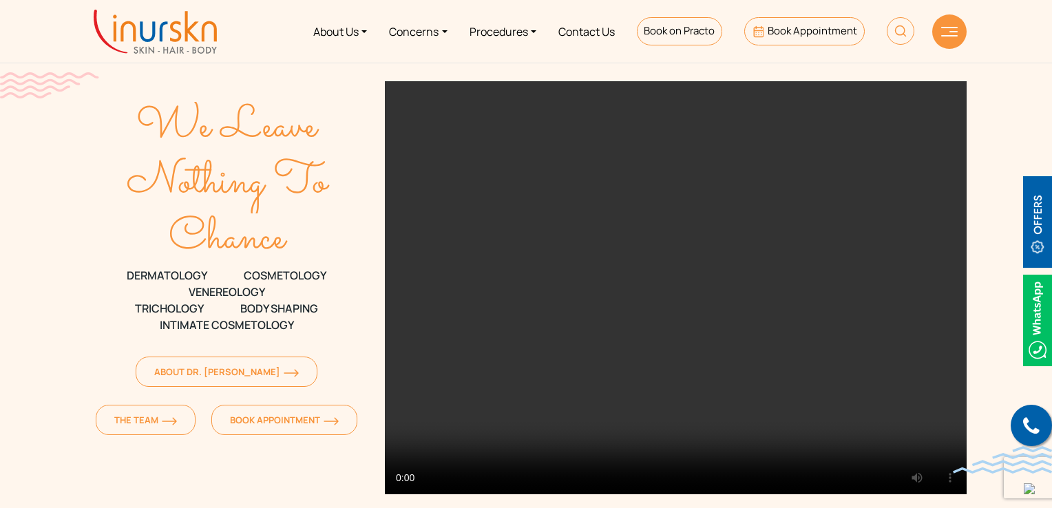
scroll to position [0, 0]
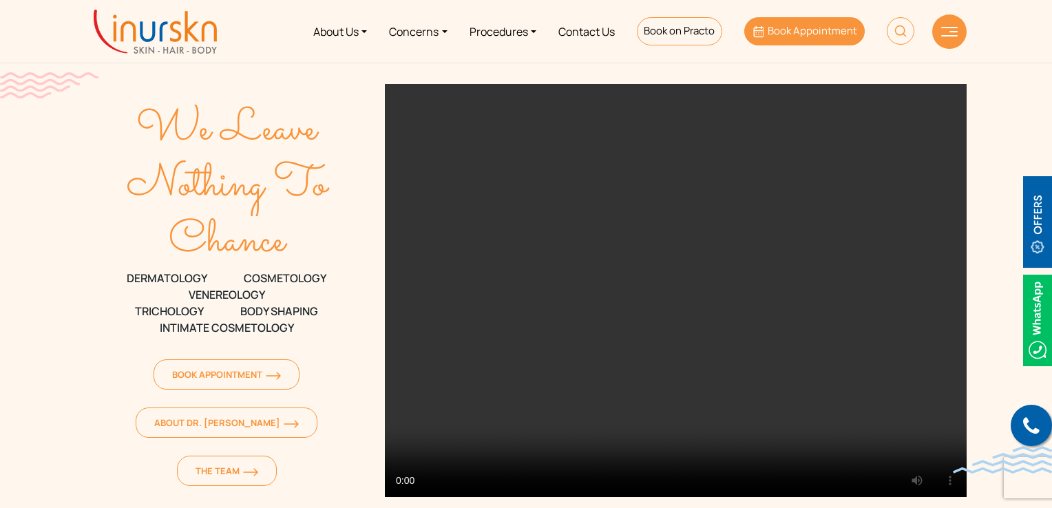
click at [810, 37] on span "Book Appointment" at bounding box center [813, 30] width 90 height 14
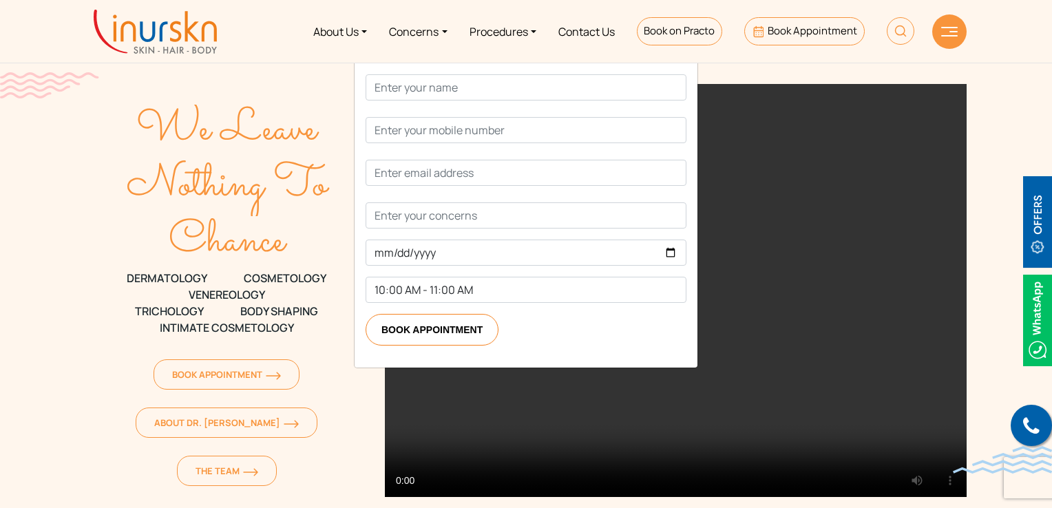
click at [259, 163] on div "Book Now 10:00 AM - 11:00 AM 11:00 AM - 12:00 PM 12:00 PM - 1:00 PM 2:00 PM - 3…" at bounding box center [526, 254] width 1052 height 508
click at [136, 210] on div "Book Now 10:00 AM - 11:00 AM 11:00 AM - 12:00 PM 12:00 PM - 1:00 PM 2:00 PM - 3…" at bounding box center [526, 254] width 1052 height 508
click at [665, 34] on span "Book on Practo" at bounding box center [679, 30] width 71 height 14
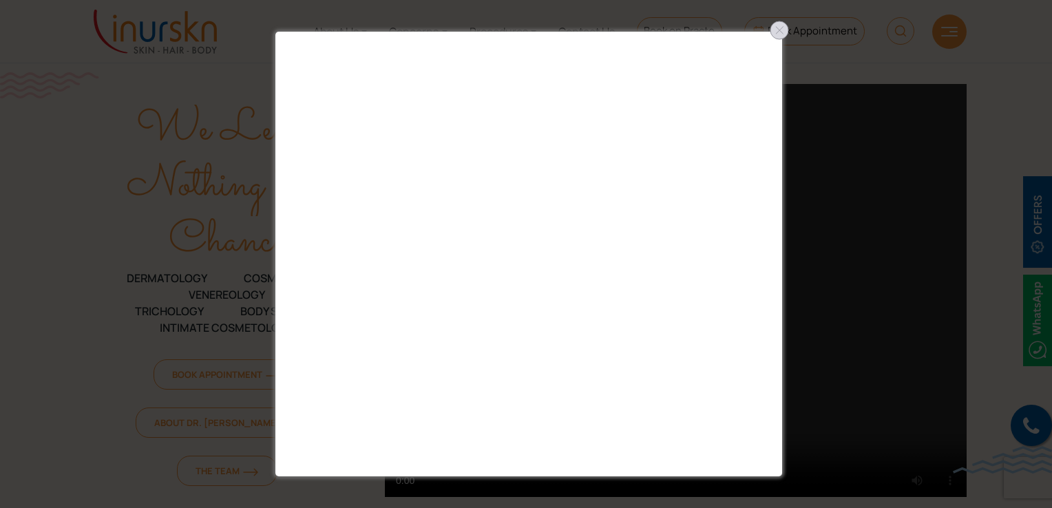
click at [782, 30] on div at bounding box center [780, 30] width 22 height 22
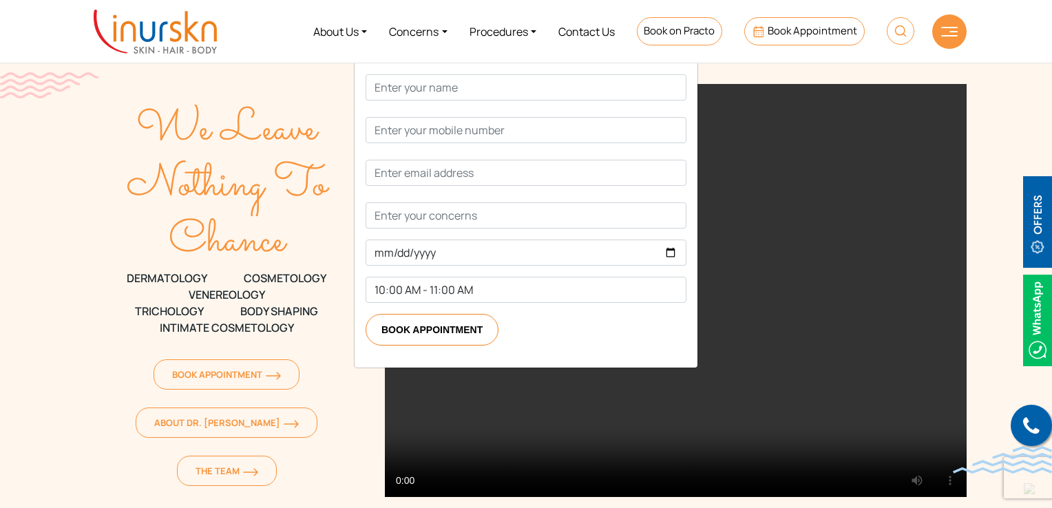
scroll to position [275, 0]
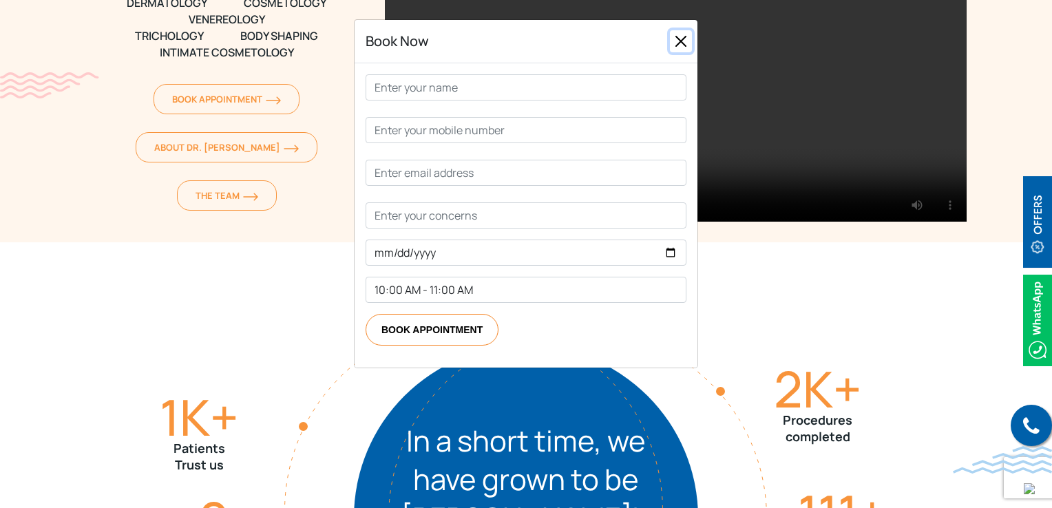
click at [678, 50] on button "Close" at bounding box center [681, 41] width 22 height 22
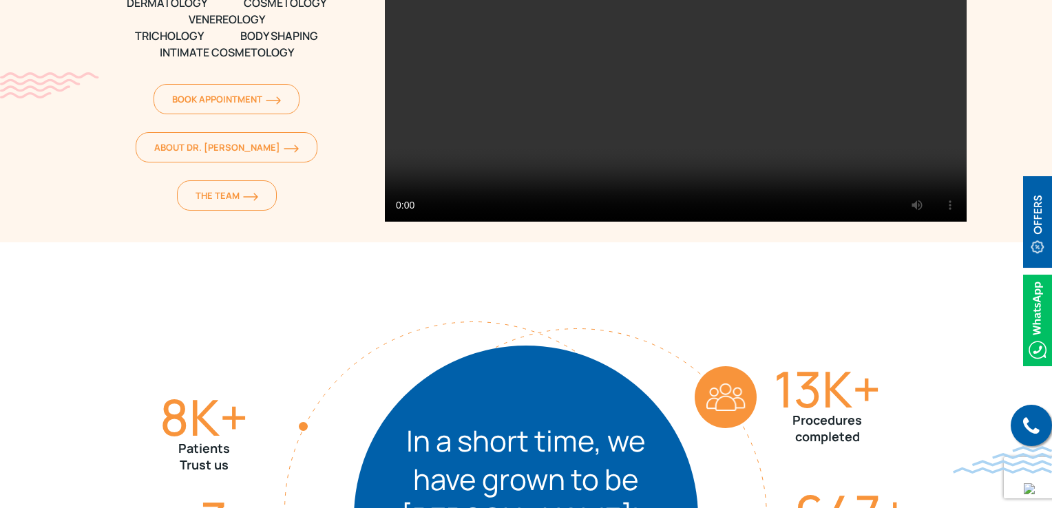
scroll to position [0, 0]
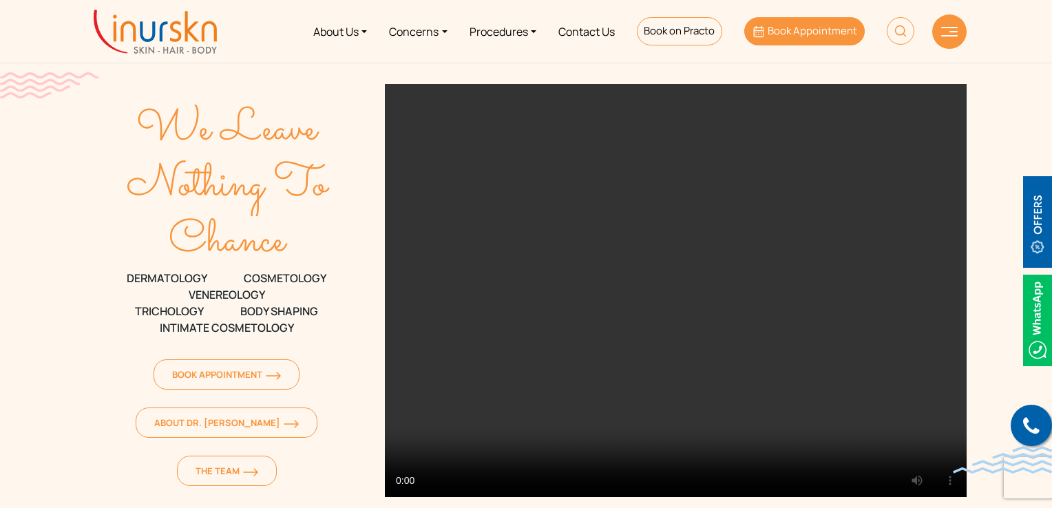
click at [791, 33] on span "Book Appointment" at bounding box center [813, 30] width 90 height 14
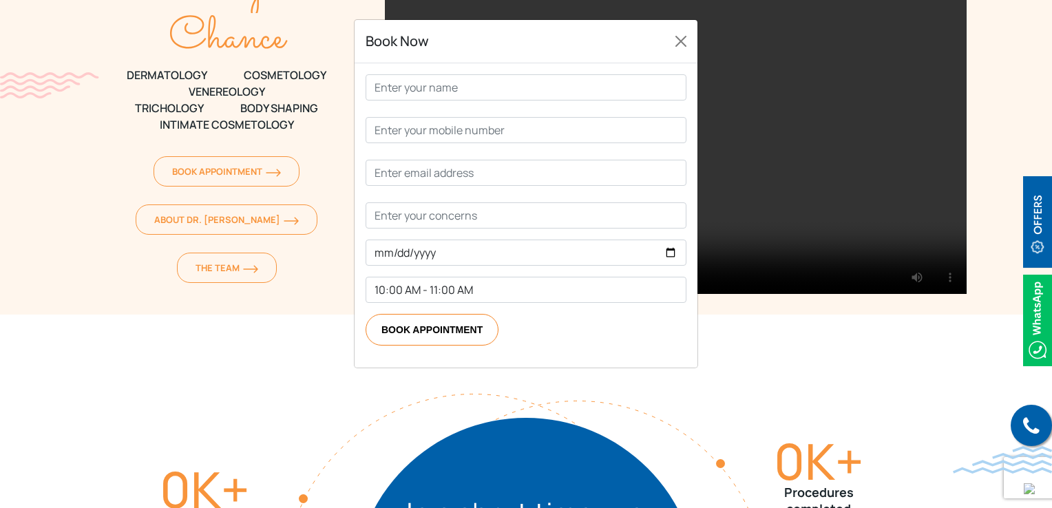
scroll to position [207, 0]
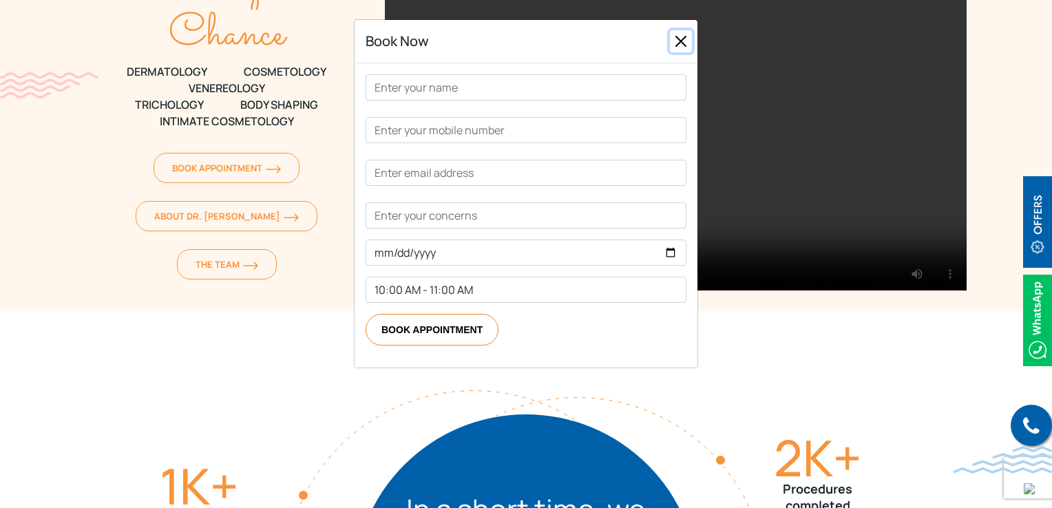
click at [681, 35] on button "Close" at bounding box center [681, 41] width 22 height 22
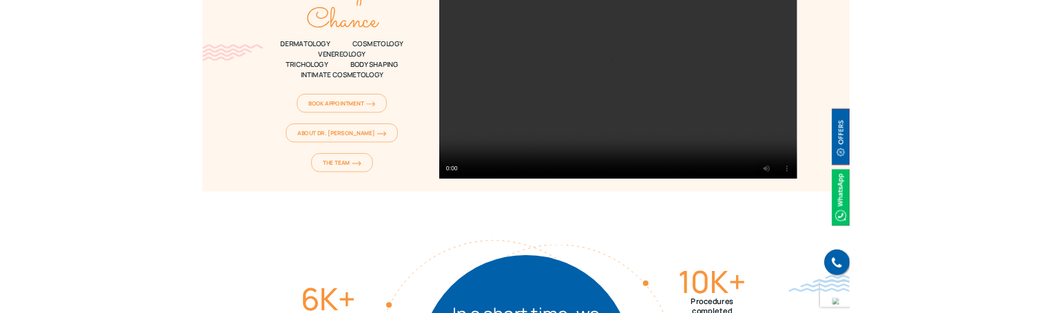
scroll to position [0, 0]
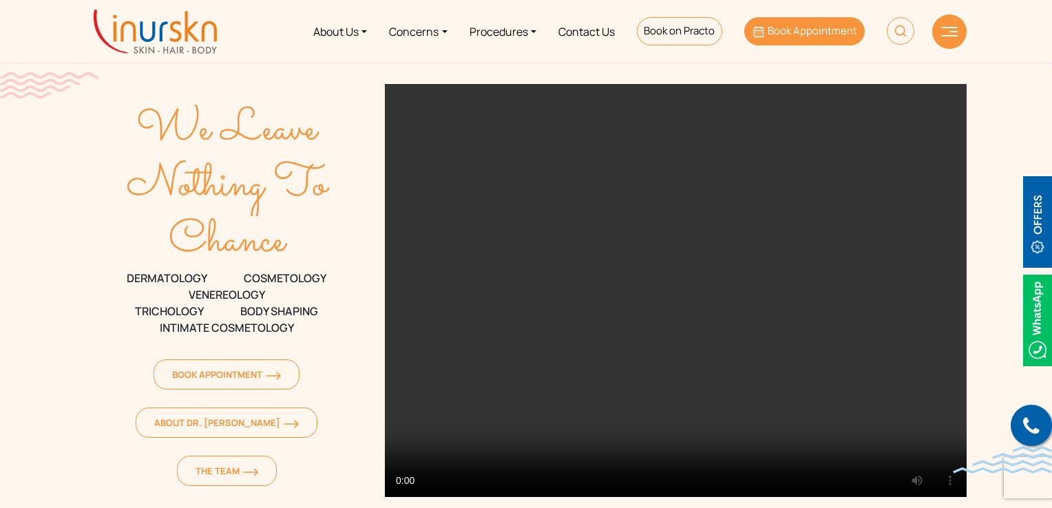
click at [769, 34] on span "Book Appointment" at bounding box center [813, 30] width 90 height 14
click at [768, 33] on link "Book Appointment" at bounding box center [804, 31] width 121 height 28
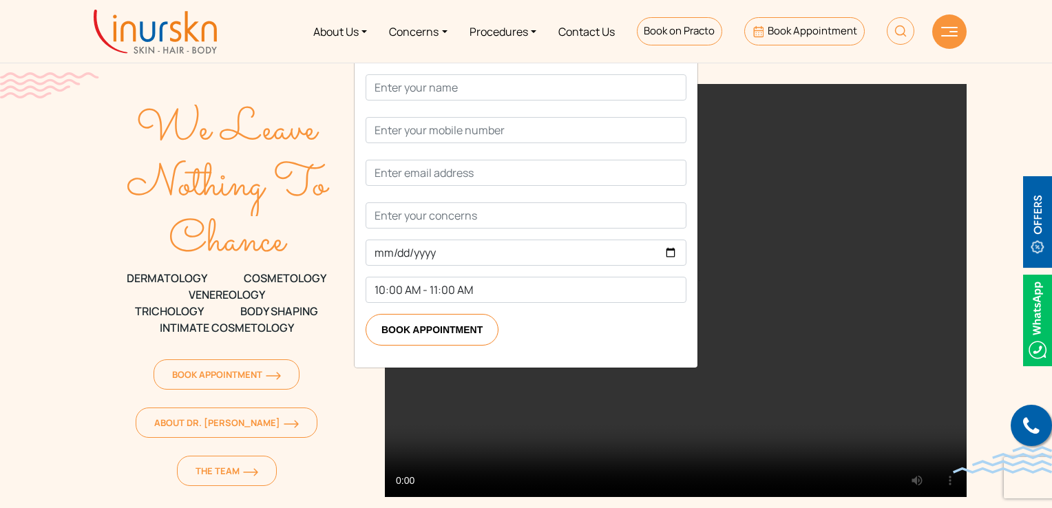
click at [313, 1] on nav "About Us Concerns Procedures Contact Us Book on Practo Book Appointment" at bounding box center [526, 31] width 1052 height 63
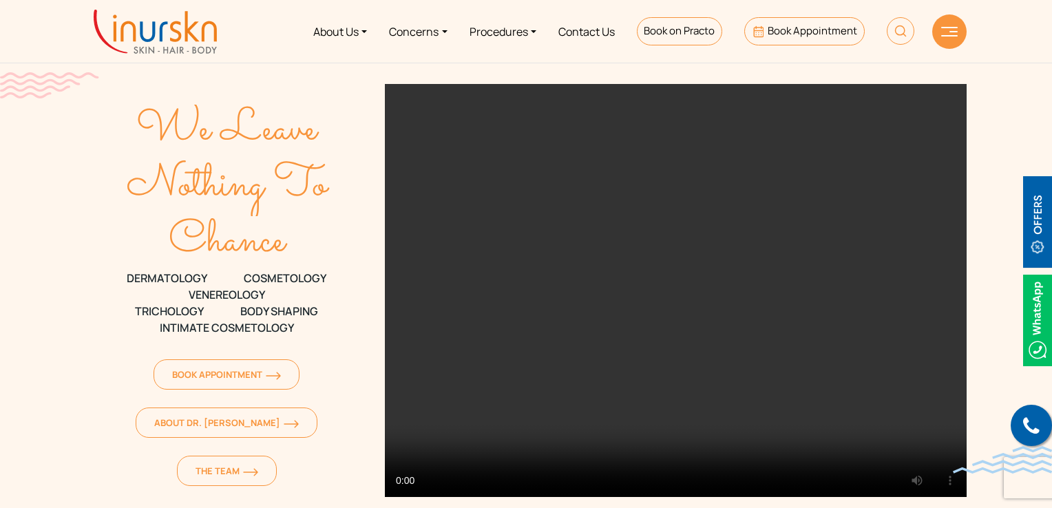
click at [165, 37] on img at bounding box center [155, 32] width 123 height 44
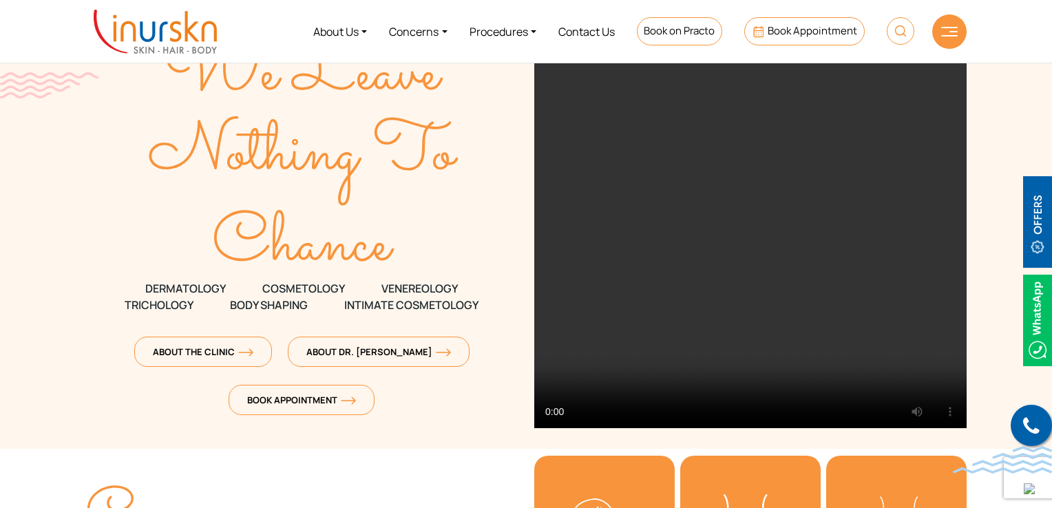
scroll to position [207, 0]
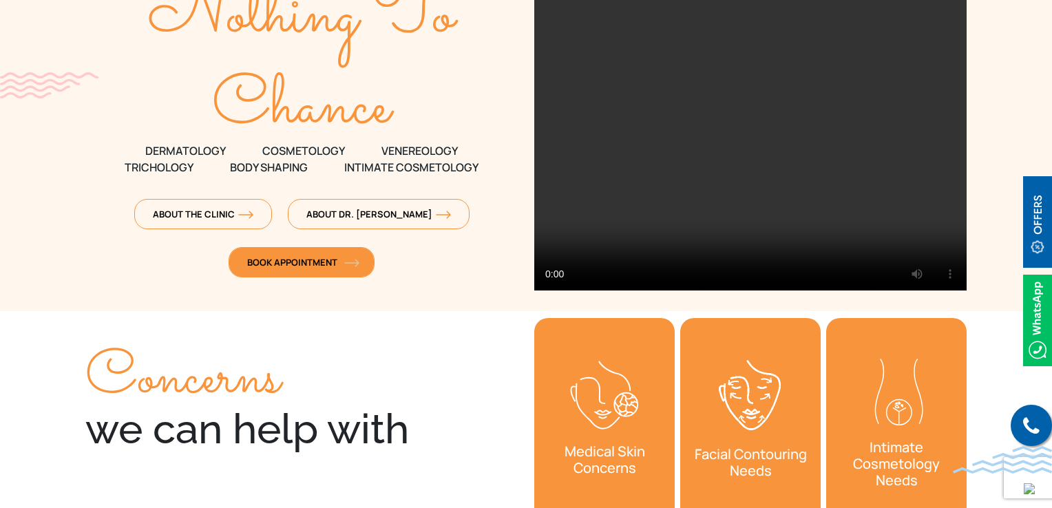
click at [350, 258] on span "Book Appointment" at bounding box center [301, 262] width 109 height 12
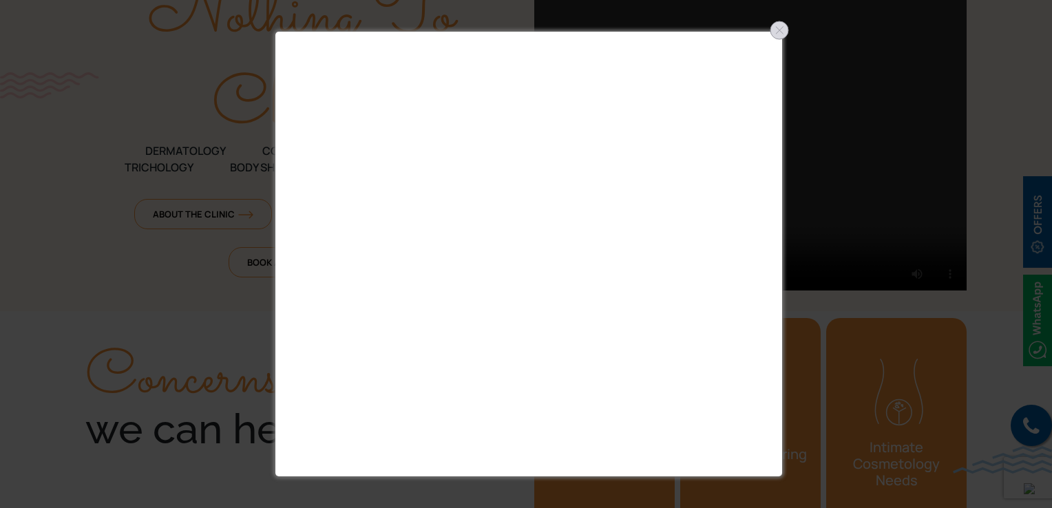
click at [781, 31] on div at bounding box center [780, 30] width 22 height 22
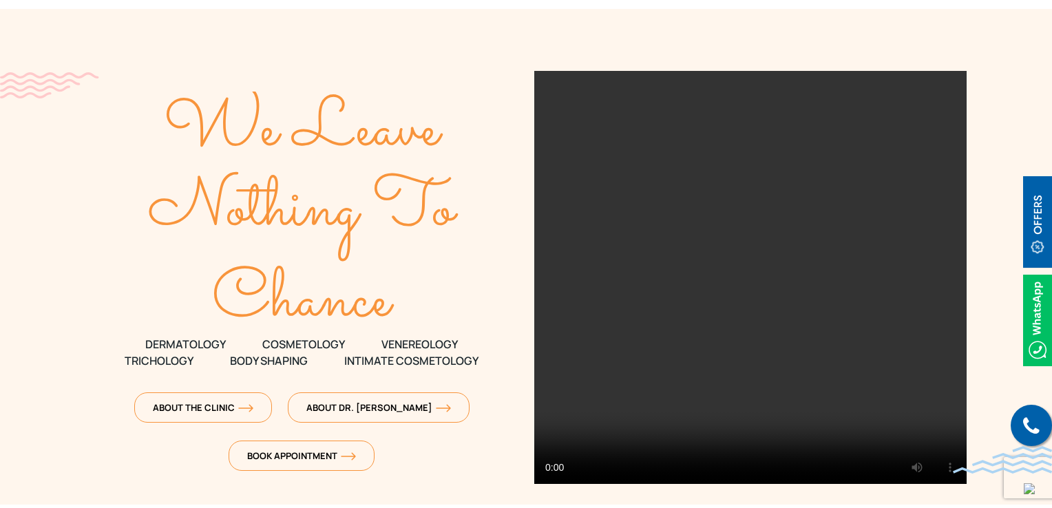
scroll to position [0, 0]
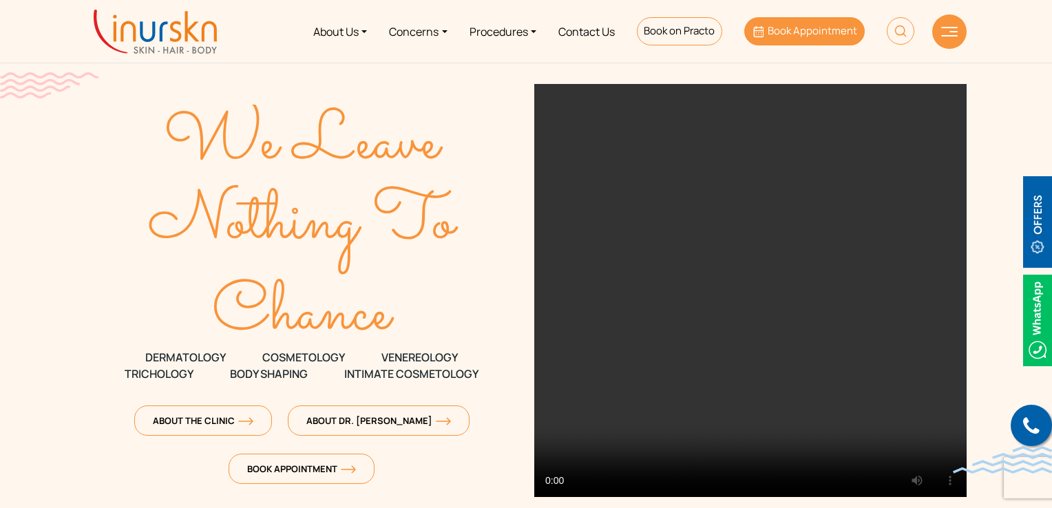
click at [825, 41] on link "Book Appointment" at bounding box center [804, 31] width 121 height 28
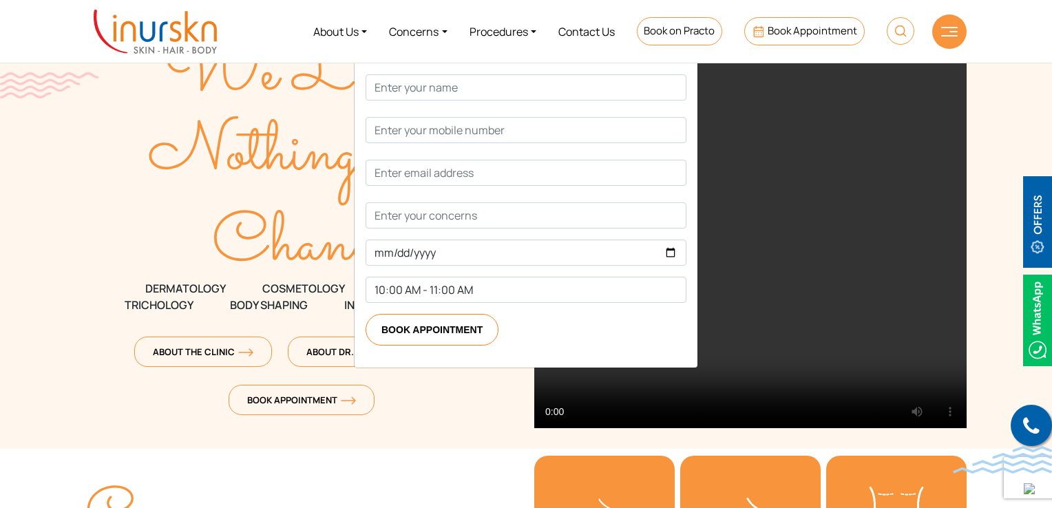
scroll to position [207, 0]
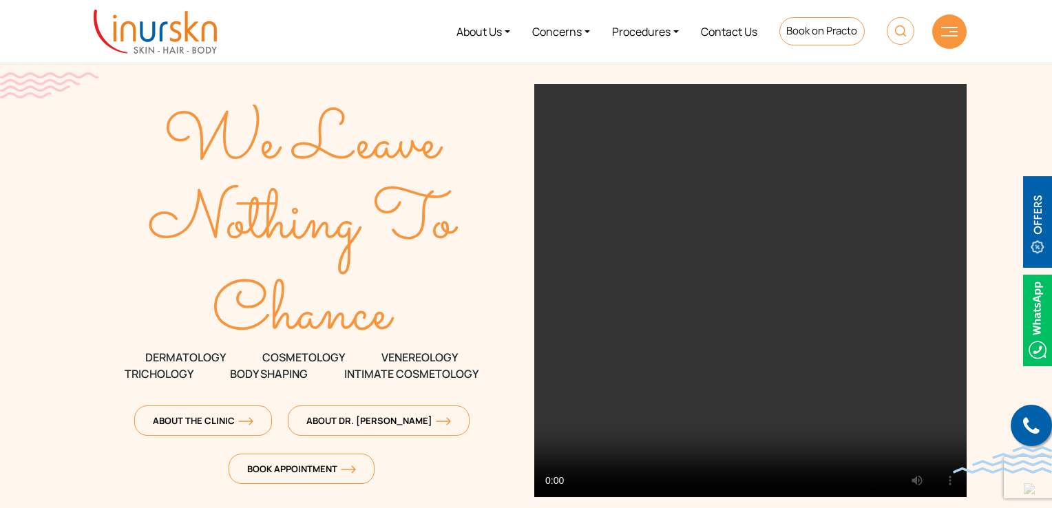
scroll to position [69, 0]
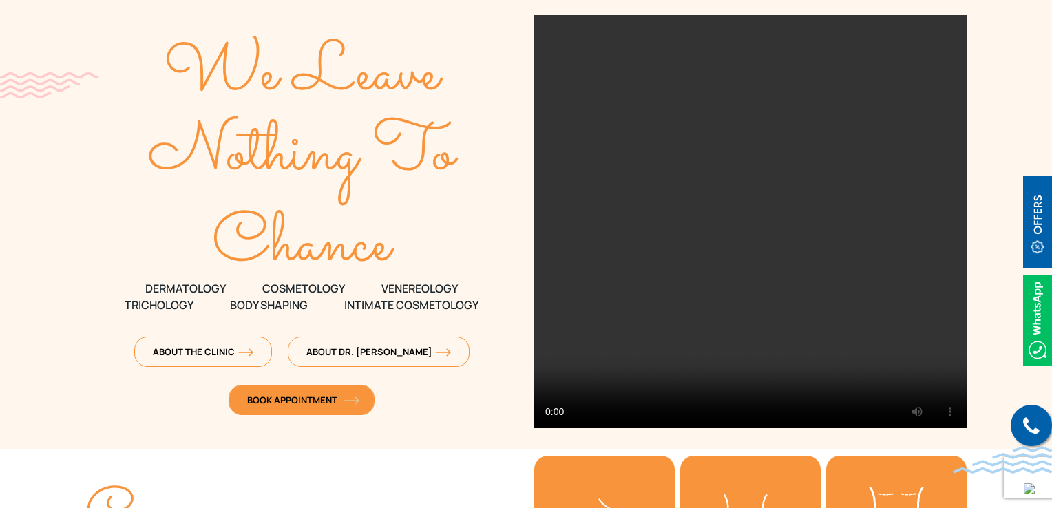
click at [311, 400] on span "Book Appointment" at bounding box center [301, 400] width 109 height 12
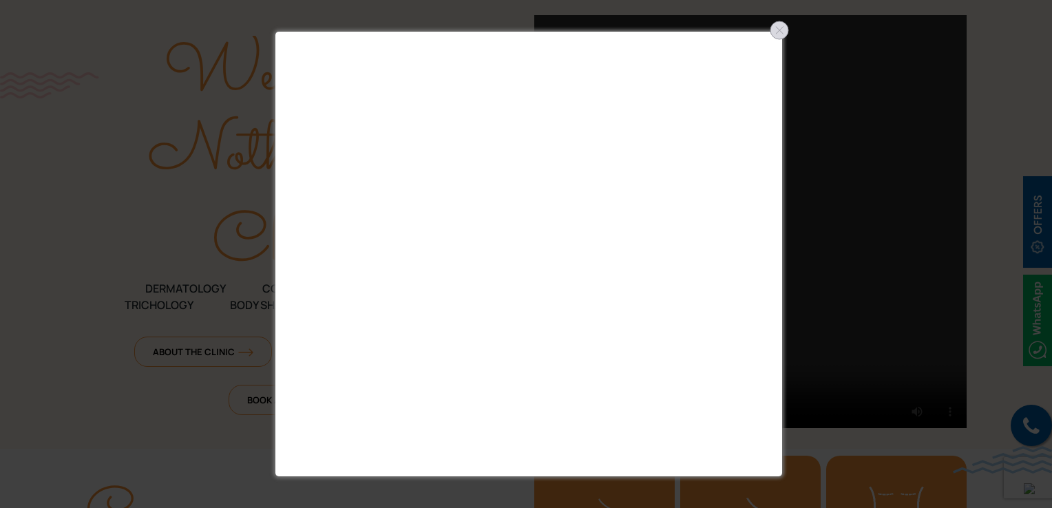
click at [769, 37] on div at bounding box center [780, 30] width 22 height 22
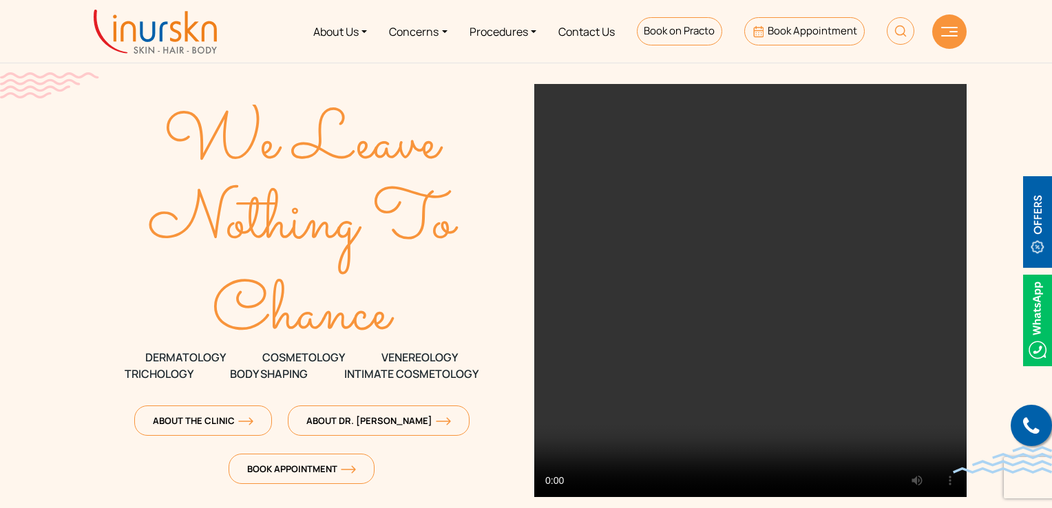
click at [667, 45] on li "Book on Practo" at bounding box center [679, 32] width 107 height 52
click at [668, 32] on span "Book on Practo" at bounding box center [679, 30] width 71 height 14
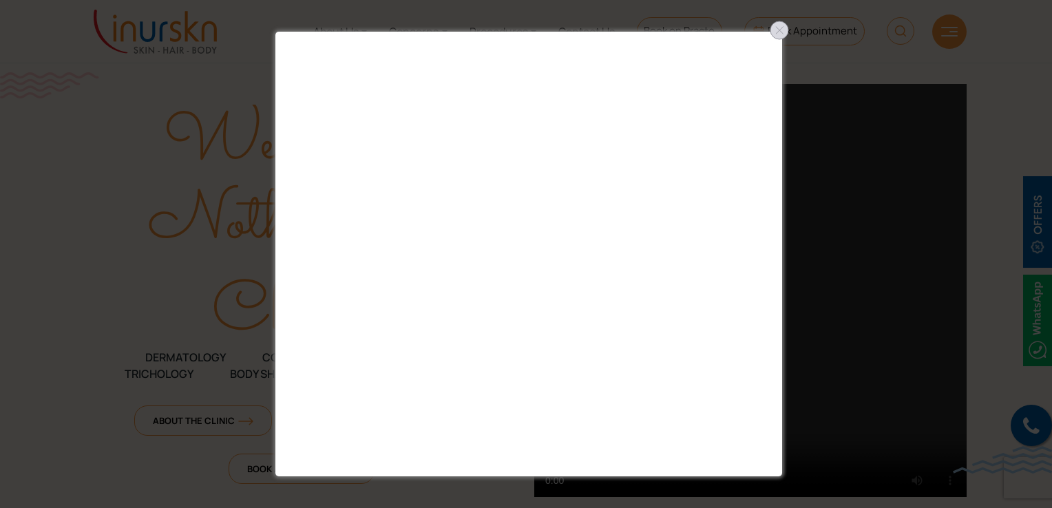
click at [777, 24] on div at bounding box center [780, 30] width 22 height 22
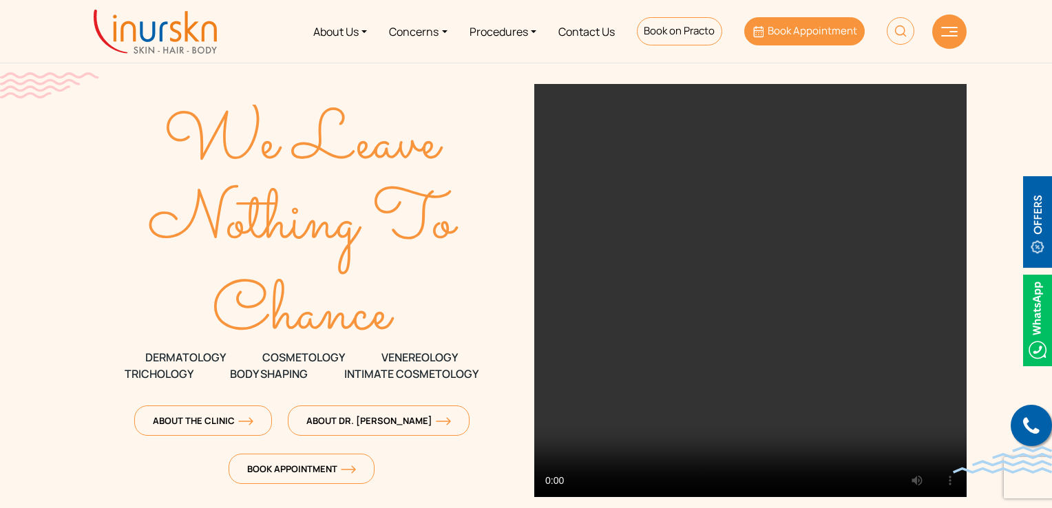
click at [814, 34] on span "Book Appointment" at bounding box center [813, 30] width 90 height 14
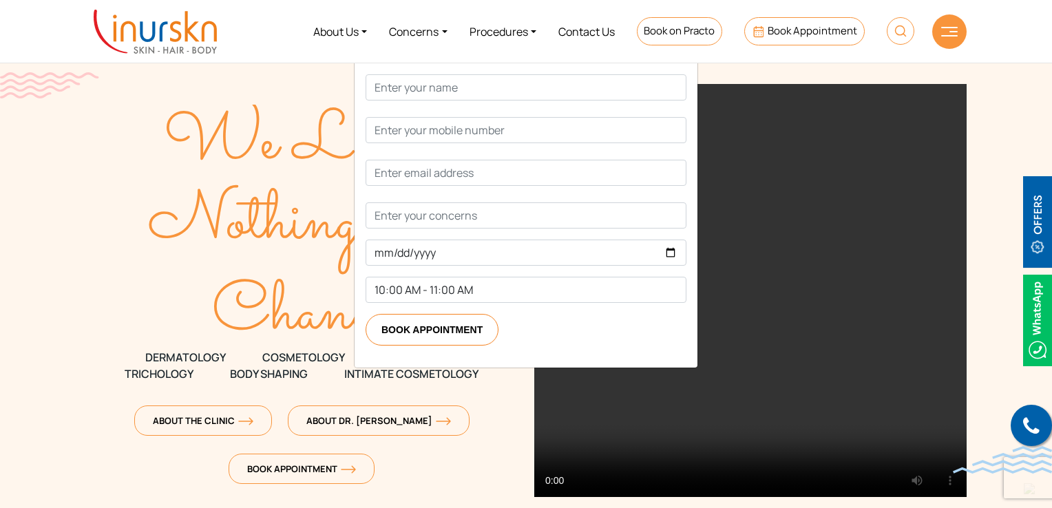
scroll to position [344, 0]
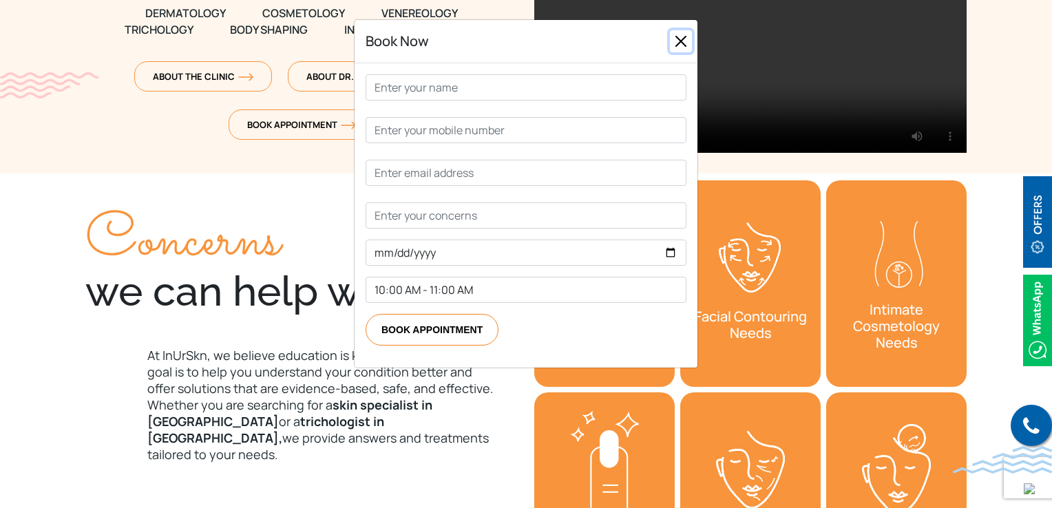
click at [675, 42] on button "Close" at bounding box center [681, 41] width 22 height 22
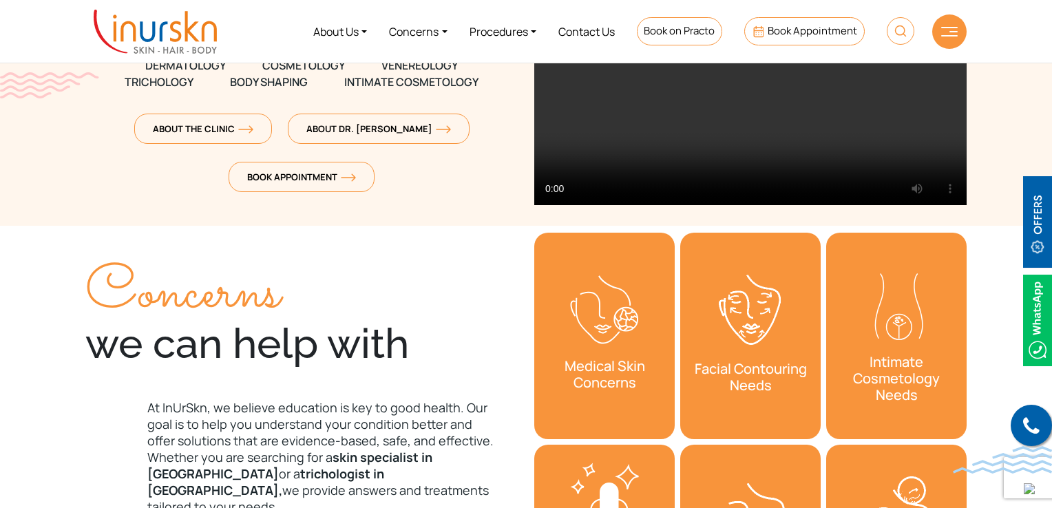
scroll to position [207, 0]
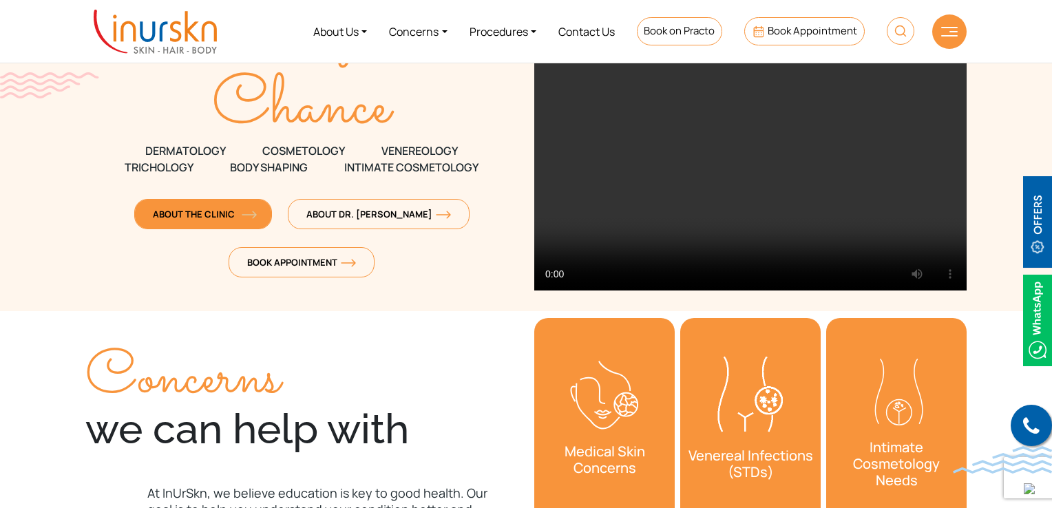
click at [233, 206] on link "About The Clinic" at bounding box center [203, 214] width 138 height 30
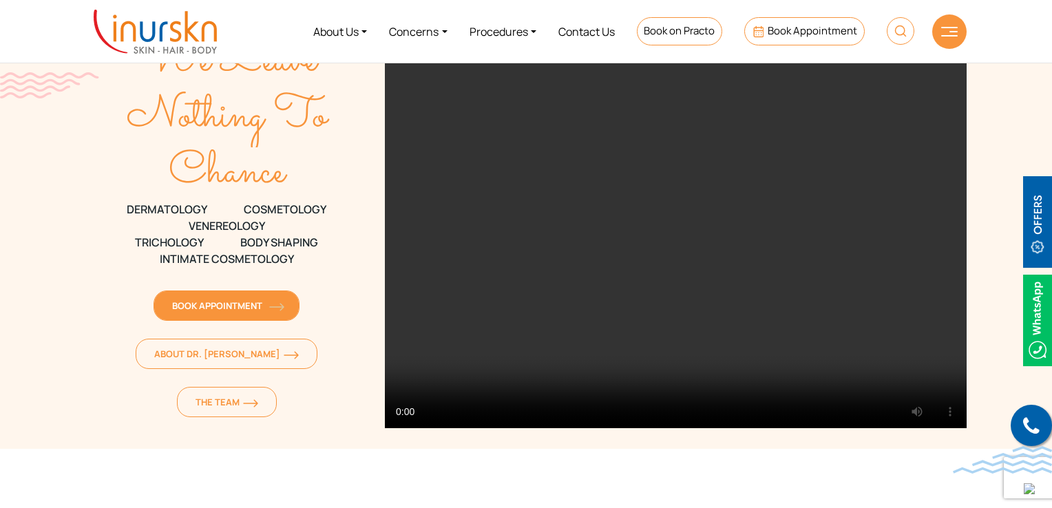
click at [220, 309] on span "Book Appointment" at bounding box center [226, 306] width 109 height 12
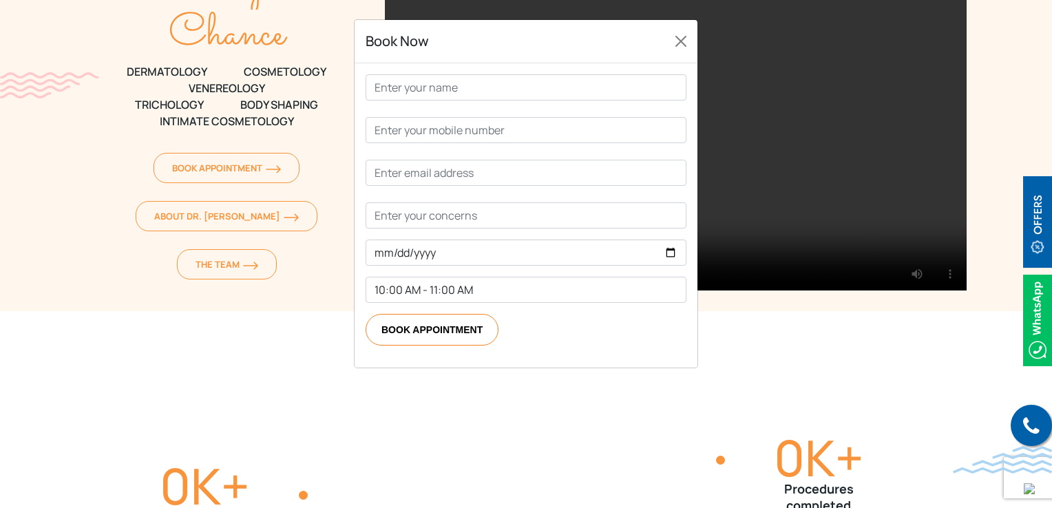
scroll to position [344, 0]
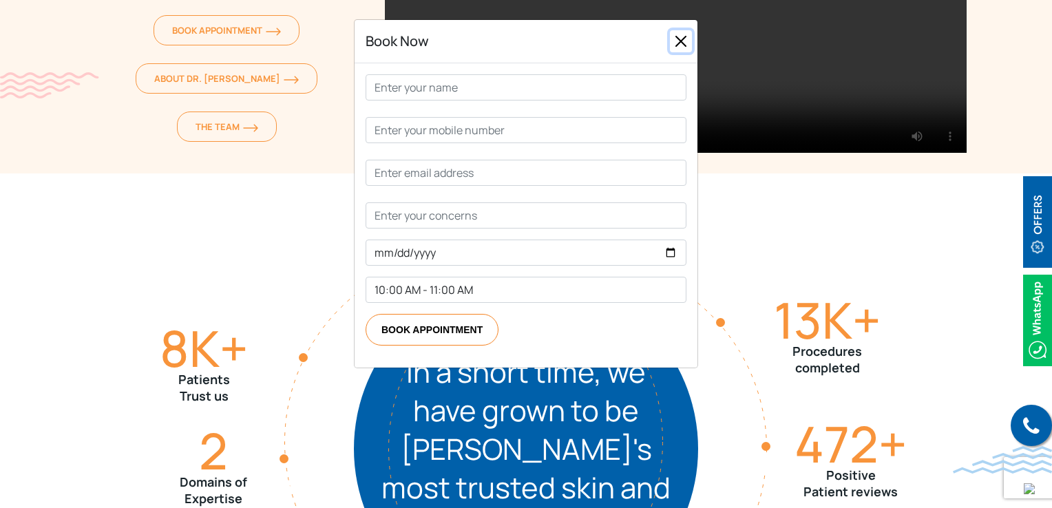
click at [680, 48] on button "Close" at bounding box center [681, 41] width 22 height 22
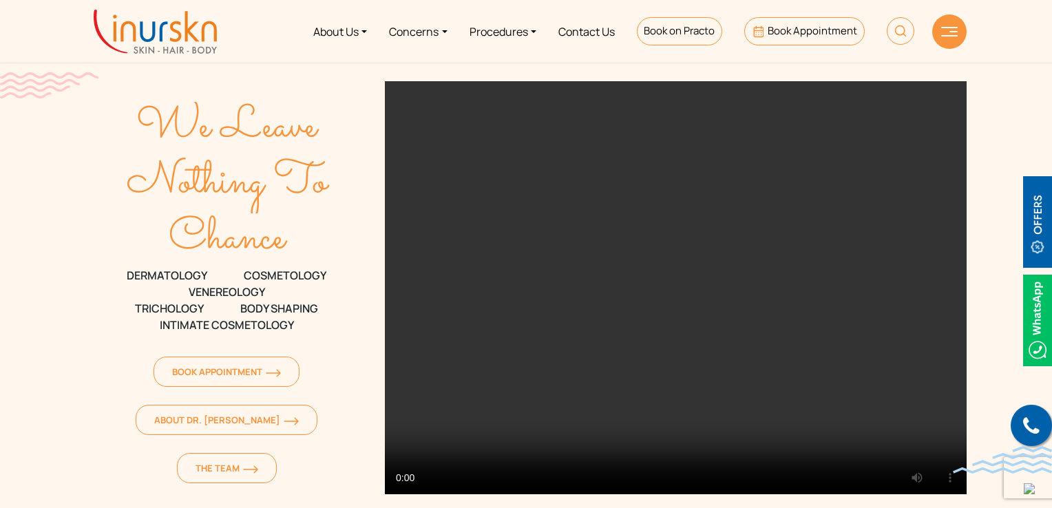
scroll to position [0, 0]
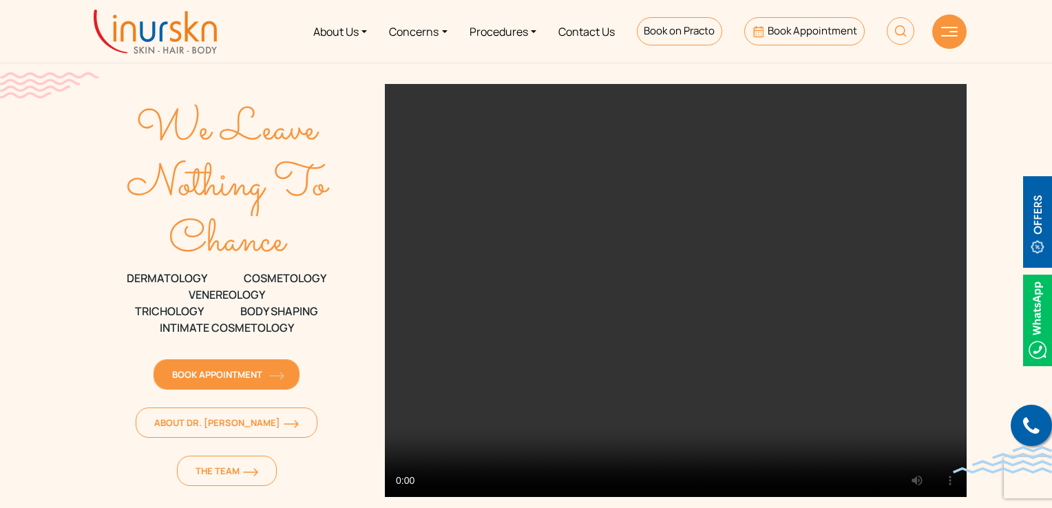
click at [248, 384] on link "Book Appointment" at bounding box center [227, 374] width 146 height 30
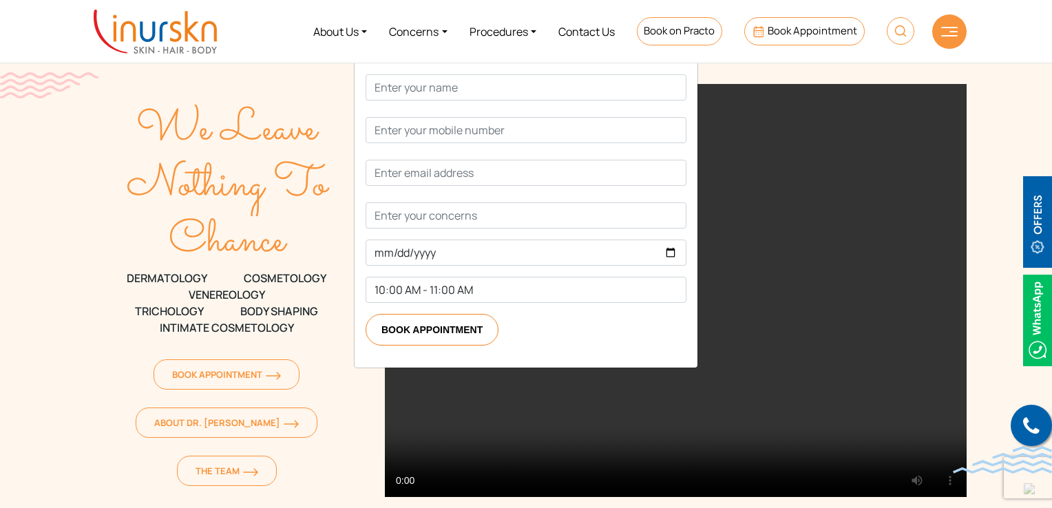
scroll to position [275, 0]
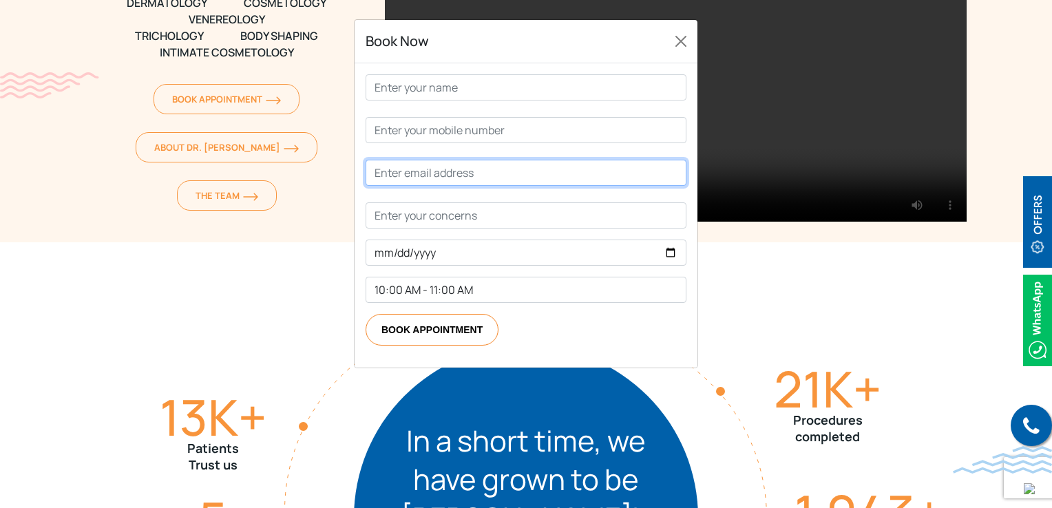
click at [441, 177] on input "Contact form" at bounding box center [526, 173] width 321 height 26
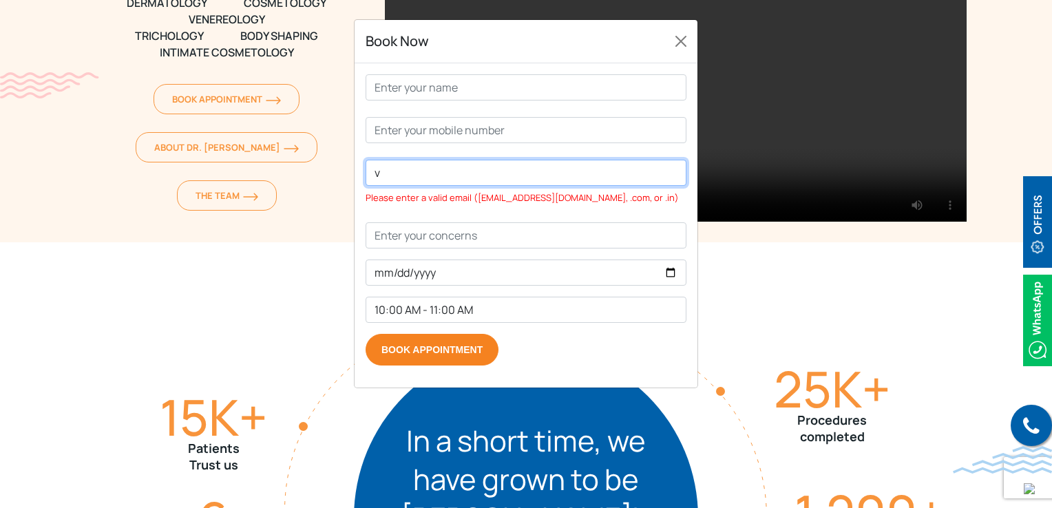
type input "v"
click at [421, 348] on form "v Please enter a valid email (example@gmail.com, .com, or .in) 10:00 AM - 11:00…" at bounding box center [526, 219] width 321 height 291
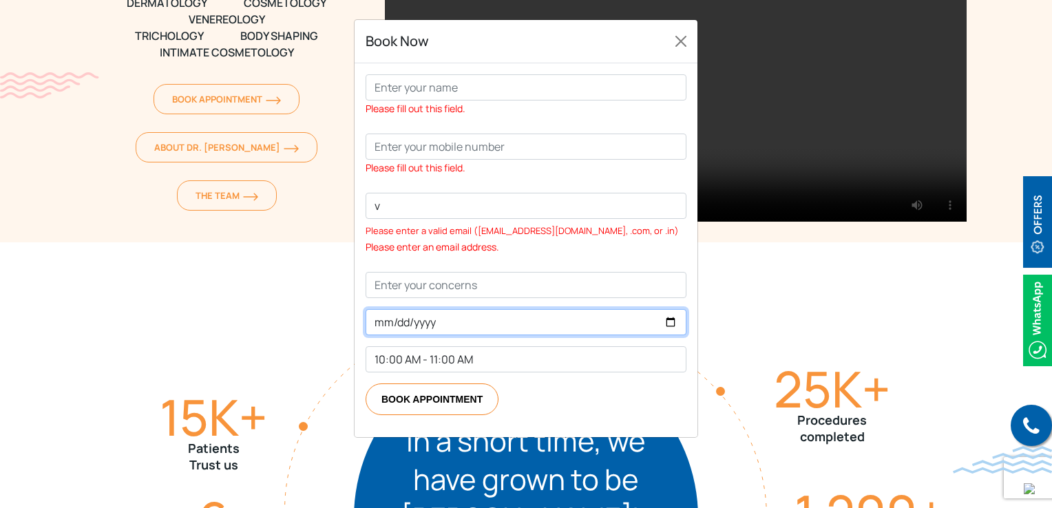
click at [674, 320] on input "Contact form" at bounding box center [526, 322] width 321 height 26
click at [550, 177] on p "Please fill out this field. Please fill out this field. v Please enter a valid …" at bounding box center [526, 186] width 321 height 224
click at [675, 319] on input "Contact form" at bounding box center [526, 322] width 321 height 26
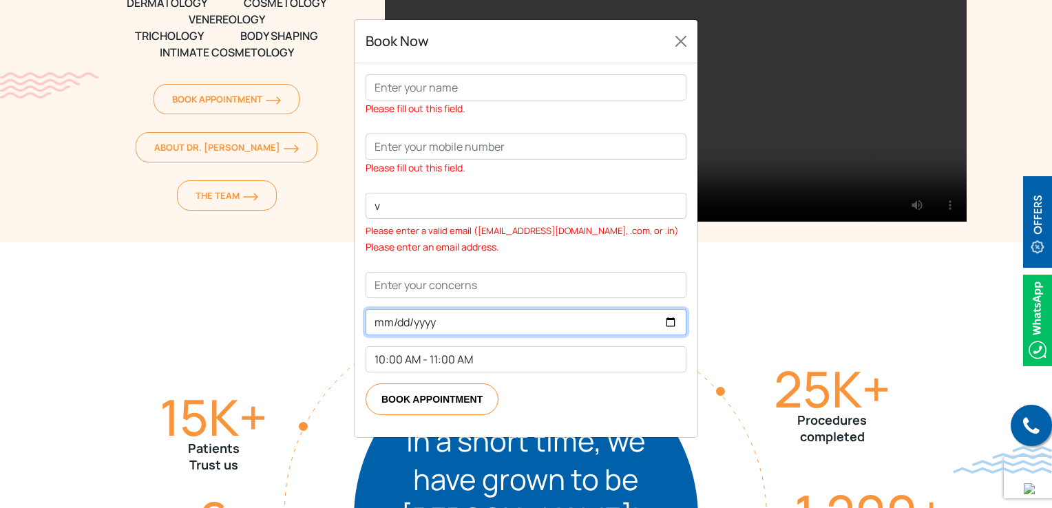
click at [675, 319] on input "Contact form" at bounding box center [526, 322] width 321 height 26
click at [612, 406] on p "Book Appointment" at bounding box center [526, 400] width 321 height 32
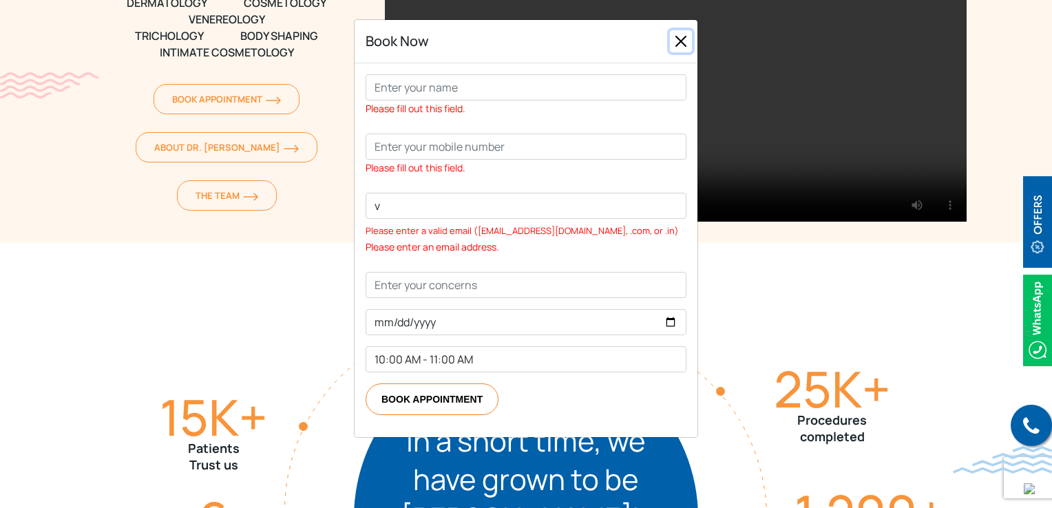
click at [684, 45] on button "Close" at bounding box center [681, 41] width 22 height 22
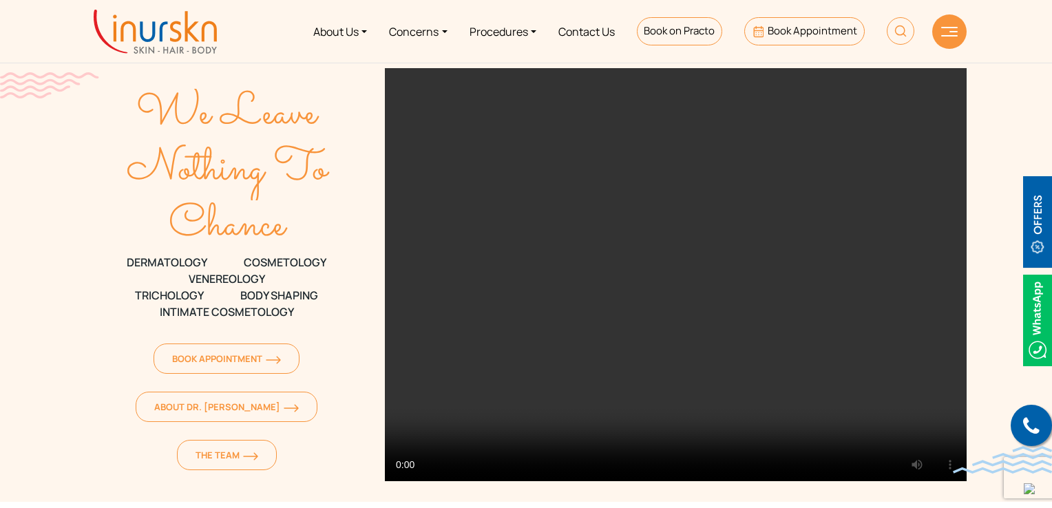
scroll to position [0, 0]
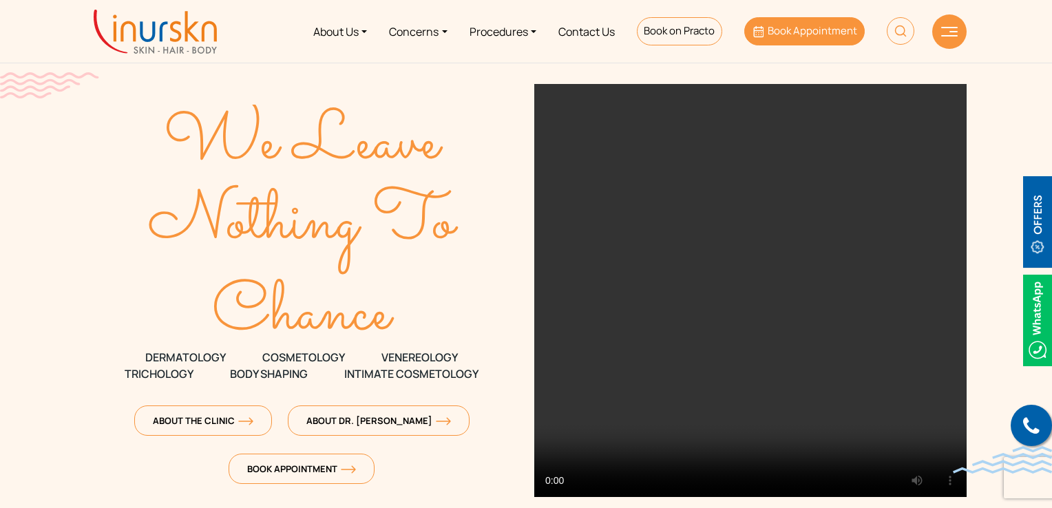
click at [788, 40] on link "Book Appointment" at bounding box center [804, 31] width 121 height 28
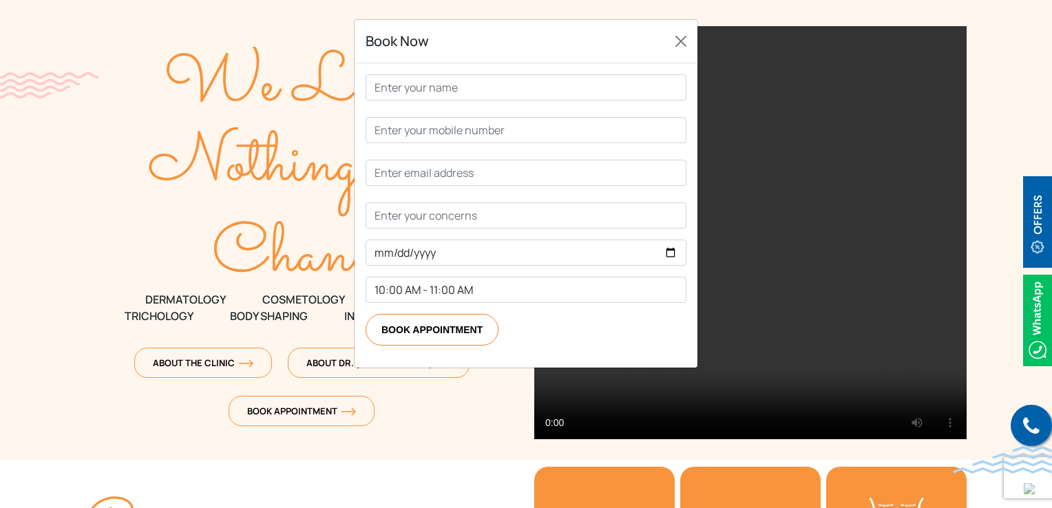
scroll to position [207, 0]
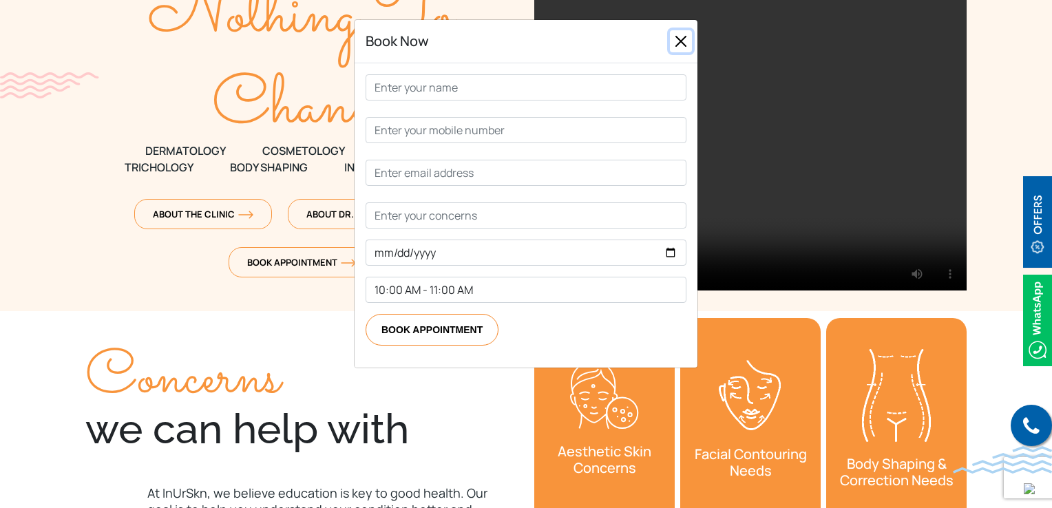
click at [673, 49] on button "Close" at bounding box center [681, 41] width 22 height 22
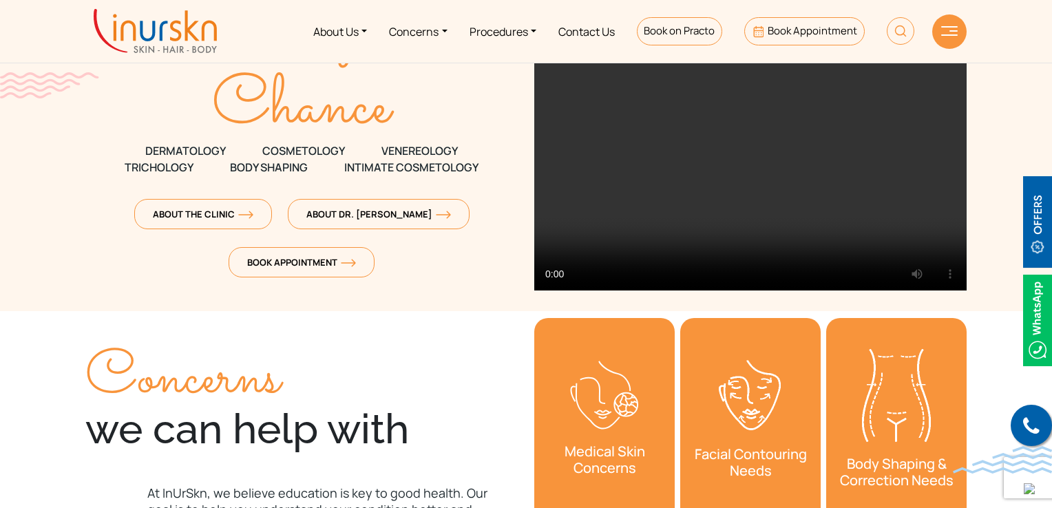
scroll to position [0, 0]
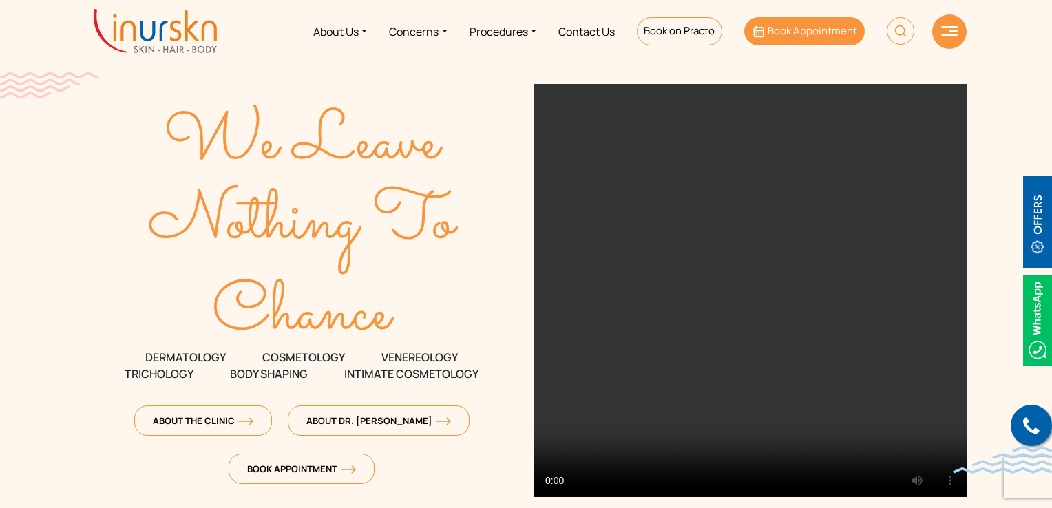
click at [777, 37] on span "Book Appointment" at bounding box center [813, 30] width 90 height 14
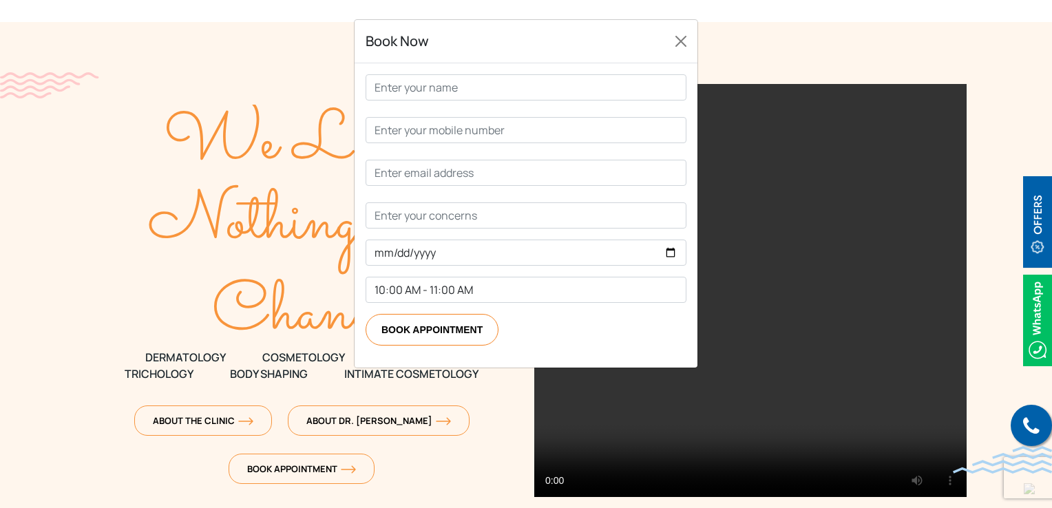
scroll to position [138, 0]
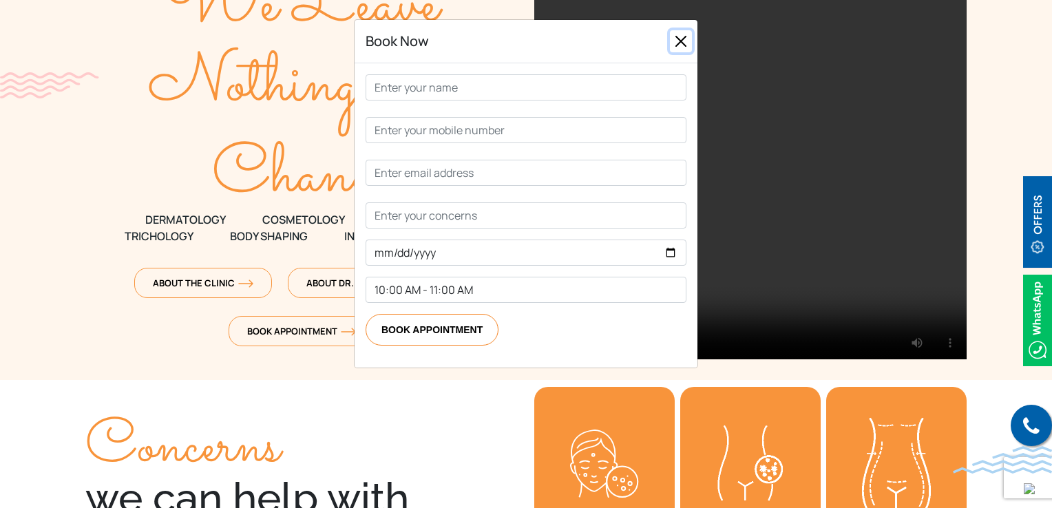
click at [683, 52] on button "Close" at bounding box center [681, 41] width 22 height 22
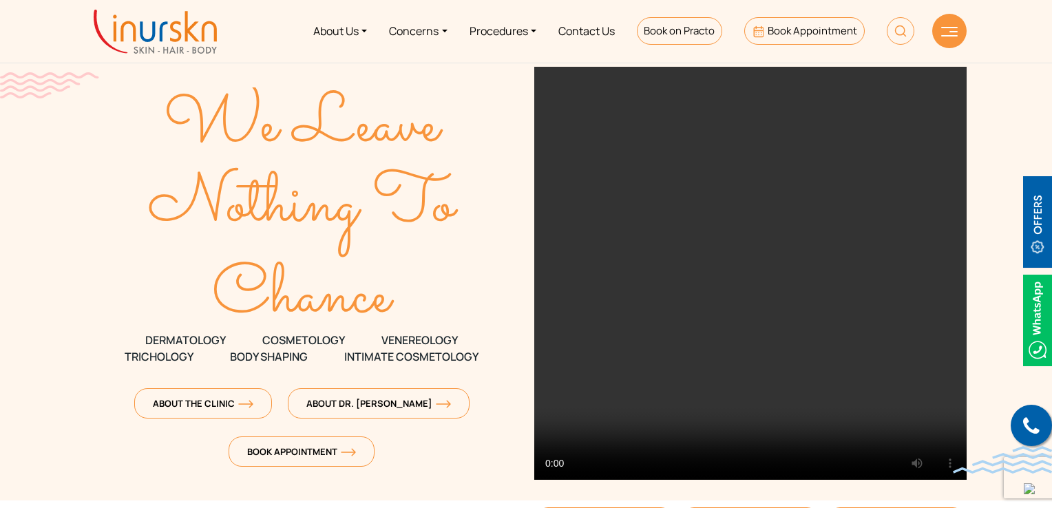
scroll to position [0, 0]
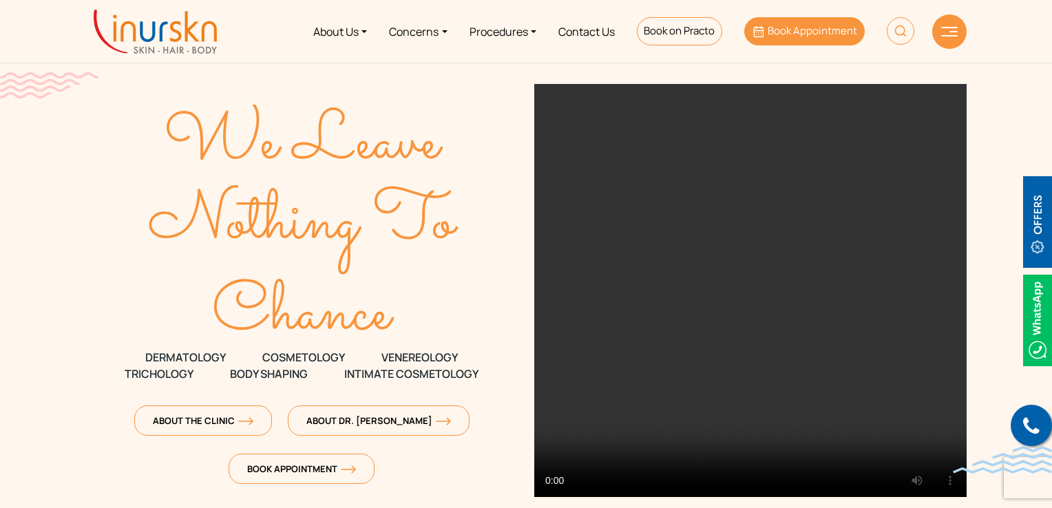
click at [822, 39] on link "Book Appointment" at bounding box center [804, 31] width 121 height 28
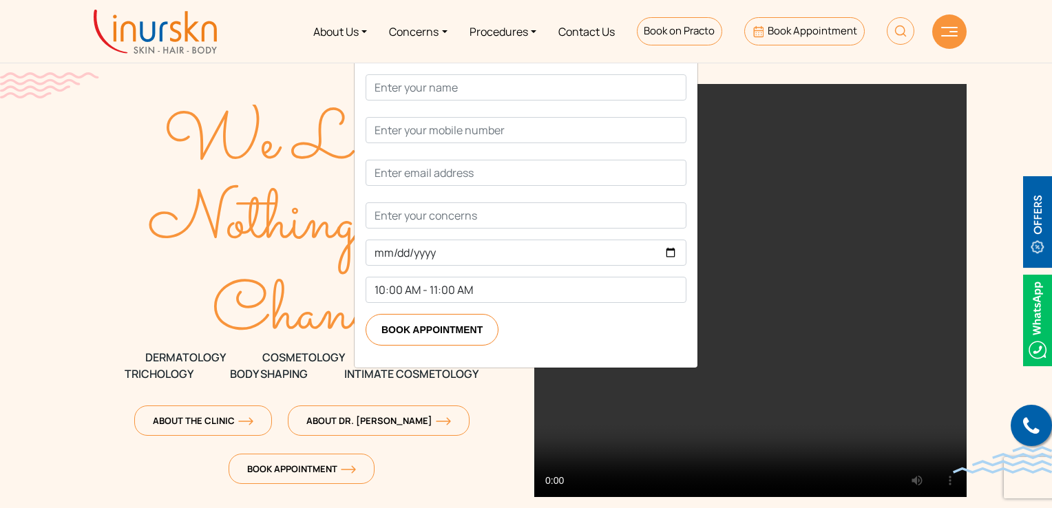
click at [679, 52] on button "Close" at bounding box center [681, 41] width 22 height 22
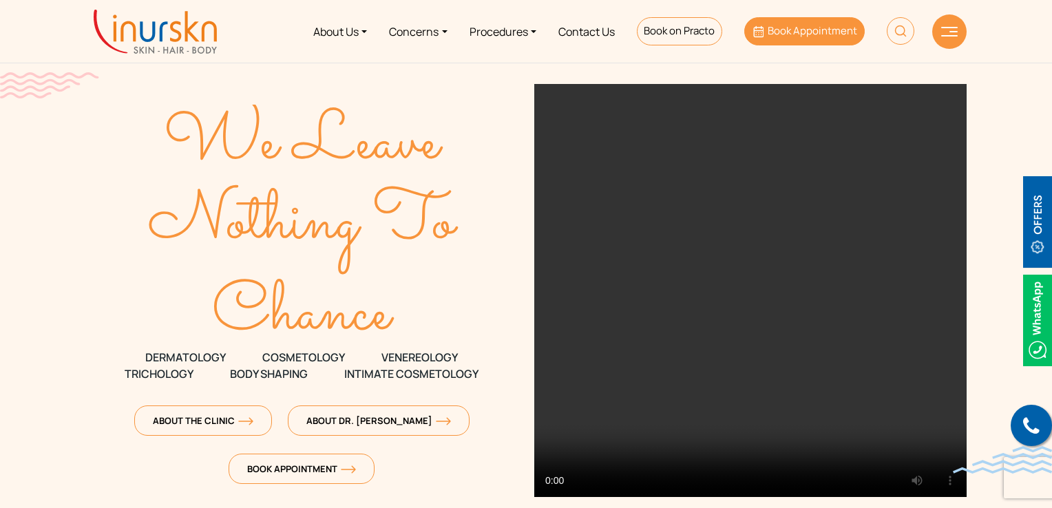
click at [781, 31] on span "Book Appointment" at bounding box center [813, 30] width 90 height 14
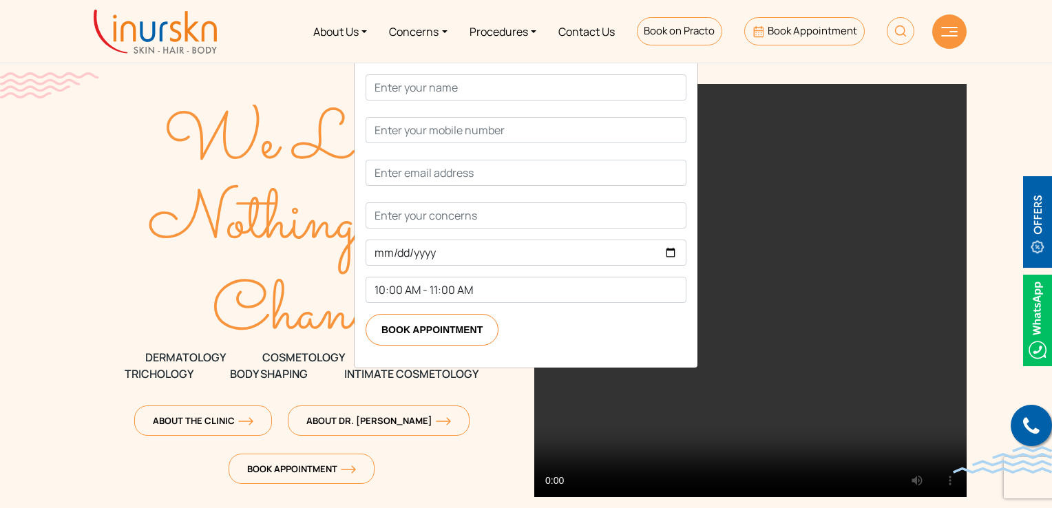
click at [683, 52] on button "Close" at bounding box center [681, 41] width 22 height 22
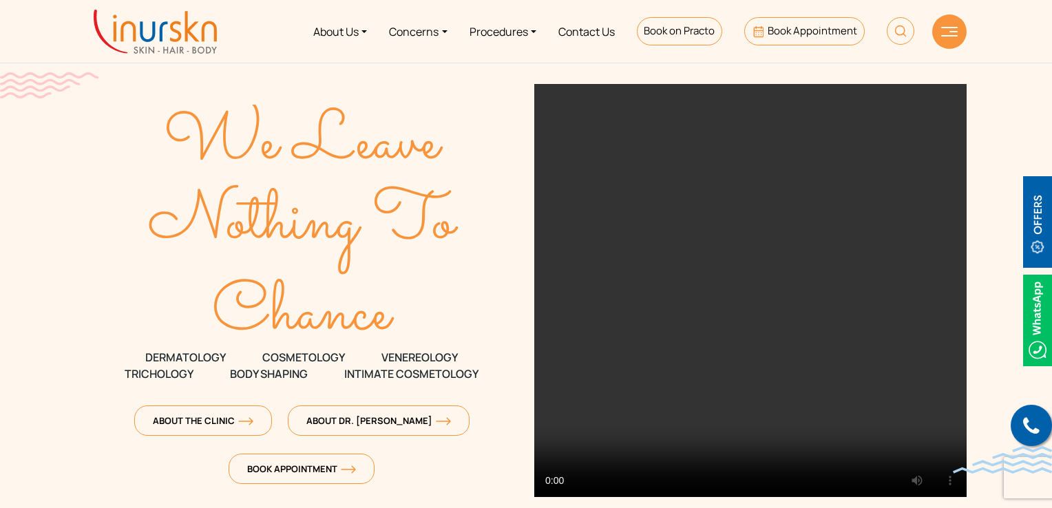
click at [744, 53] on li "Book Appointment" at bounding box center [804, 32] width 143 height 52
click at [762, 37] on icon at bounding box center [757, 31] width 12 height 12
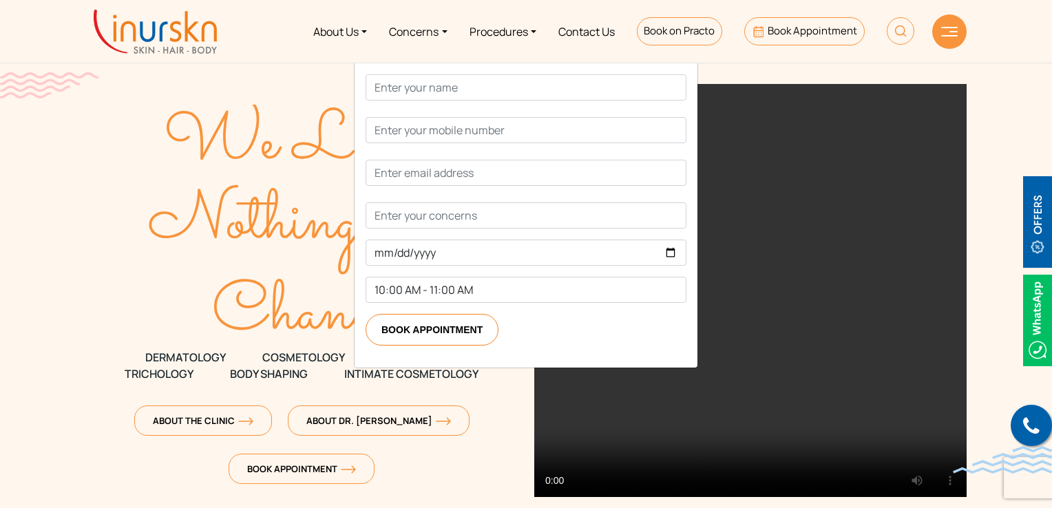
click at [682, 52] on button "Close" at bounding box center [681, 41] width 22 height 22
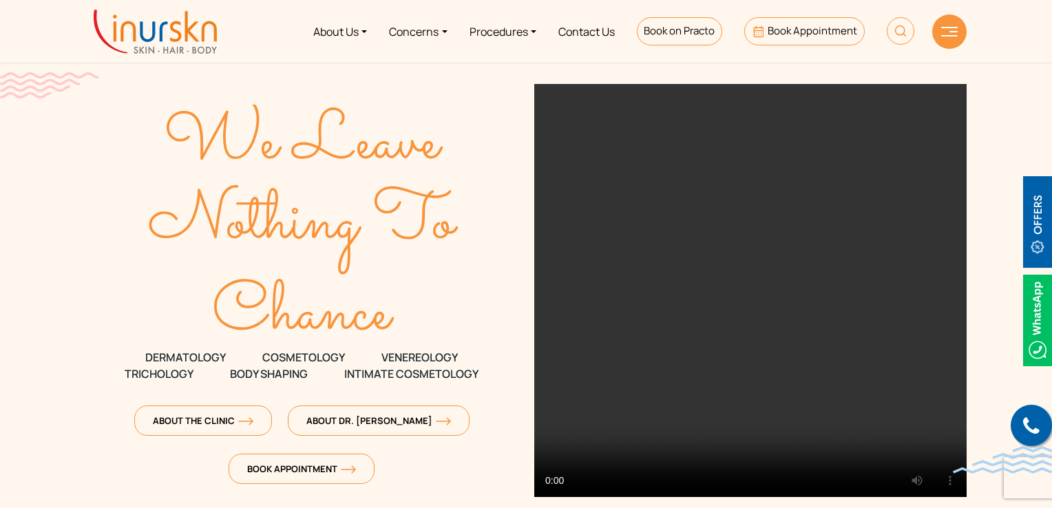
click at [749, 49] on li "Book Appointment" at bounding box center [804, 32] width 143 height 52
click at [785, 31] on span "Book Appointment" at bounding box center [813, 30] width 90 height 14
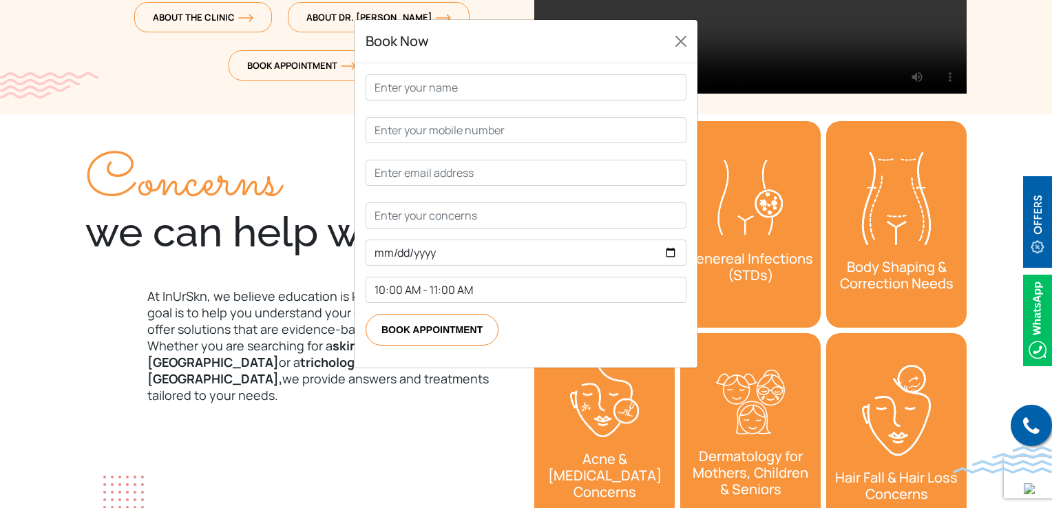
scroll to position [413, 0]
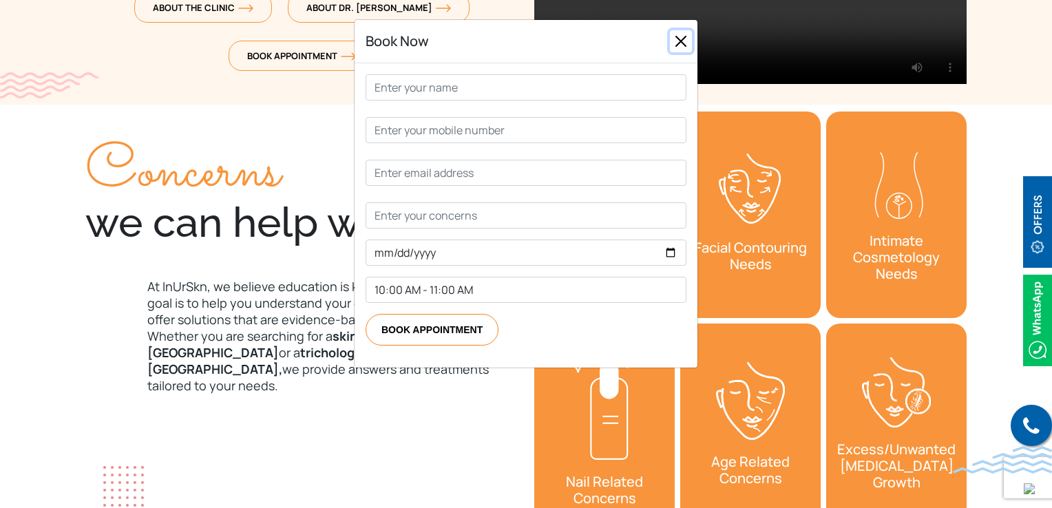
click at [677, 52] on button "Close" at bounding box center [681, 41] width 22 height 22
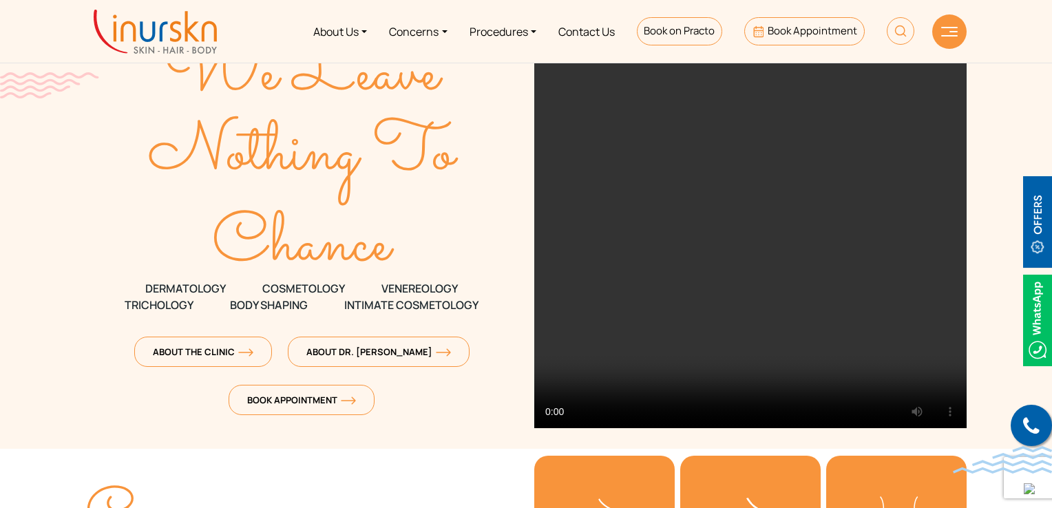
scroll to position [0, 0]
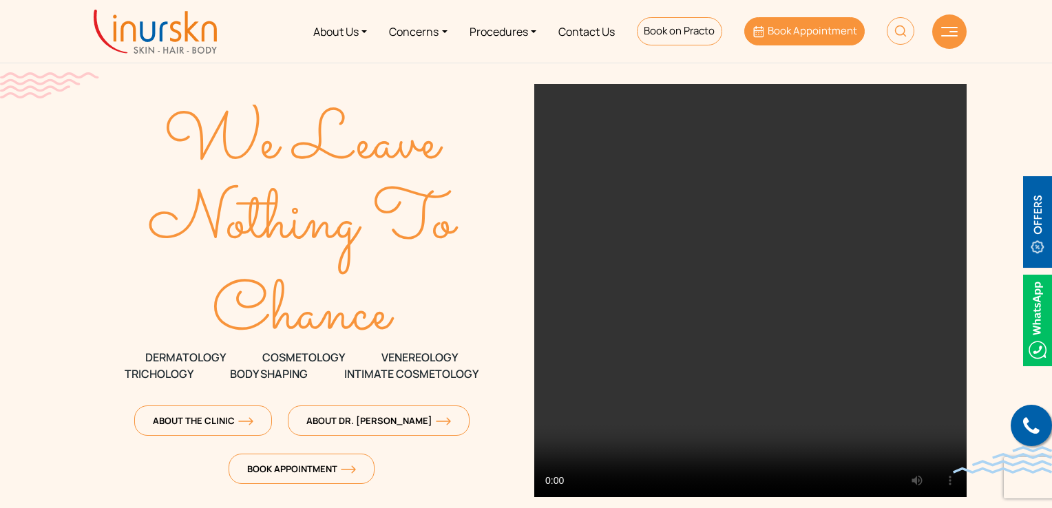
click at [808, 30] on span "Book Appointment" at bounding box center [813, 30] width 90 height 14
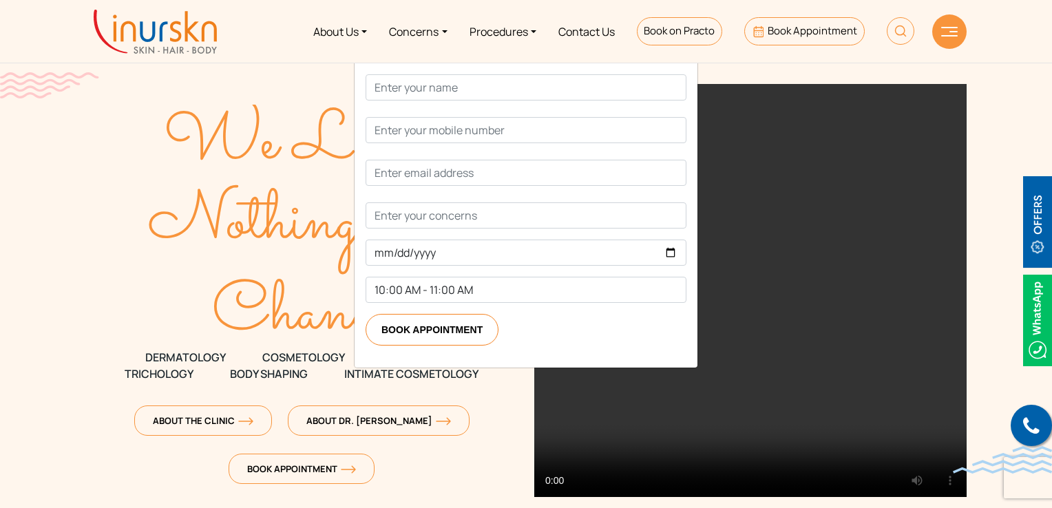
click at [692, 63] on div "Book Now" at bounding box center [526, 41] width 343 height 43
click at [670, 52] on button "Close" at bounding box center [681, 41] width 22 height 22
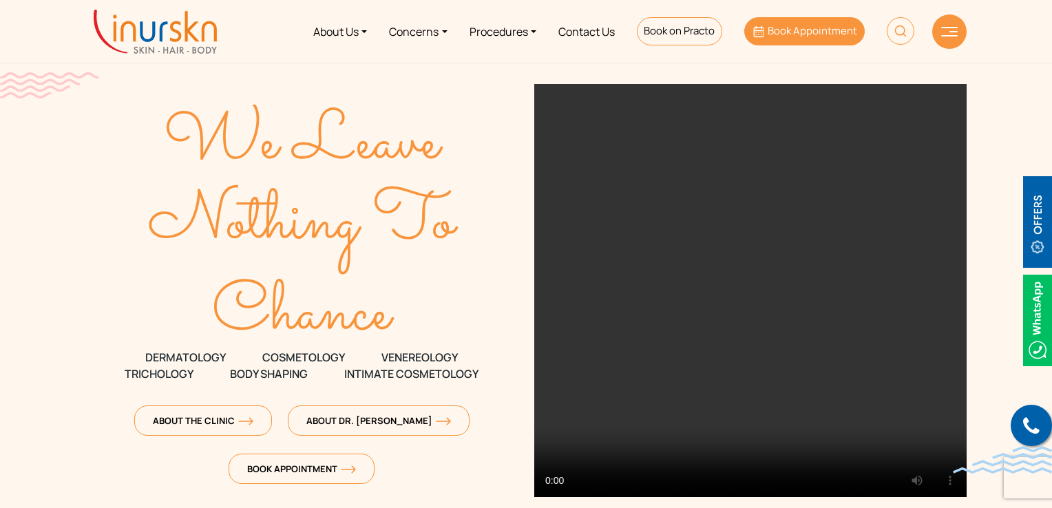
drag, startPoint x: 520, startPoint y: 81, endPoint x: 828, endPoint y: 43, distance: 310.8
click at [828, 43] on link "Book Appointment" at bounding box center [804, 31] width 121 height 28
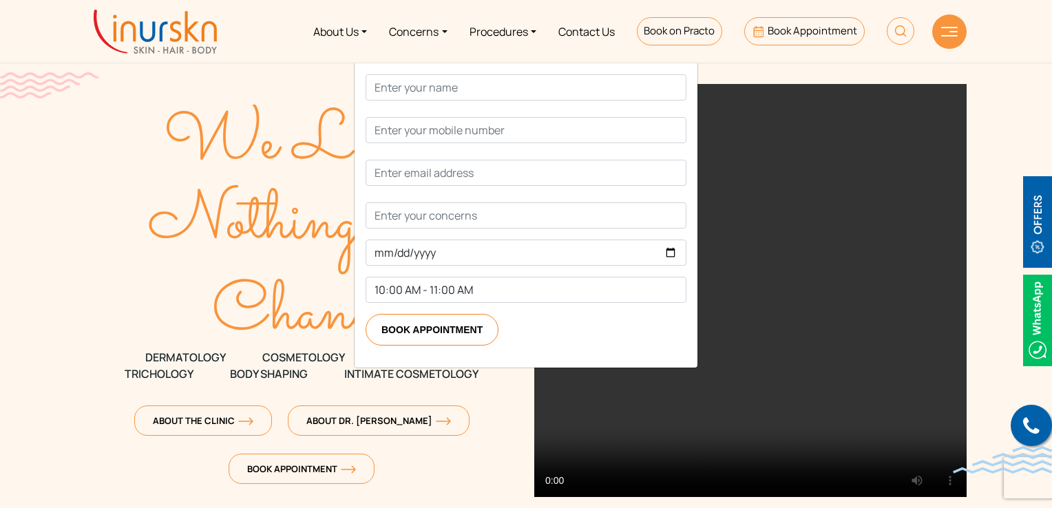
click at [673, 52] on button "Close" at bounding box center [681, 41] width 22 height 22
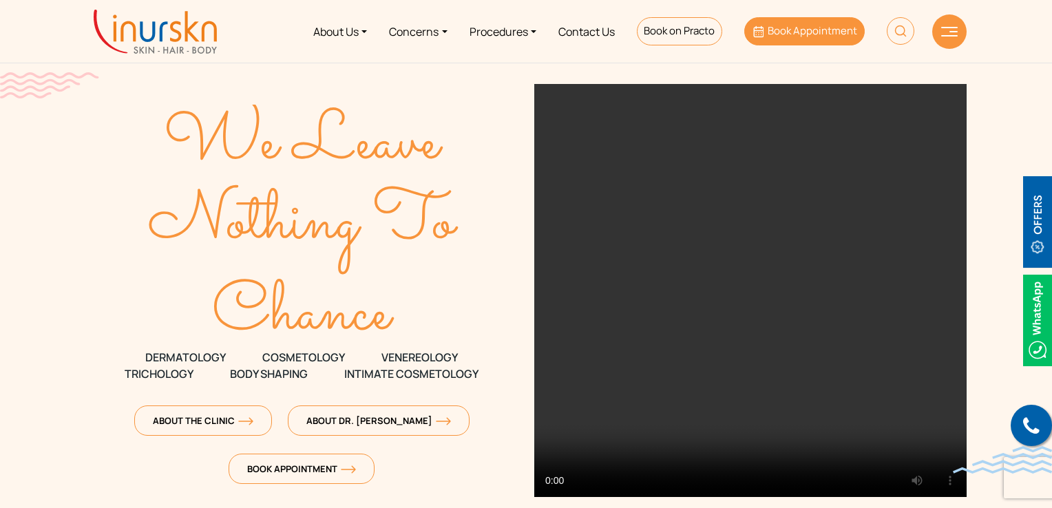
click at [795, 28] on span "Book Appointment" at bounding box center [813, 30] width 90 height 14
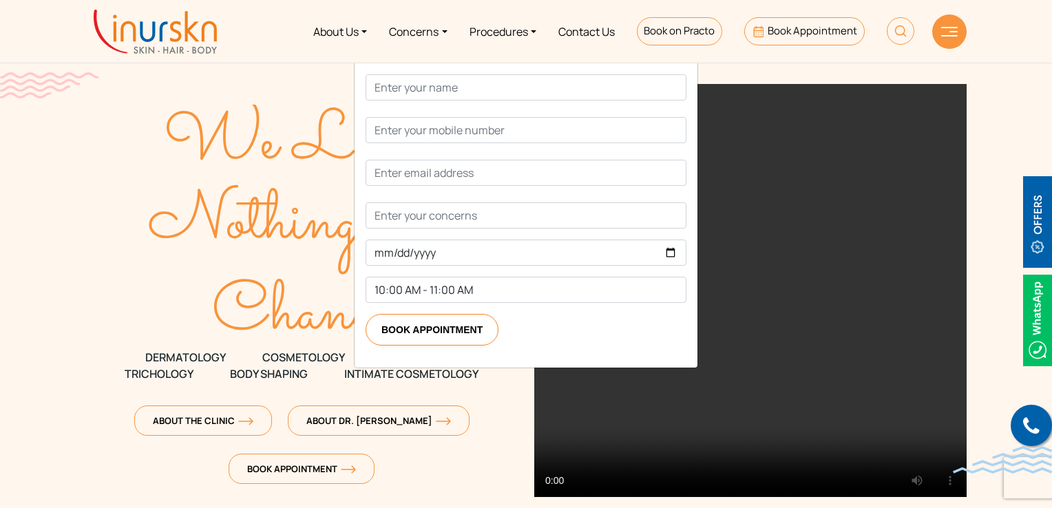
click at [679, 52] on button "Close" at bounding box center [681, 41] width 22 height 22
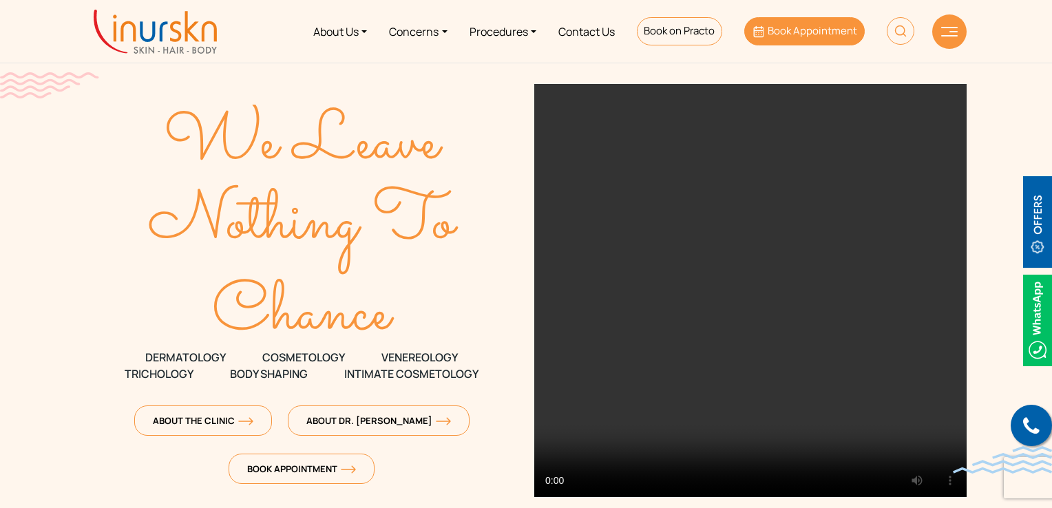
click at [770, 39] on link "Book Appointment" at bounding box center [804, 31] width 121 height 28
click at [815, 28] on span "Book Appointment" at bounding box center [813, 30] width 90 height 14
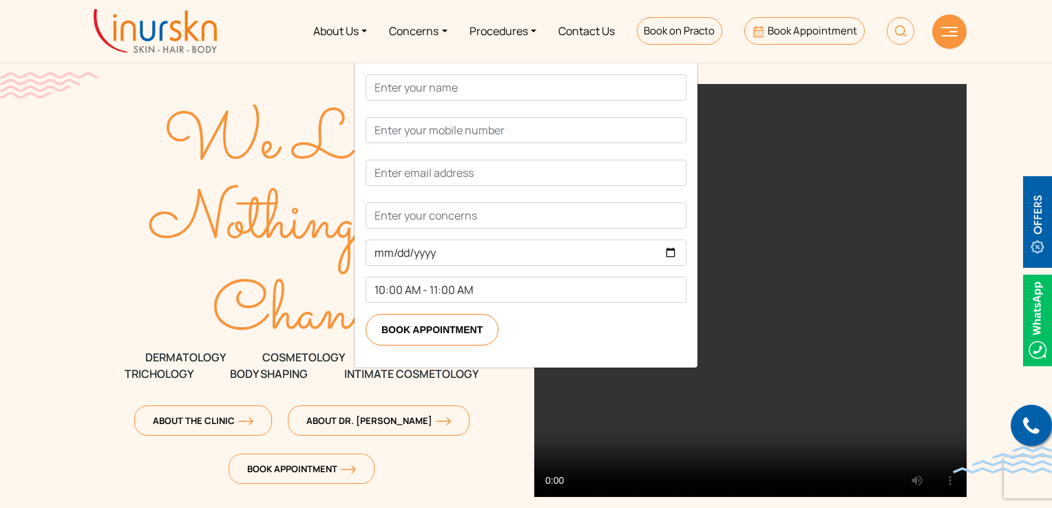
click at [676, 52] on button "Close" at bounding box center [681, 41] width 22 height 22
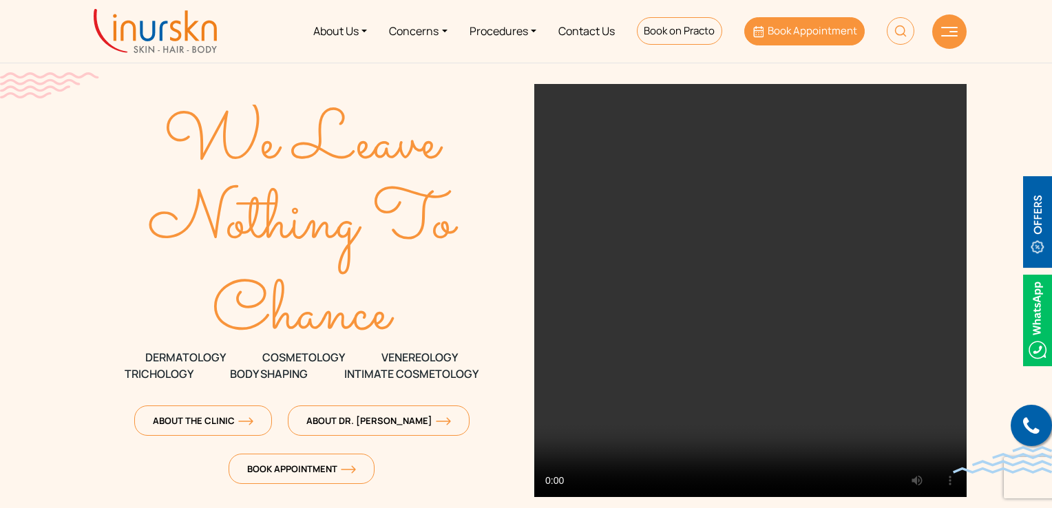
click at [780, 43] on link "Book Appointment" at bounding box center [804, 31] width 121 height 28
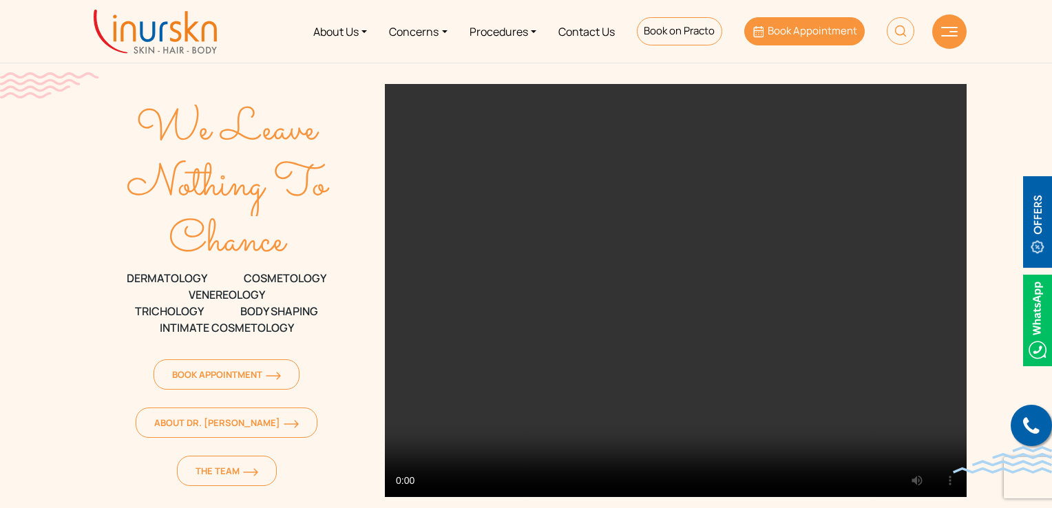
click at [750, 34] on link "Book Appointment" at bounding box center [804, 31] width 121 height 28
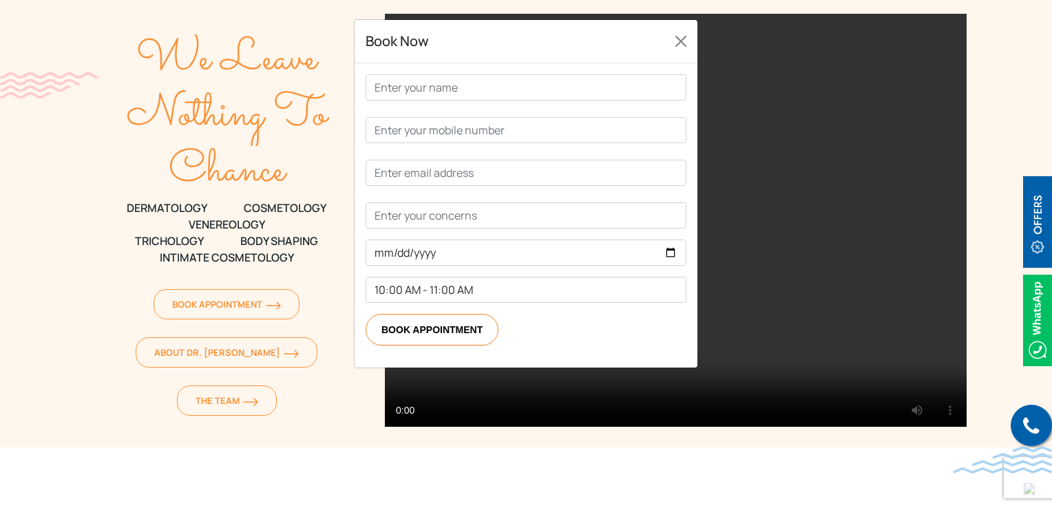
scroll to position [138, 0]
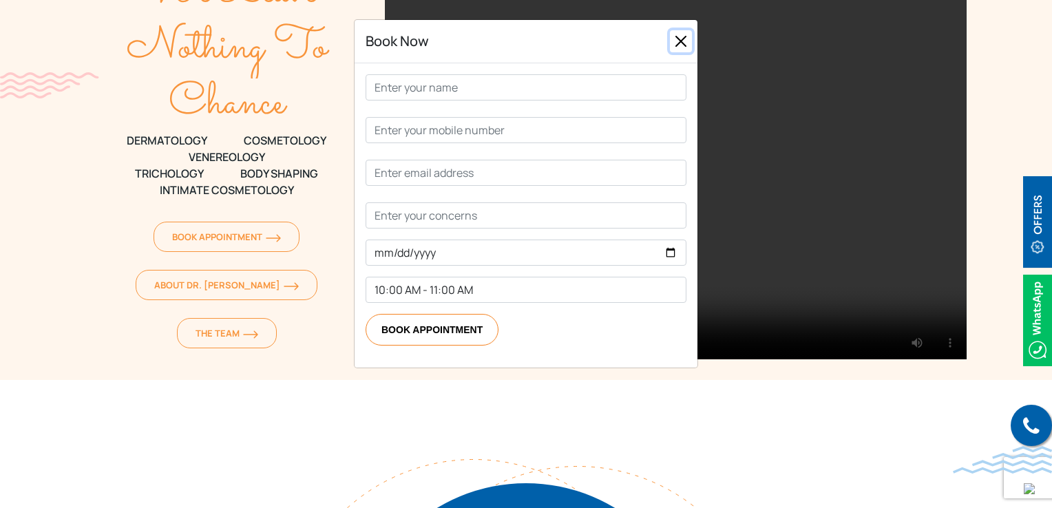
click at [674, 41] on button "Close" at bounding box center [681, 41] width 22 height 22
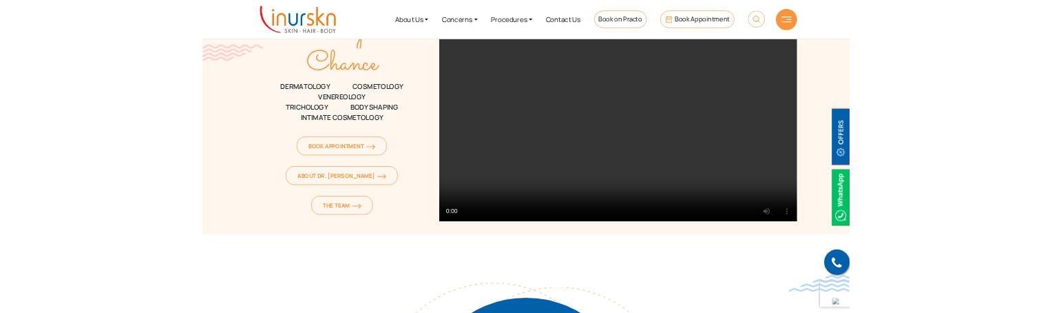
scroll to position [0, 0]
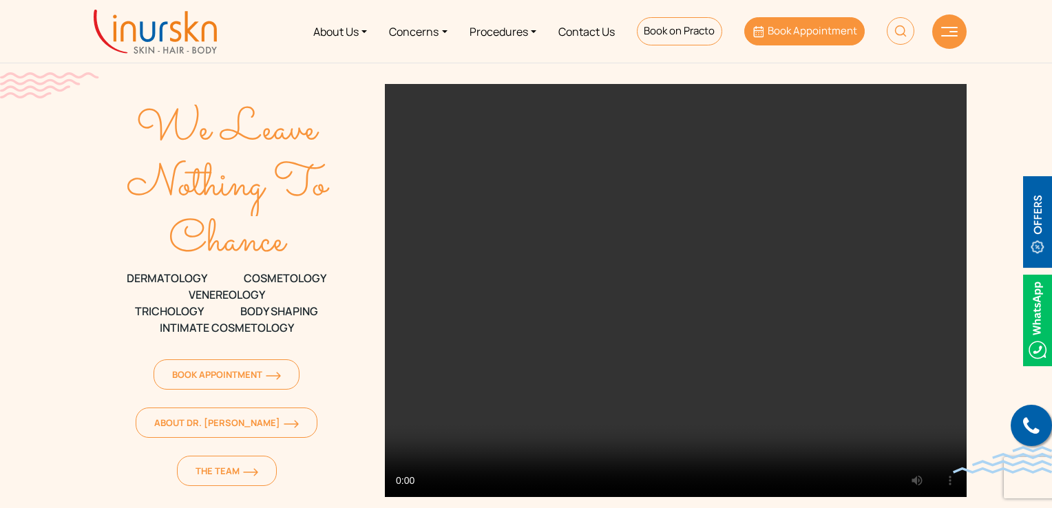
click at [791, 42] on link "Book Appointment" at bounding box center [804, 31] width 121 height 28
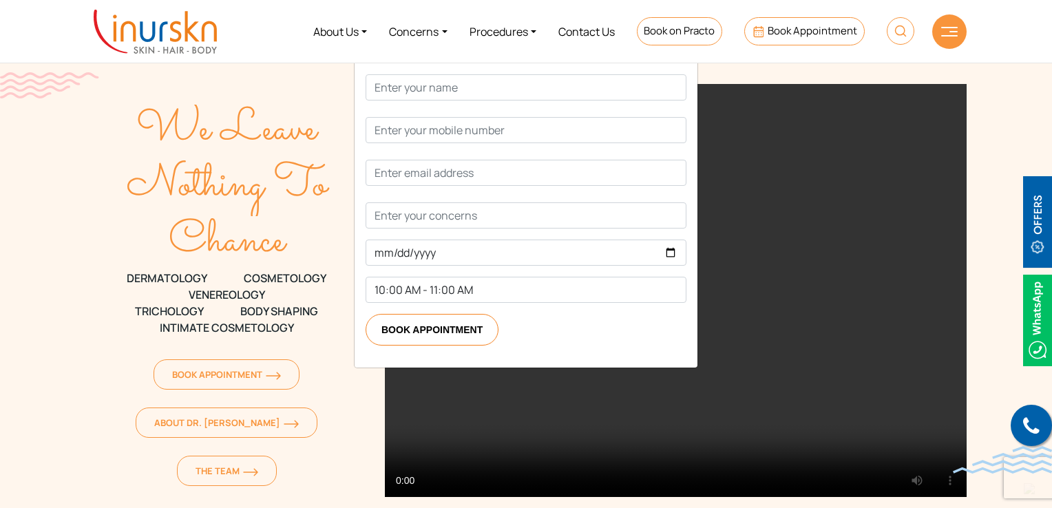
scroll to position [275, 0]
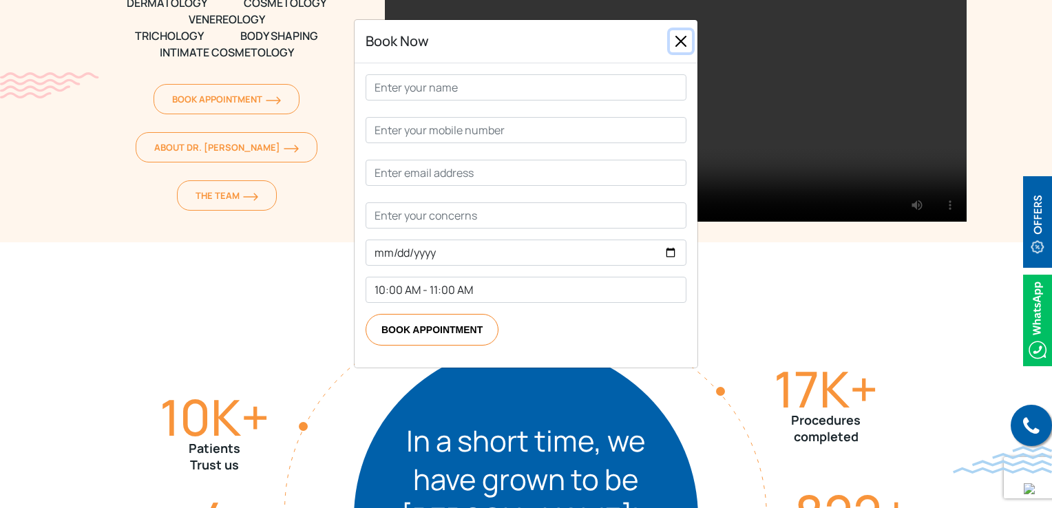
click at [679, 50] on button "Close" at bounding box center [681, 41] width 22 height 22
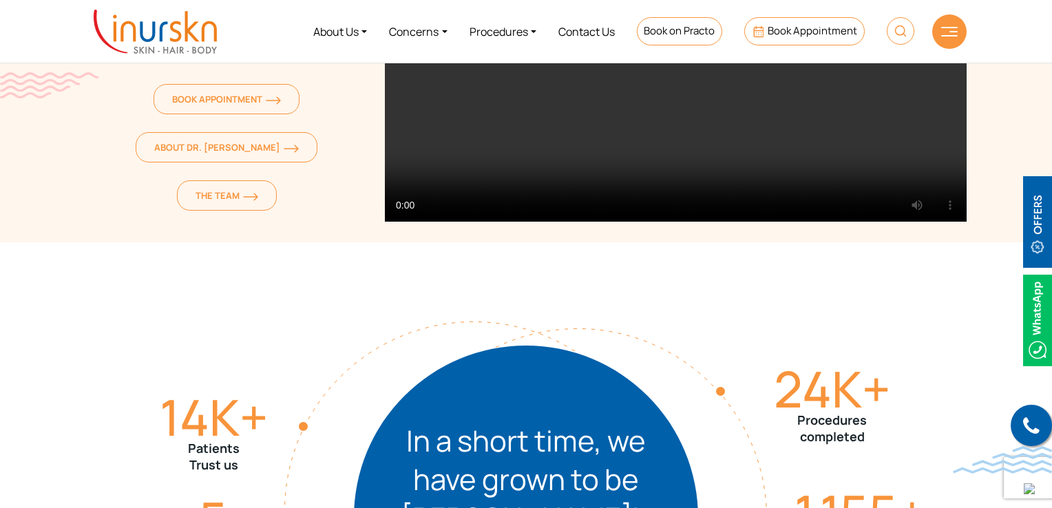
scroll to position [0, 0]
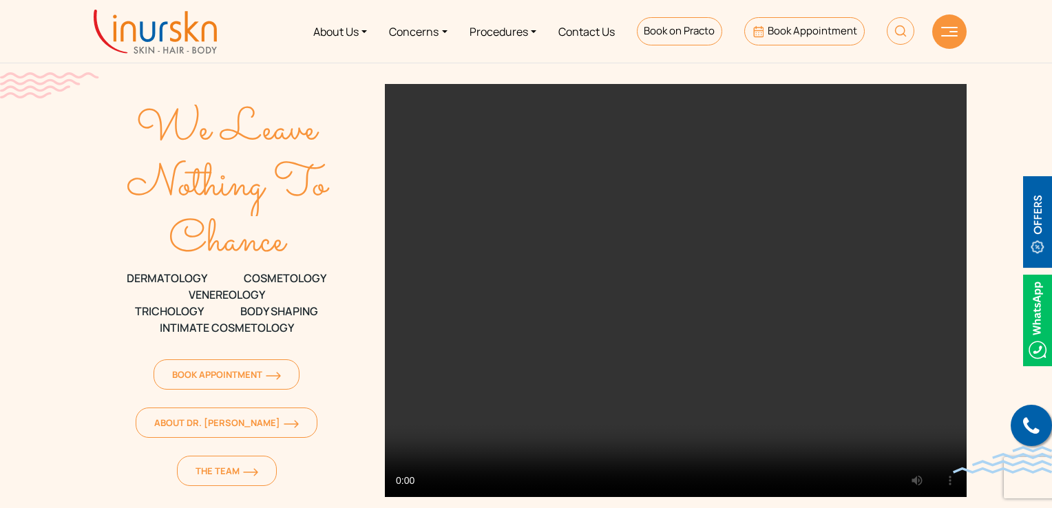
click at [813, 45] on li "Book Appointment" at bounding box center [804, 32] width 143 height 52
click at [803, 21] on link "Book Appointment" at bounding box center [804, 31] width 121 height 28
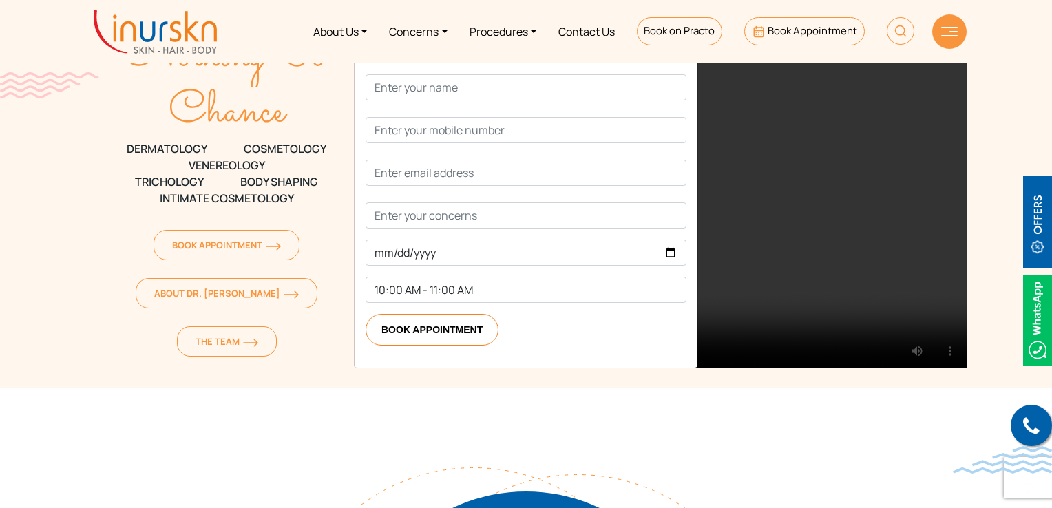
scroll to position [413, 0]
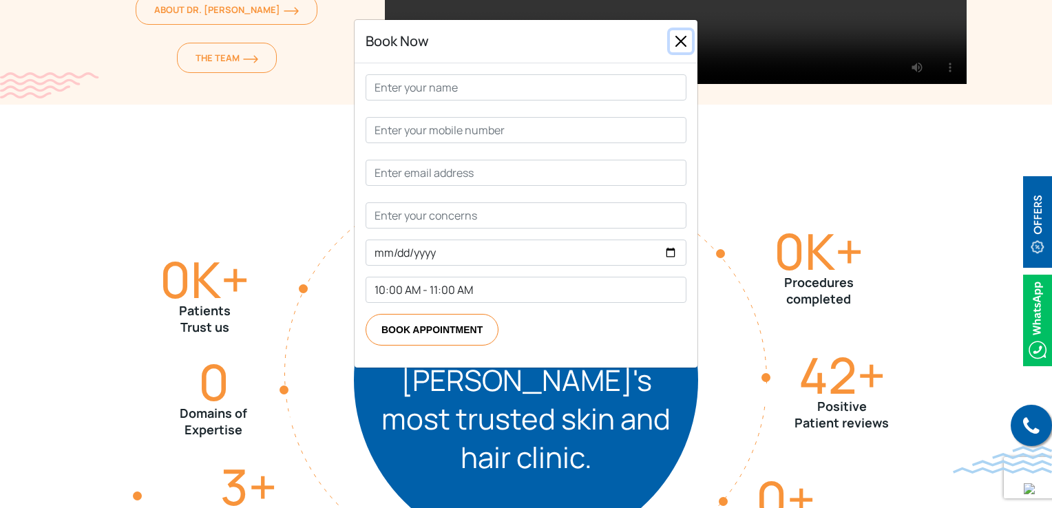
click at [685, 34] on button "Close" at bounding box center [681, 41] width 22 height 22
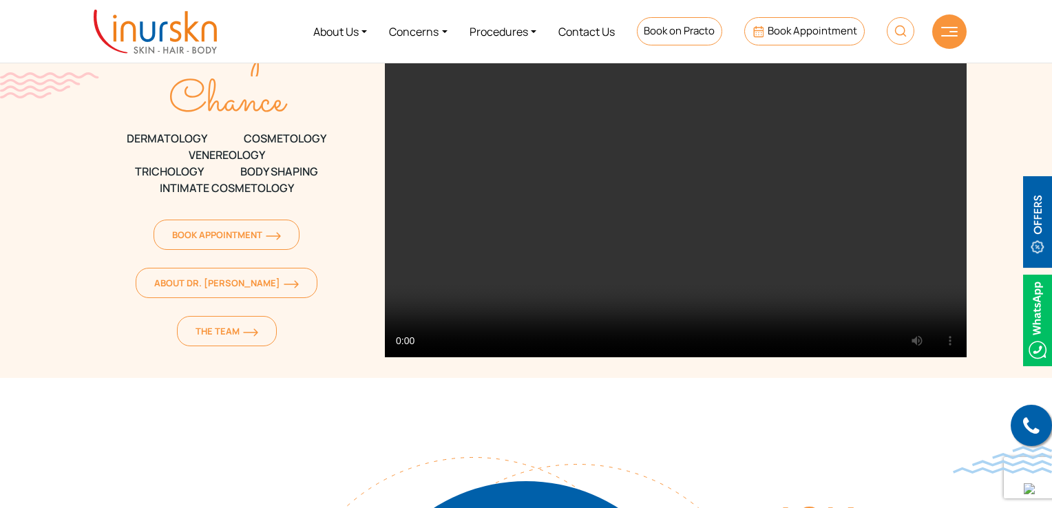
scroll to position [0, 0]
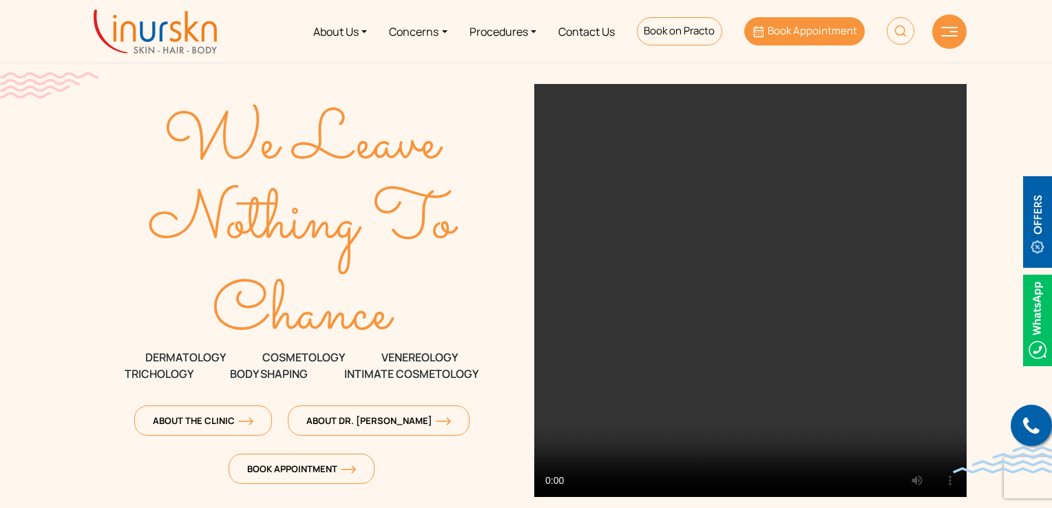
click at [781, 28] on span "Book Appointment" at bounding box center [813, 30] width 90 height 14
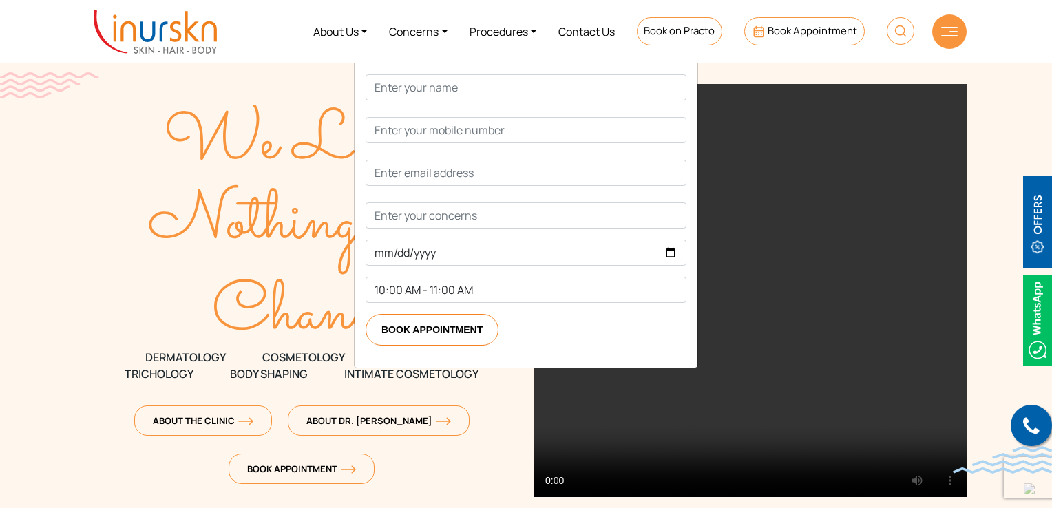
scroll to position [207, 0]
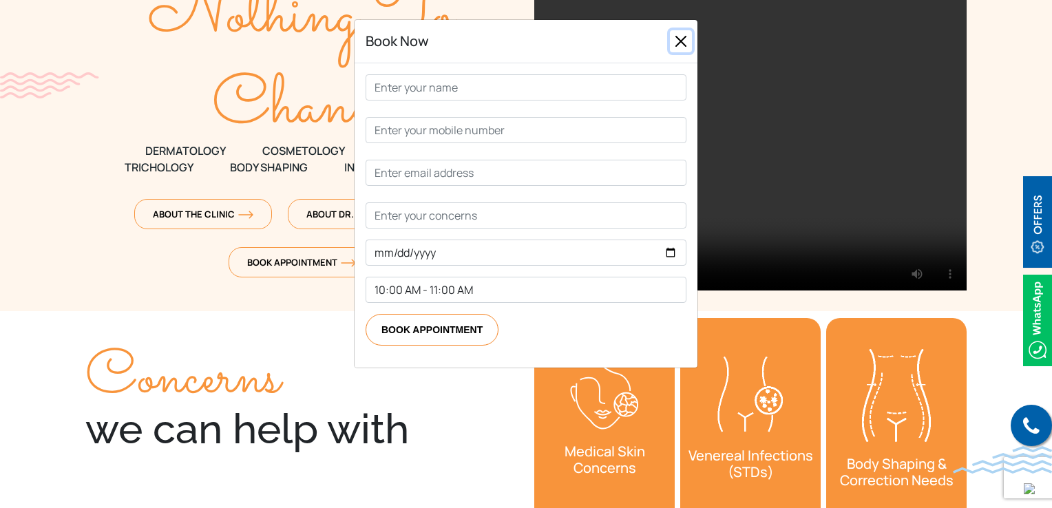
click at [685, 43] on button "Close" at bounding box center [681, 41] width 22 height 22
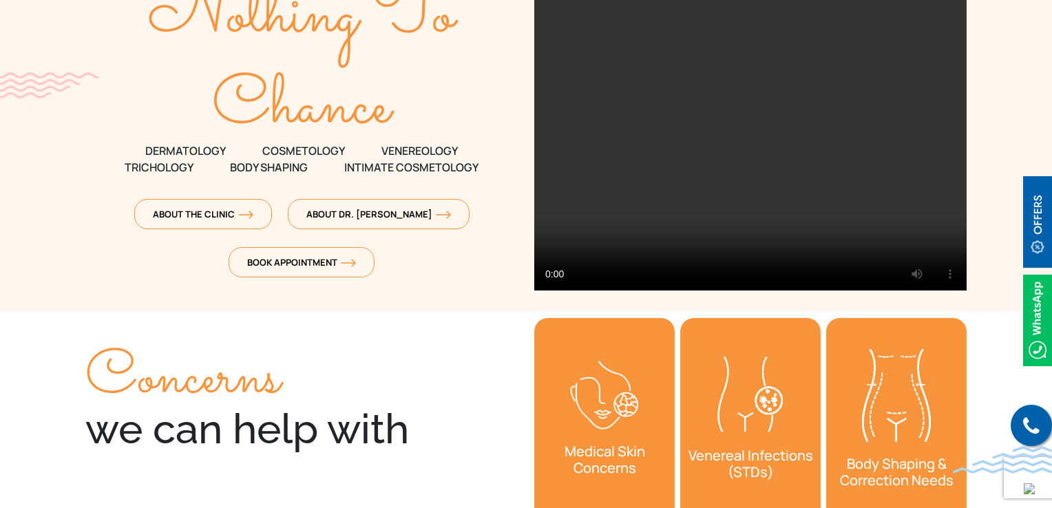
scroll to position [0, 0]
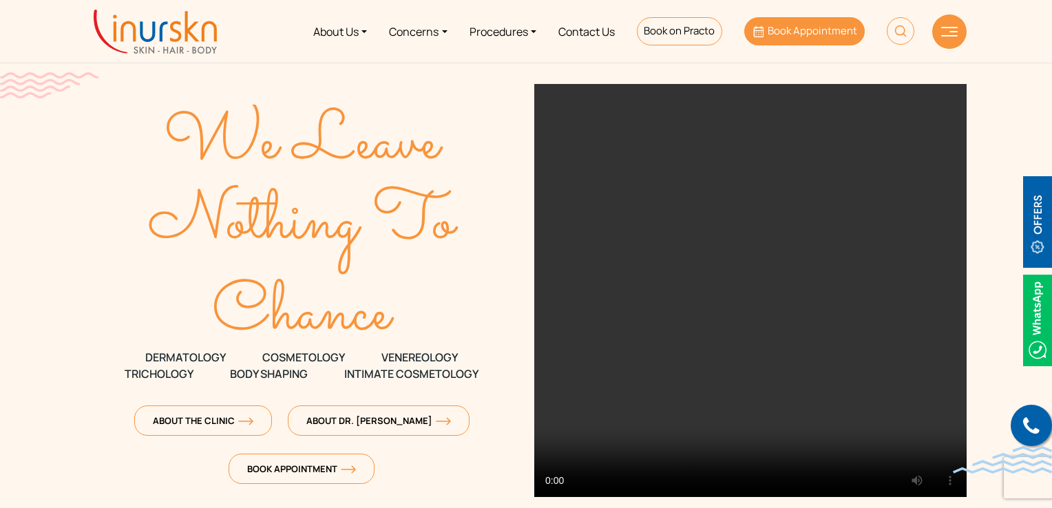
click at [772, 34] on span "Book Appointment" at bounding box center [813, 30] width 90 height 14
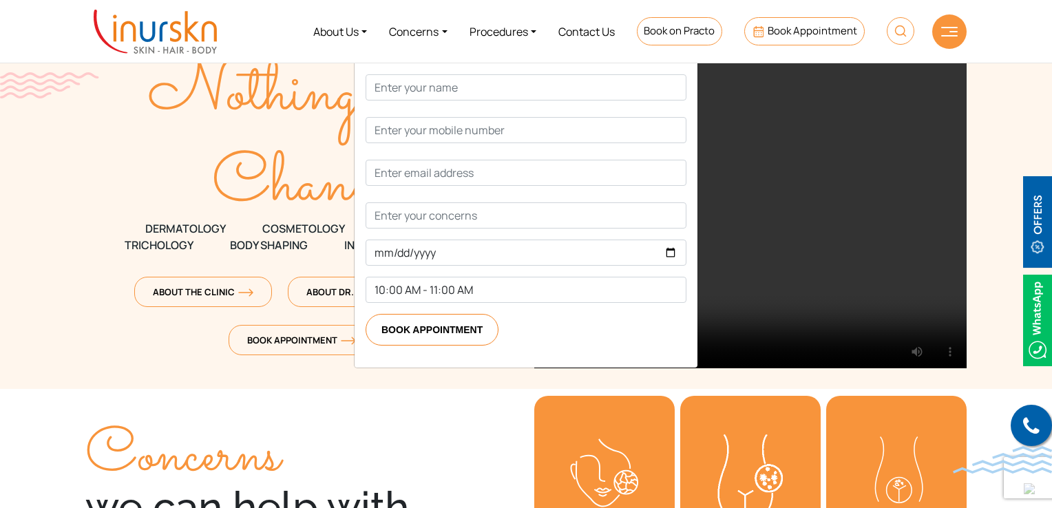
scroll to position [138, 0]
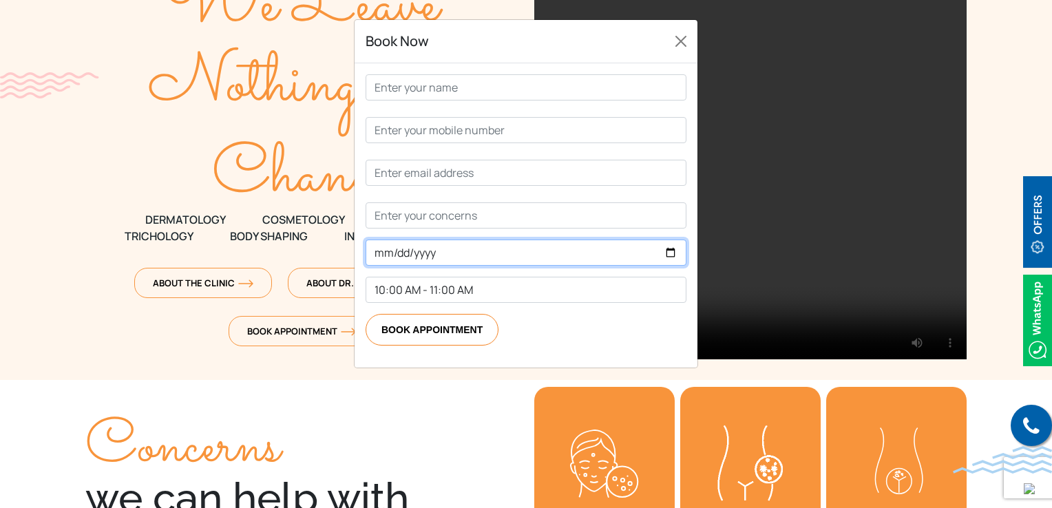
click at [669, 254] on input "Contact form" at bounding box center [526, 253] width 321 height 26
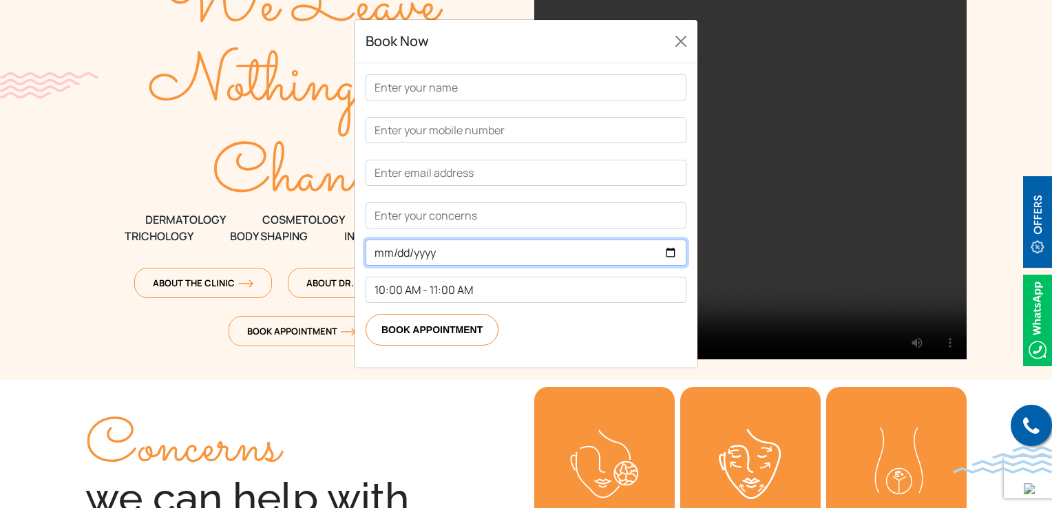
click at [669, 254] on input "Contact form" at bounding box center [526, 253] width 321 height 26
click at [672, 273] on form "10:00 AM - 11:00 AM 11:00 AM - 12:00 PM 12:00 PM - 1:00 PM 2:00 PM - 3:00 PM 3:…" at bounding box center [526, 209] width 321 height 271
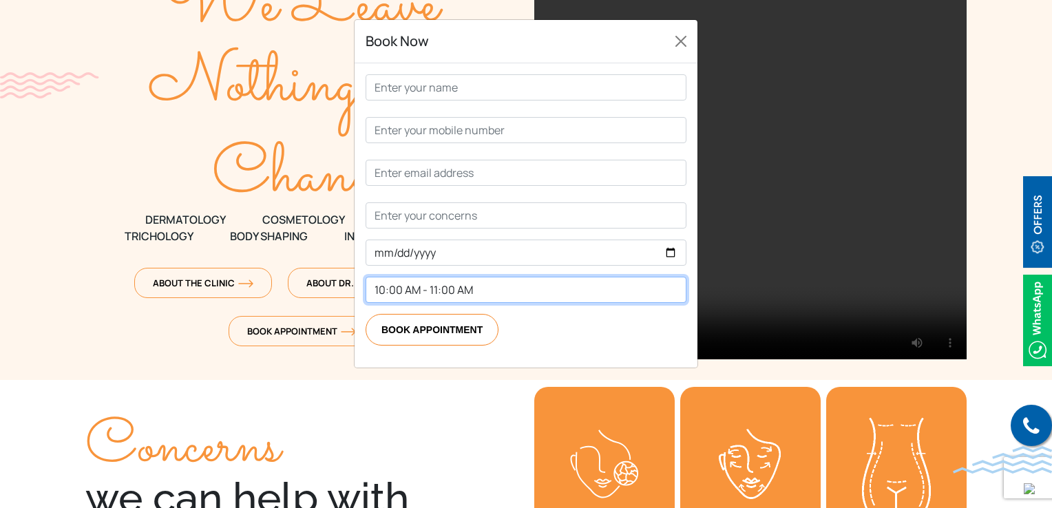
click at [671, 284] on select "10:00 AM - 11:00 AM 11:00 AM - 12:00 PM 12:00 PM - 1:00 PM 2:00 PM - 3:00 PM 3:…" at bounding box center [526, 290] width 321 height 26
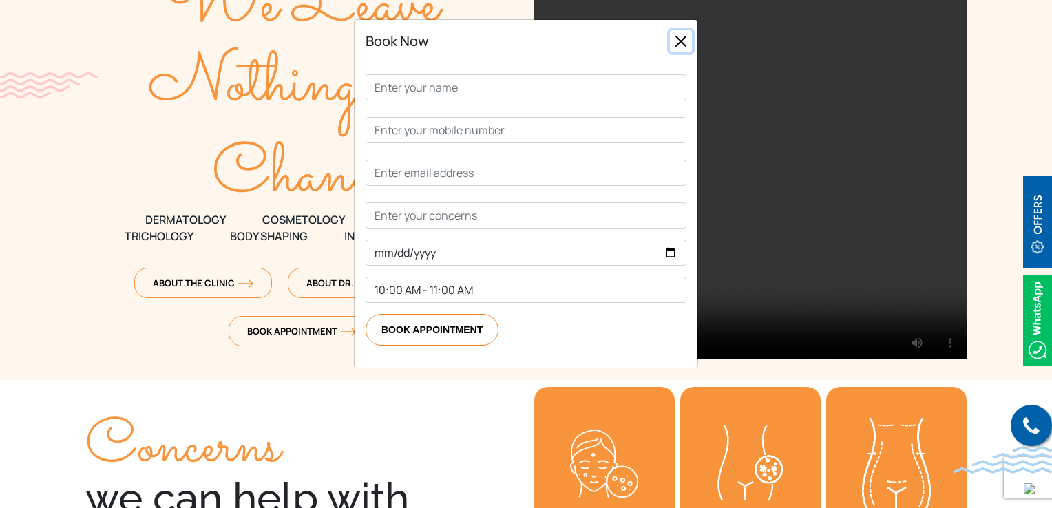
click at [671, 43] on button "Close" at bounding box center [681, 41] width 22 height 22
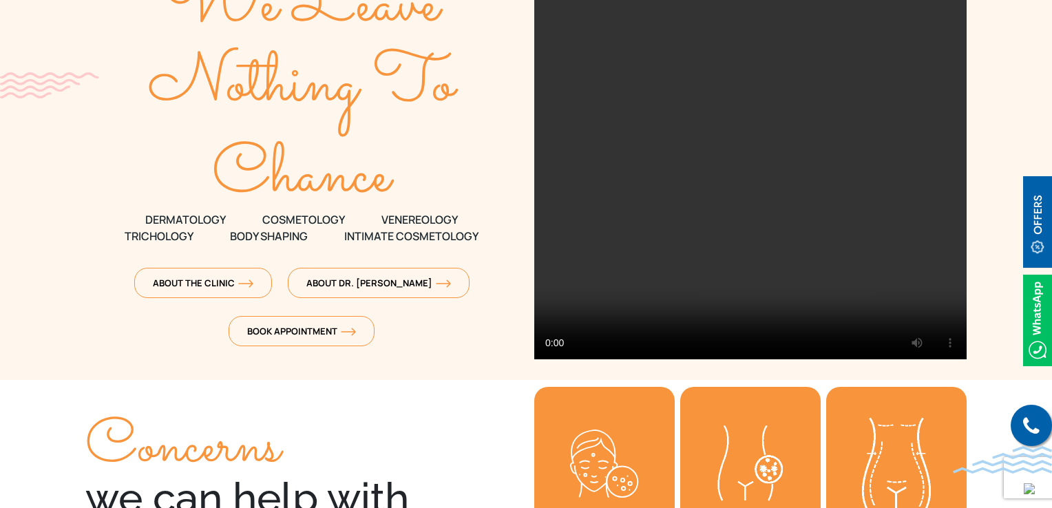
scroll to position [0, 0]
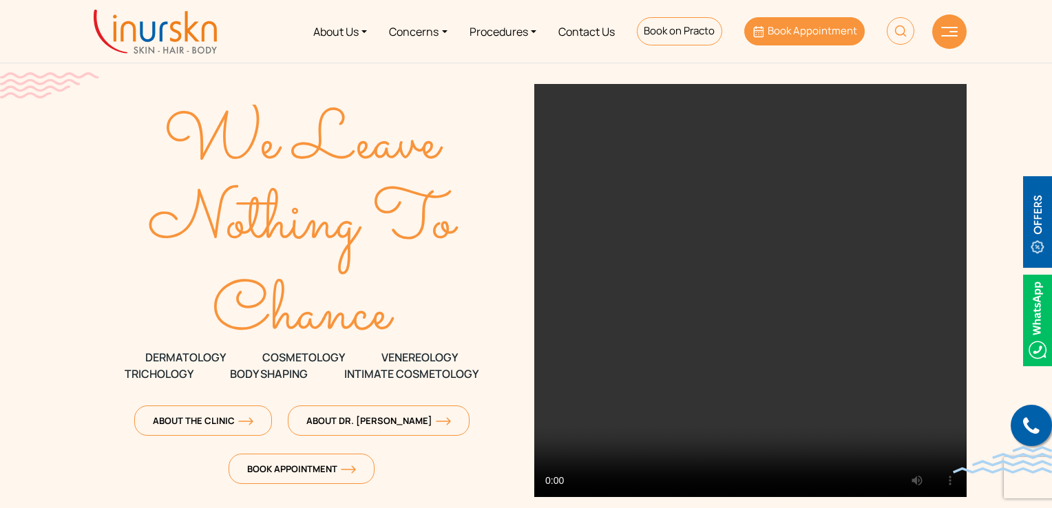
click at [782, 32] on span "Book Appointment" at bounding box center [813, 30] width 90 height 14
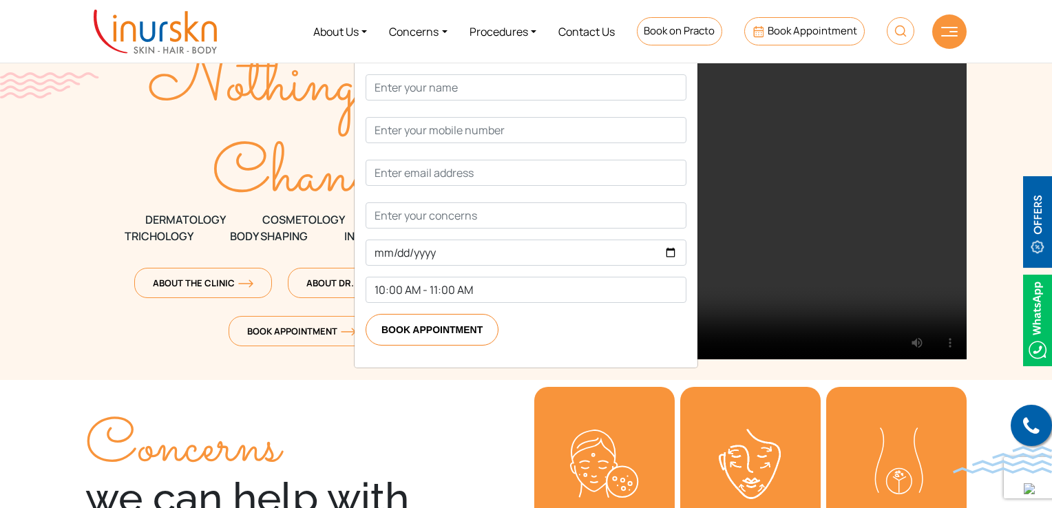
scroll to position [344, 0]
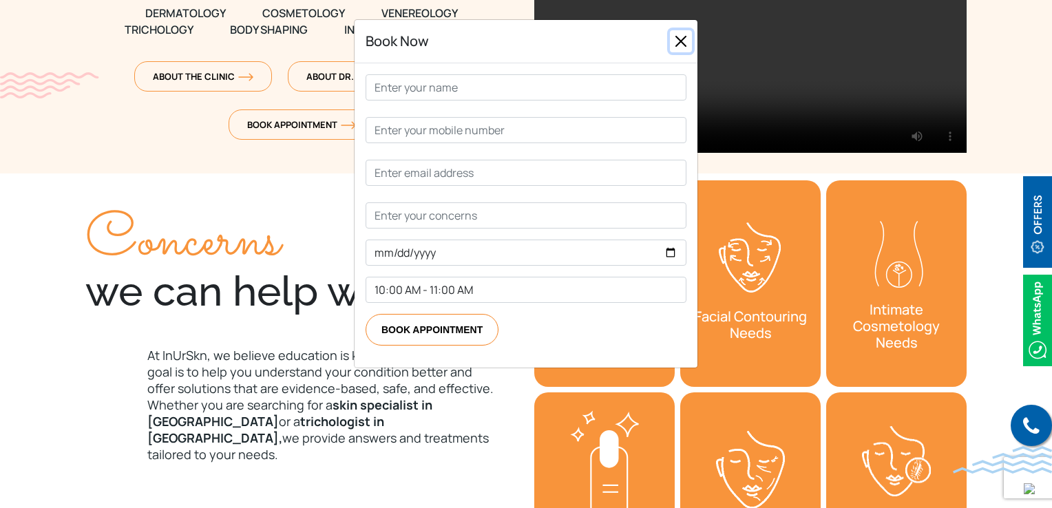
click at [682, 47] on button "Close" at bounding box center [681, 41] width 22 height 22
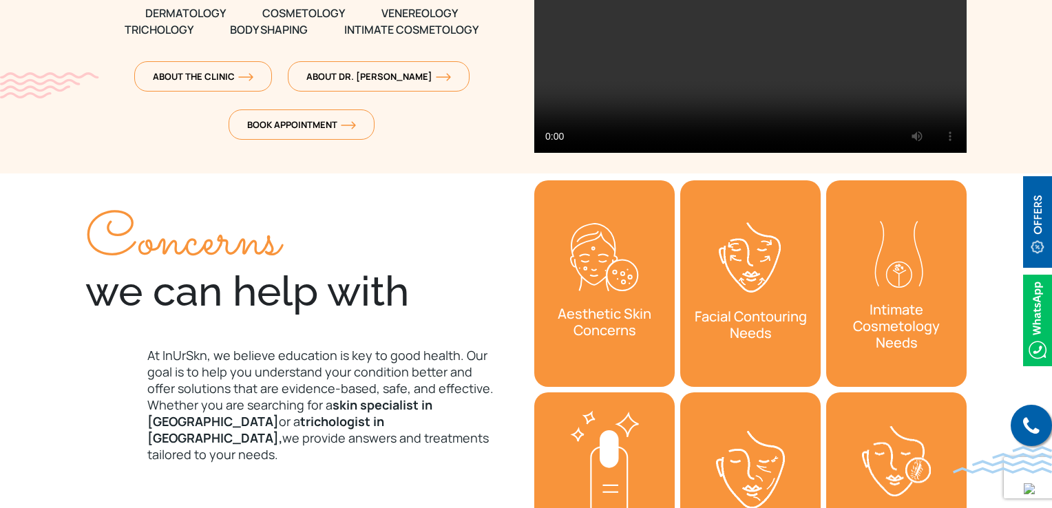
scroll to position [0, 0]
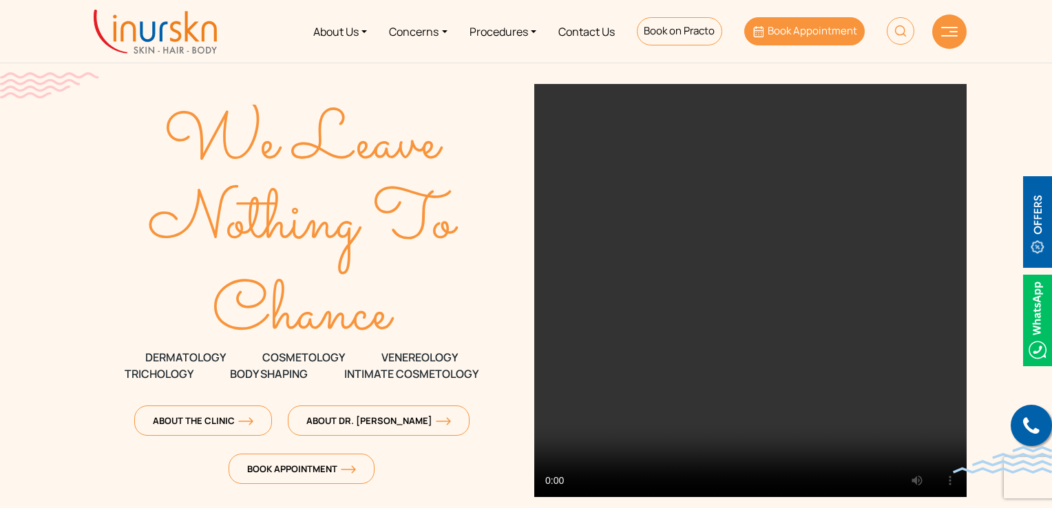
click at [775, 25] on span "Book Appointment" at bounding box center [813, 30] width 90 height 14
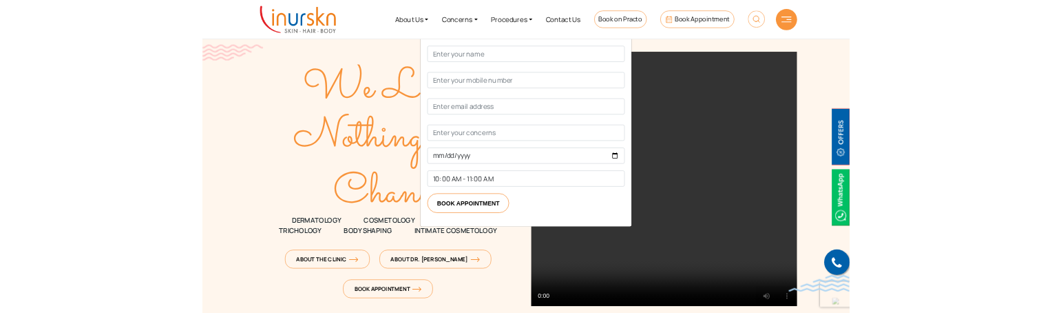
scroll to position [207, 0]
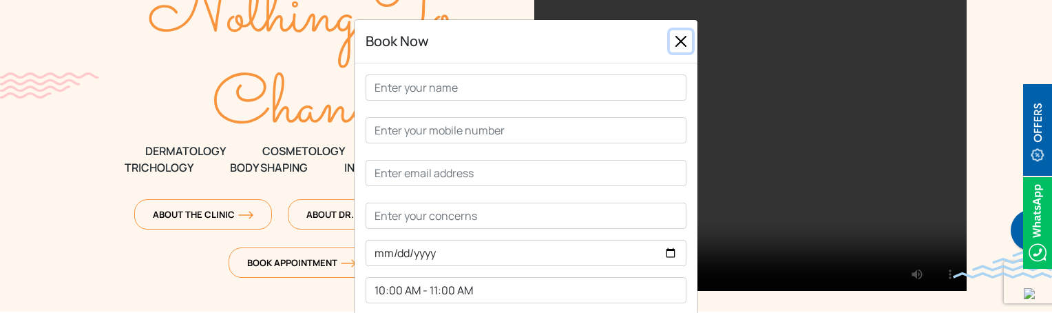
click at [683, 37] on button "Close" at bounding box center [681, 41] width 22 height 22
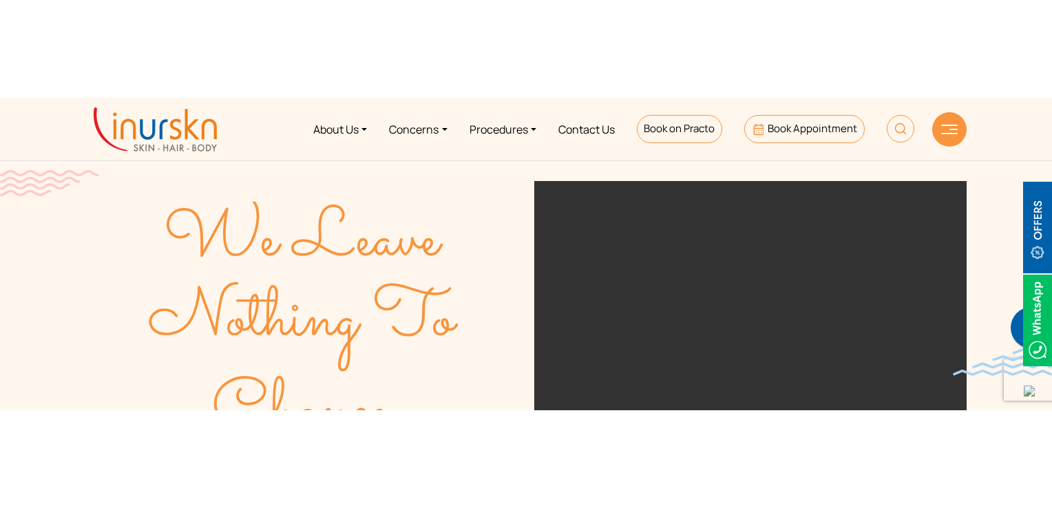
scroll to position [0, 0]
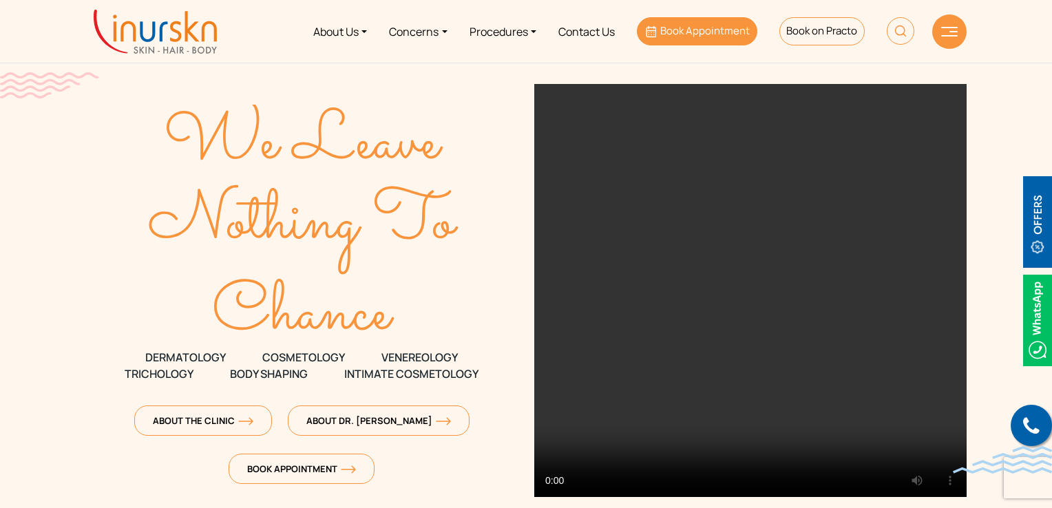
click at [716, 40] on link "Book Appointment" at bounding box center [697, 31] width 121 height 28
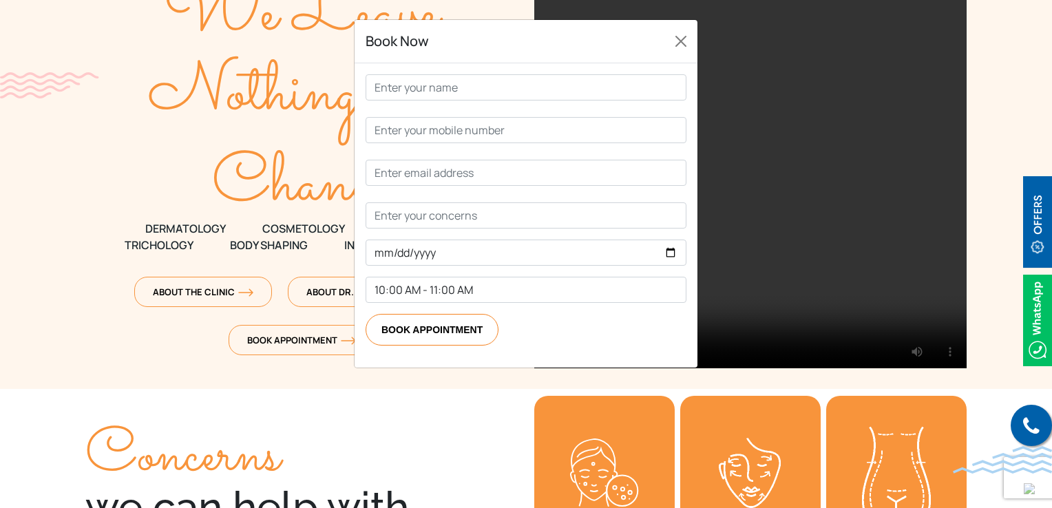
scroll to position [138, 0]
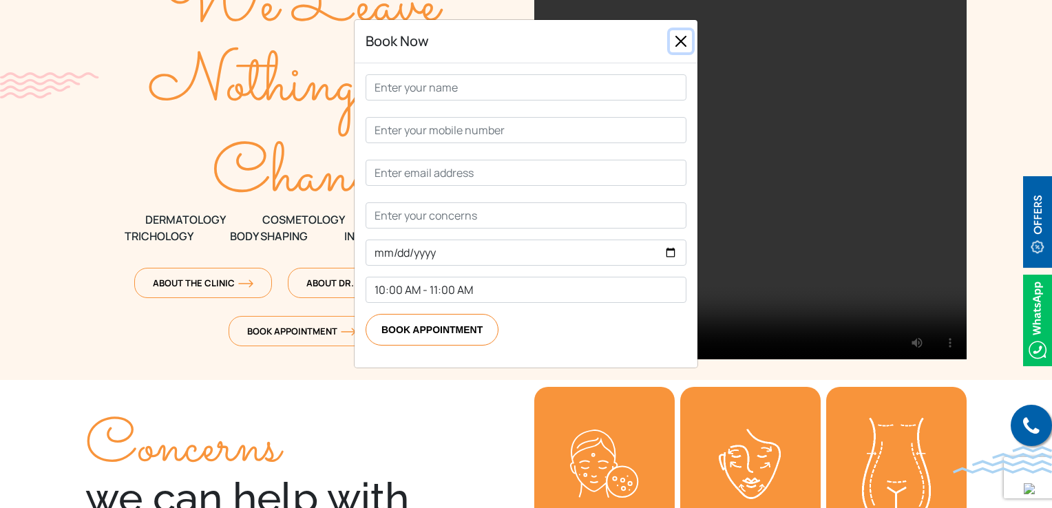
click at [686, 39] on button "Close" at bounding box center [681, 41] width 22 height 22
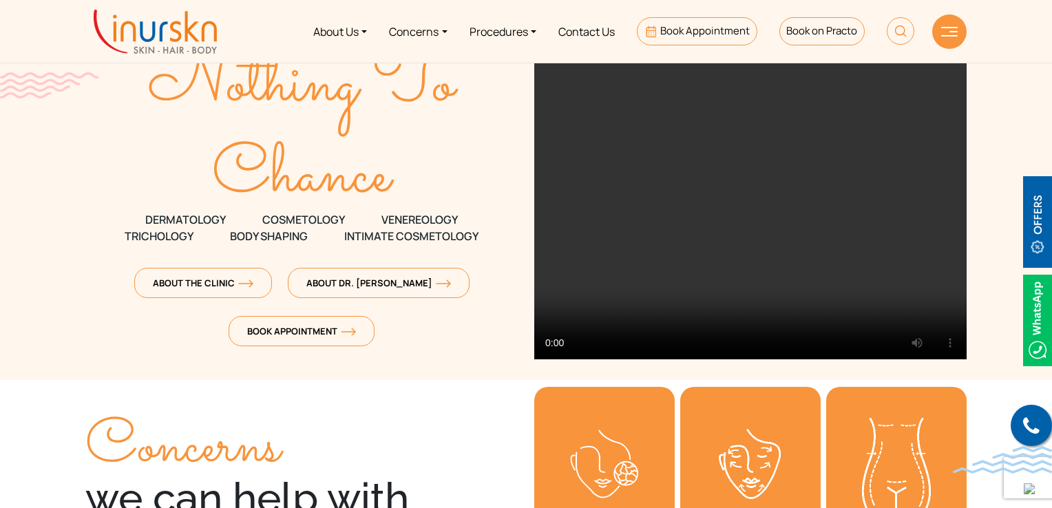
scroll to position [0, 0]
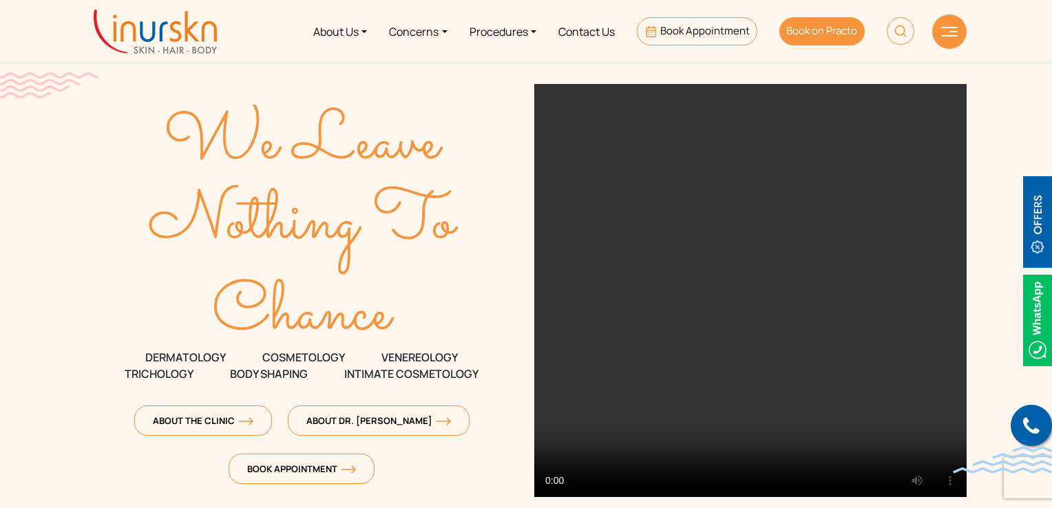
click at [804, 32] on span "Book on Practo" at bounding box center [821, 30] width 71 height 14
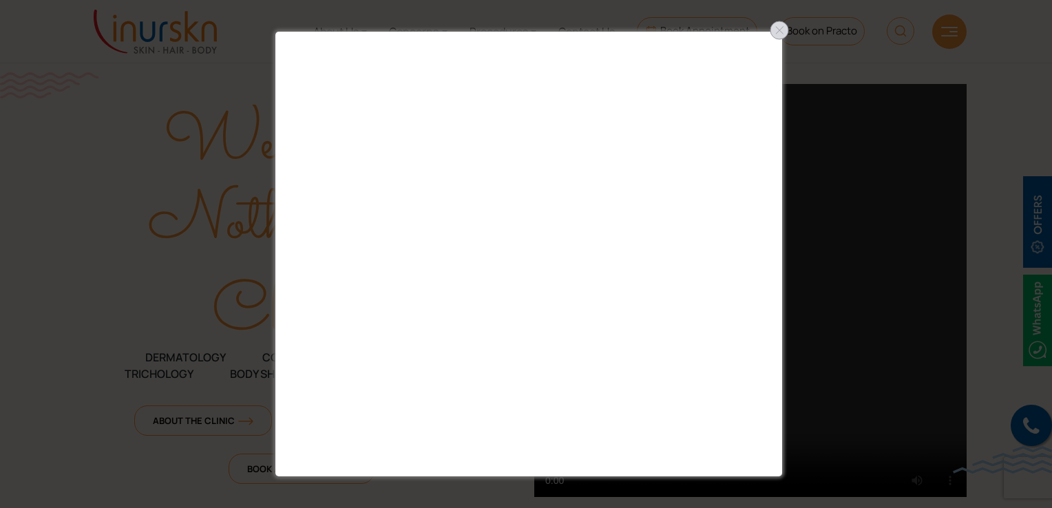
click at [778, 28] on div at bounding box center [780, 30] width 22 height 22
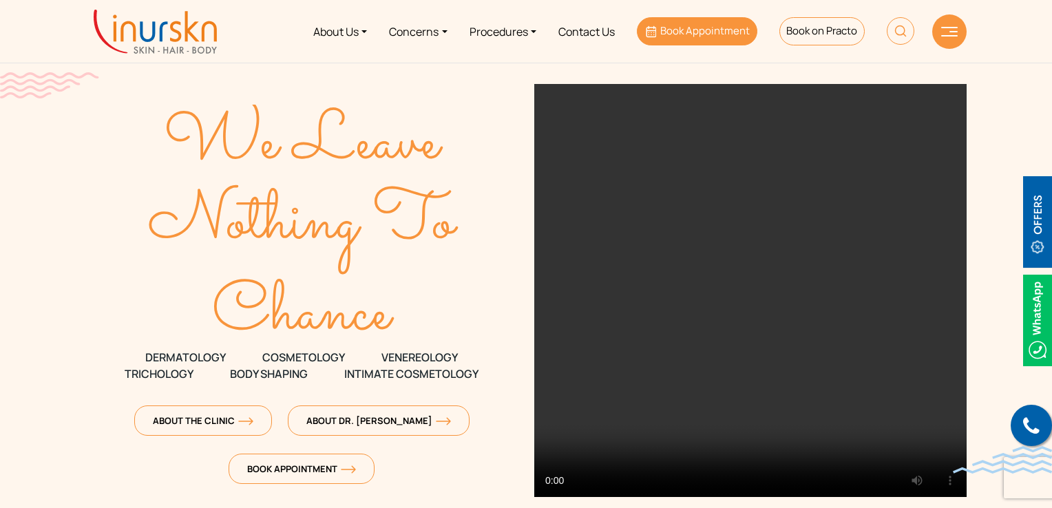
click at [684, 37] on span "Book Appointment" at bounding box center [705, 30] width 90 height 14
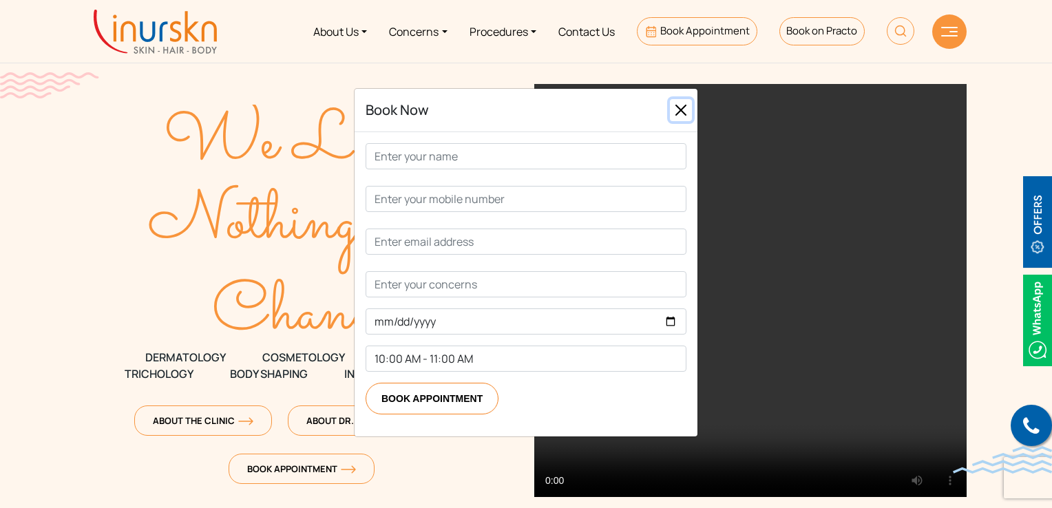
click at [686, 106] on button "Close" at bounding box center [681, 110] width 22 height 22
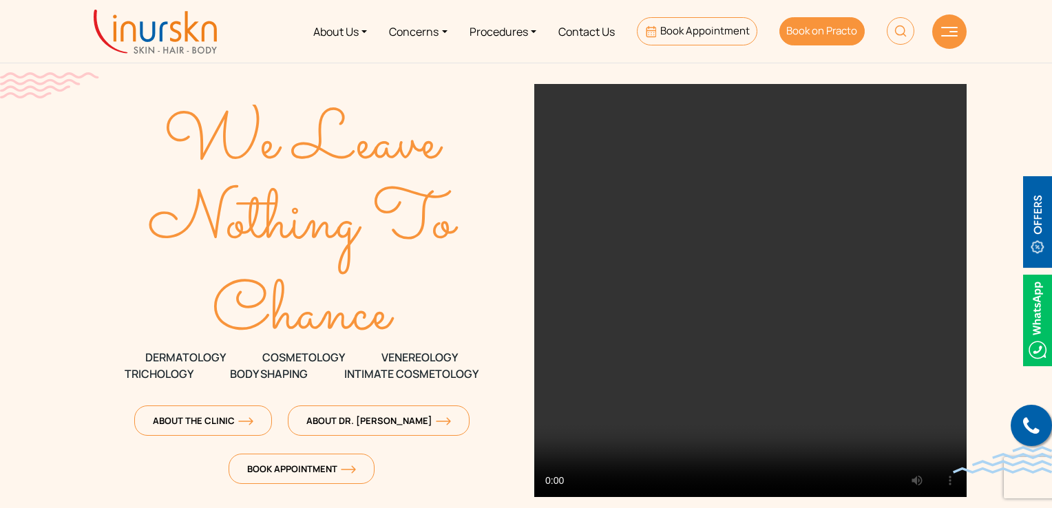
click at [807, 34] on span "Book on Practo" at bounding box center [821, 30] width 71 height 14
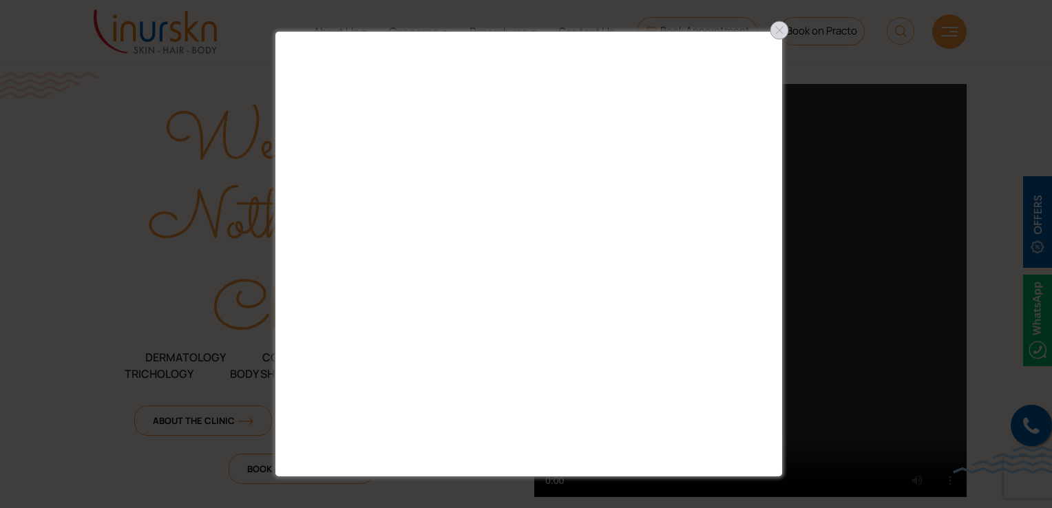
click at [777, 28] on div at bounding box center [780, 30] width 22 height 22
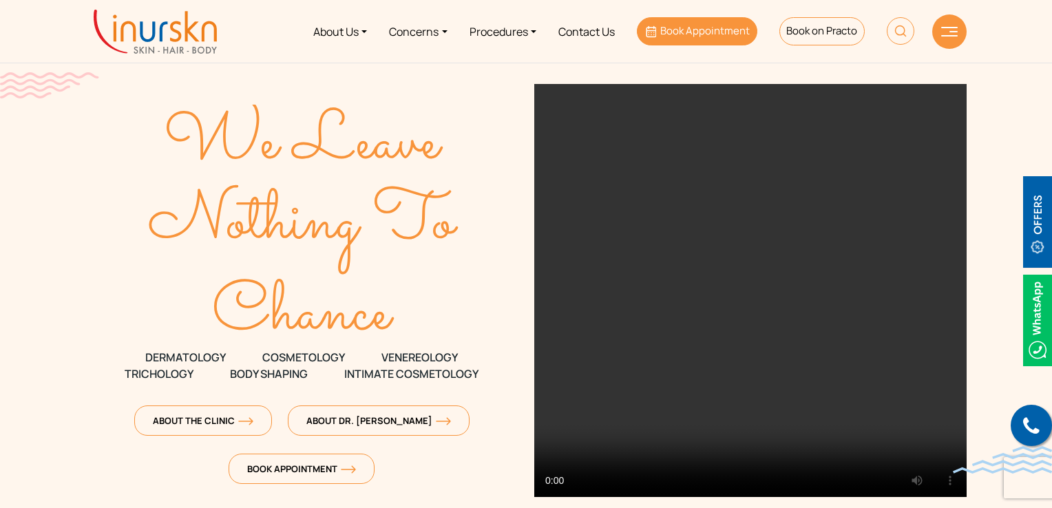
click at [739, 34] on span "Book Appointment" at bounding box center [705, 30] width 90 height 14
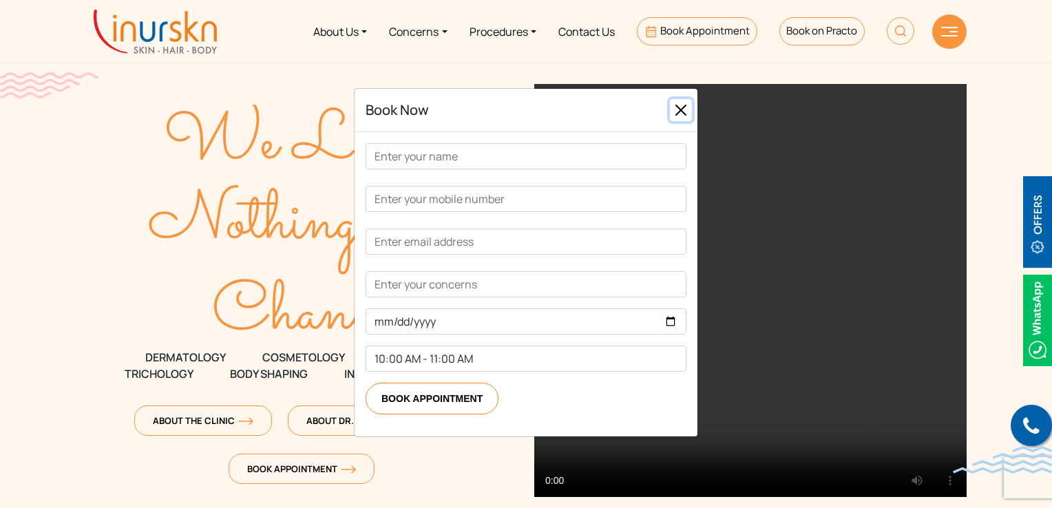
click at [674, 103] on button "Close" at bounding box center [681, 110] width 22 height 22
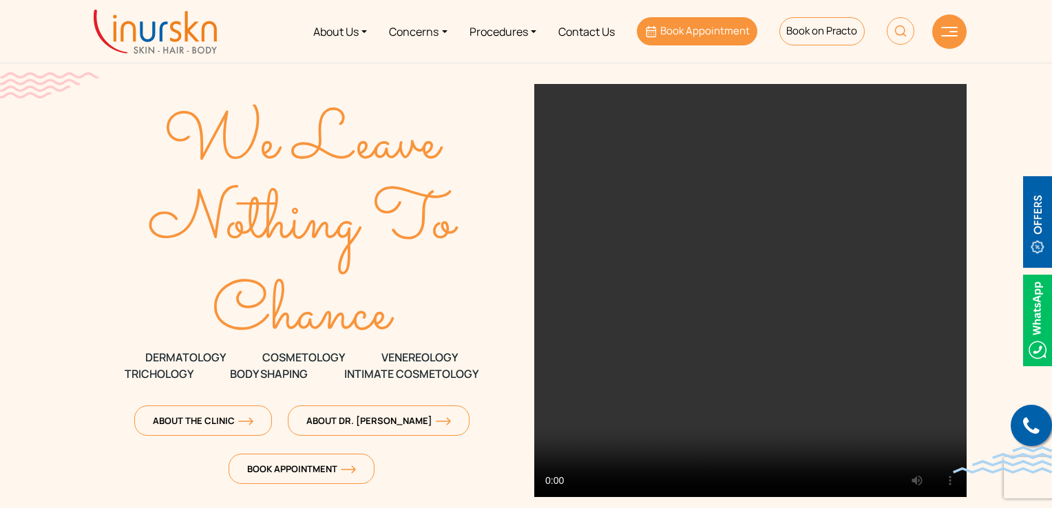
click at [697, 39] on link "Book Appointment" at bounding box center [697, 31] width 121 height 28
click at [692, 37] on span "Book Appointment" at bounding box center [705, 30] width 90 height 14
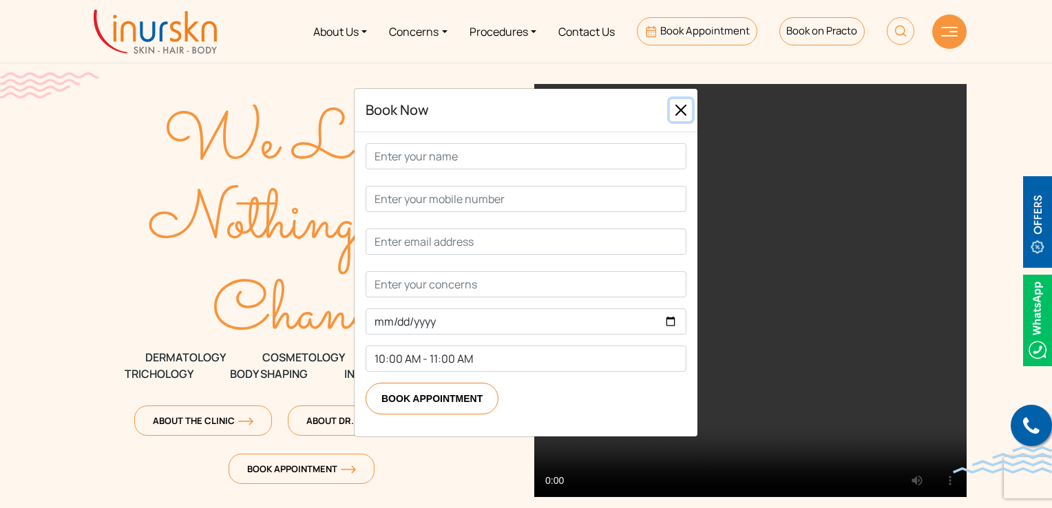
click at [683, 112] on button "Close" at bounding box center [681, 110] width 22 height 22
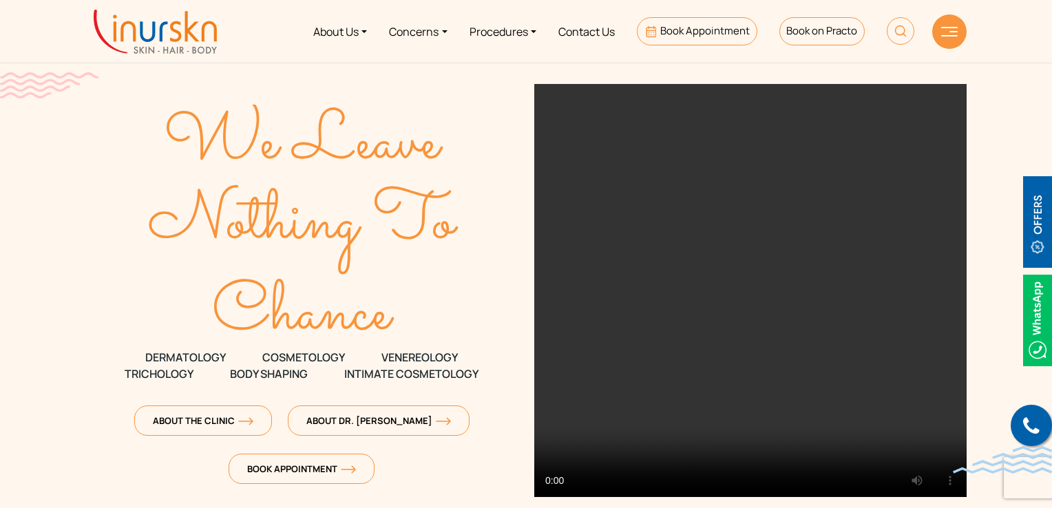
click at [951, 37] on div at bounding box center [949, 31] width 34 height 34
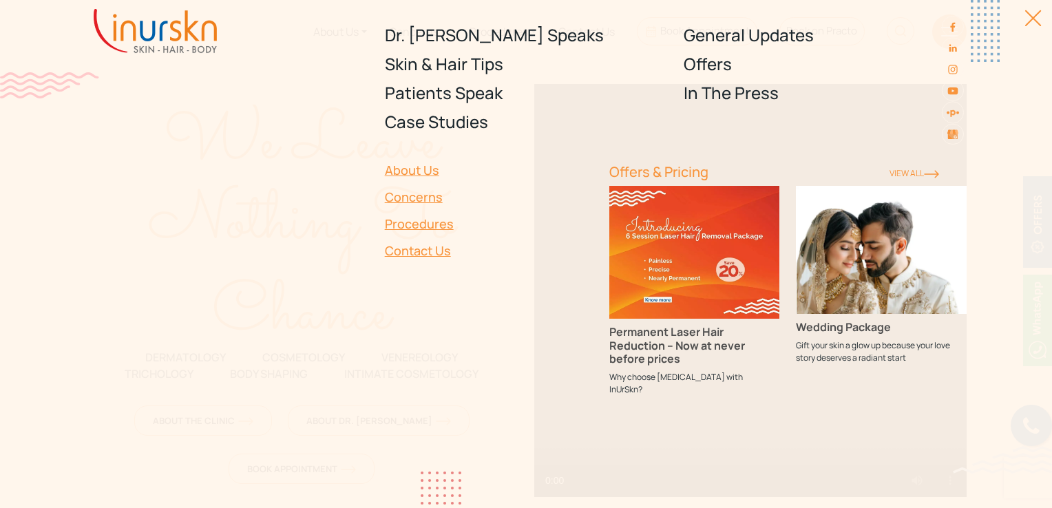
click at [1017, 23] on div at bounding box center [1025, 25] width 31 height 31
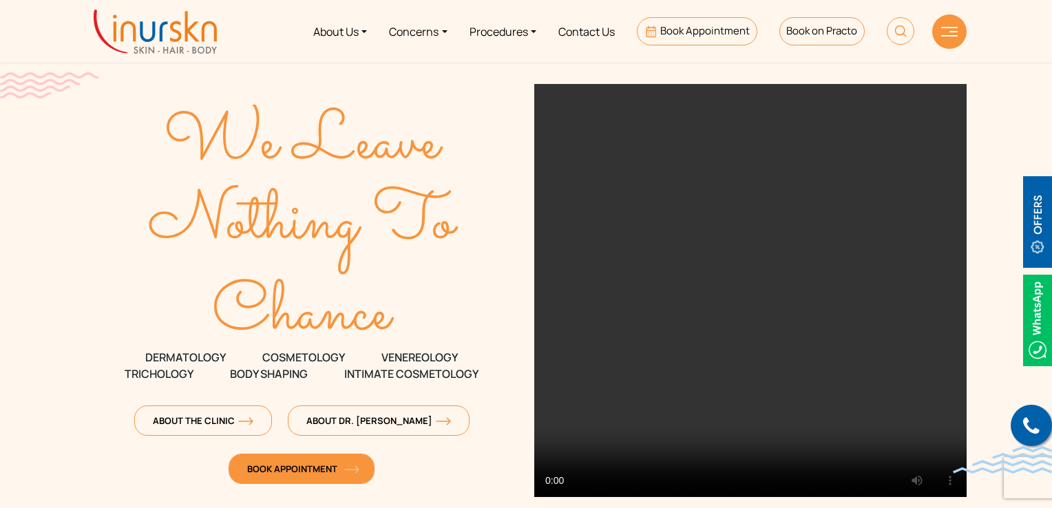
click at [297, 476] on link "Book Appointment" at bounding box center [302, 469] width 146 height 30
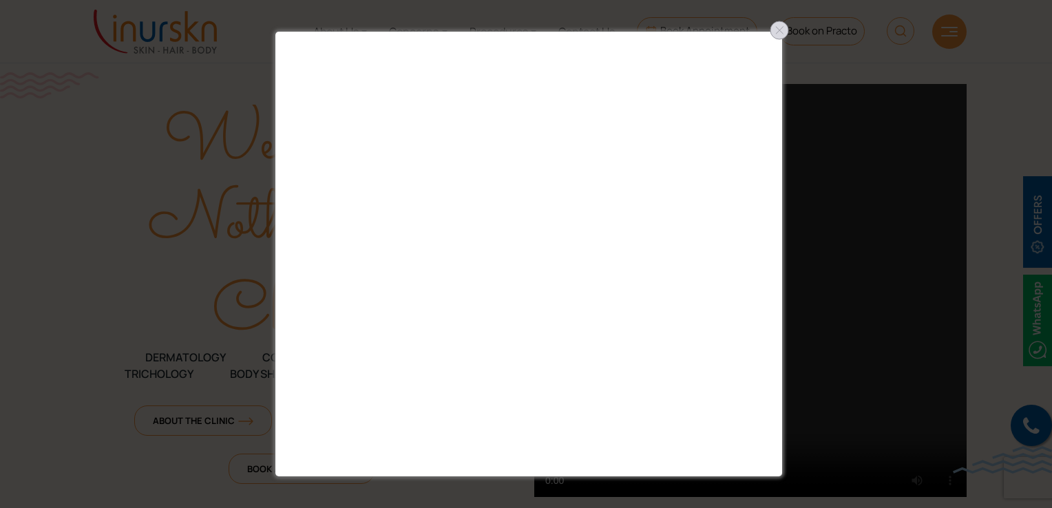
click at [769, 37] on div at bounding box center [780, 30] width 22 height 22
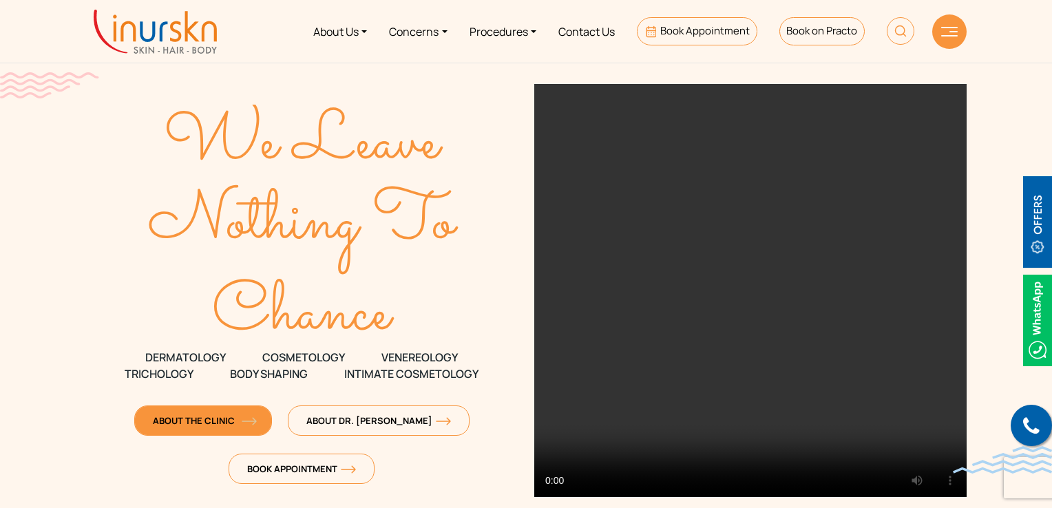
click at [241, 428] on link "About The Clinic" at bounding box center [203, 421] width 138 height 30
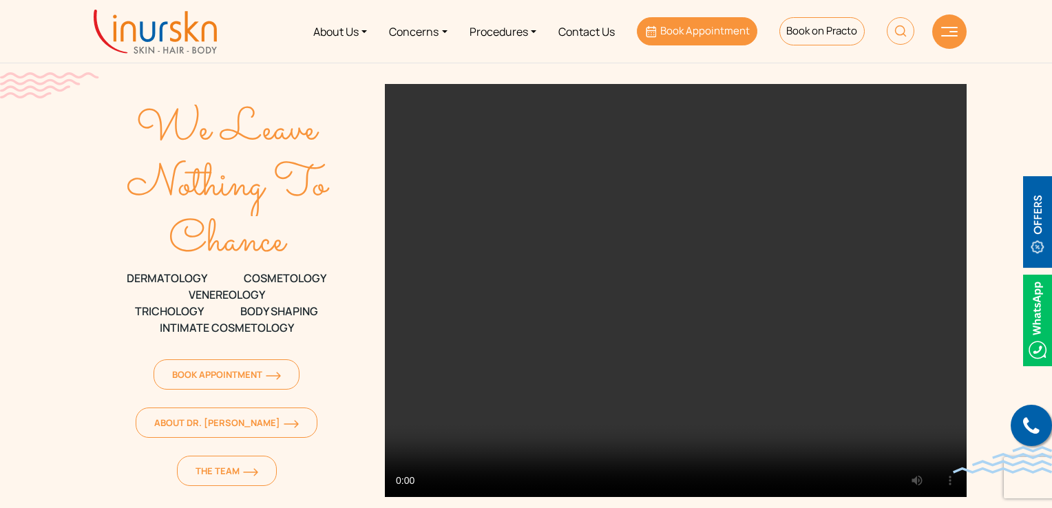
click at [734, 36] on span "Book Appointment" at bounding box center [705, 30] width 90 height 14
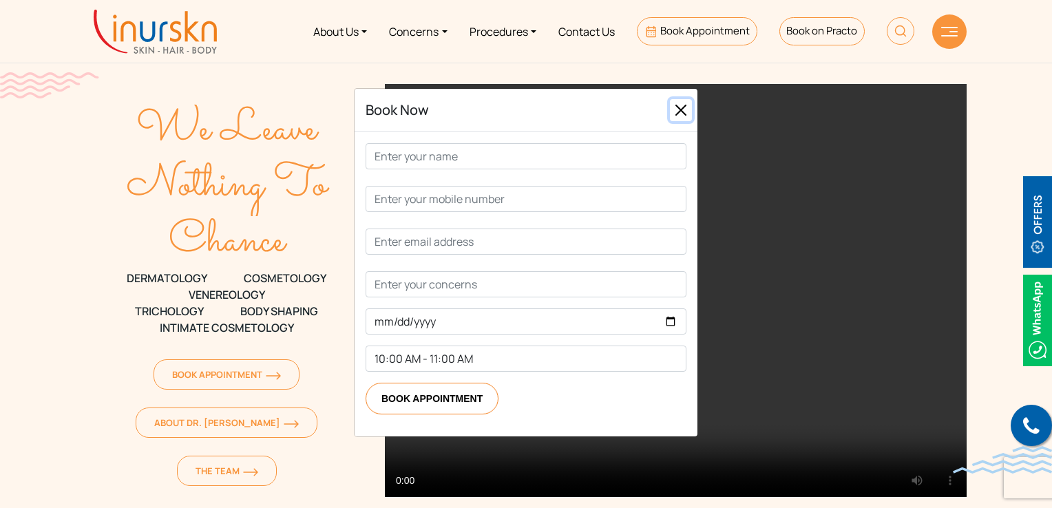
click at [678, 112] on button "Close" at bounding box center [681, 110] width 22 height 22
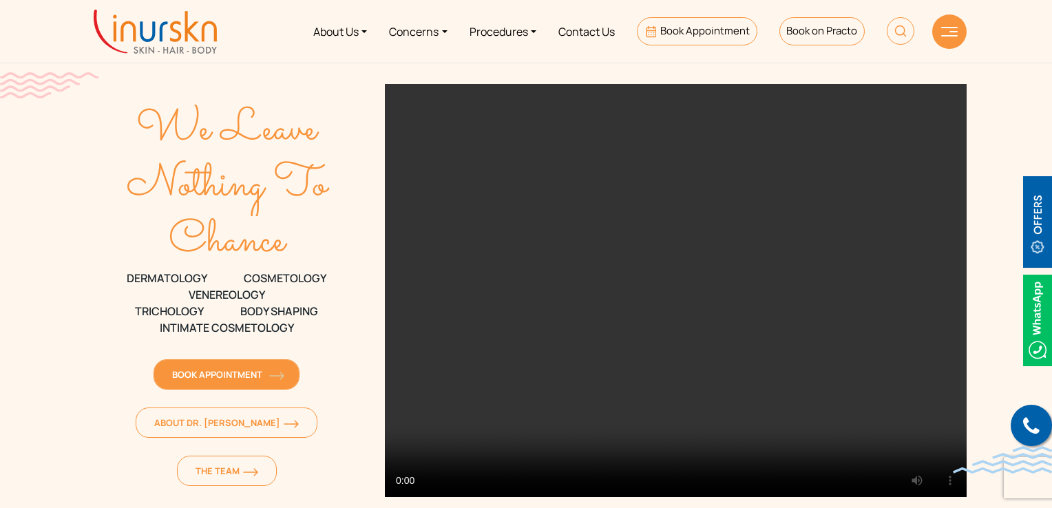
click at [234, 382] on link "Book Appointment" at bounding box center [227, 374] width 146 height 30
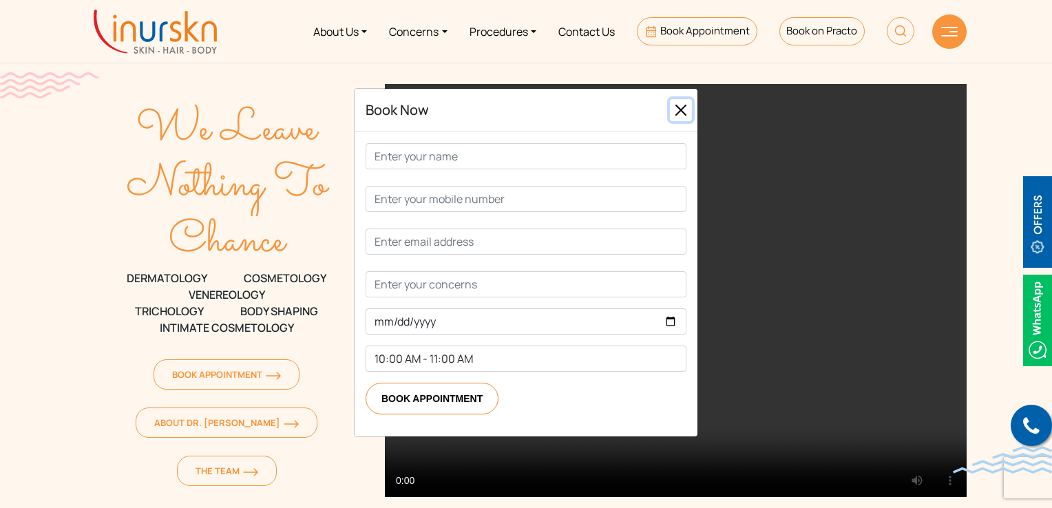
click at [687, 104] on button "Close" at bounding box center [681, 110] width 22 height 22
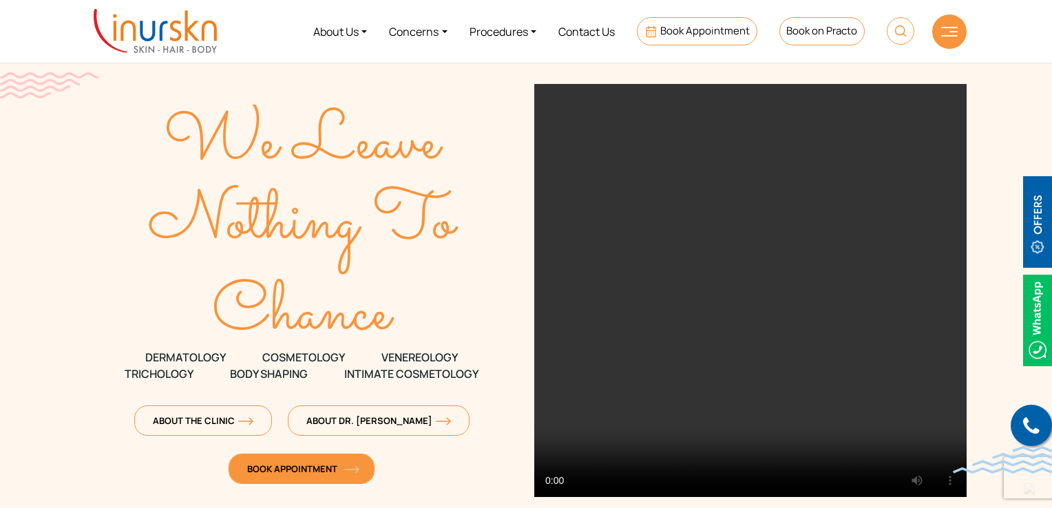
scroll to position [138, 0]
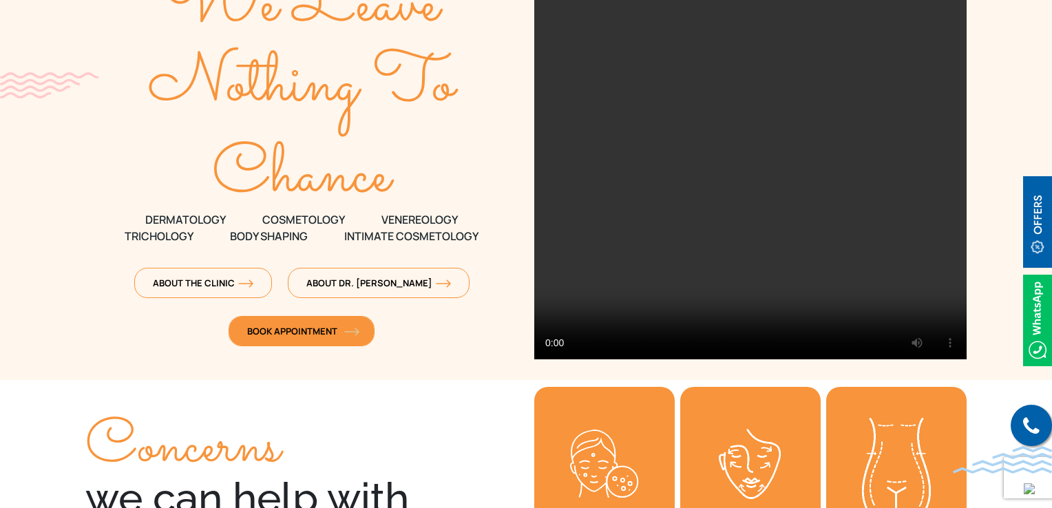
click at [339, 328] on span "Book Appointment" at bounding box center [301, 331] width 109 height 12
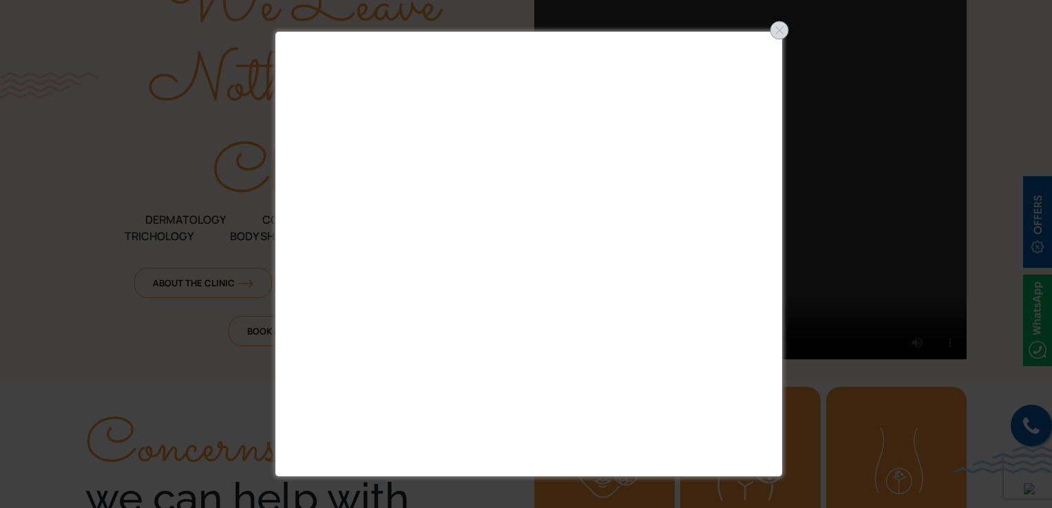
click at [782, 35] on div at bounding box center [780, 30] width 22 height 22
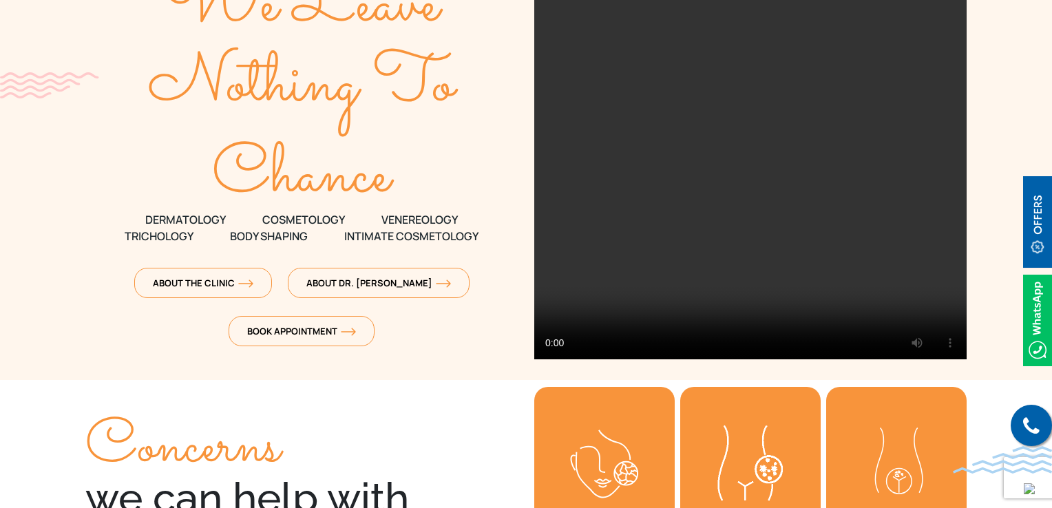
scroll to position [0, 0]
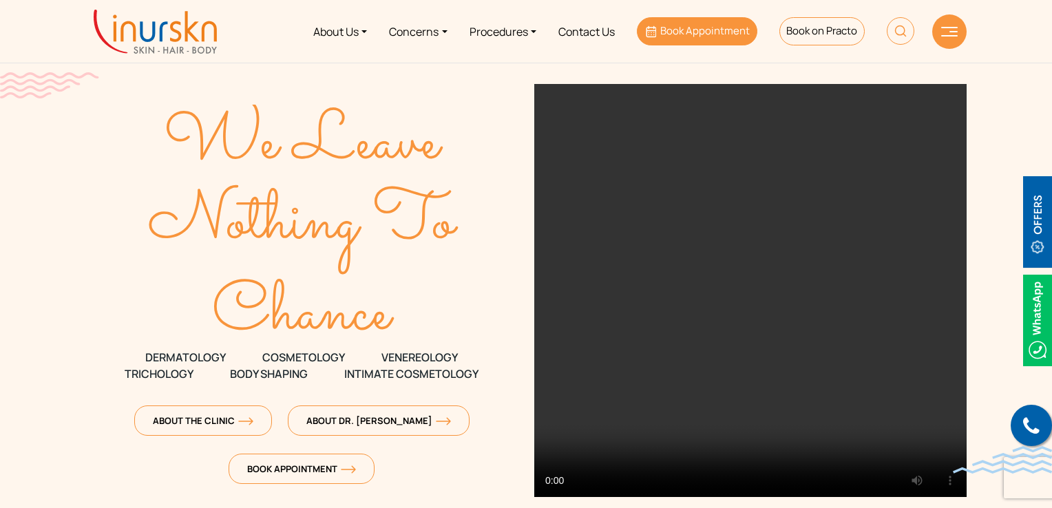
click at [739, 30] on span "Book Appointment" at bounding box center [705, 30] width 90 height 14
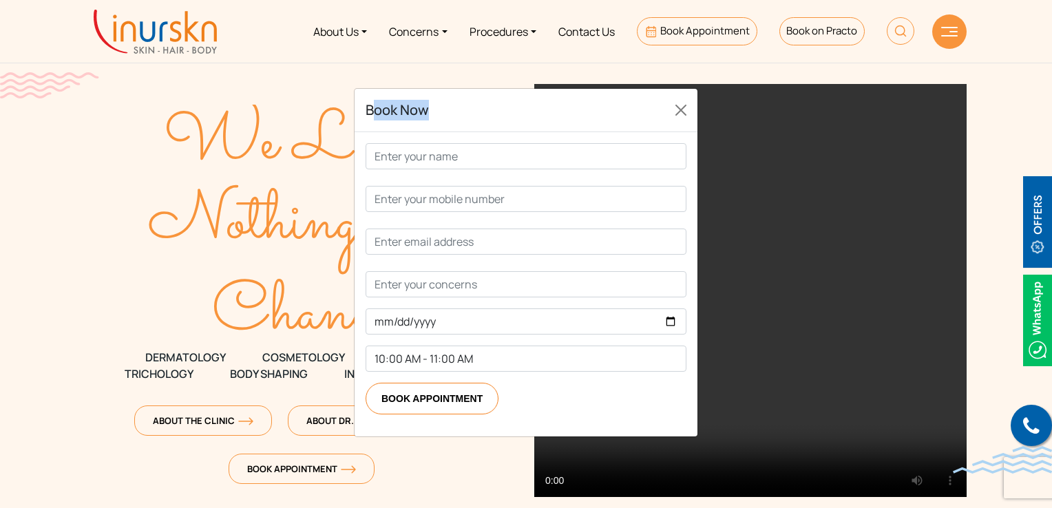
drag, startPoint x: 375, startPoint y: 110, endPoint x: 445, endPoint y: 114, distance: 70.4
click at [445, 114] on div "Book Now" at bounding box center [526, 110] width 343 height 43
click at [492, 32] on link "Procedures" at bounding box center [503, 32] width 89 height 52
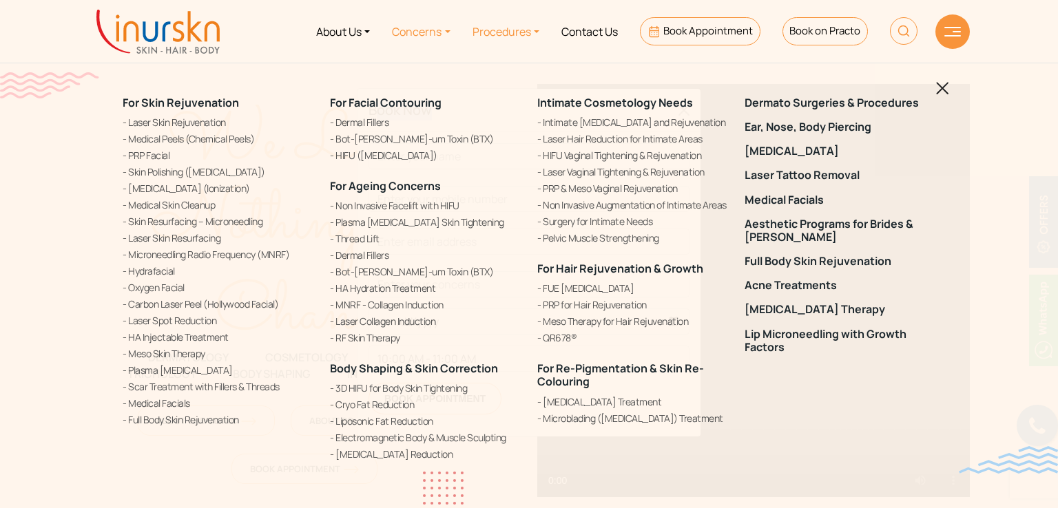
click at [423, 36] on link "Concerns" at bounding box center [421, 32] width 80 height 52
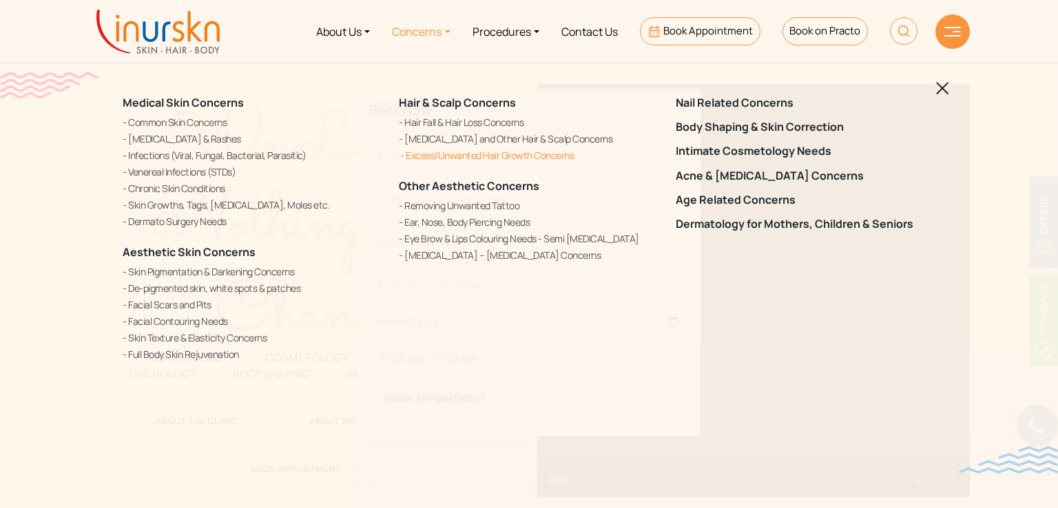
click at [499, 158] on link "Excess/Unwanted Hair Growth Concerns" at bounding box center [529, 155] width 260 height 14
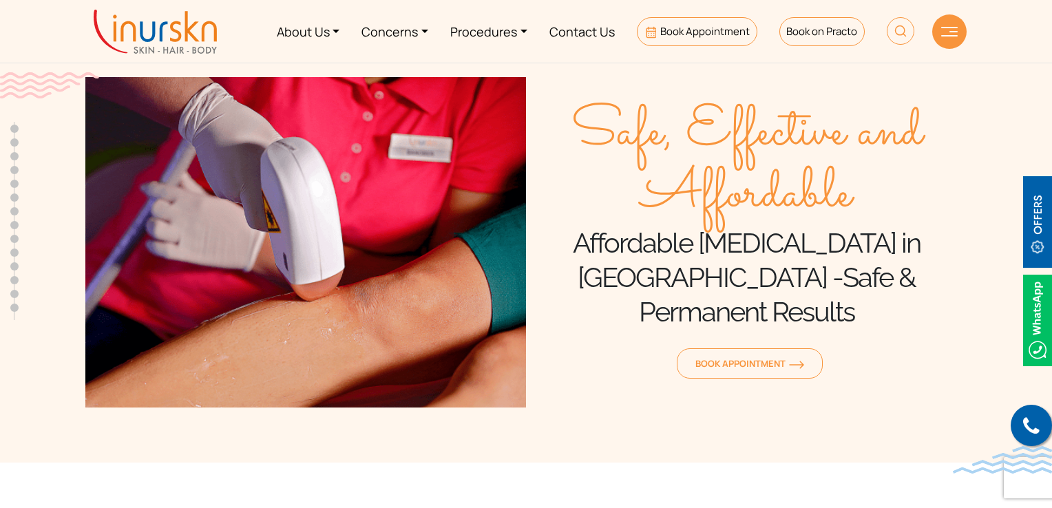
click at [775, 351] on div "Book Appointment" at bounding box center [746, 359] width 441 height 48
click at [766, 356] on link "Book Appointment" at bounding box center [750, 363] width 146 height 30
click at [785, 357] on span "Book Appointment" at bounding box center [750, 363] width 109 height 12
click at [740, 357] on span "Book Appointment" at bounding box center [750, 363] width 109 height 12
click at [485, 37] on link "Procedures" at bounding box center [488, 32] width 99 height 52
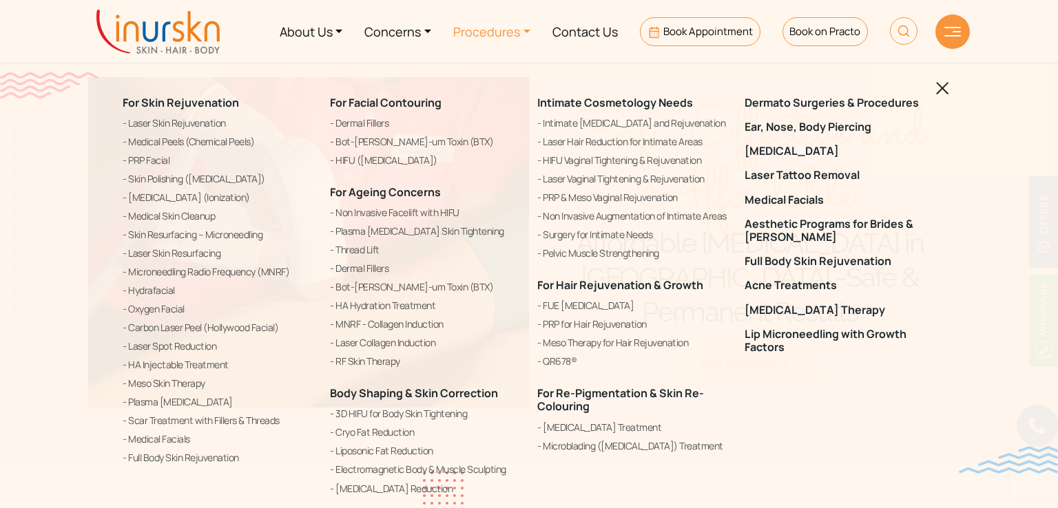
click at [640, 151] on ul "Intimate [MEDICAL_DATA] and Rejuvenation" at bounding box center [632, 188] width 191 height 147
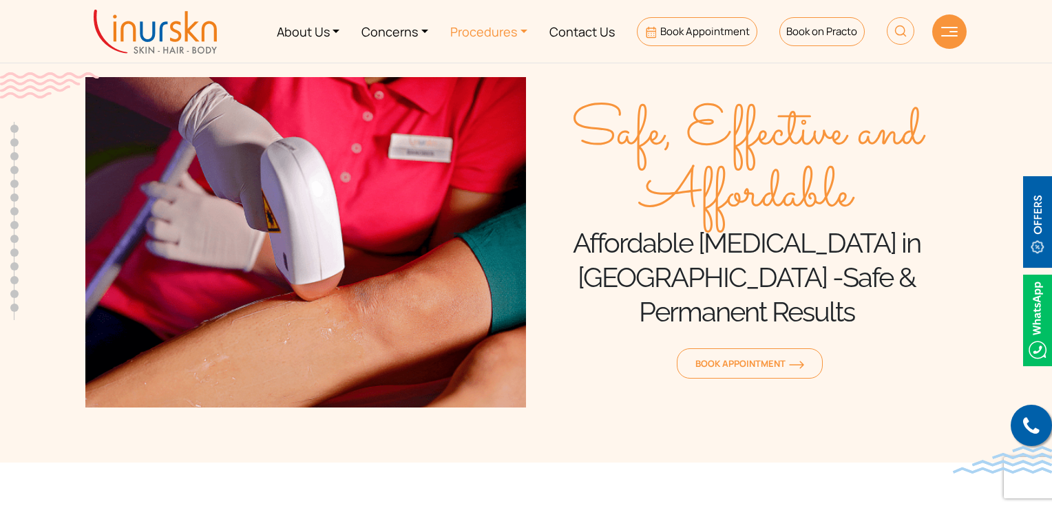
click at [510, 34] on link "Procedures" at bounding box center [488, 32] width 99 height 52
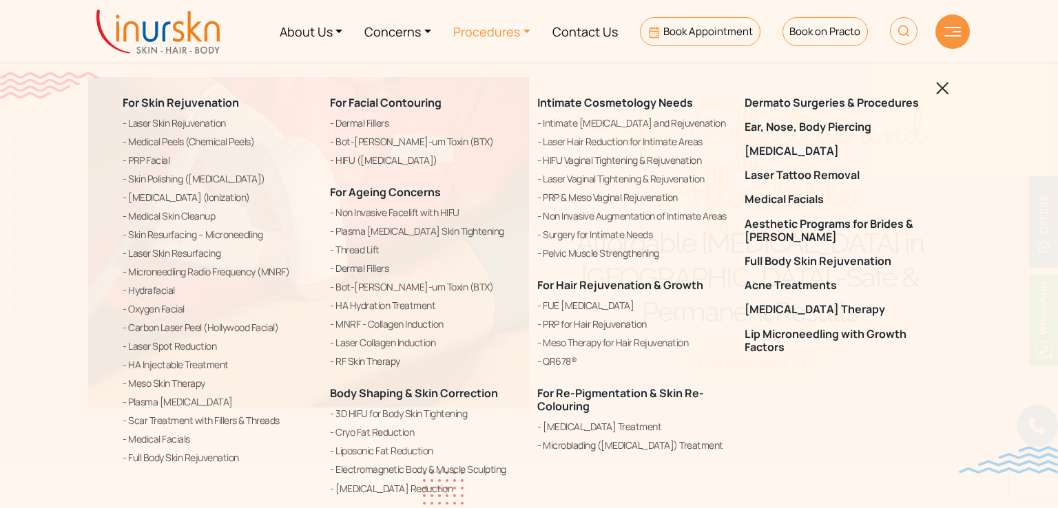
click at [587, 170] on ul "Intimate [MEDICAL_DATA] and Rejuvenation" at bounding box center [632, 188] width 191 height 147
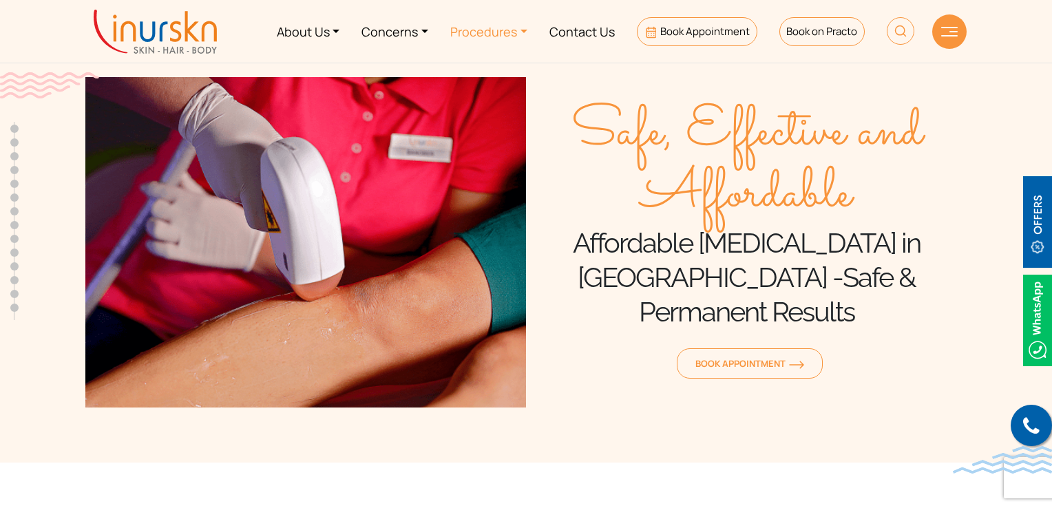
click at [510, 39] on link "Procedures" at bounding box center [488, 32] width 99 height 52
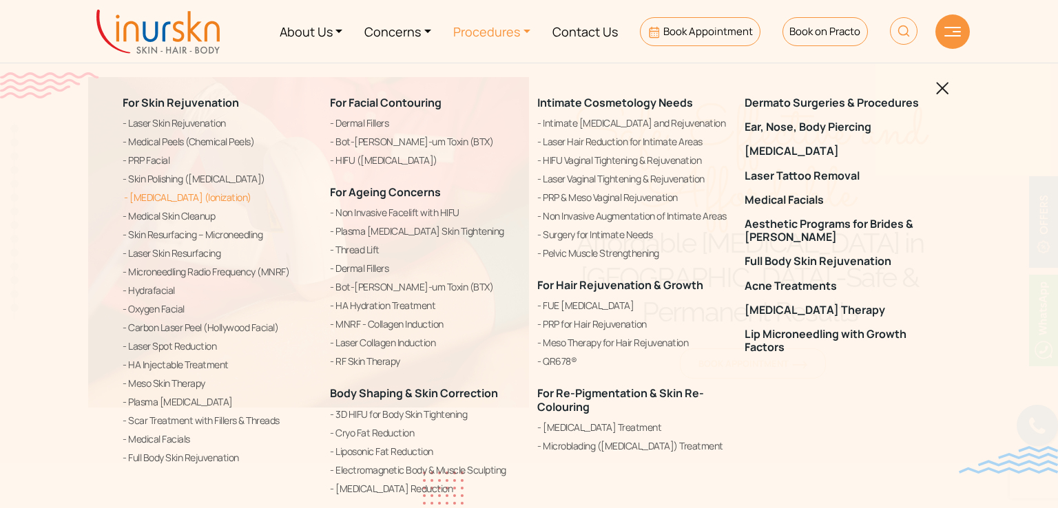
click at [196, 195] on link "[MEDICAL_DATA] (Ionization)" at bounding box center [218, 197] width 191 height 17
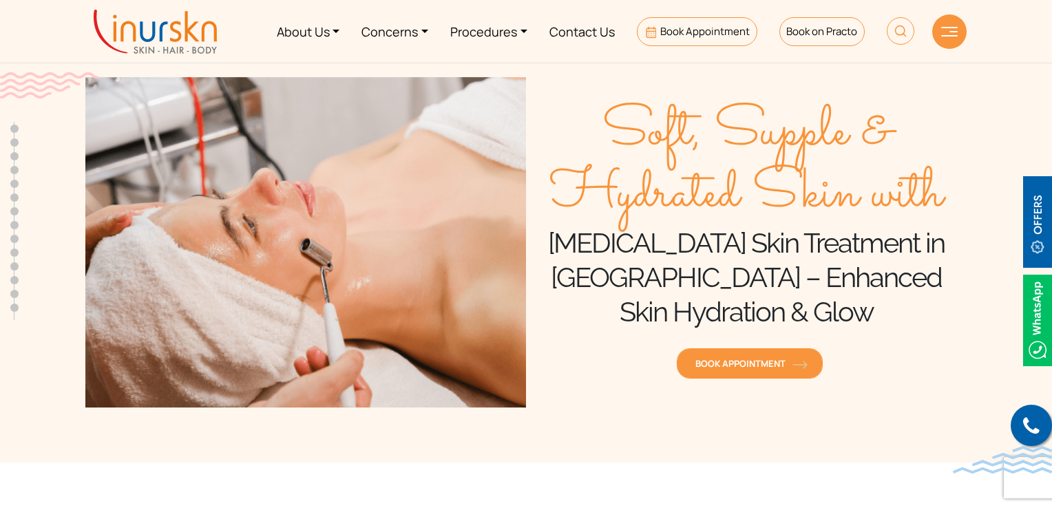
click at [705, 366] on span "Book Appointment" at bounding box center [750, 363] width 109 height 12
click at [176, 32] on img at bounding box center [155, 32] width 123 height 44
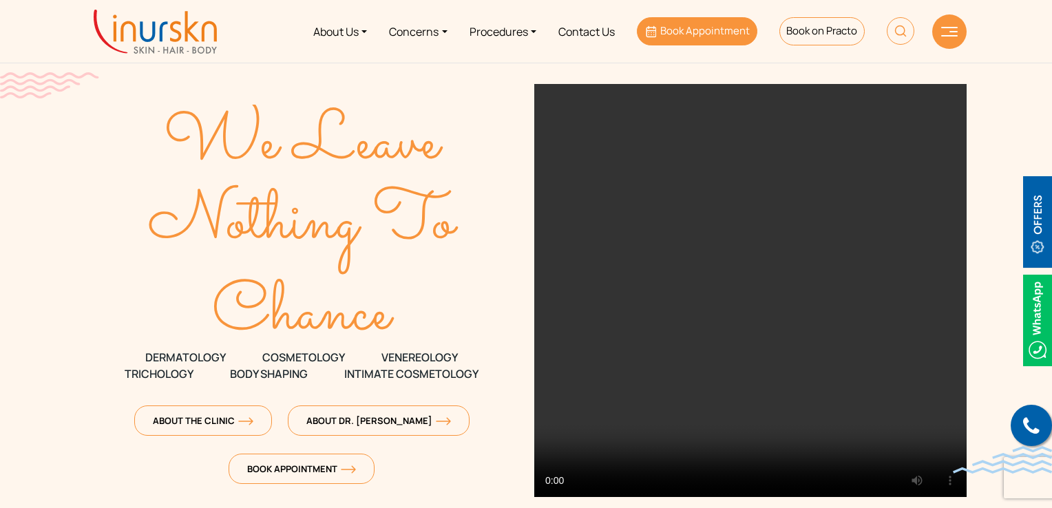
click at [672, 32] on span "Book Appointment" at bounding box center [705, 30] width 90 height 14
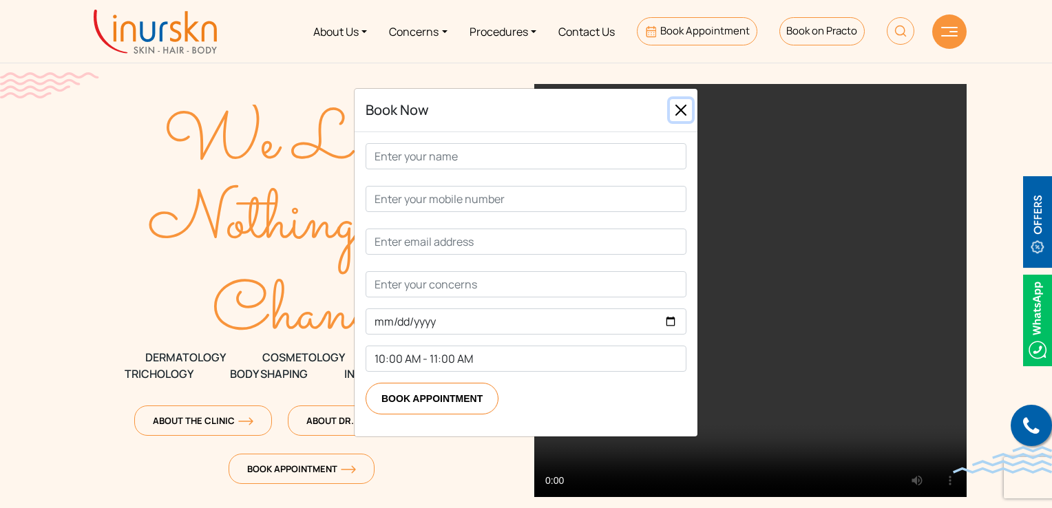
click at [678, 105] on button "Close" at bounding box center [681, 110] width 22 height 22
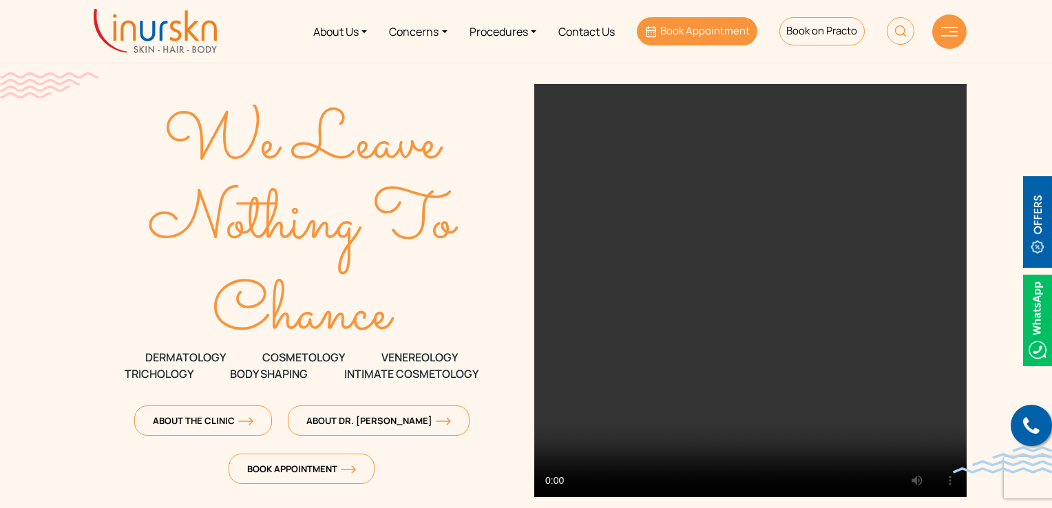
click at [722, 28] on span "Book Appointment" at bounding box center [705, 30] width 90 height 14
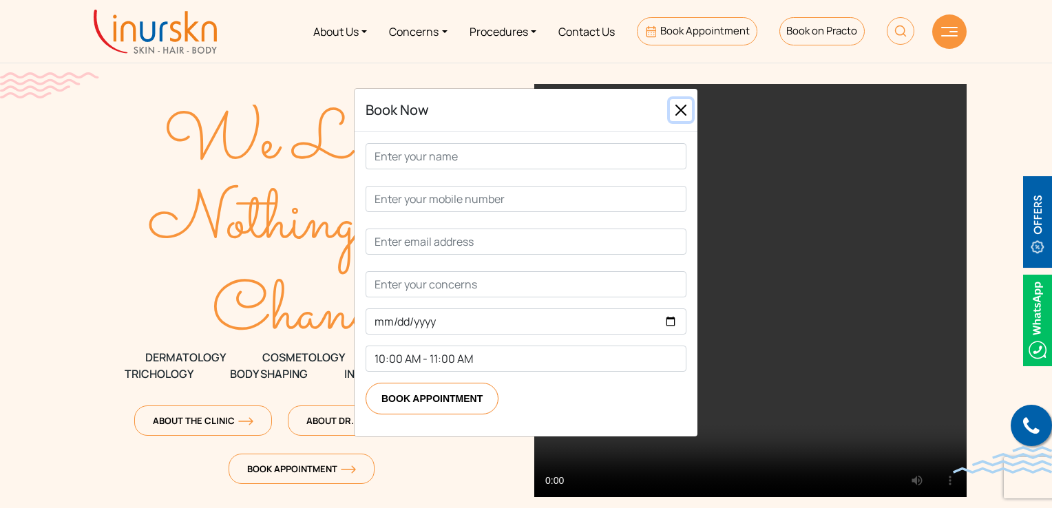
click at [676, 111] on button "Close" at bounding box center [681, 110] width 22 height 22
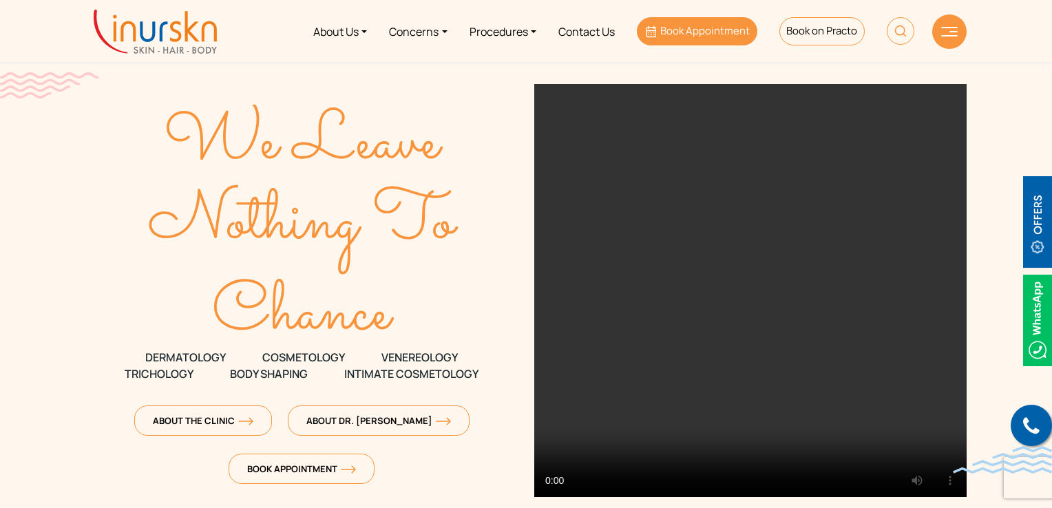
click at [713, 40] on link "Book Appointment" at bounding box center [697, 31] width 121 height 28
click at [700, 40] on link "Book Appointment" at bounding box center [697, 31] width 121 height 28
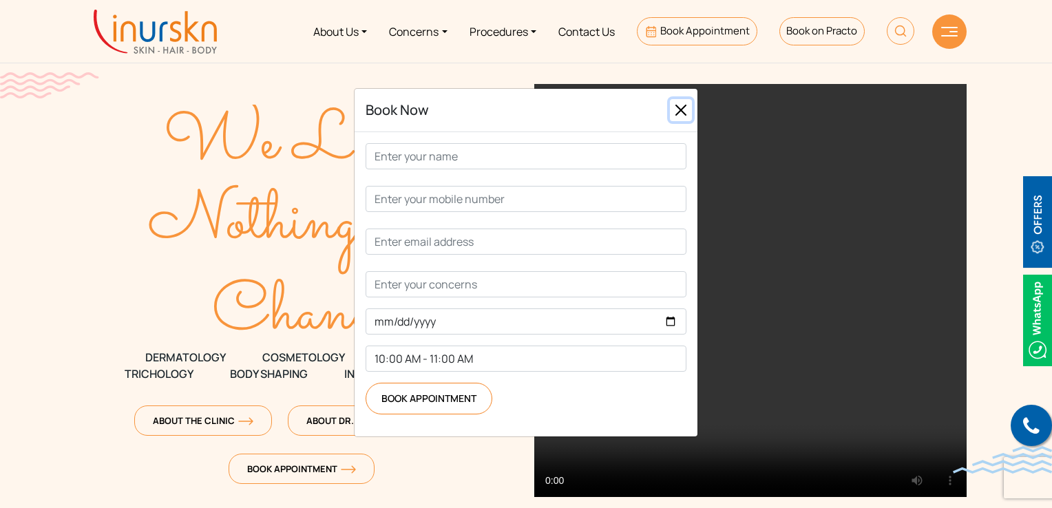
click at [676, 105] on button "Close" at bounding box center [681, 110] width 22 height 22
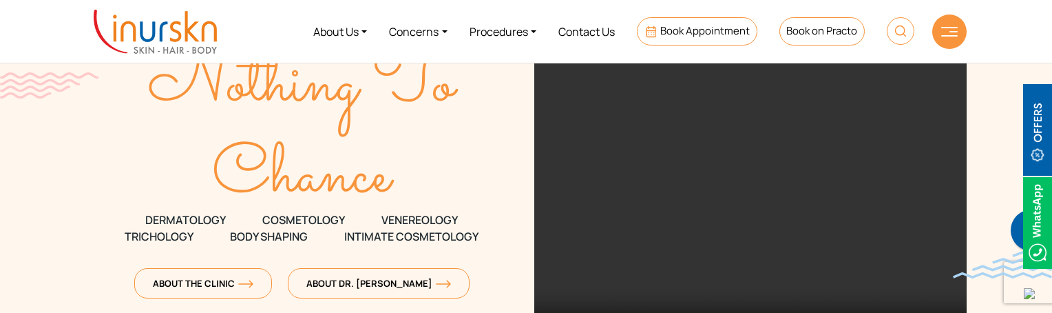
scroll to position [207, 0]
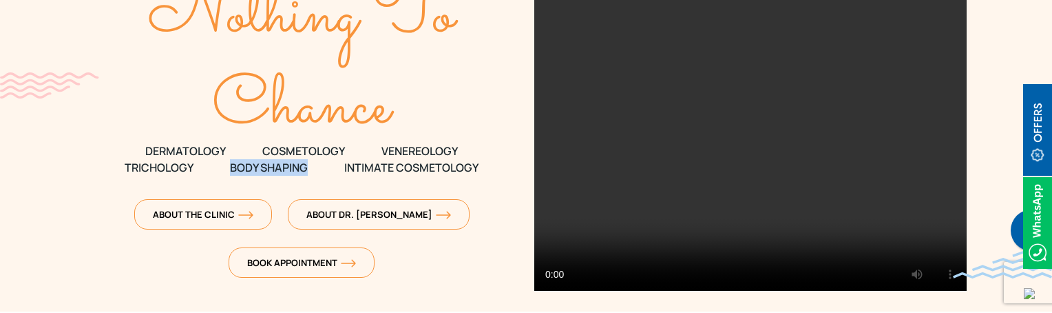
drag, startPoint x: 229, startPoint y: 167, endPoint x: 306, endPoint y: 168, distance: 77.1
click at [306, 168] on span "Body Shaping" at bounding box center [269, 167] width 78 height 17
copy span "Body Shaping"
drag, startPoint x: 284, startPoint y: 151, endPoint x: 351, endPoint y: 151, distance: 66.1
click at [351, 151] on p "DERMATOLOGY COSMETOLOGY VENEREOLOGY" at bounding box center [301, 151] width 432 height 17
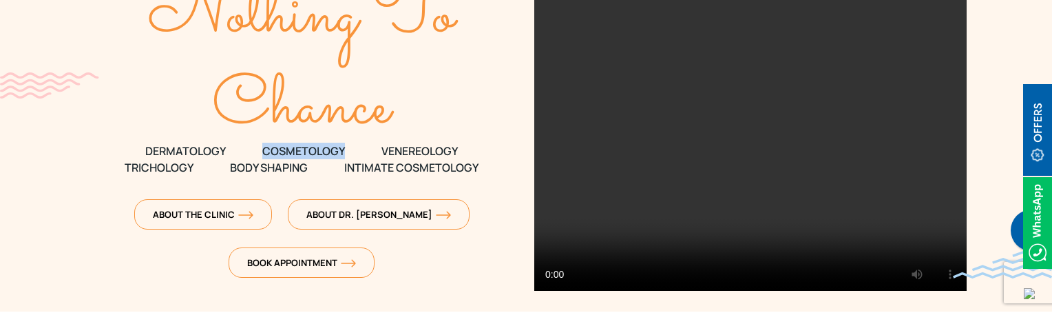
copy span "COSMETOLOGY"
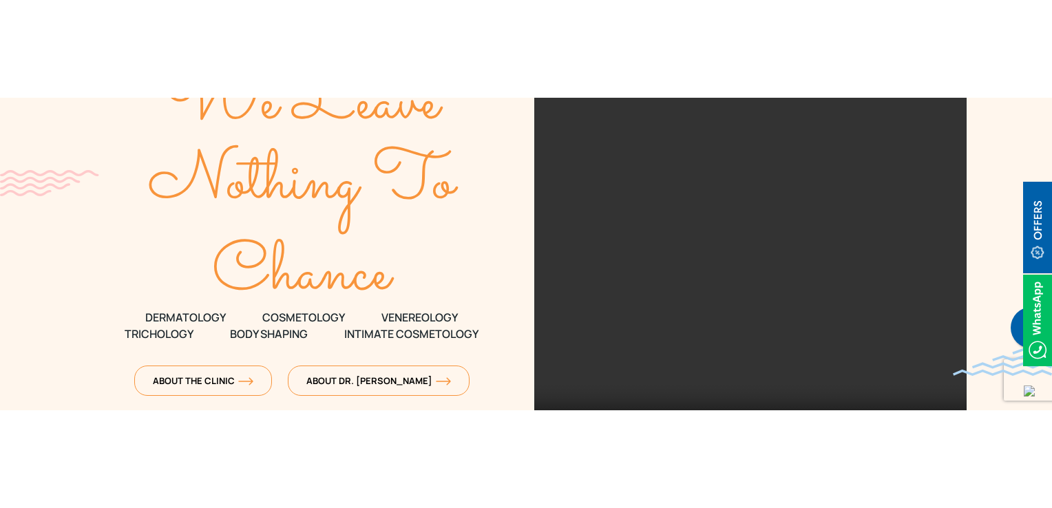
scroll to position [275, 0]
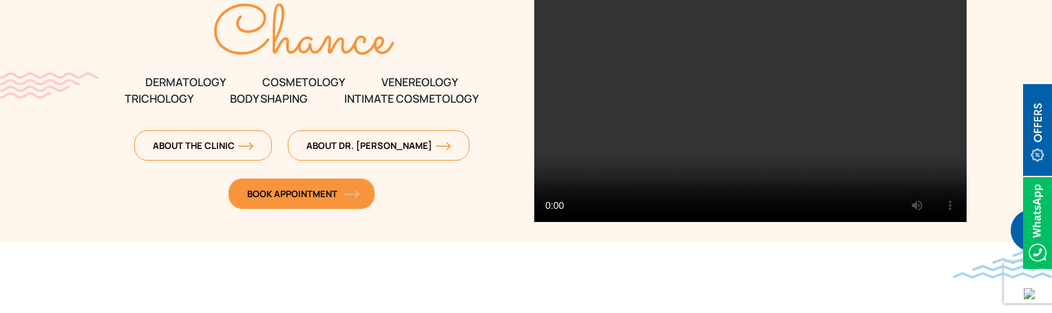
click at [303, 200] on link "Book Appointment" at bounding box center [302, 193] width 146 height 30
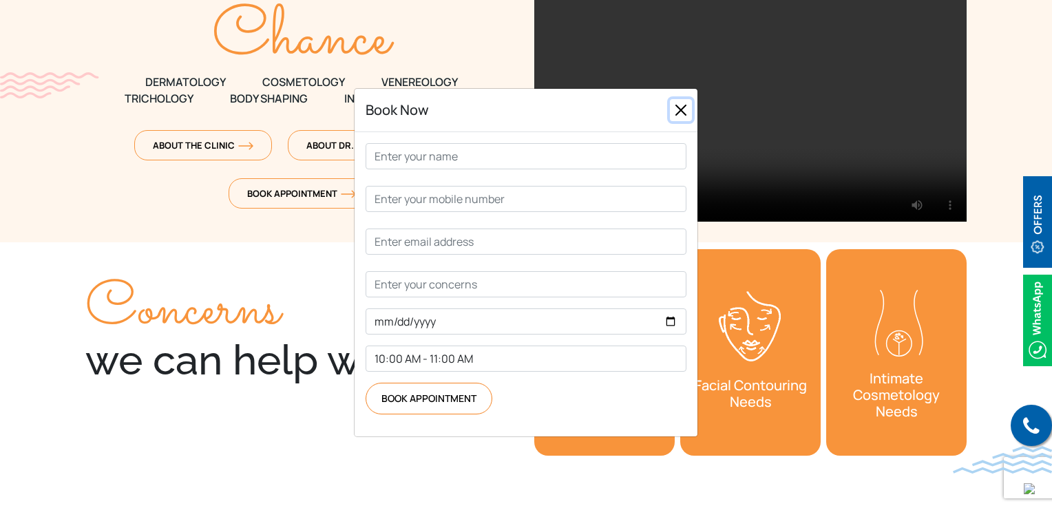
click at [681, 115] on button "Close" at bounding box center [681, 110] width 22 height 22
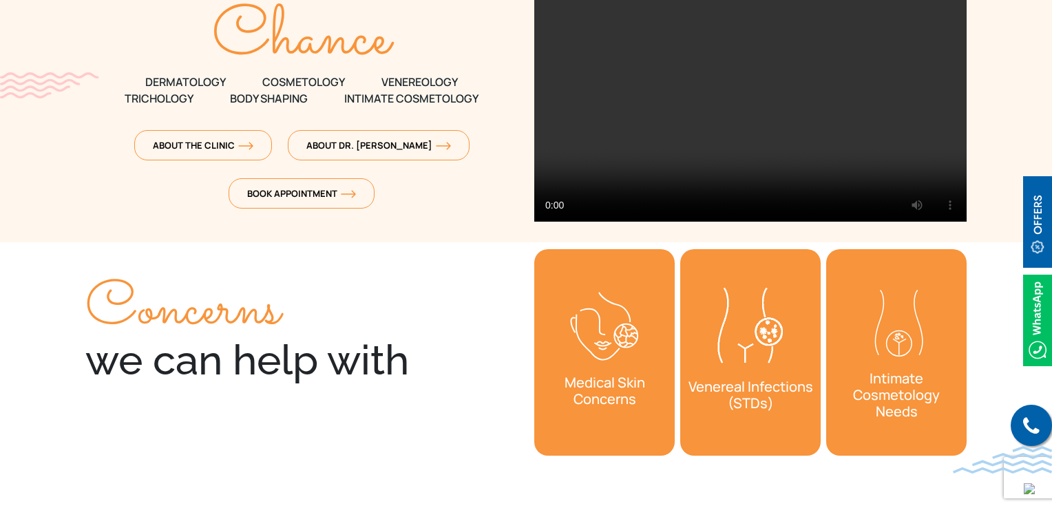
scroll to position [0, 0]
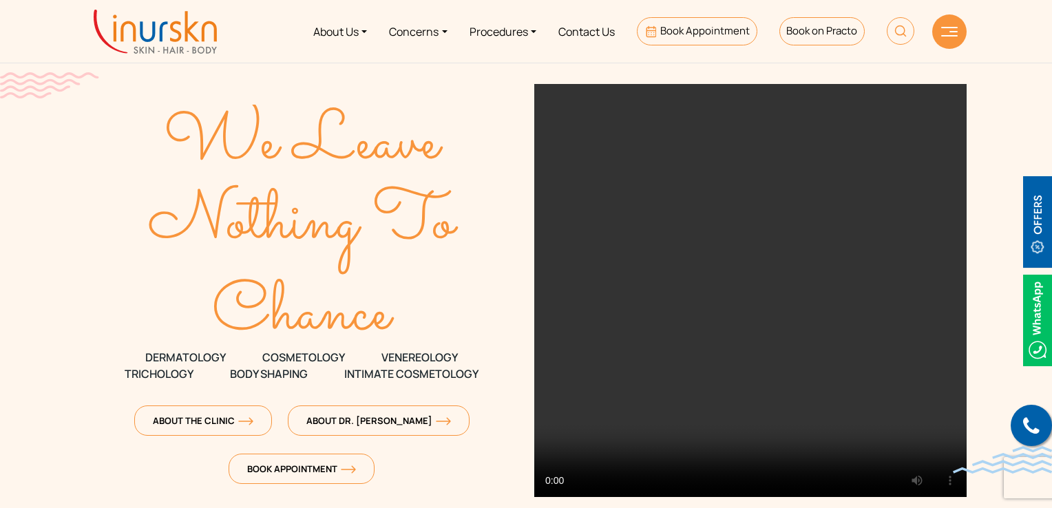
click at [938, 34] on div at bounding box center [949, 31] width 34 height 34
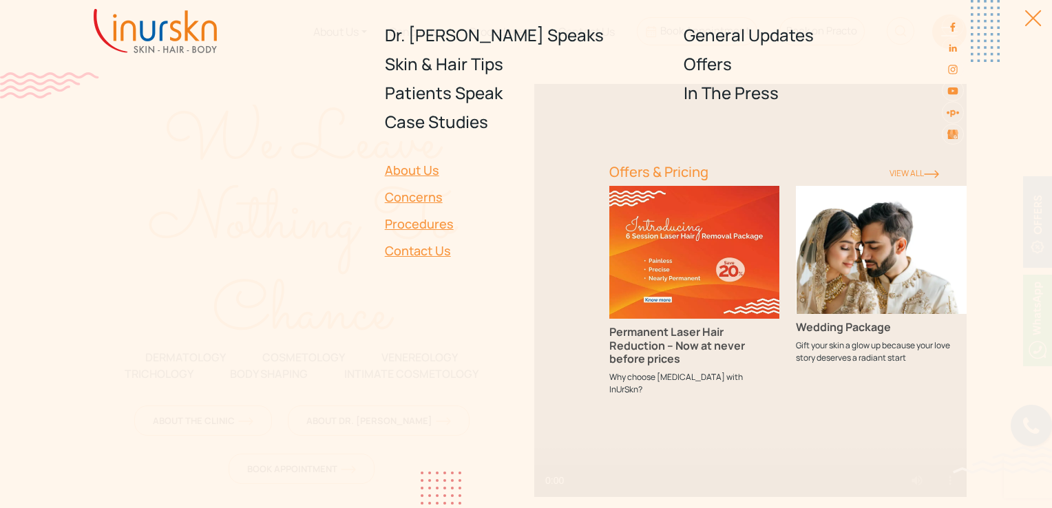
click at [435, 220] on link "Procedures" at bounding box center [489, 224] width 208 height 27
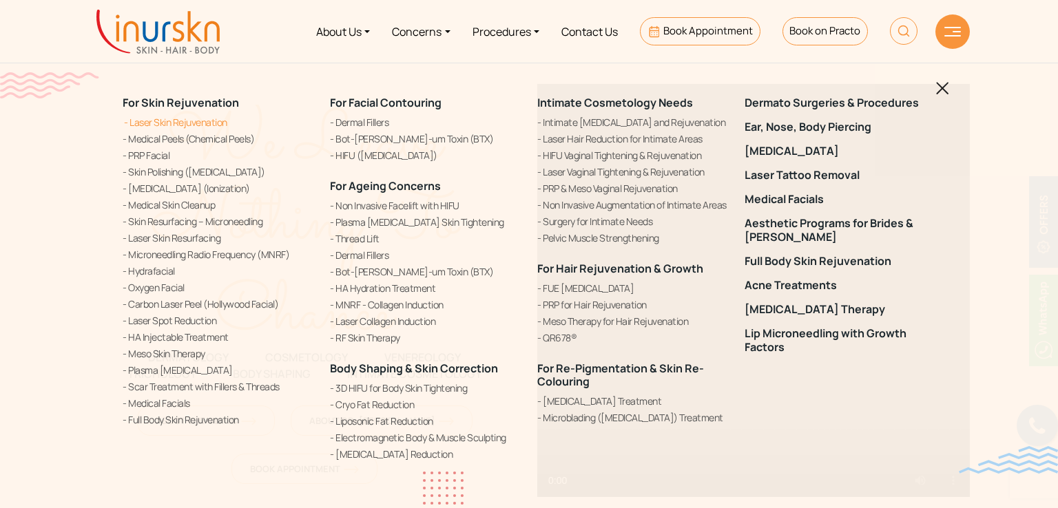
click at [204, 122] on link "Laser Skin Rejuvenation" at bounding box center [218, 122] width 191 height 14
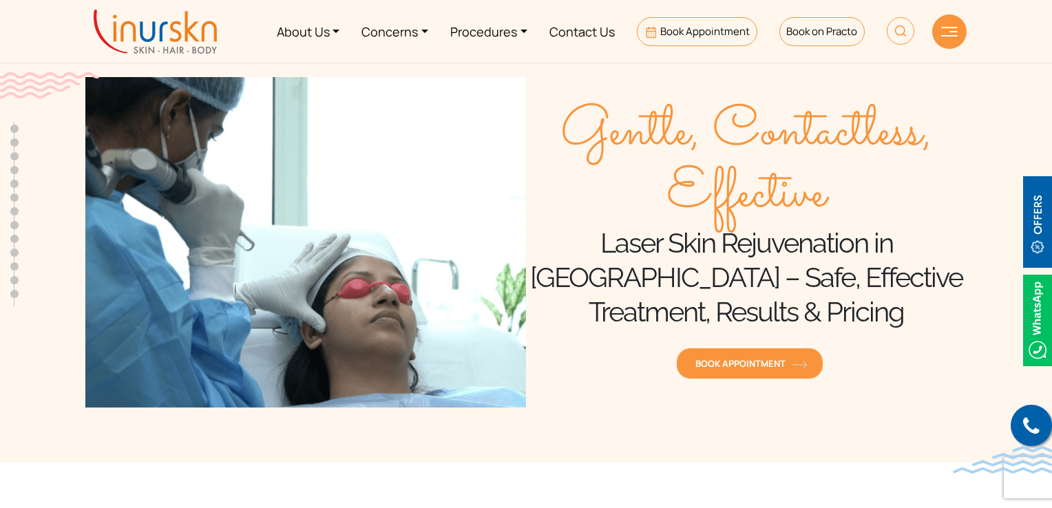
click at [762, 366] on span "Book Appointment" at bounding box center [750, 363] width 109 height 12
click at [767, 368] on span "Book Appointment" at bounding box center [750, 363] width 109 height 12
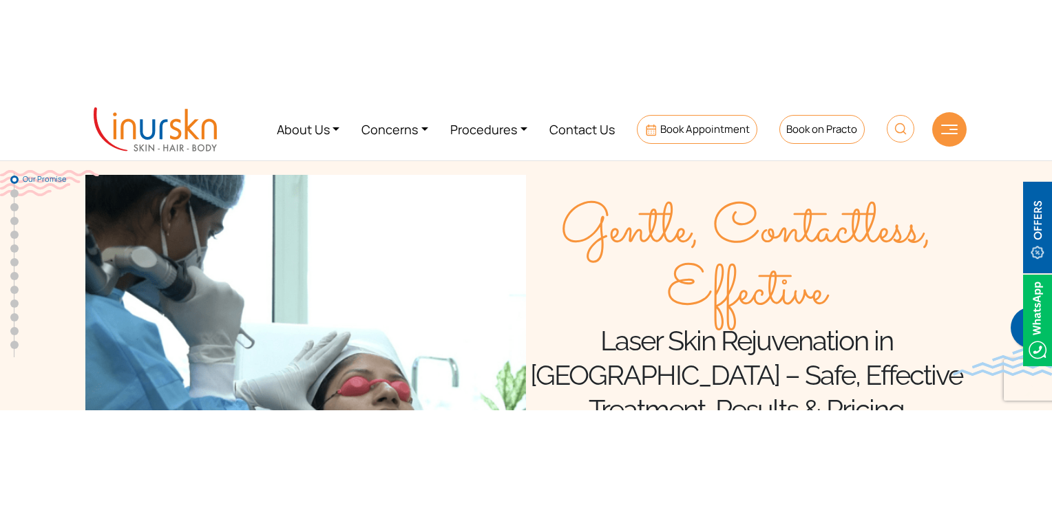
scroll to position [138, 0]
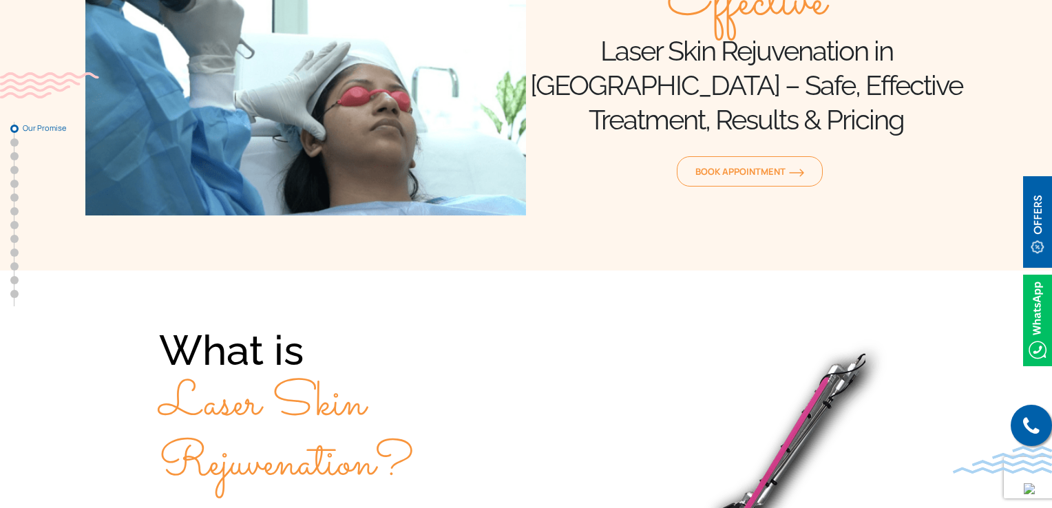
scroll to position [138, 0]
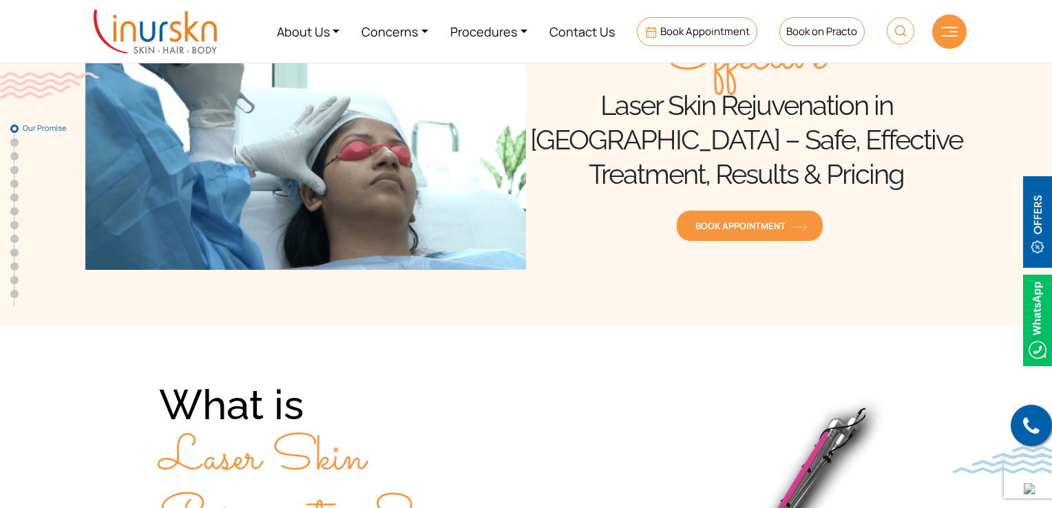
click at [771, 225] on span "Book Appointment" at bounding box center [750, 226] width 109 height 12
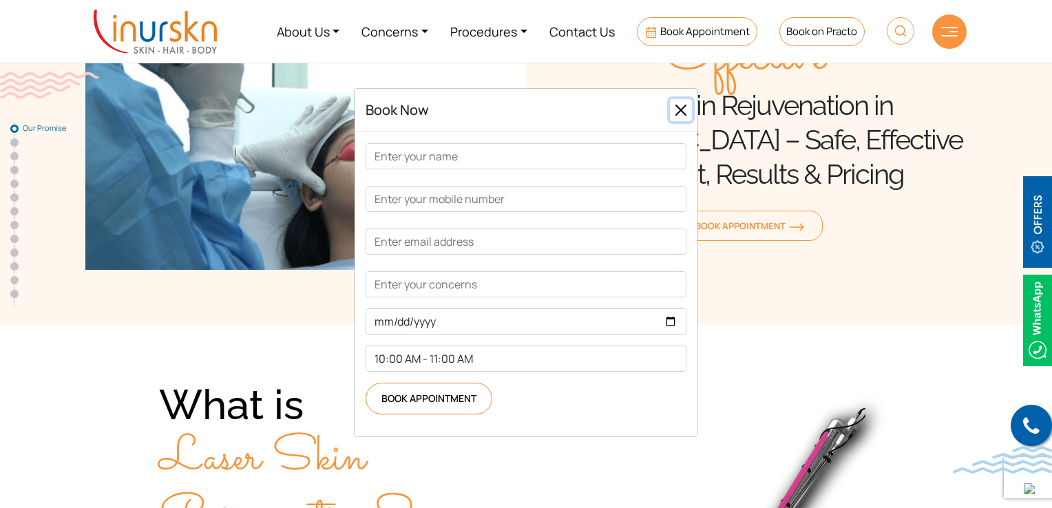
click at [676, 105] on button "Close" at bounding box center [681, 110] width 22 height 22
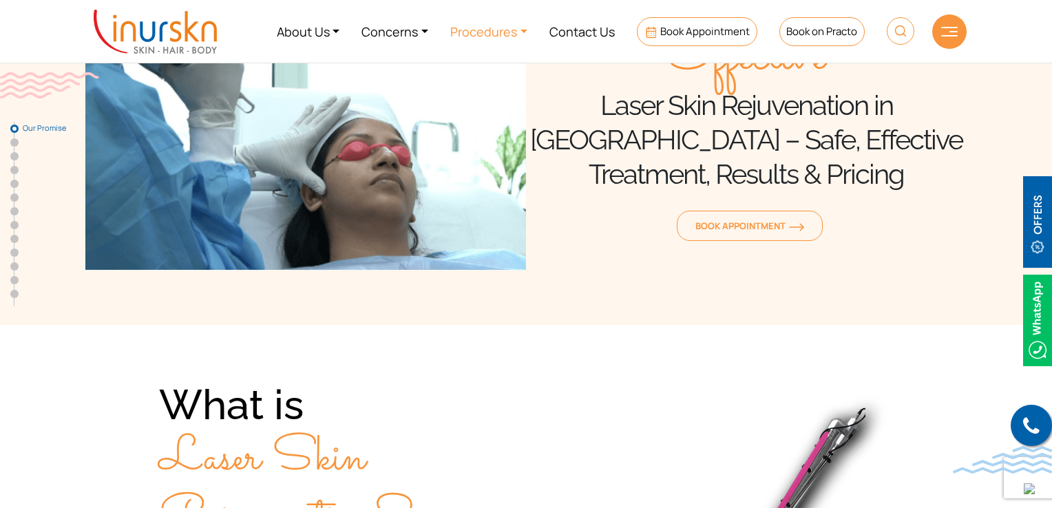
click at [521, 28] on link "Procedures" at bounding box center [488, 32] width 99 height 52
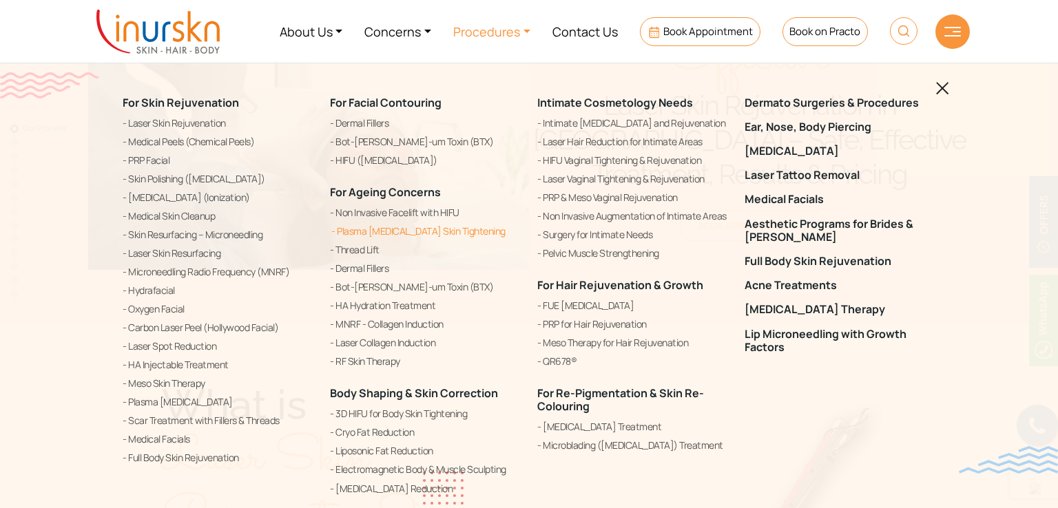
click at [426, 227] on link "Plasma [MEDICAL_DATA] Skin Tightening" at bounding box center [425, 231] width 191 height 17
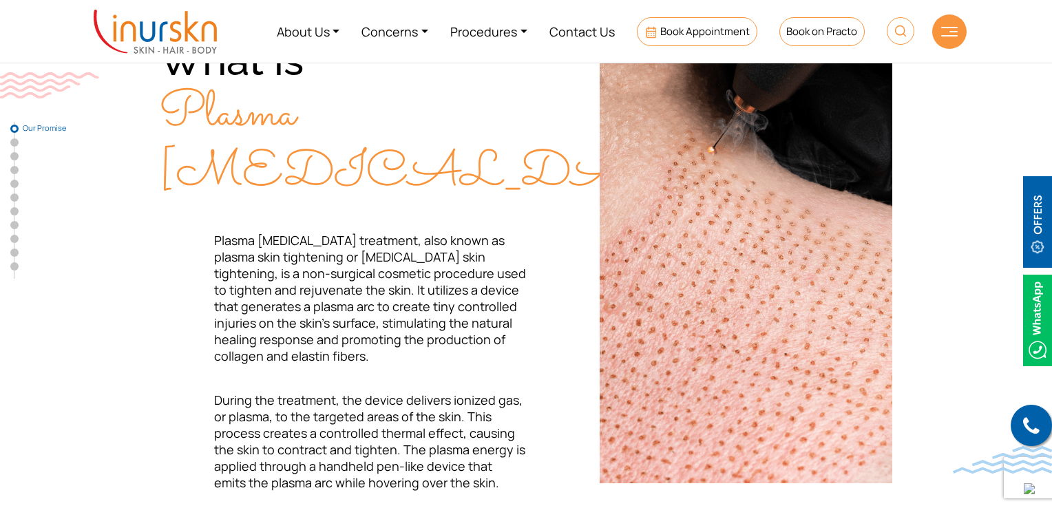
scroll to position [275, 0]
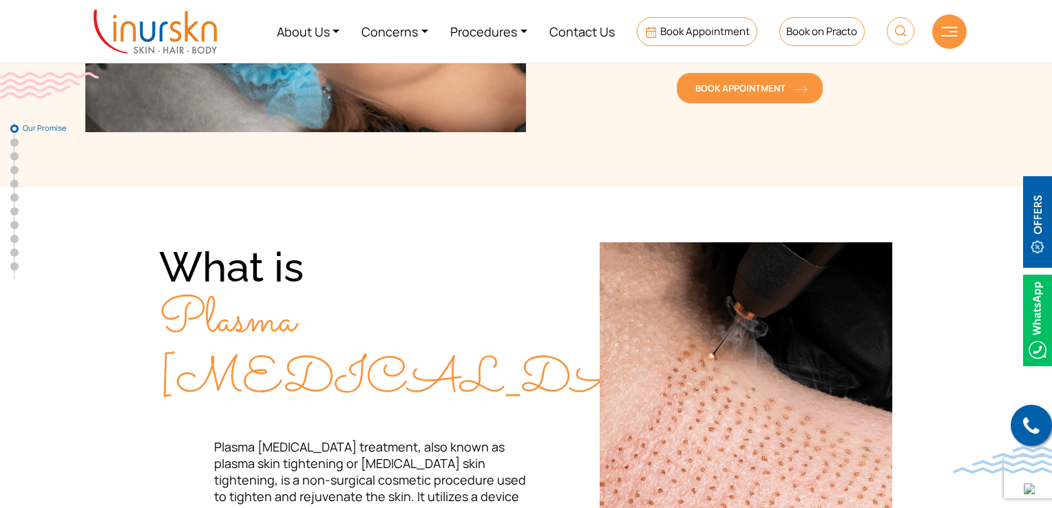
click at [731, 92] on span "Book Appointment" at bounding box center [750, 88] width 109 height 12
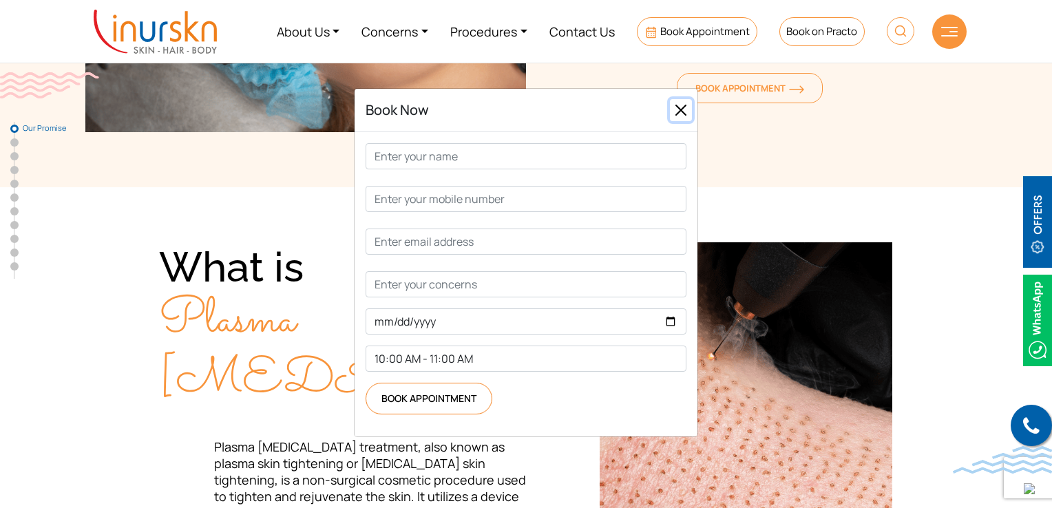
click at [680, 117] on button "Close" at bounding box center [681, 110] width 22 height 22
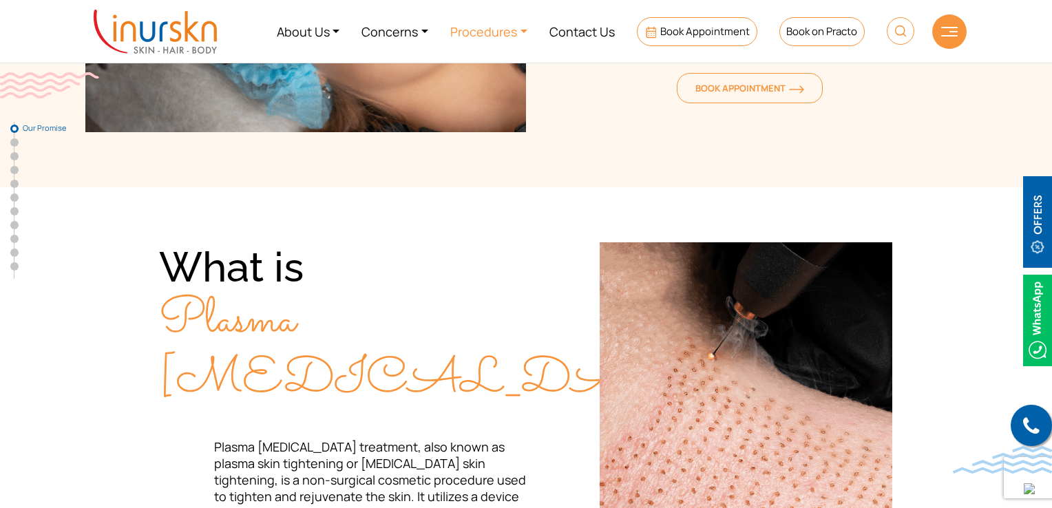
click at [520, 34] on link "Procedures" at bounding box center [488, 32] width 99 height 52
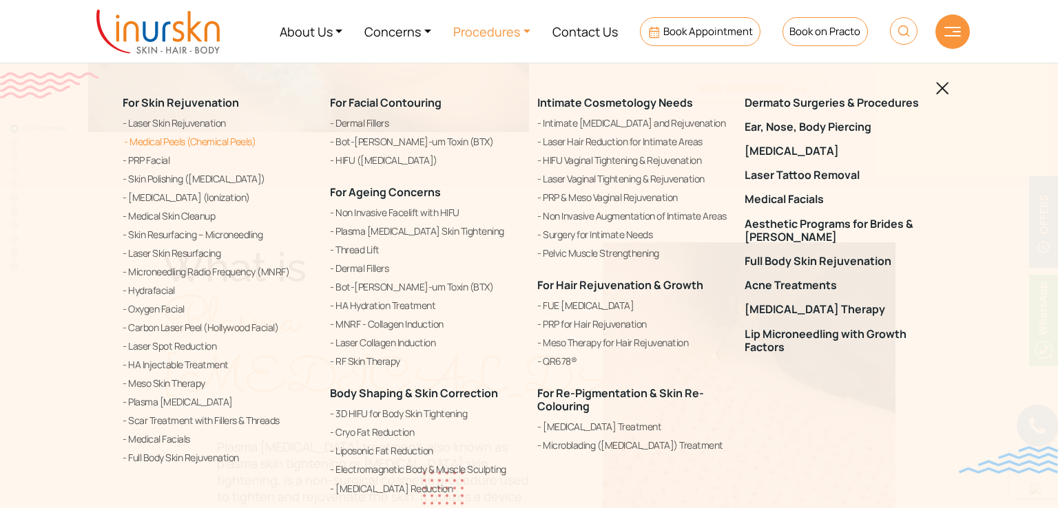
click at [209, 140] on link "Medical Peels (Chemical Peels)" at bounding box center [218, 142] width 191 height 17
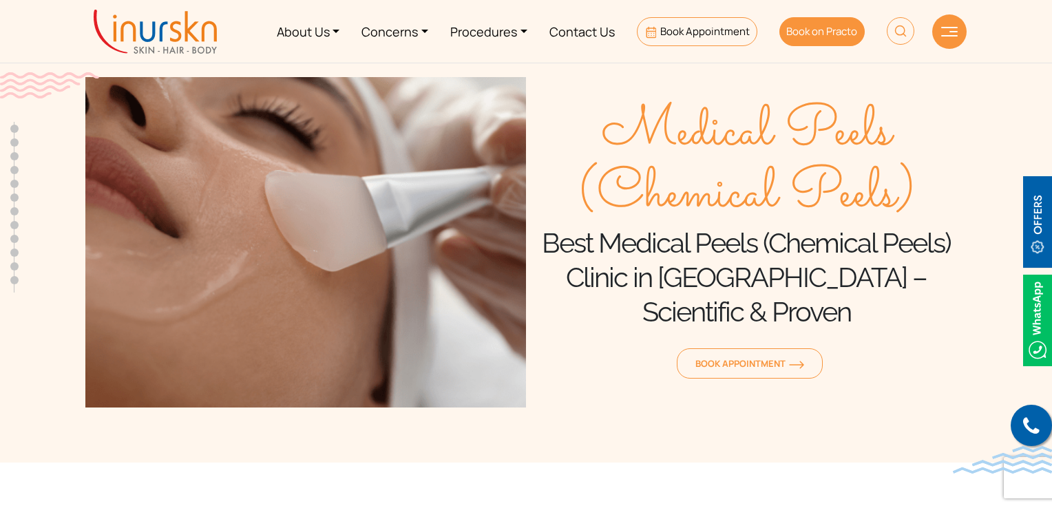
click at [802, 39] on link "Book on Practo" at bounding box center [822, 31] width 85 height 29
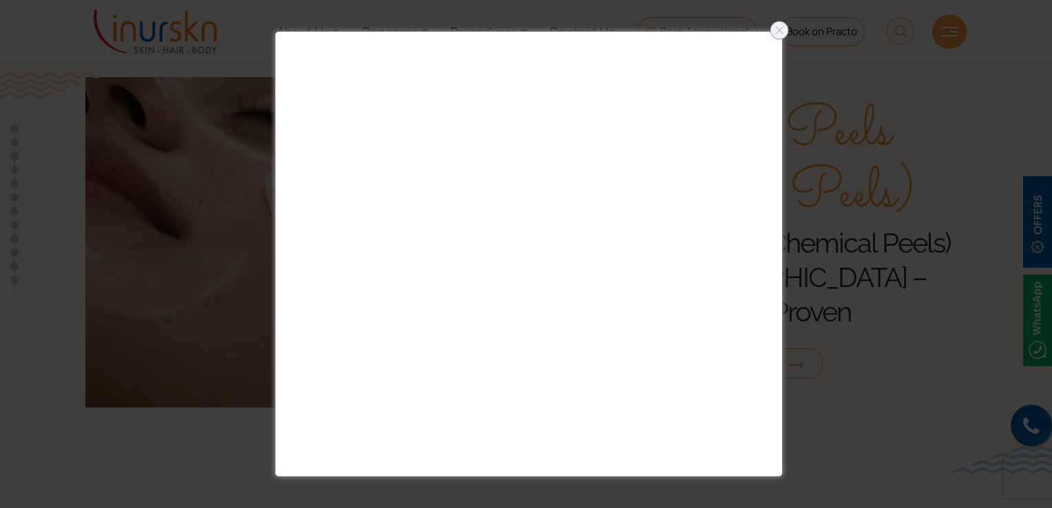
click at [762, 26] on div at bounding box center [526, 254] width 1052 height 508
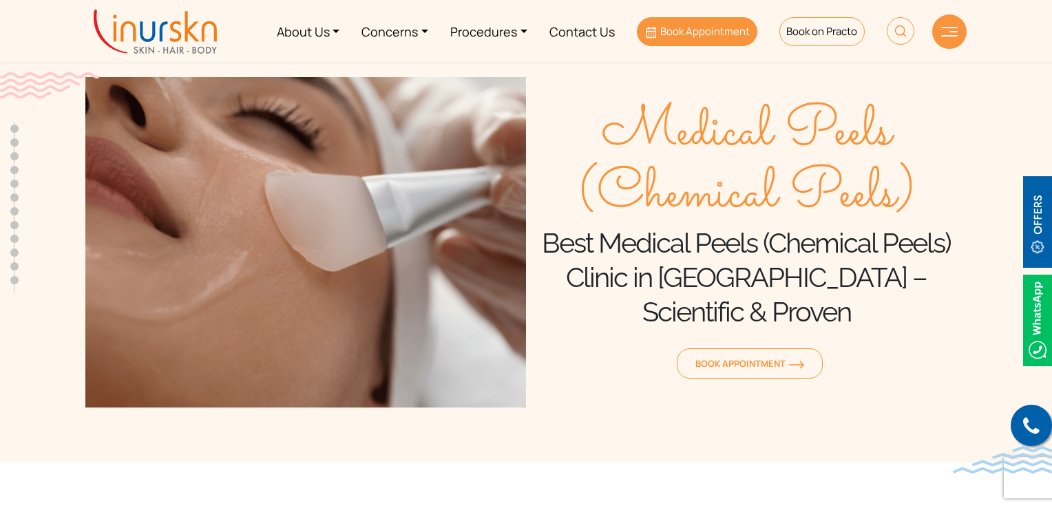
click at [727, 25] on span "Book Appointment" at bounding box center [705, 31] width 90 height 14
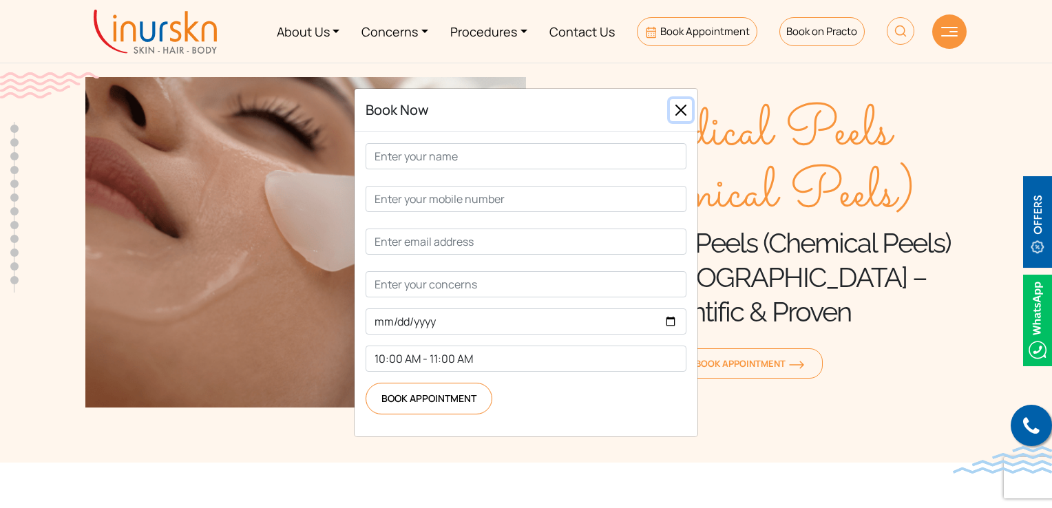
click at [689, 116] on button "Close" at bounding box center [681, 110] width 22 height 22
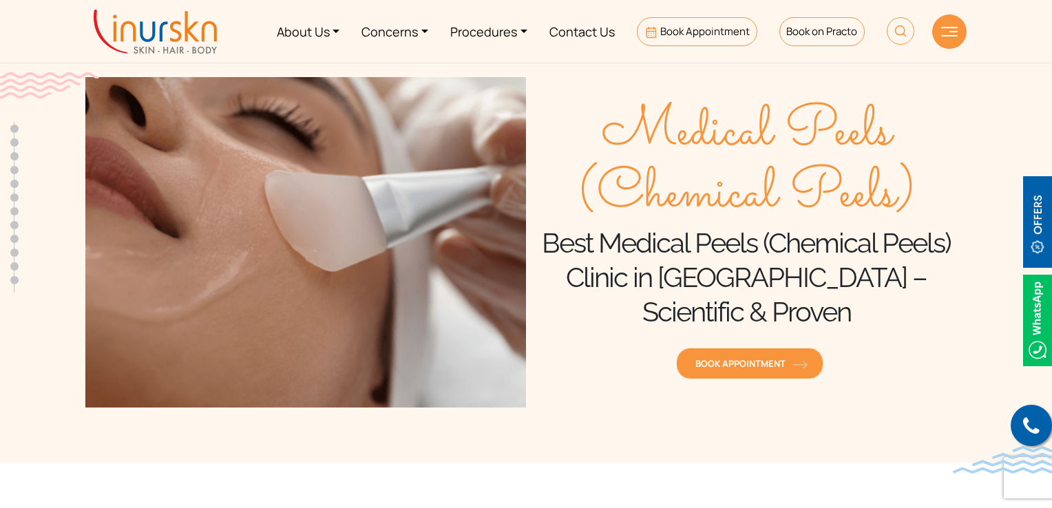
click at [772, 357] on span "Book Appointment" at bounding box center [750, 363] width 109 height 12
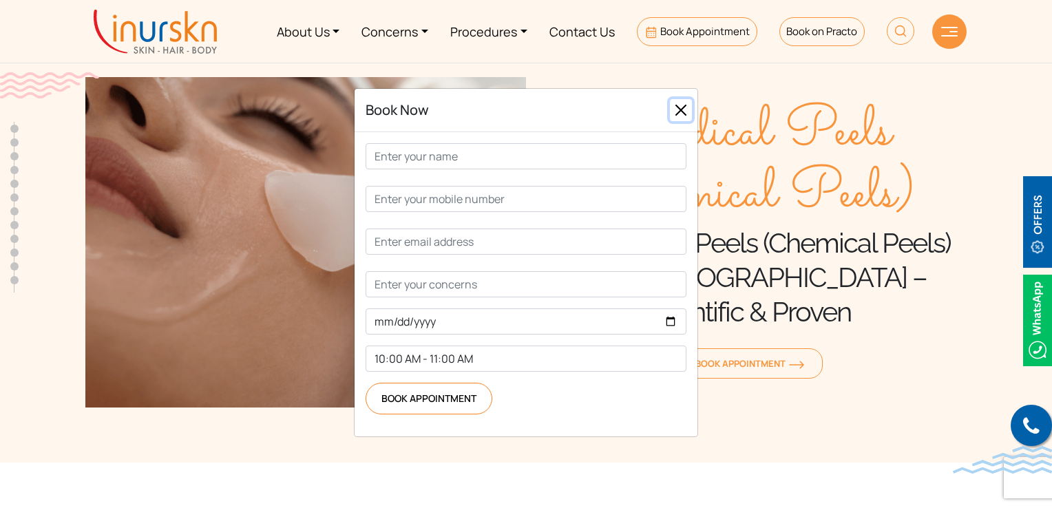
click at [688, 114] on button "Close" at bounding box center [681, 110] width 22 height 22
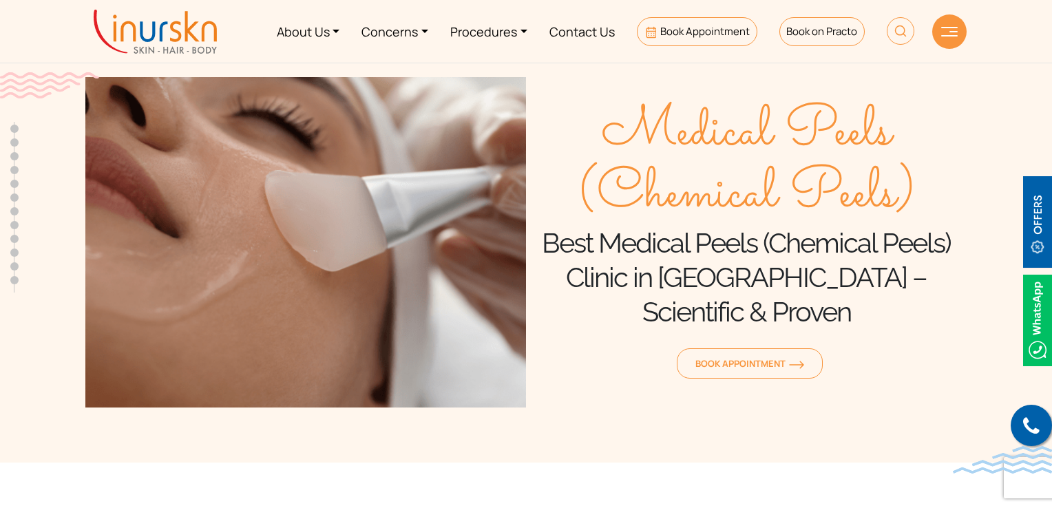
click at [193, 34] on img at bounding box center [155, 32] width 123 height 44
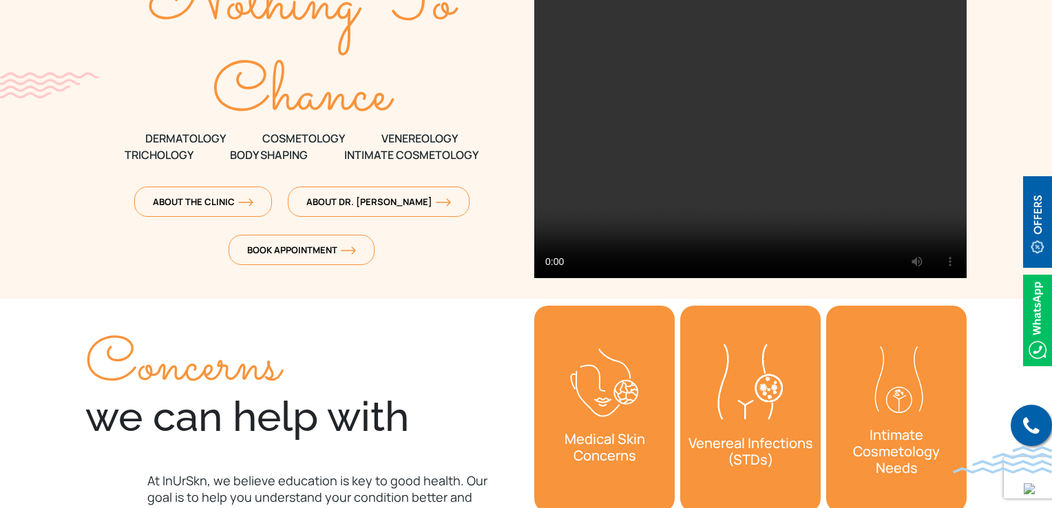
scroll to position [207, 0]
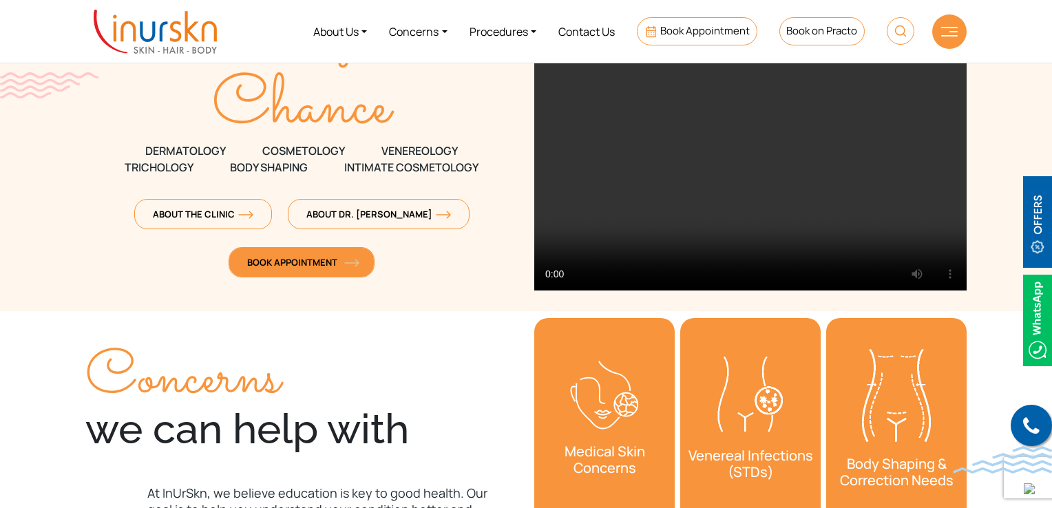
click at [313, 264] on span "Book Appointment" at bounding box center [301, 262] width 109 height 12
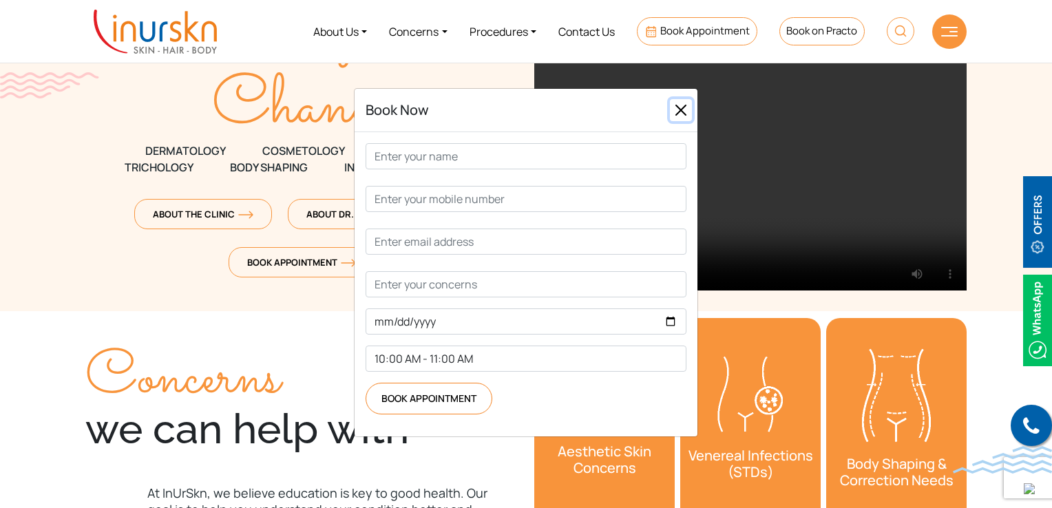
click at [682, 121] on button "Close" at bounding box center [681, 110] width 22 height 22
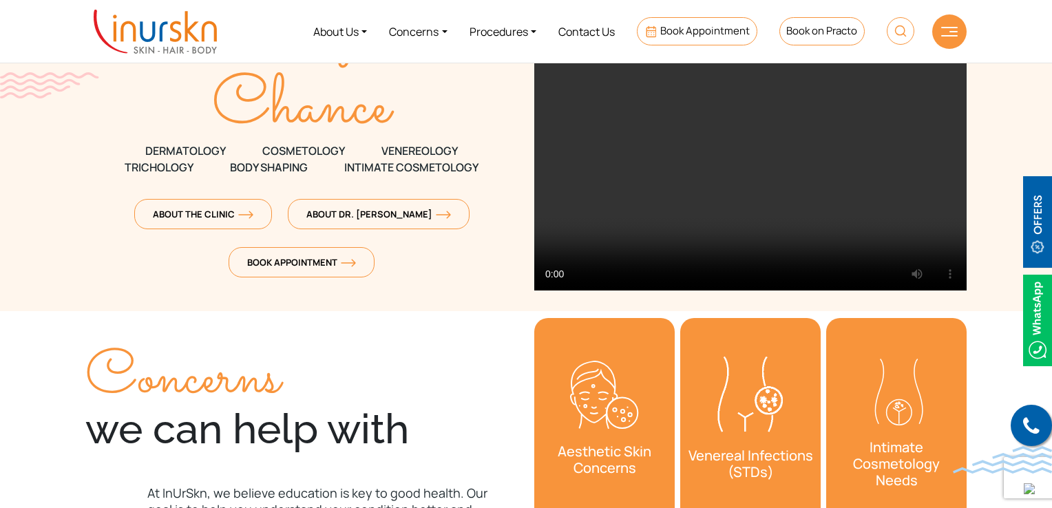
scroll to position [0, 0]
